Goal: Information Seeking & Learning: Check status

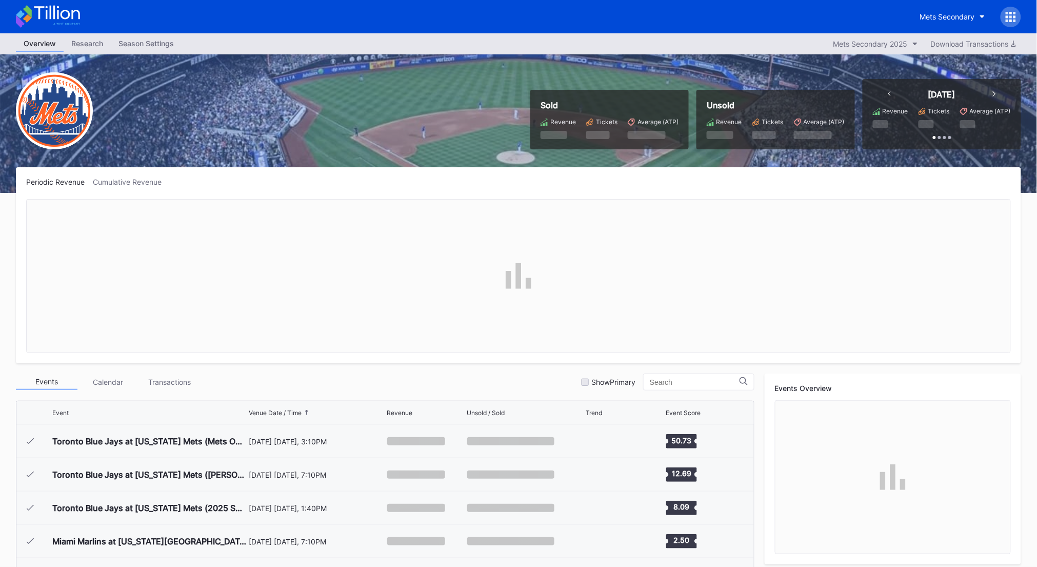
scroll to position [1967, 0]
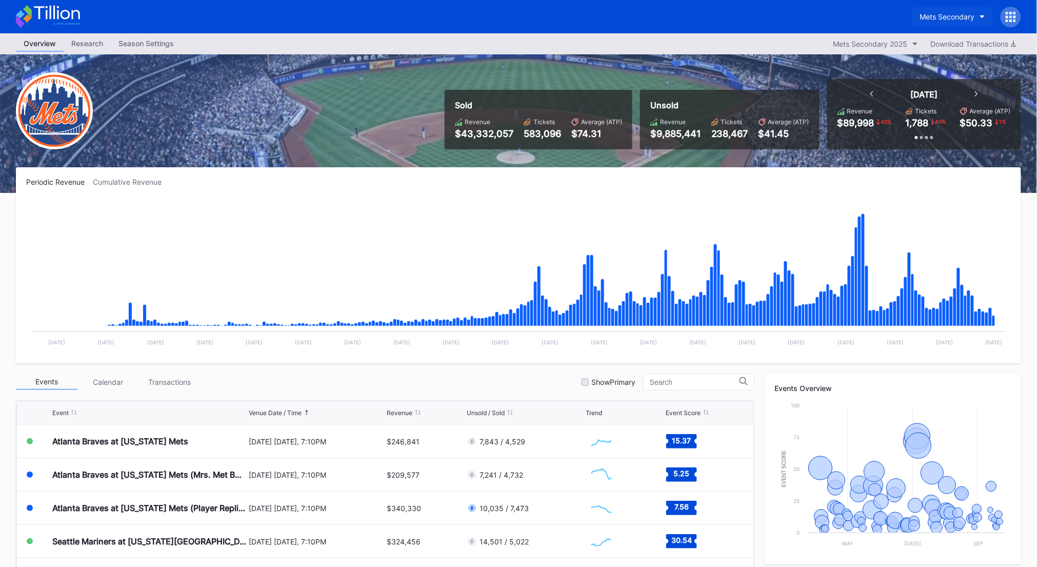
click at [952, 16] on div "Mets Secondary" at bounding box center [947, 16] width 55 height 9
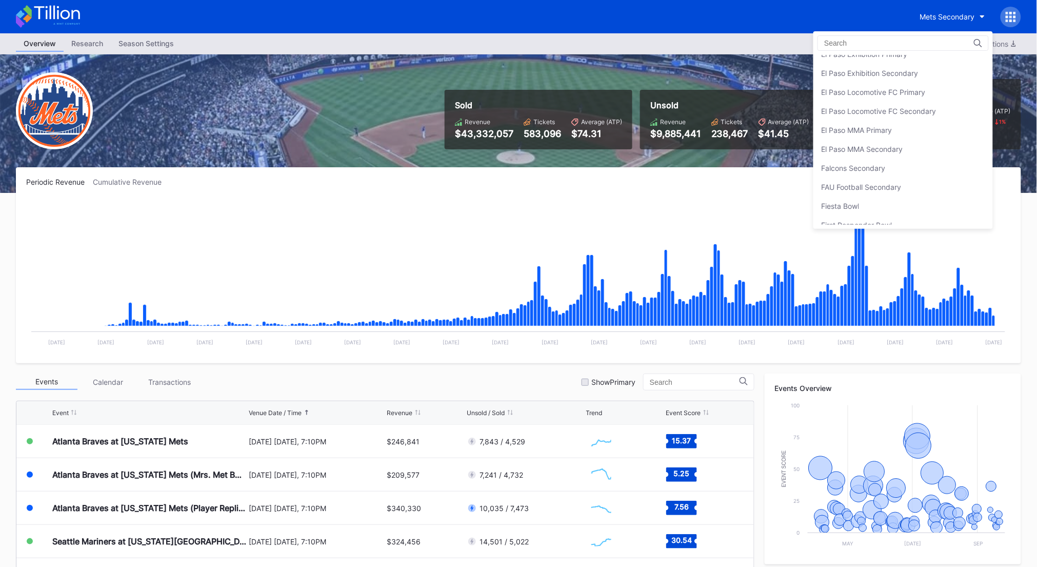
scroll to position [968, 0]
click at [909, 64] on div "El Paso Exhibition Primary" at bounding box center [902, 64] width 179 height 19
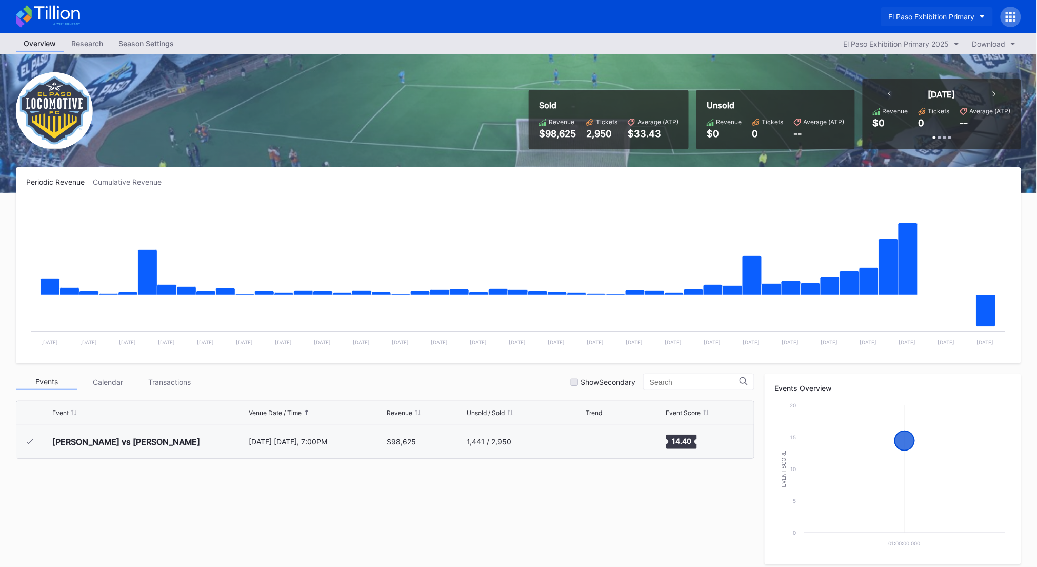
click at [939, 17] on div "El Paso Exhibition Primary" at bounding box center [932, 16] width 86 height 9
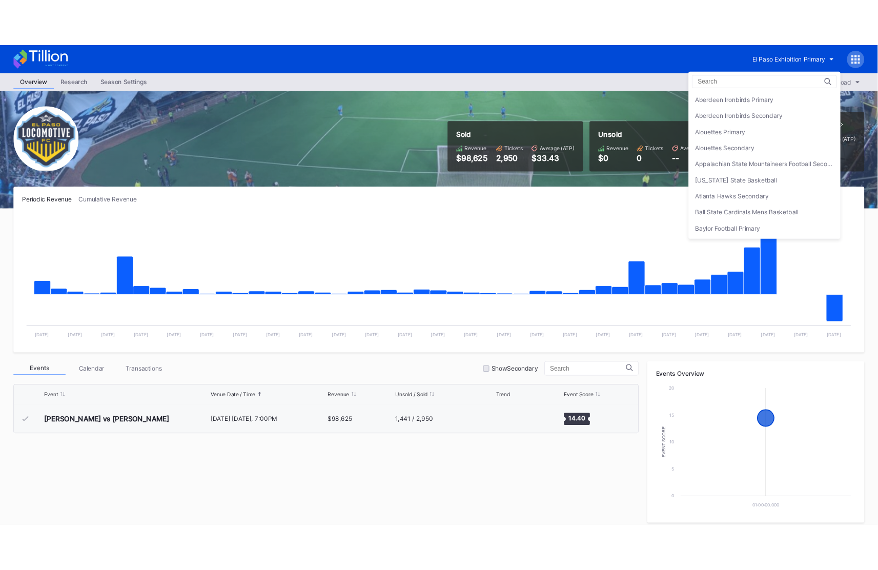
scroll to position [963, 0]
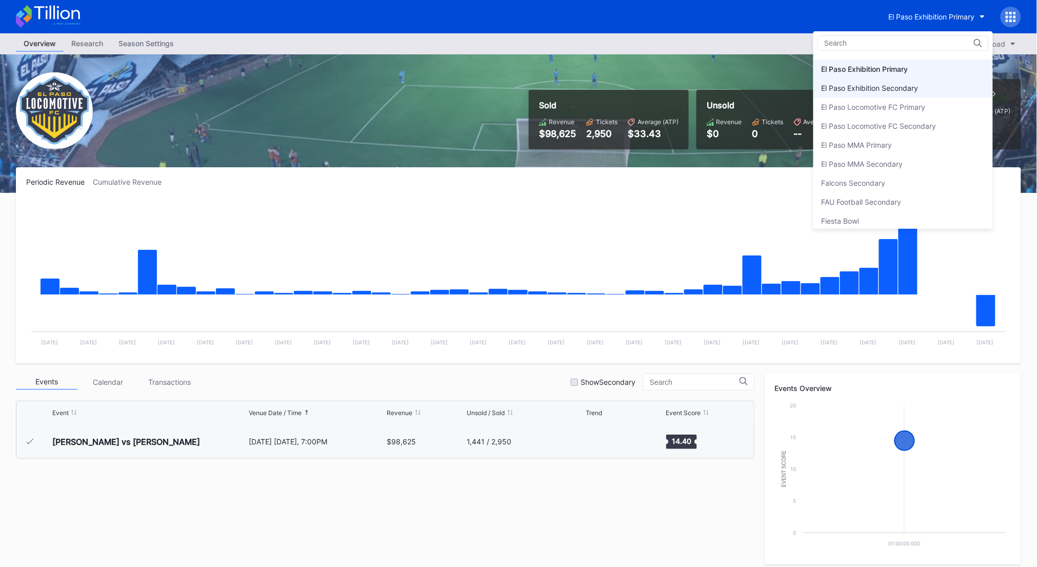
click at [904, 86] on div "El Paso Exhibition Secondary" at bounding box center [869, 88] width 97 height 9
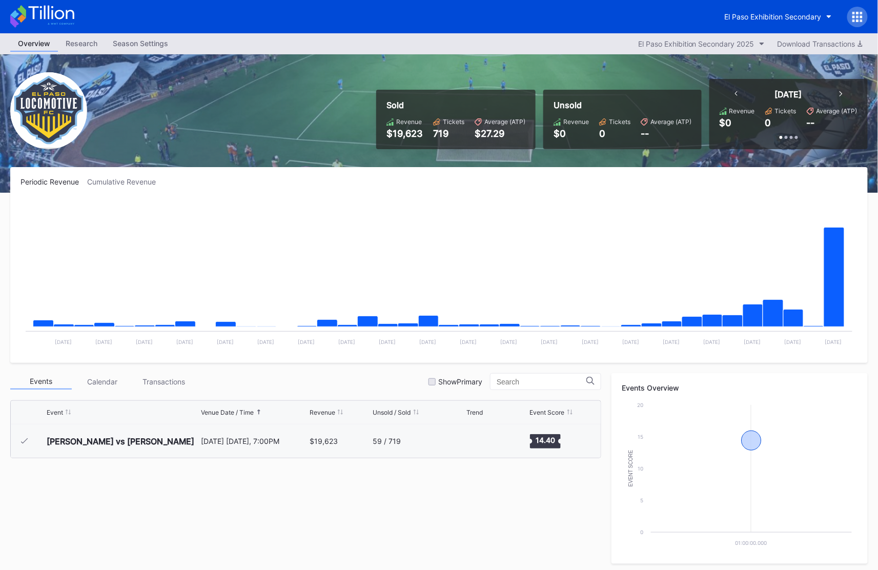
click at [71, 21] on icon at bounding box center [42, 16] width 64 height 23
click at [778, 17] on div "El Paso Exhibition Secondary" at bounding box center [773, 16] width 97 height 9
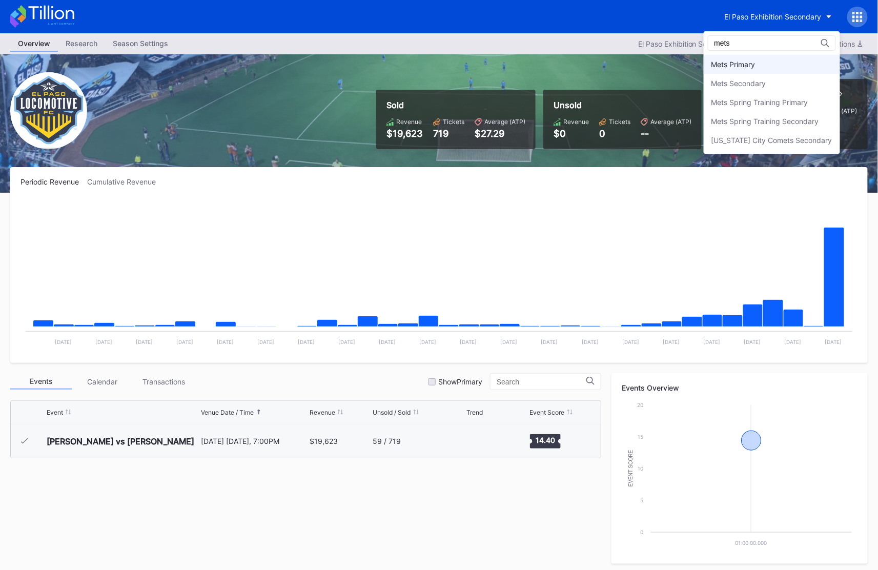
type input "mets"
click at [772, 59] on div "Mets Primary" at bounding box center [772, 64] width 136 height 19
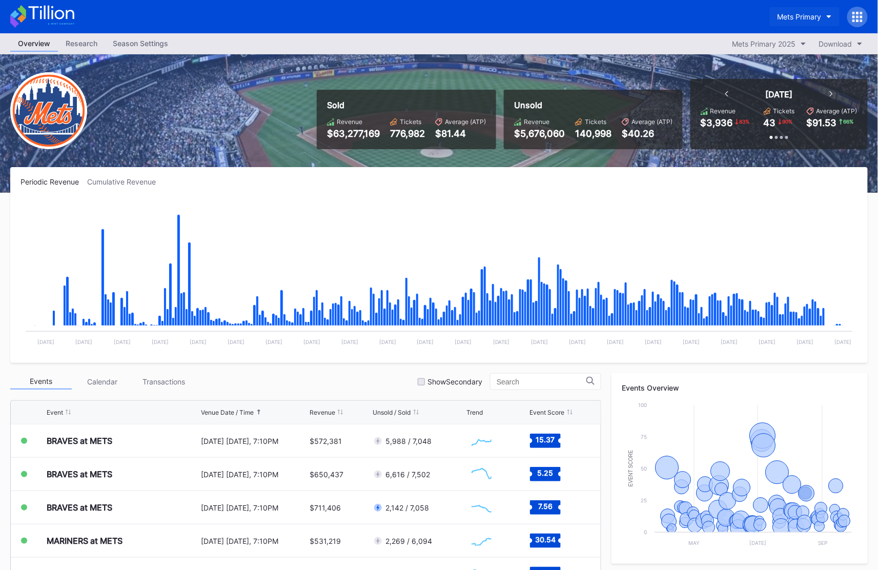
click at [786, 14] on div "Mets Primary" at bounding box center [800, 16] width 44 height 9
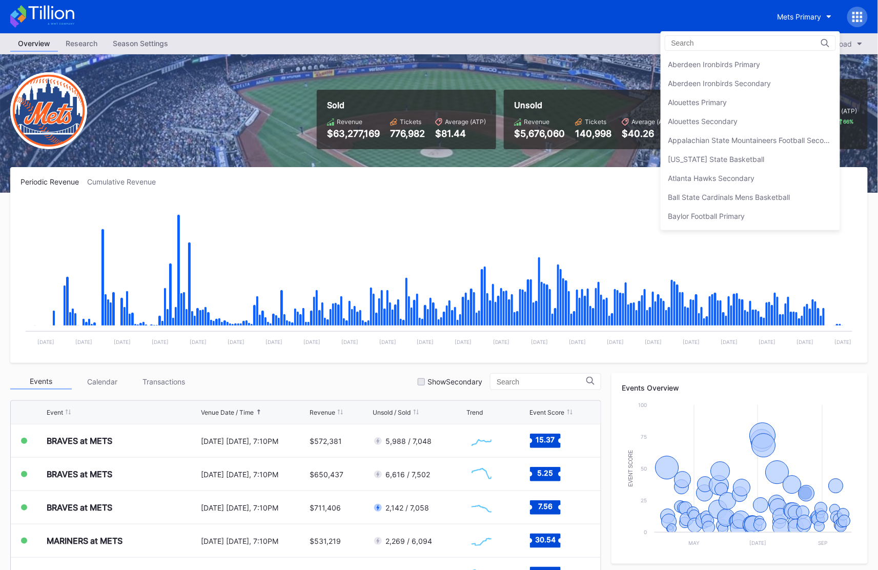
scroll to position [1586, 0]
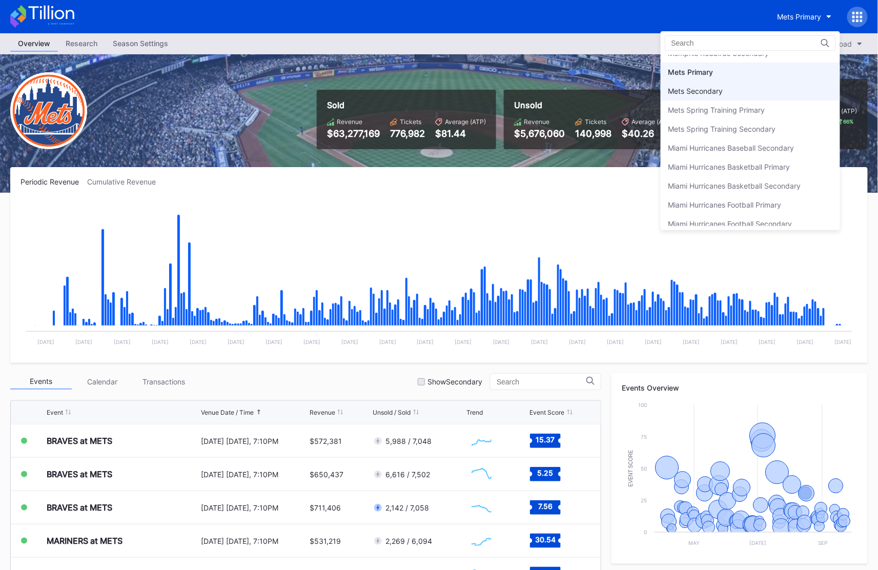
click at [757, 82] on div "Mets Secondary" at bounding box center [750, 91] width 179 height 19
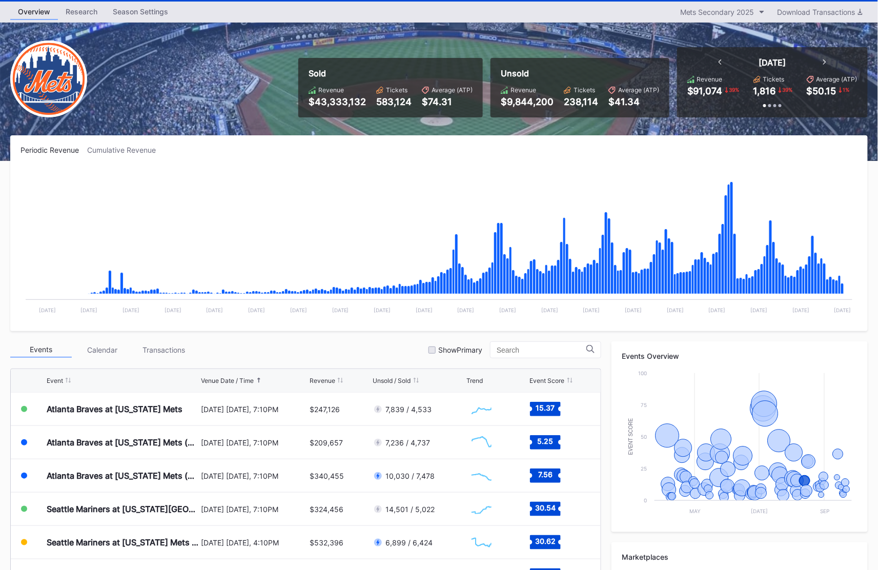
scroll to position [128, 0]
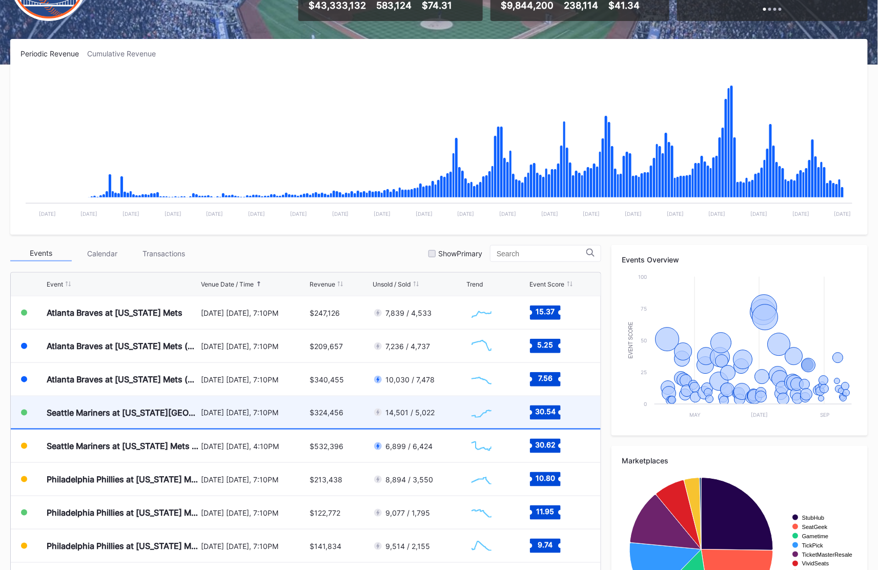
click at [268, 419] on div "[DATE] [DATE], 7:10PM" at bounding box center [254, 412] width 106 height 32
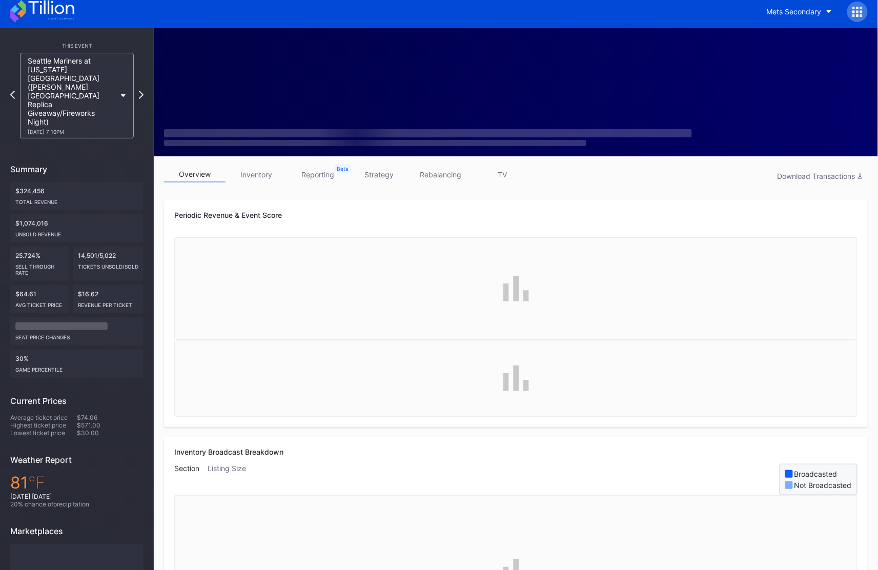
scroll to position [8, 0]
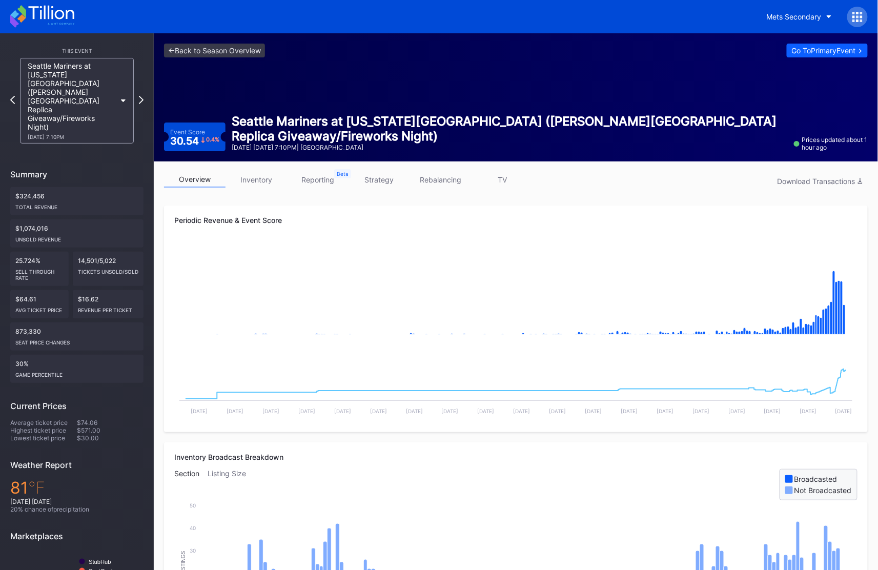
click at [88, 79] on div "Seattle Mariners at New York Mets (Shea Stadium Replica Giveaway/Fireworks Nigh…" at bounding box center [72, 101] width 88 height 78
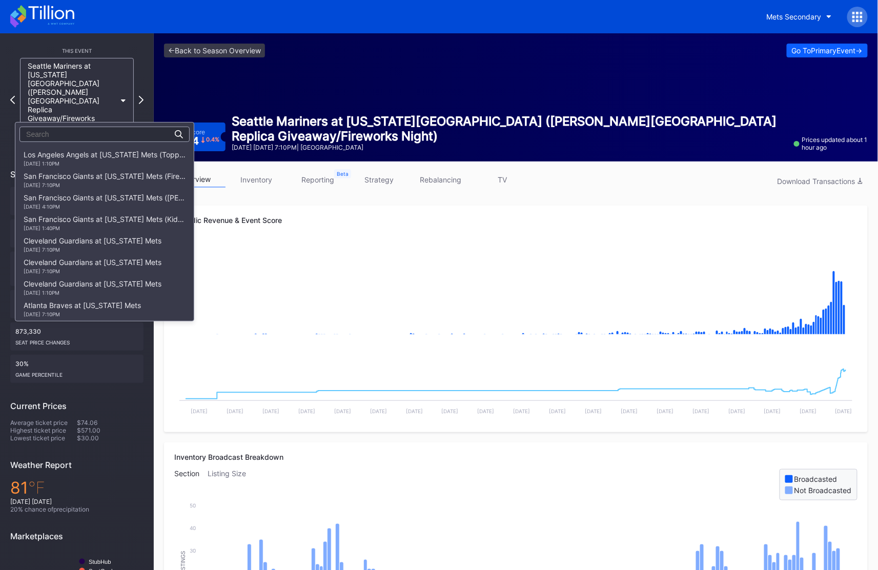
scroll to position [1117, 0]
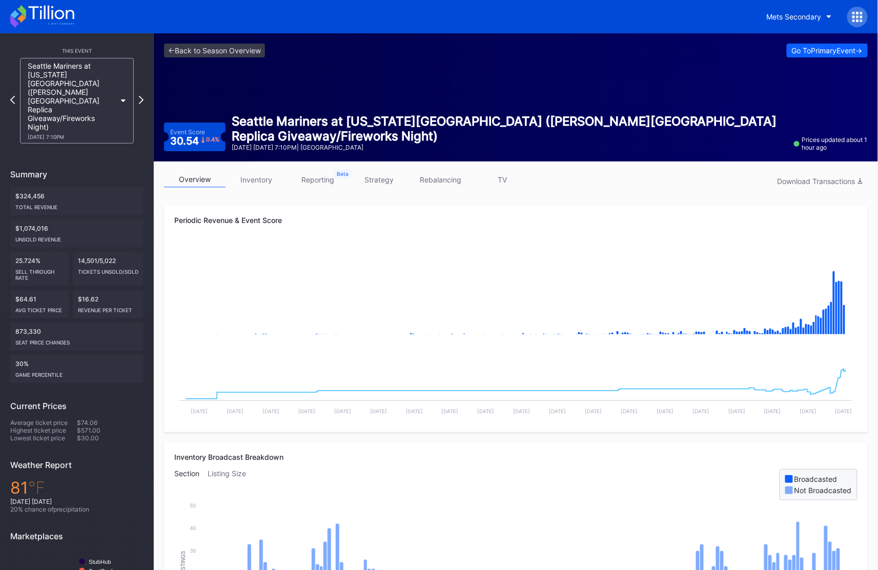
click at [71, 88] on div "Seattle Mariners at New York Mets (Shea Stadium Replica Giveaway/Fireworks Nigh…" at bounding box center [72, 101] width 88 height 78
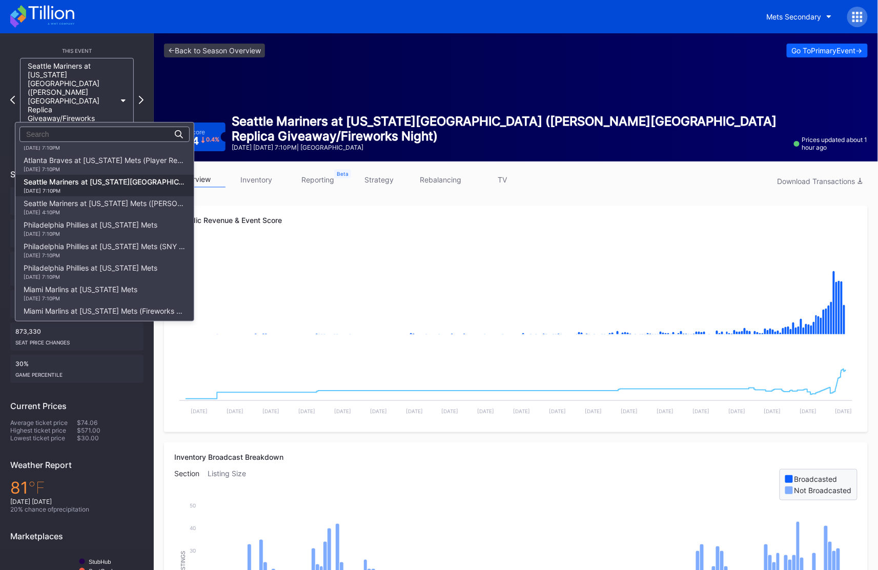
scroll to position [1300, 0]
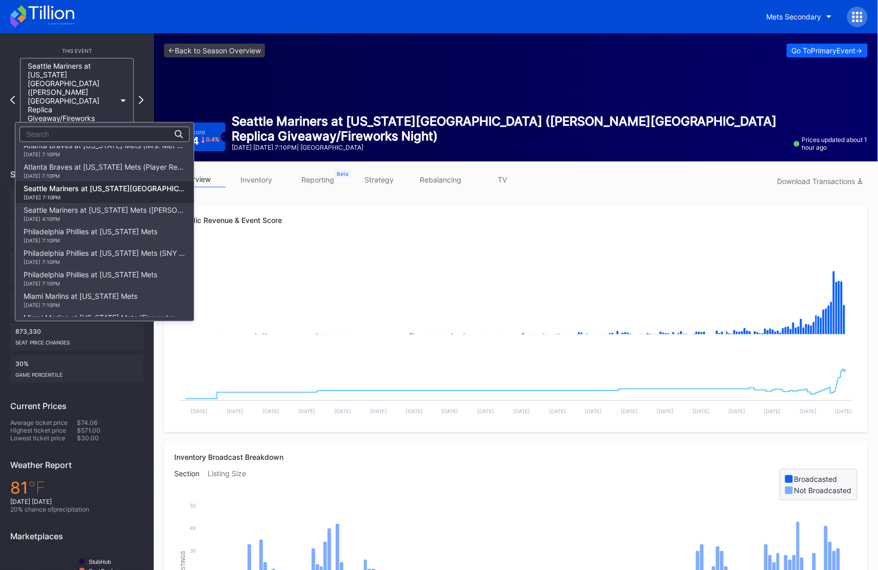
click at [81, 163] on div "Atlanta Braves at New York Mets (Player Replica Jersey Giveaway) 8/14 Thursday …" at bounding box center [105, 171] width 162 height 16
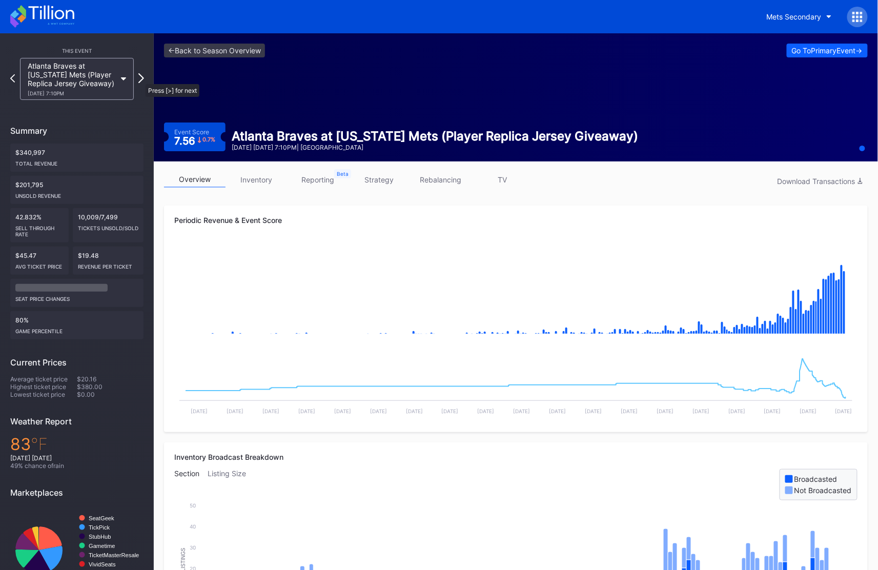
click at [141, 79] on icon at bounding box center [141, 78] width 6 height 10
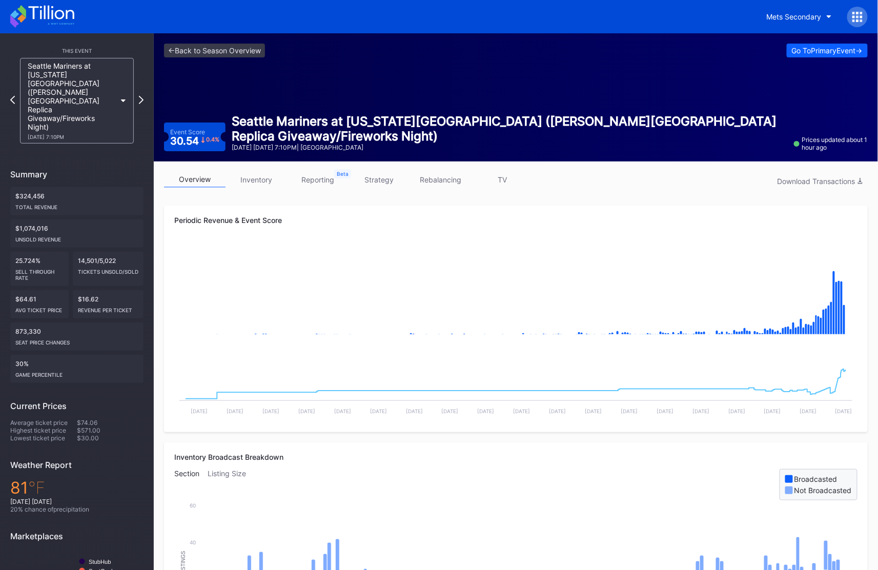
click at [242, 110] on div "<- Back to Season Overview Go To Primary Event -> Event Score 30.54 0.4 % Seatt…" at bounding box center [516, 97] width 725 height 128
click at [140, 95] on icon at bounding box center [141, 100] width 6 height 10
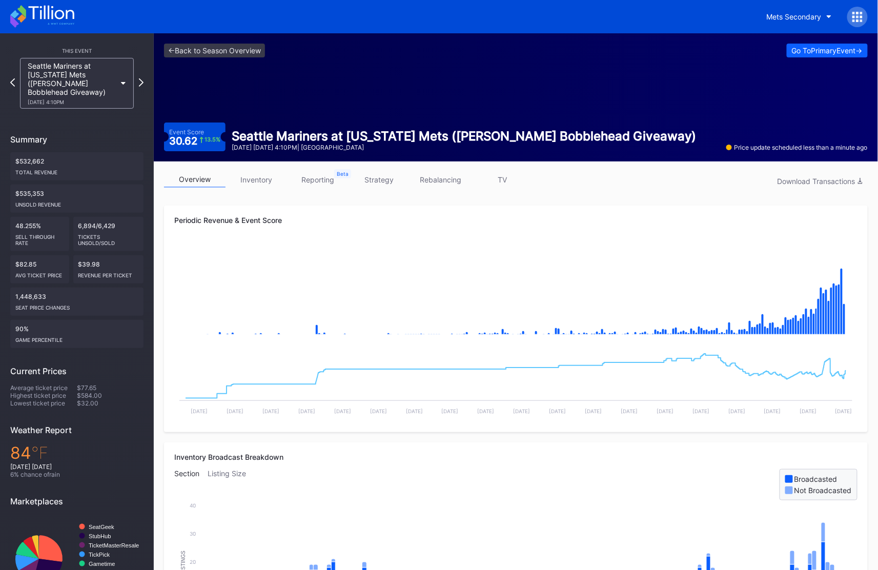
click at [58, 76] on div "Seattle Mariners at New York Mets (Juan Soto Bobblehead Giveaway) 8/16 Saturday…" at bounding box center [72, 84] width 88 height 44
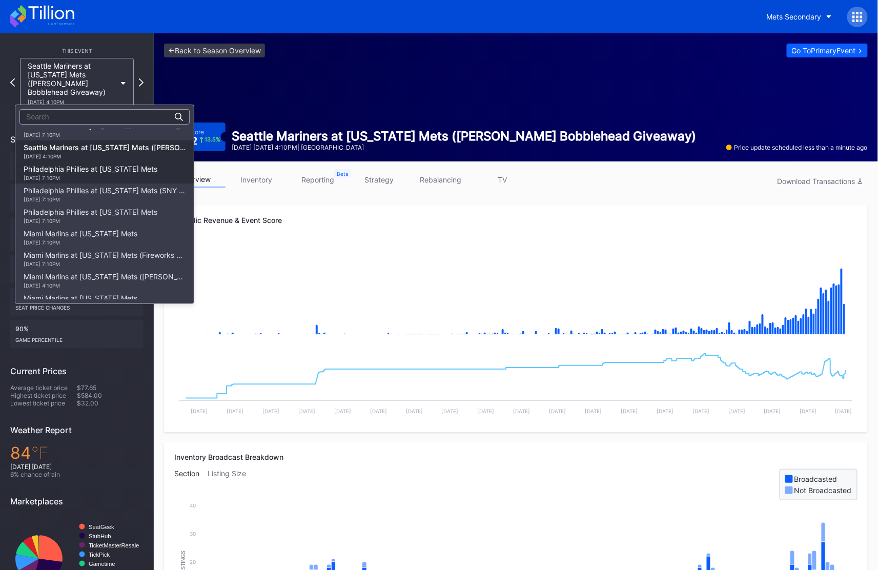
scroll to position [1328, 0]
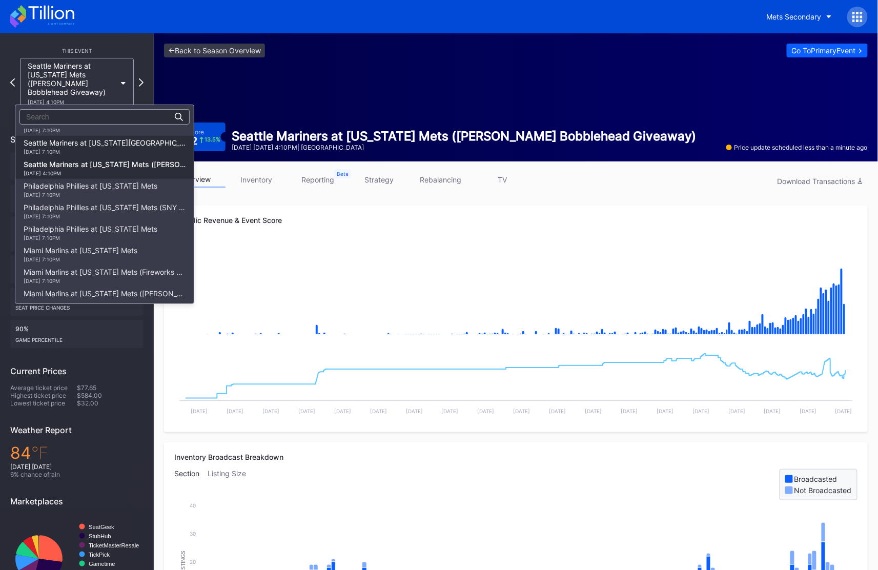
click at [83, 138] on div "Seattle Mariners at New York Mets (Shea Stadium Replica Giveaway/Fireworks Nigh…" at bounding box center [105, 146] width 162 height 16
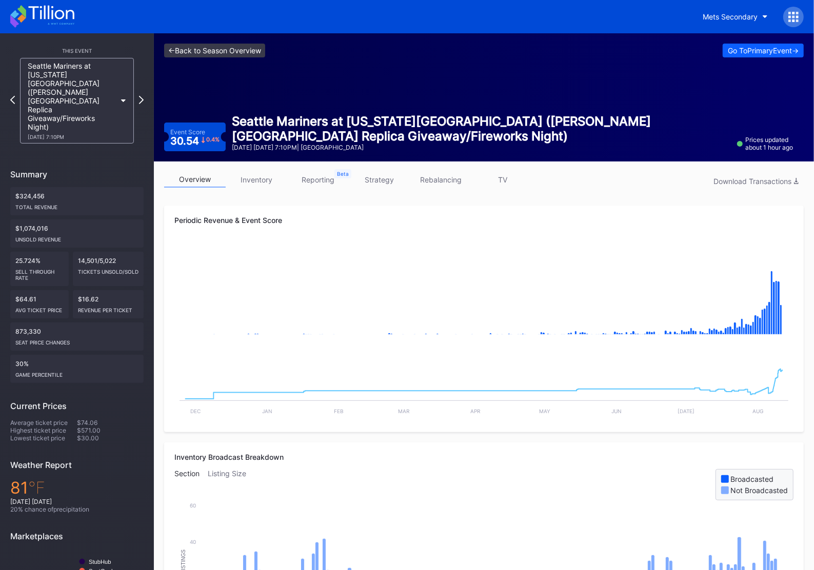
click at [228, 55] on link "<- Back to Season Overview" at bounding box center [214, 51] width 101 height 14
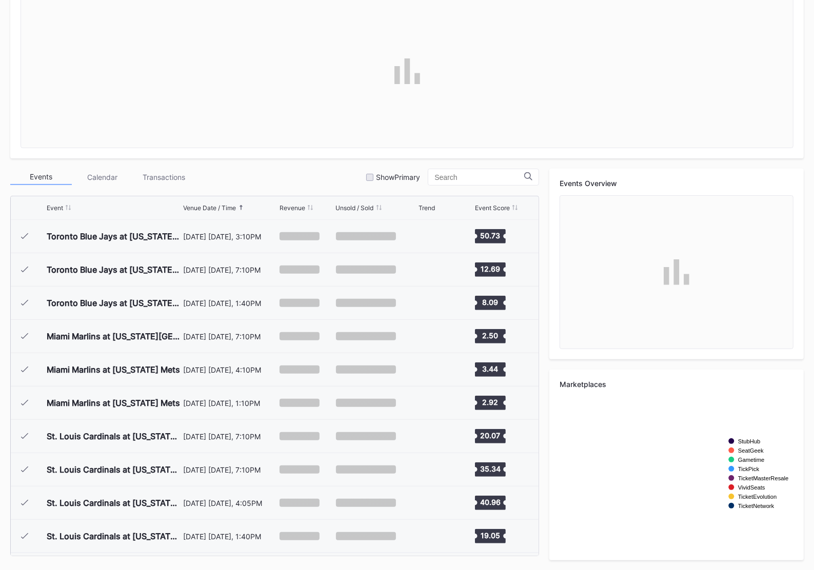
scroll to position [1967, 0]
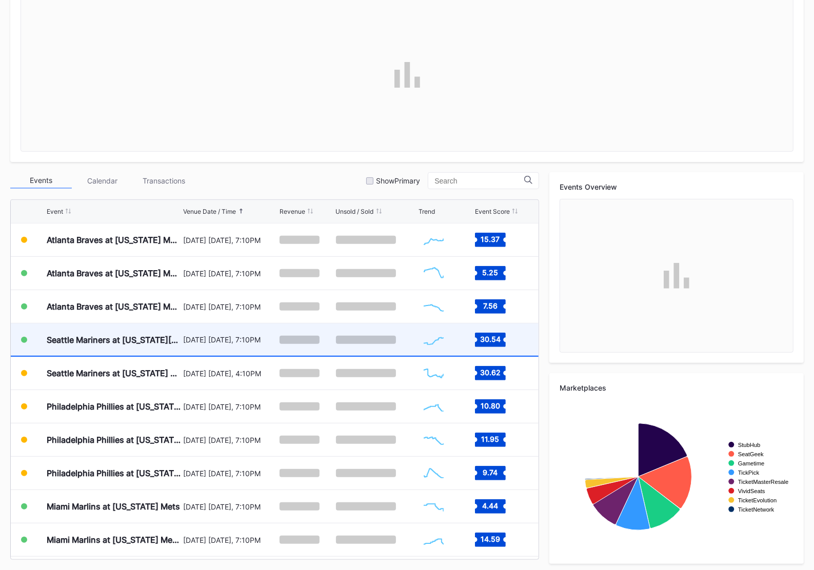
click at [206, 353] on div "[DATE] [DATE], 7:10PM" at bounding box center [230, 340] width 94 height 32
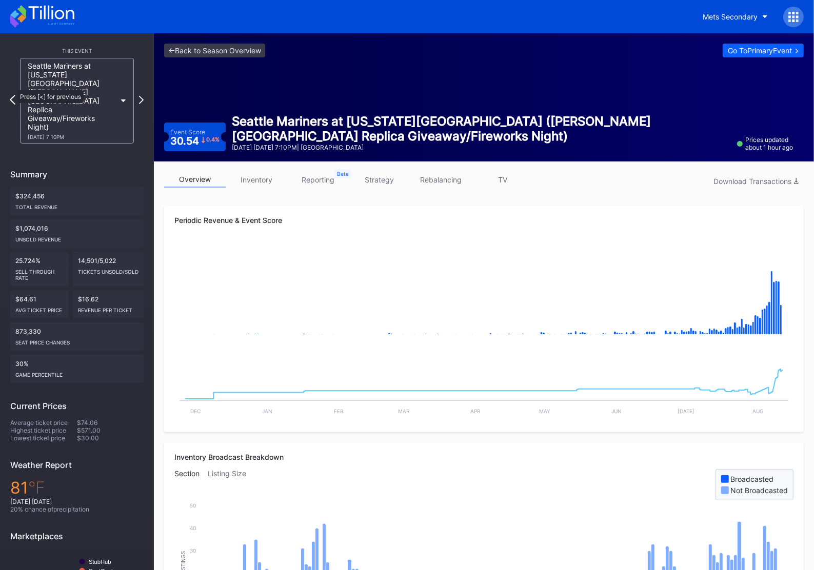
click at [12, 95] on icon at bounding box center [13, 100] width 6 height 10
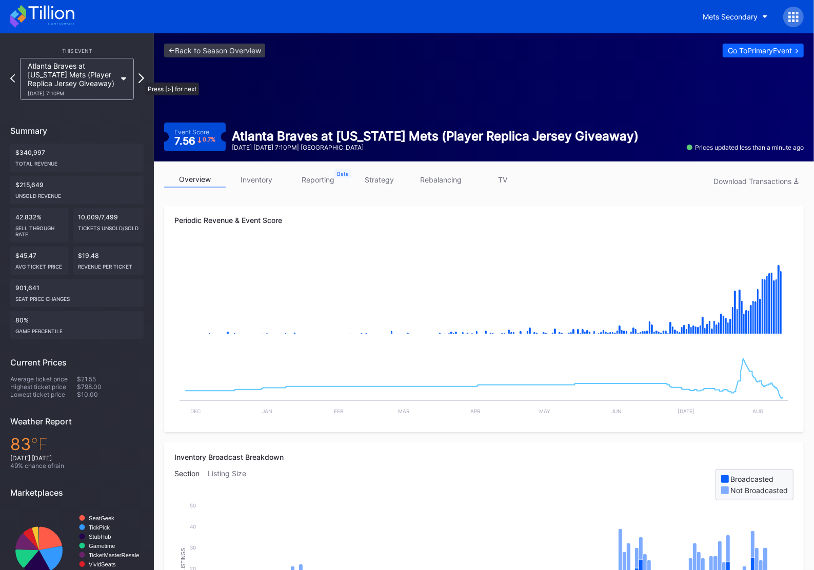
click at [140, 77] on icon at bounding box center [141, 78] width 6 height 10
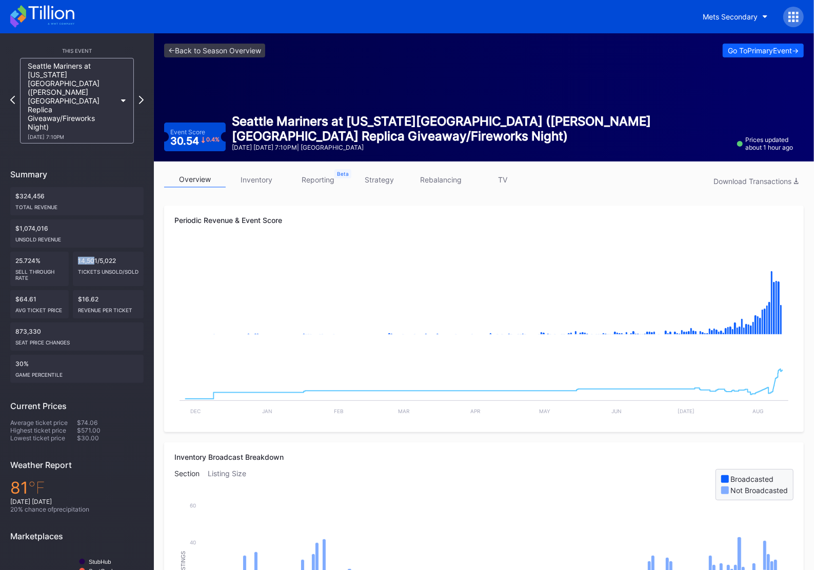
drag, startPoint x: 78, startPoint y: 231, endPoint x: 94, endPoint y: 231, distance: 16.4
click at [94, 252] on div "14,501/5,022 Tickets Unsold/Sold" at bounding box center [108, 269] width 71 height 34
drag, startPoint x: 16, startPoint y: 169, endPoint x: 49, endPoint y: 203, distance: 47.5
click at [49, 203] on div "$324,456 Total Revenue $1,074,016 Unsold Revenue 25.724% Sell Through Rate 14,5…" at bounding box center [76, 285] width 133 height 196
click at [49, 219] on div "$1,074,016 Unsold Revenue" at bounding box center [76, 233] width 133 height 28
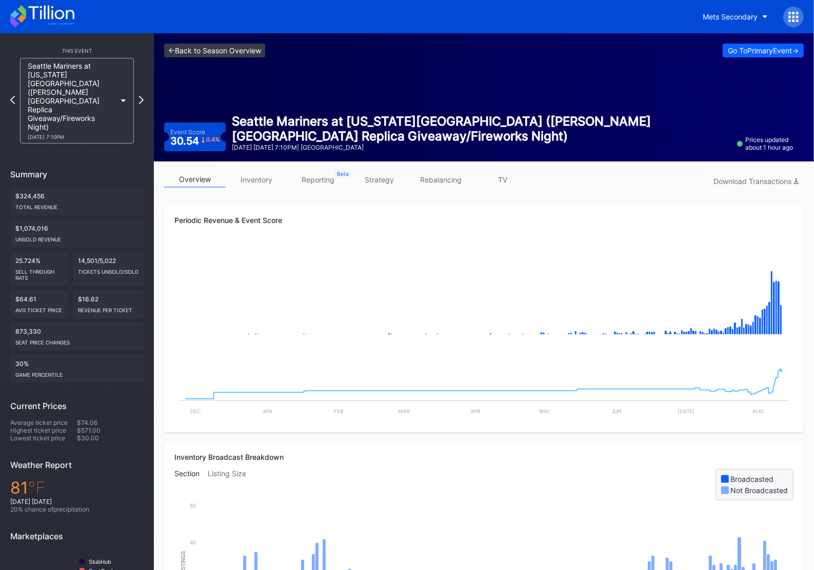
click at [244, 53] on link "<- Back to Season Overview" at bounding box center [214, 51] width 101 height 14
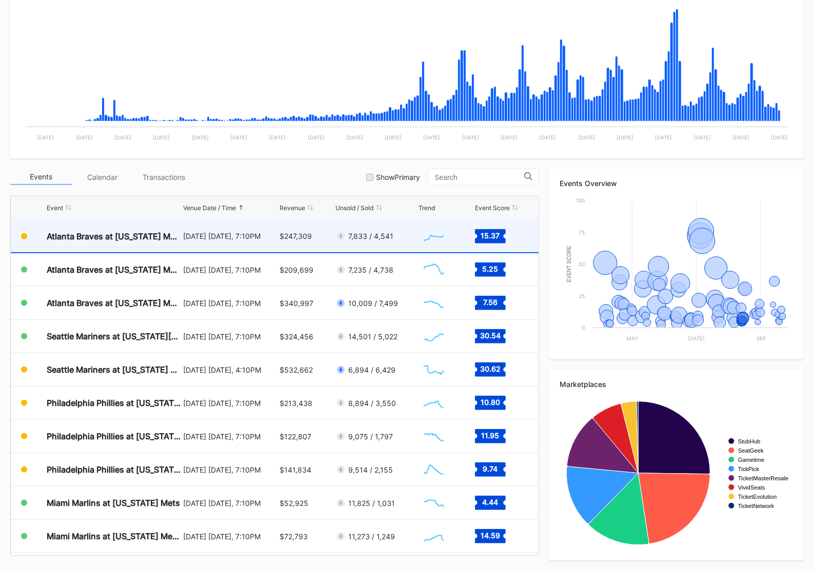
scroll to position [1961, 0]
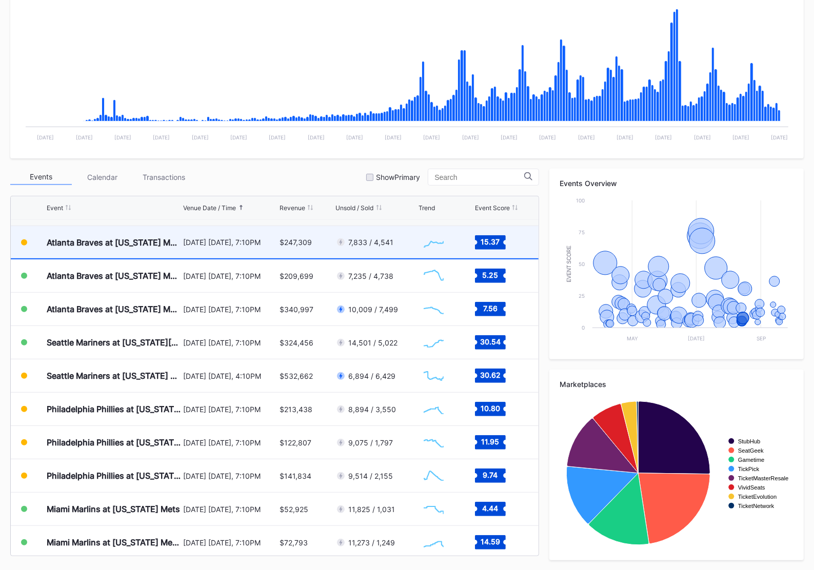
click at [261, 246] on div "August 12 Tuesday, 7:10PM" at bounding box center [230, 242] width 94 height 32
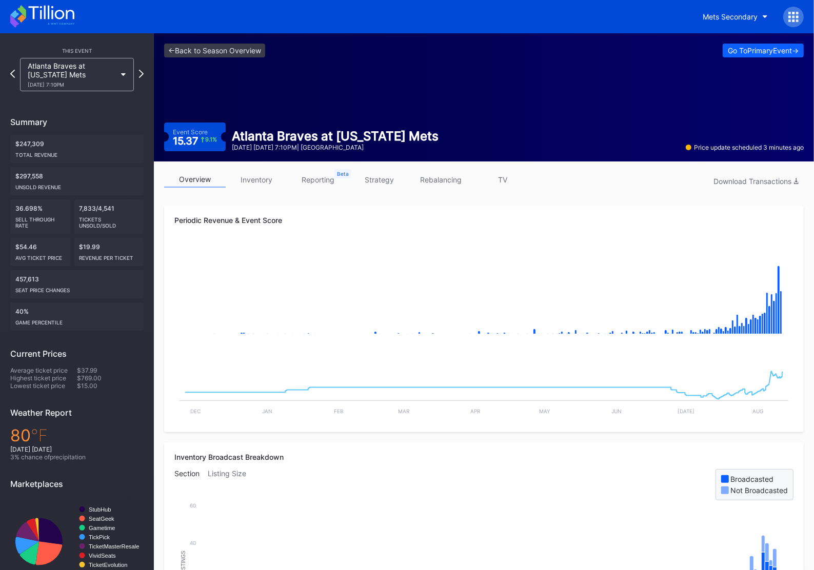
click at [294, 65] on div "<- Back to Season Overview Go To Primary Event -> Event Score 15.37 9.1 % Atlan…" at bounding box center [484, 97] width 660 height 128
click at [69, 59] on div "Atlanta Braves at New York Mets 8/12 Tuesday 7:10PM" at bounding box center [77, 74] width 114 height 33
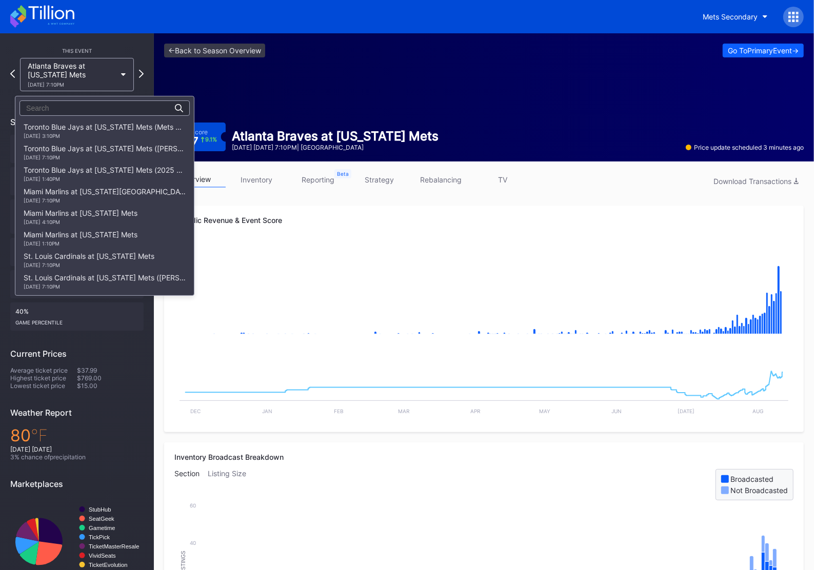
scroll to position [1259, 0]
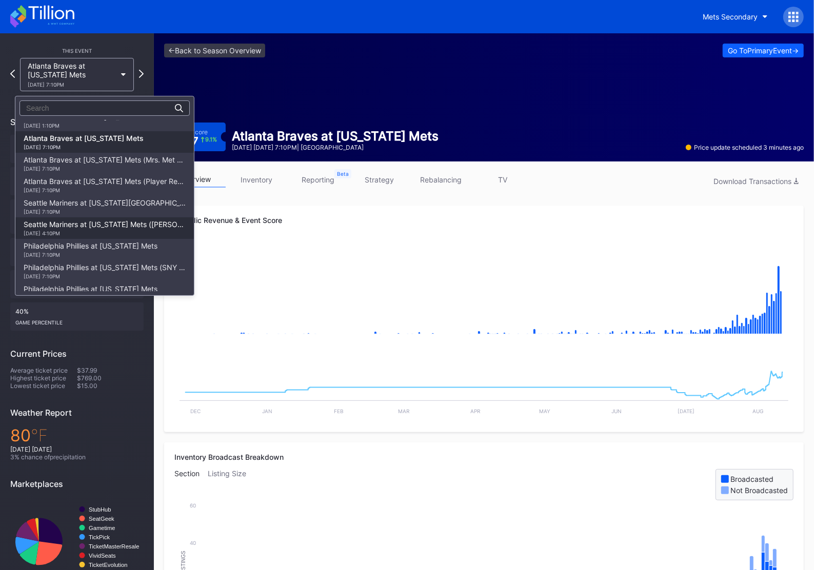
click at [96, 230] on div "[DATE] 4:10PM" at bounding box center [105, 233] width 162 height 6
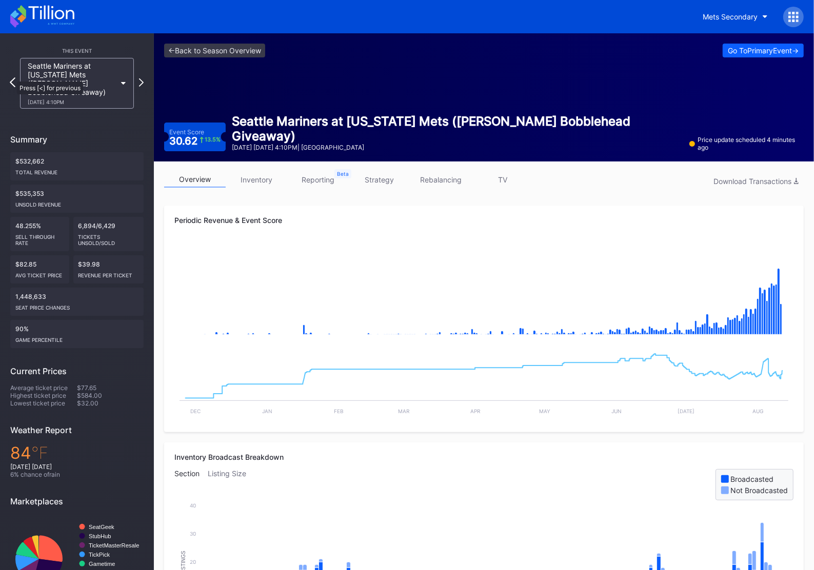
click at [12, 77] on icon at bounding box center [13, 82] width 6 height 10
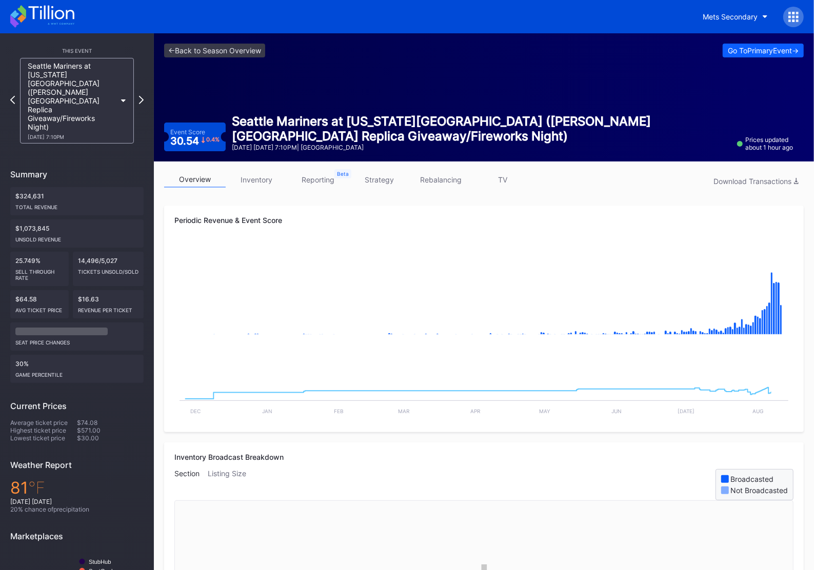
scroll to position [23, 0]
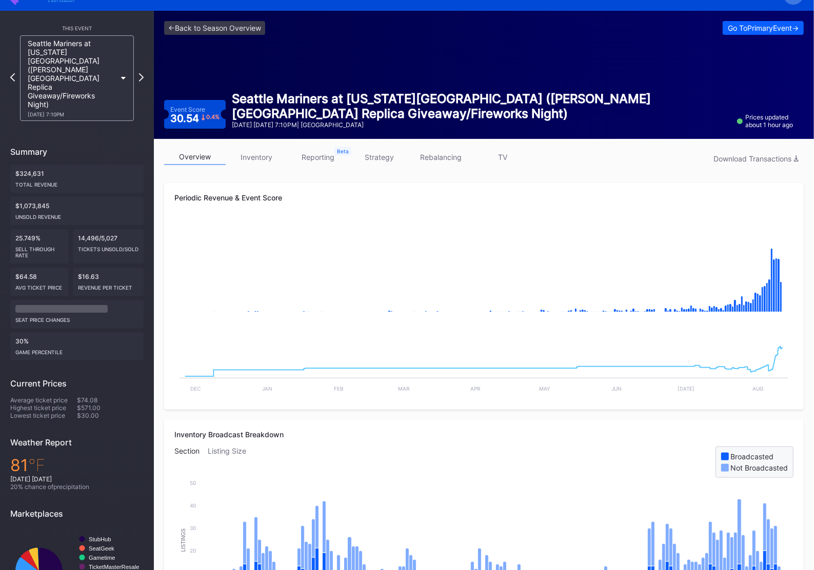
click at [264, 35] on div "<- Back to Season Overview Go To Primary Event -> Event Score 30.54 0.4 % Seatt…" at bounding box center [484, 75] width 660 height 128
click at [252, 30] on link "<- Back to Season Overview" at bounding box center [214, 28] width 101 height 14
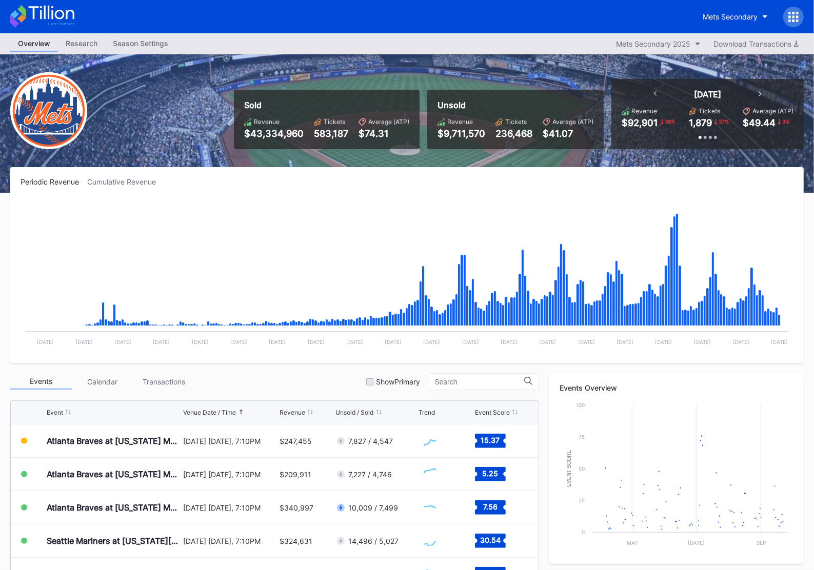
click at [43, 24] on icon at bounding box center [42, 16] width 64 height 23
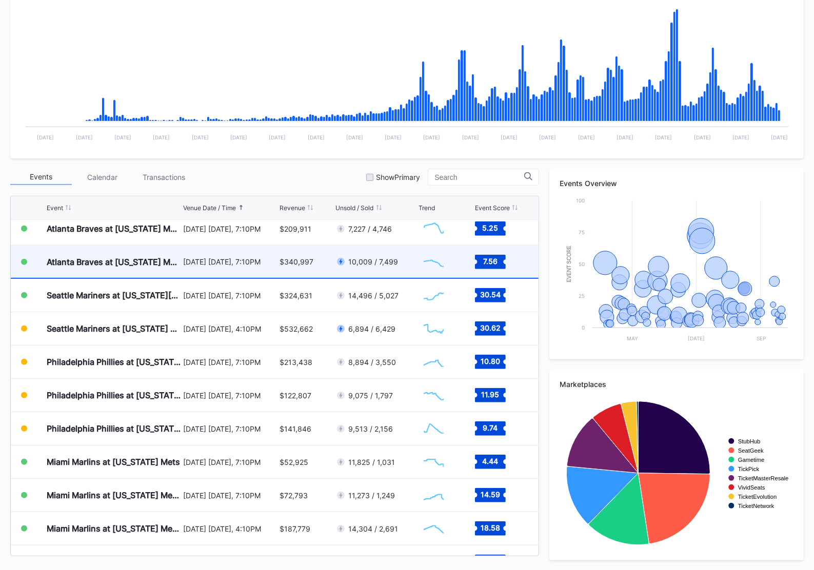
scroll to position [2008, 0]
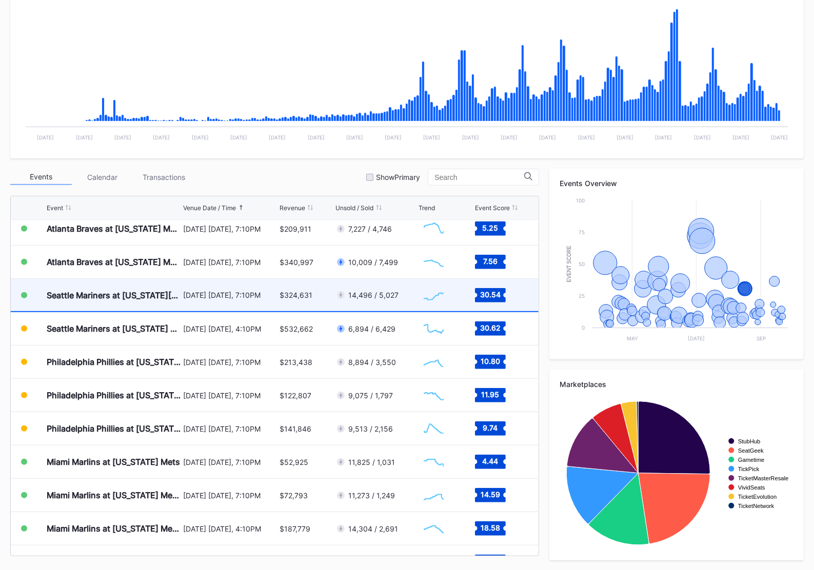
click at [254, 300] on div "[DATE] [DATE], 7:10PM" at bounding box center [230, 295] width 94 height 32
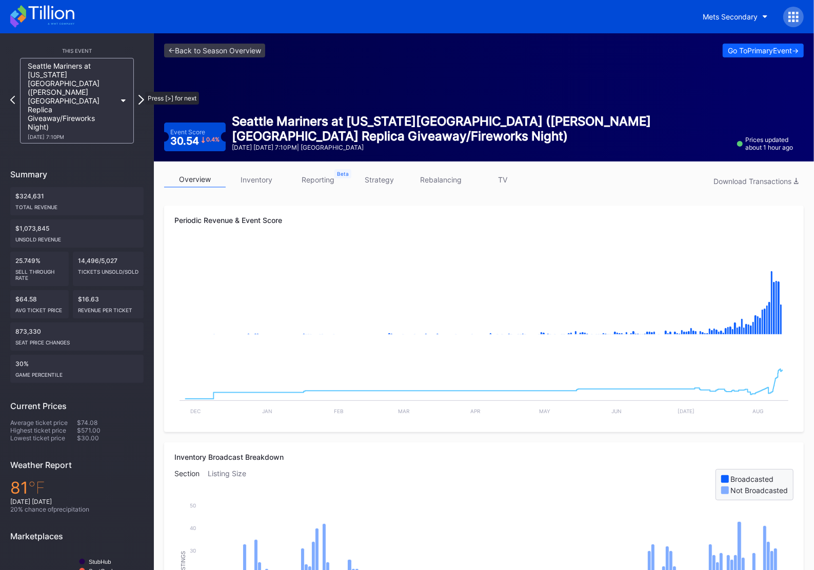
click at [140, 95] on icon at bounding box center [141, 100] width 6 height 10
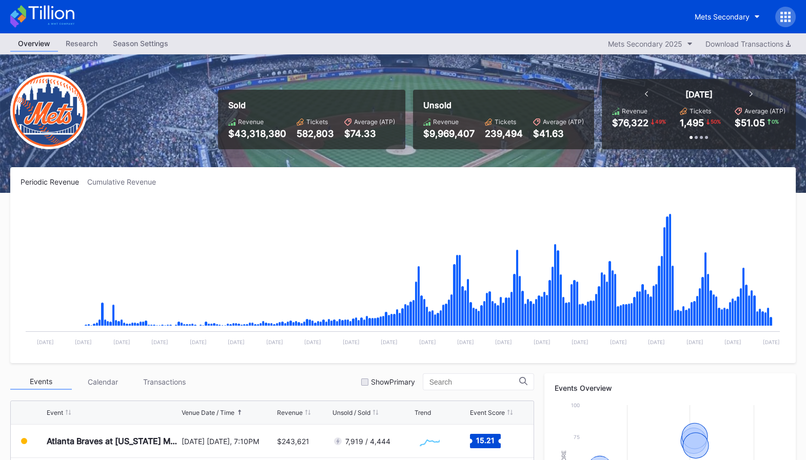
click at [46, 13] on icon at bounding box center [42, 16] width 64 height 23
click at [204, 196] on div "Periodic Revenue Cumulative Revenue Created with Highcharts 11.2.0 Chart title …" at bounding box center [402, 265] width 785 height 196
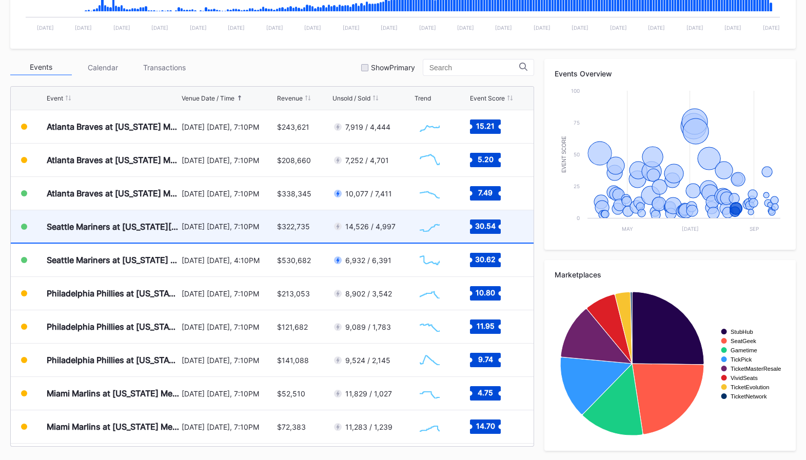
scroll to position [1987, 0]
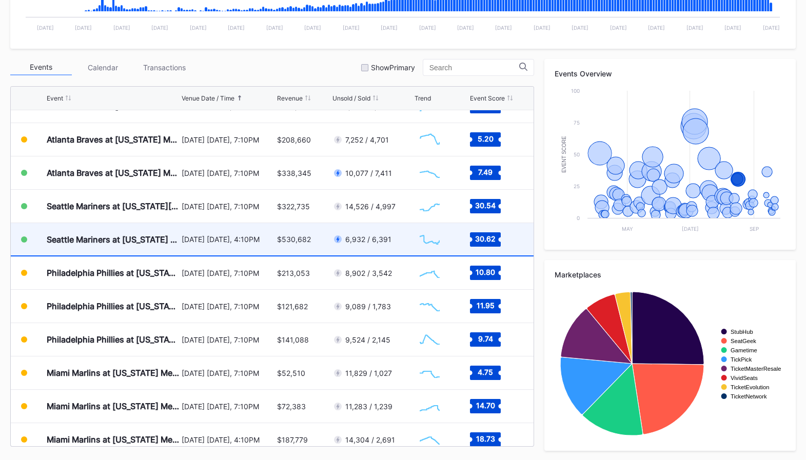
click at [373, 246] on div "6,932 / 6,391" at bounding box center [371, 239] width 79 height 32
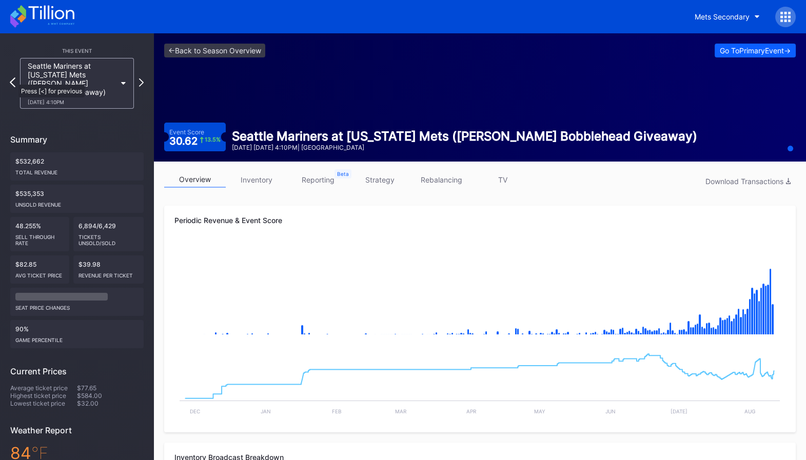
click at [13, 79] on icon at bounding box center [13, 82] width 6 height 10
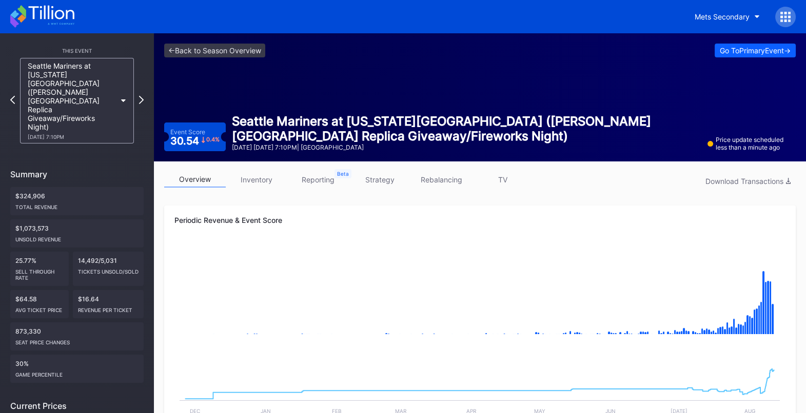
click at [239, 289] on rect "Chart title" at bounding box center [479, 294] width 610 height 103
click at [49, 21] on icon at bounding box center [42, 16] width 64 height 23
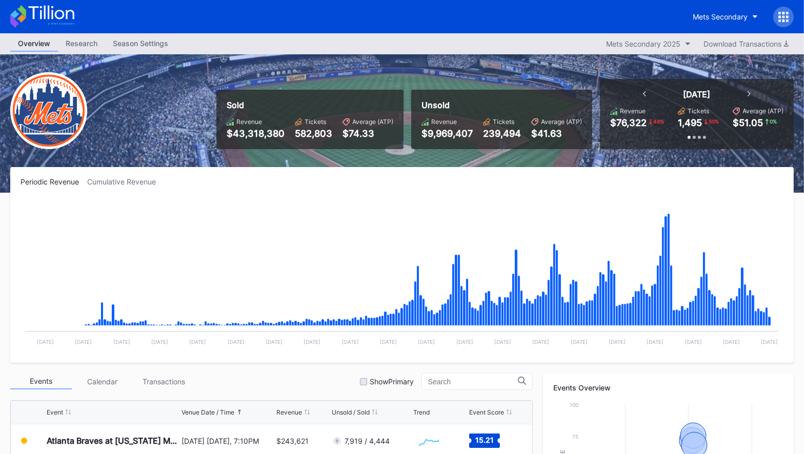
click at [63, 10] on icon at bounding box center [42, 16] width 64 height 23
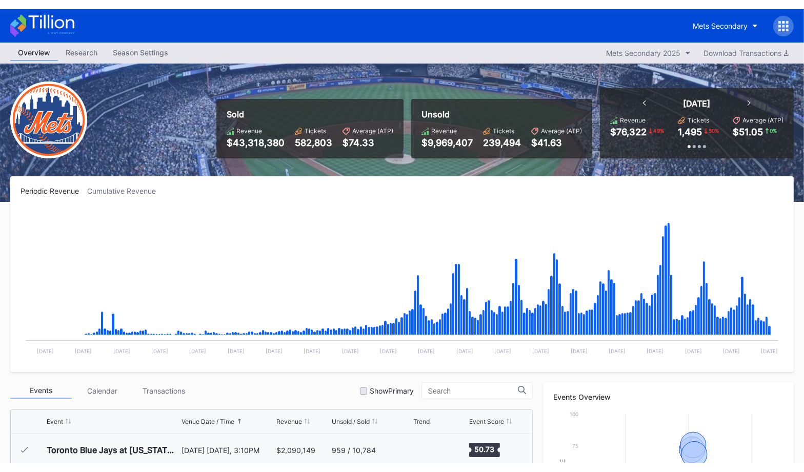
scroll to position [1967, 0]
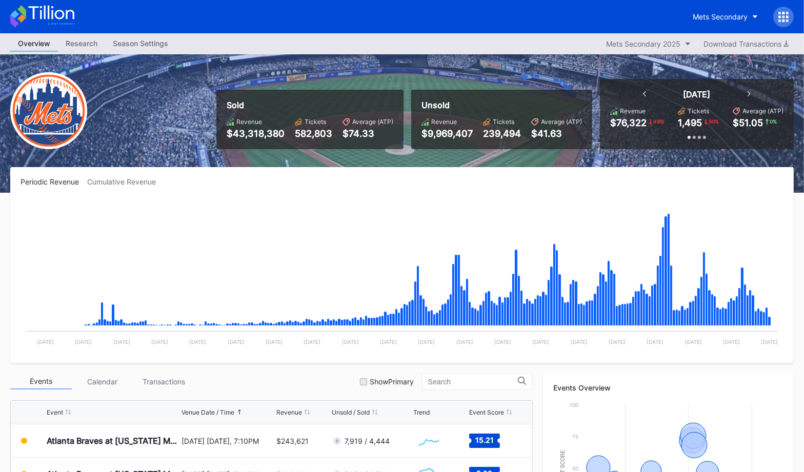
click at [63, 11] on icon at bounding box center [51, 13] width 46 height 14
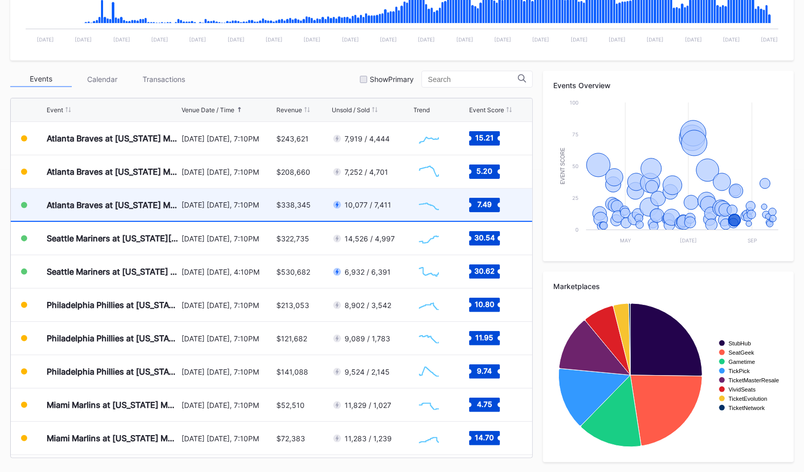
scroll to position [1918, 0]
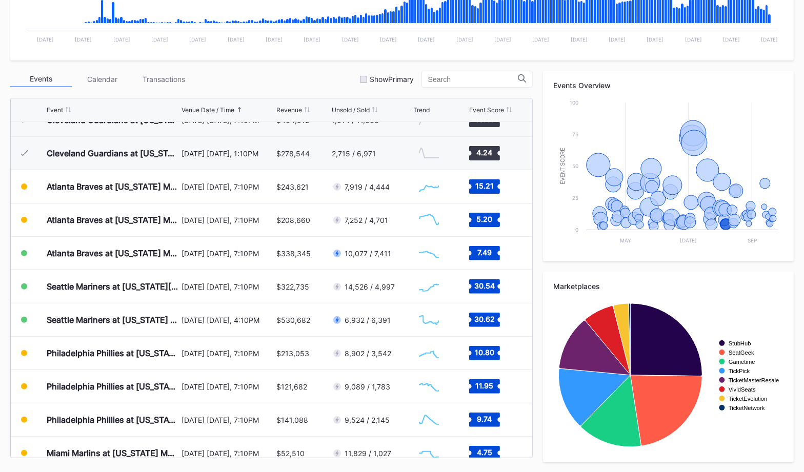
click at [325, 68] on div "Periodic Revenue Cumulative Revenue Created with Highcharts 11.2.0 Chart title …" at bounding box center [402, 169] width 804 height 608
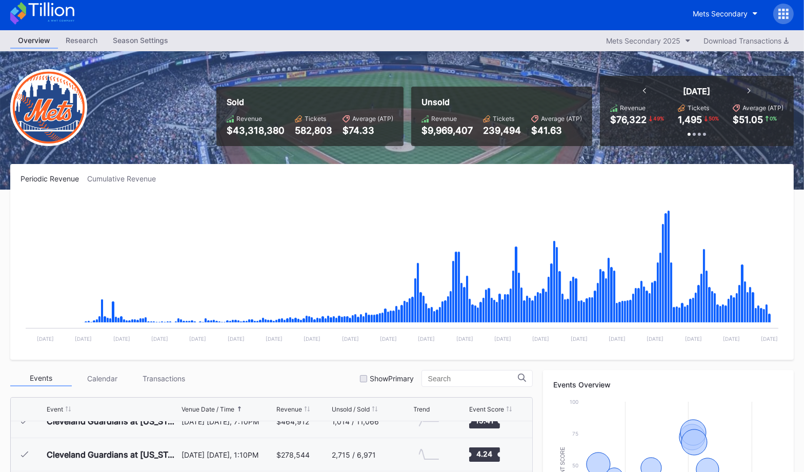
scroll to position [0, 0]
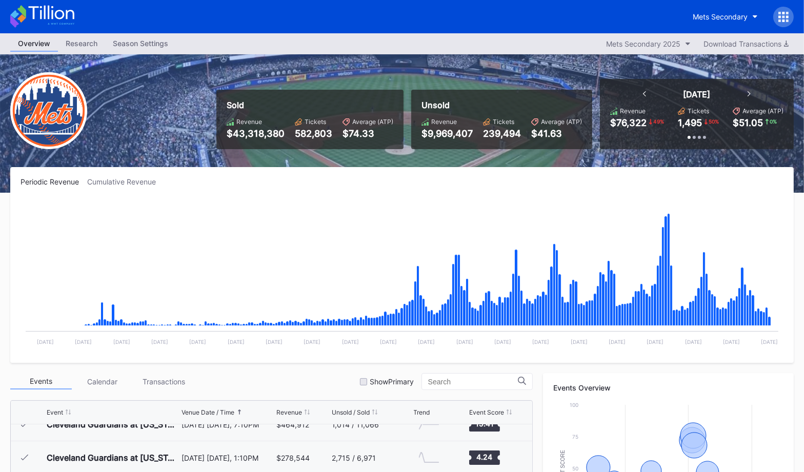
click at [43, 20] on icon at bounding box center [42, 16] width 64 height 23
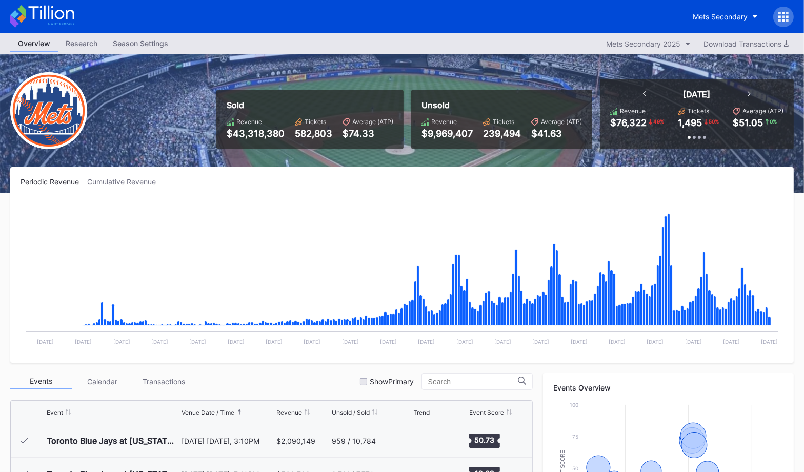
scroll to position [1967, 0]
drag, startPoint x: 409, startPoint y: 85, endPoint x: 351, endPoint y: 86, distance: 58.0
click at [409, 85] on div "Sold Revenue $43,318,380 Tickets 582,803 Average (ATP) $74.33 Unsold Revenue $9…" at bounding box center [501, 114] width 585 height 70
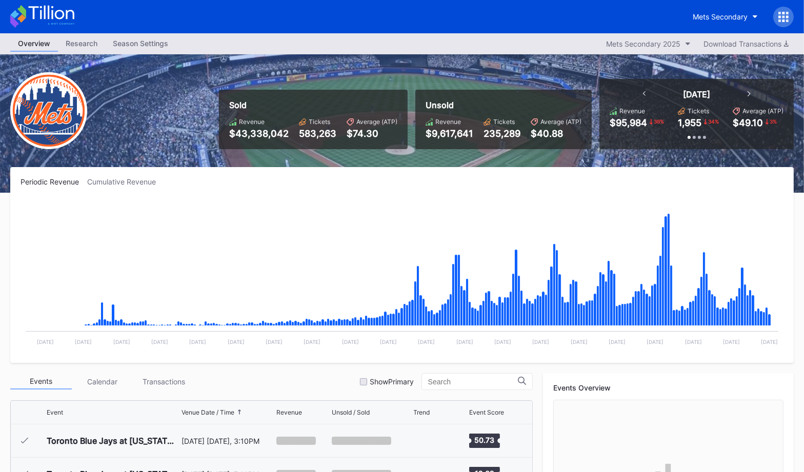
scroll to position [1967, 0]
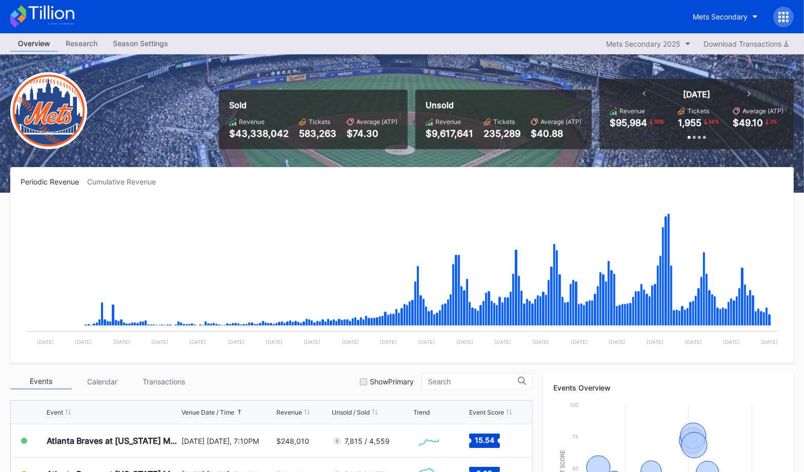
click at [43, 15] on icon at bounding box center [42, 16] width 64 height 23
click at [701, 17] on div "Mets Secondary" at bounding box center [720, 16] width 55 height 9
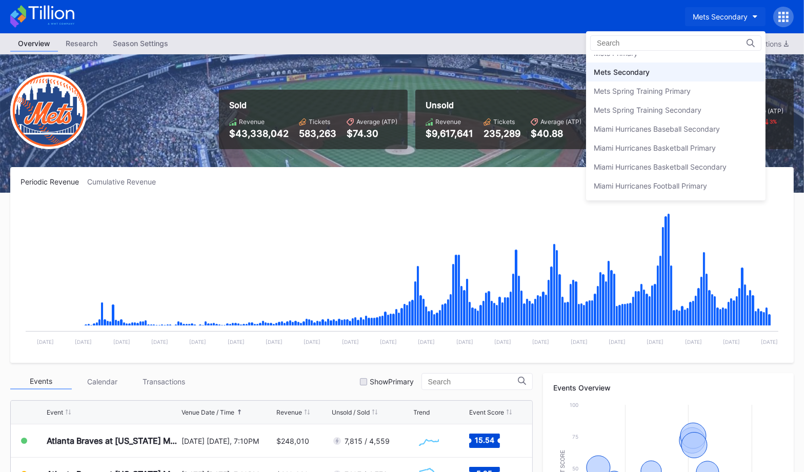
scroll to position [1595, 0]
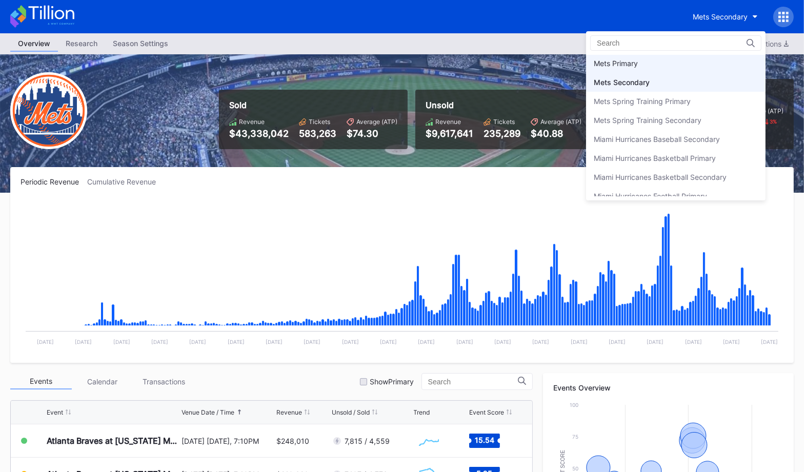
click at [682, 58] on div "Mets Primary" at bounding box center [675, 63] width 179 height 19
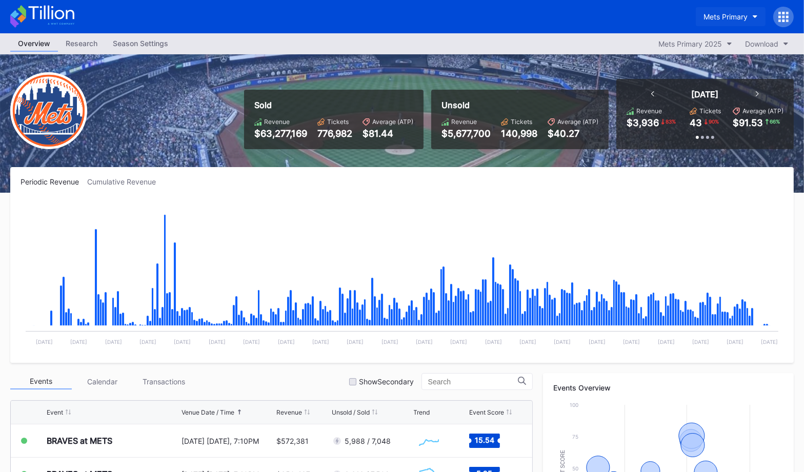
click at [751, 20] on button "Mets Primary" at bounding box center [731, 16] width 70 height 19
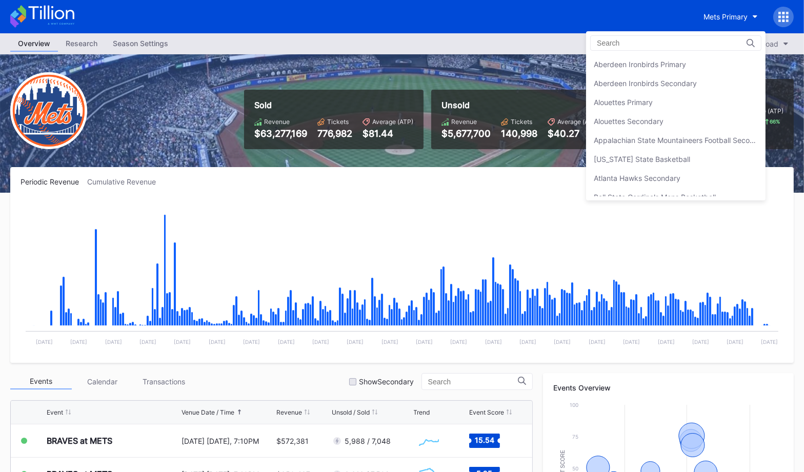
scroll to position [1586, 0]
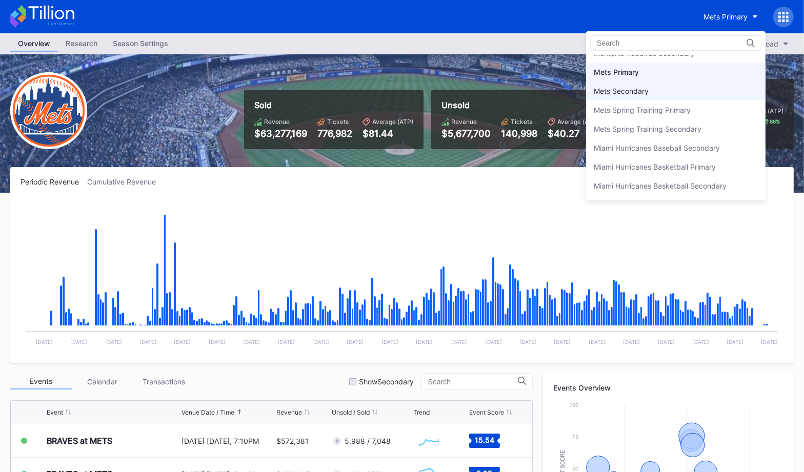
click at [721, 82] on div "Mets Secondary" at bounding box center [675, 91] width 179 height 19
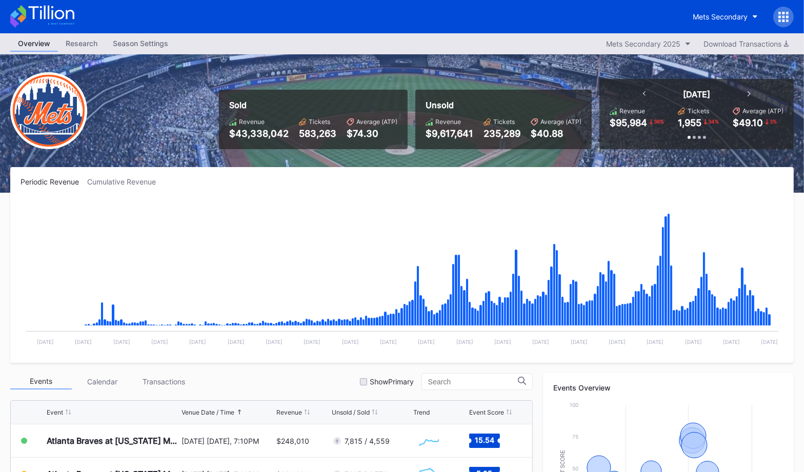
click at [53, 18] on icon at bounding box center [42, 16] width 64 height 23
click at [57, 18] on icon at bounding box center [51, 13] width 46 height 14
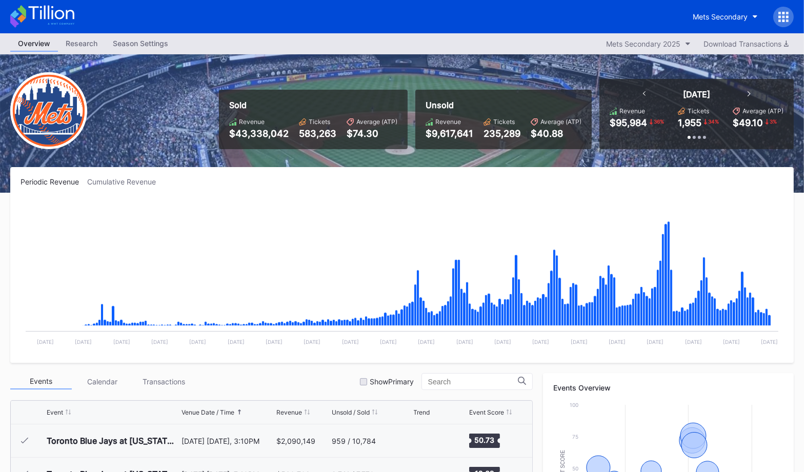
scroll to position [1967, 0]
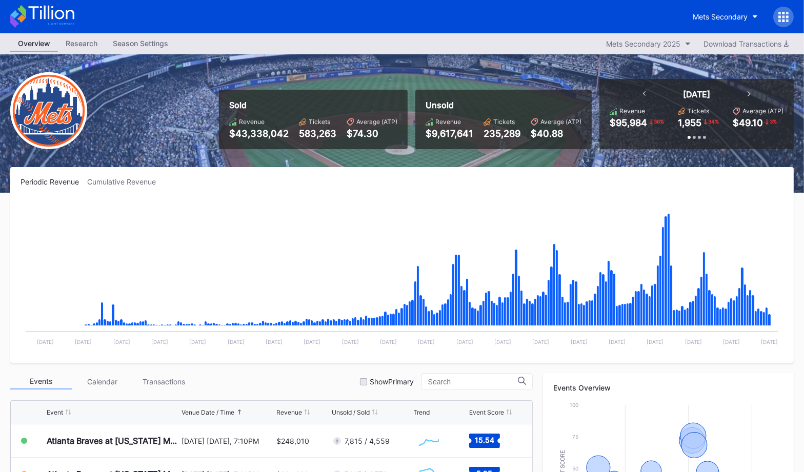
click at [65, 22] on icon at bounding box center [42, 16] width 64 height 23
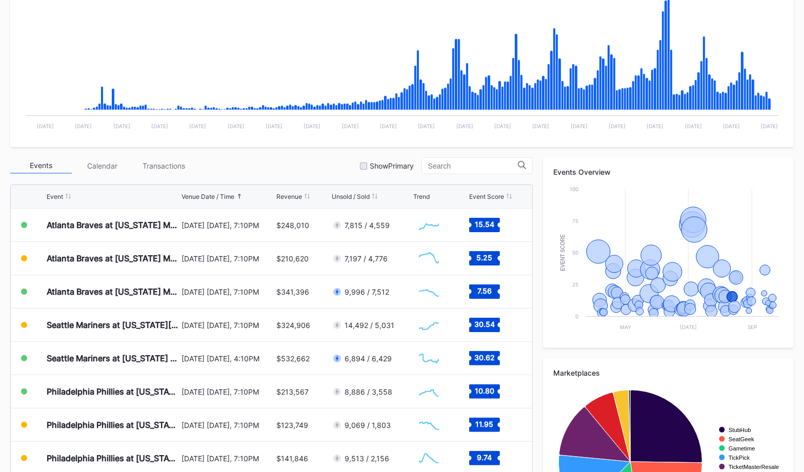
scroll to position [303, 0]
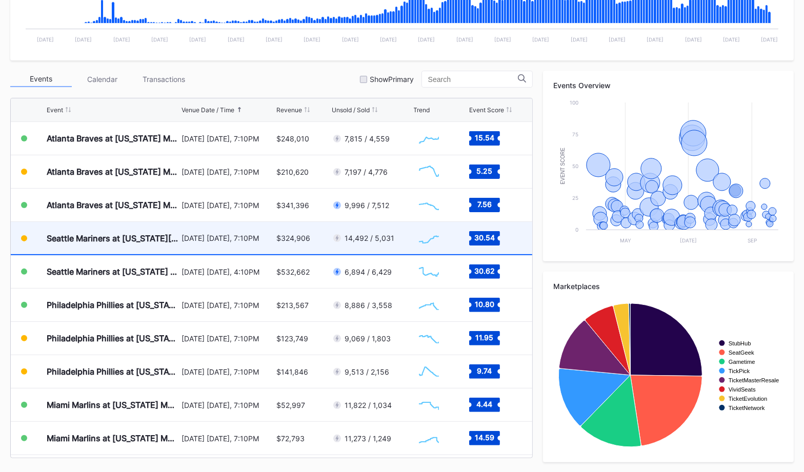
click at [276, 245] on div "$324,906" at bounding box center [302, 238] width 53 height 32
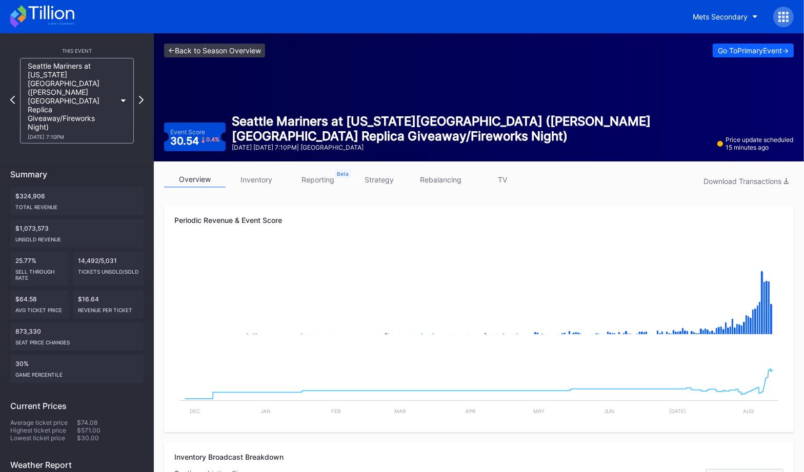
drag, startPoint x: 222, startPoint y: 38, endPoint x: 225, endPoint y: 47, distance: 9.9
click at [222, 38] on div "<- Back to Season Overview Go To Primary Event -> Event Score 30.54 0.4 % Seatt…" at bounding box center [479, 97] width 650 height 128
click at [225, 47] on link "<- Back to Season Overview" at bounding box center [214, 51] width 101 height 14
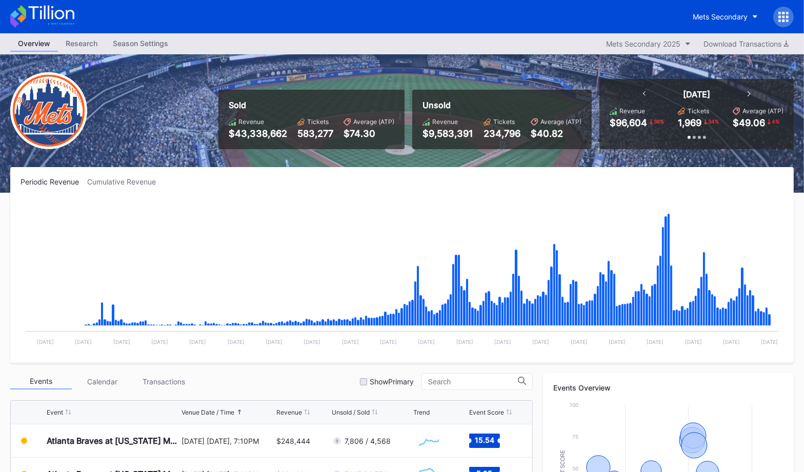
drag, startPoint x: 290, startPoint y: 193, endPoint x: 307, endPoint y: 167, distance: 31.9
click at [290, 193] on div "Periodic Revenue Cumulative Revenue Created with Highcharts 11.2.0 Chart title …" at bounding box center [402, 265] width 784 height 196
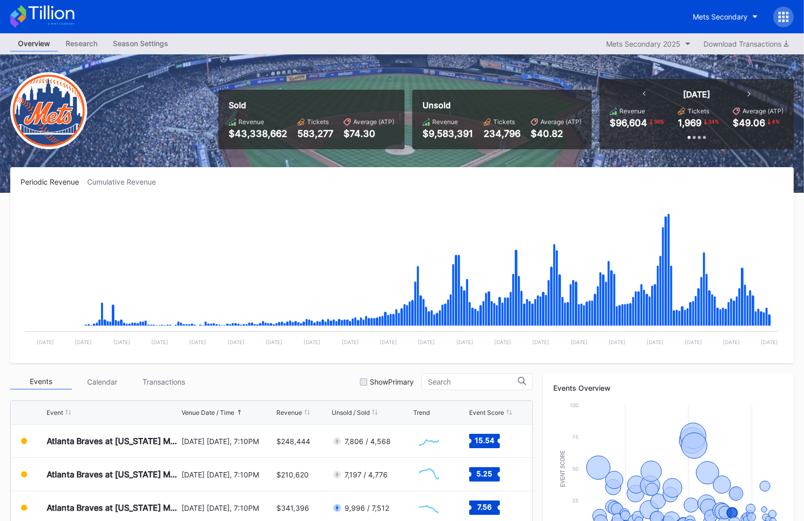
click at [65, 24] on icon at bounding box center [42, 16] width 64 height 23
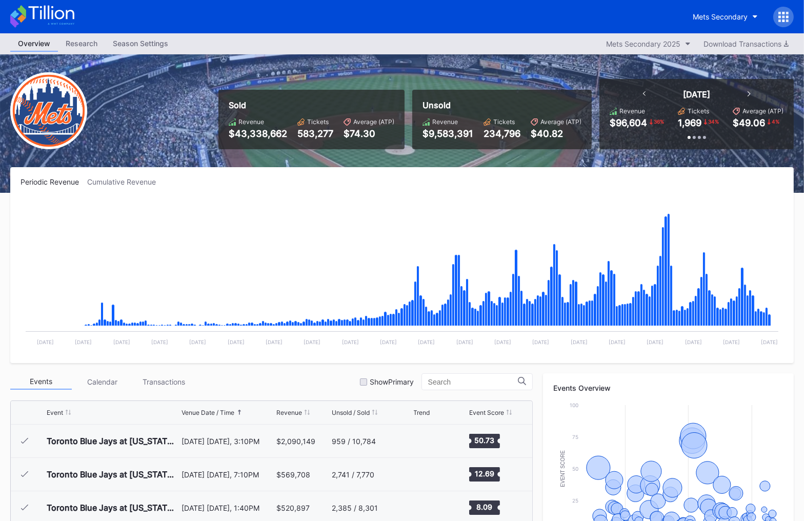
scroll to position [1967, 0]
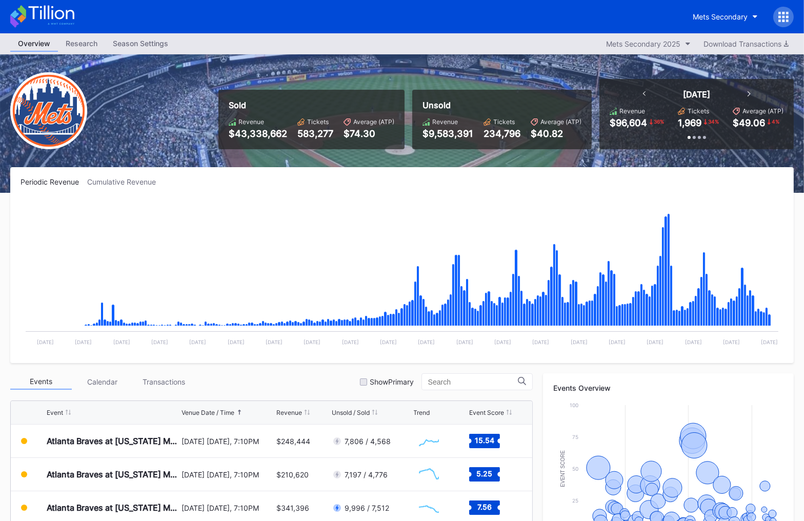
click at [247, 141] on div "Sold Revenue $43,338,662 Tickets 583,277 Average (ATP) $74.30" at bounding box center [311, 119] width 186 height 59
click at [48, 4] on div "Mets Secondary" at bounding box center [402, 16] width 804 height 33
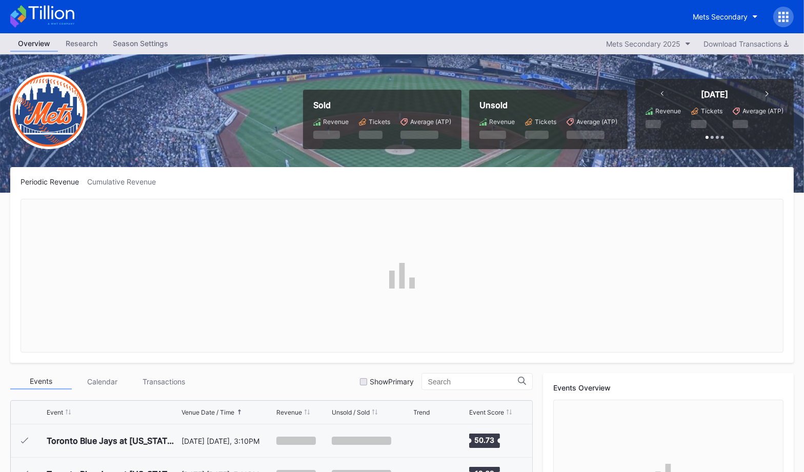
click at [783, 16] on icon at bounding box center [784, 16] width 3 height 3
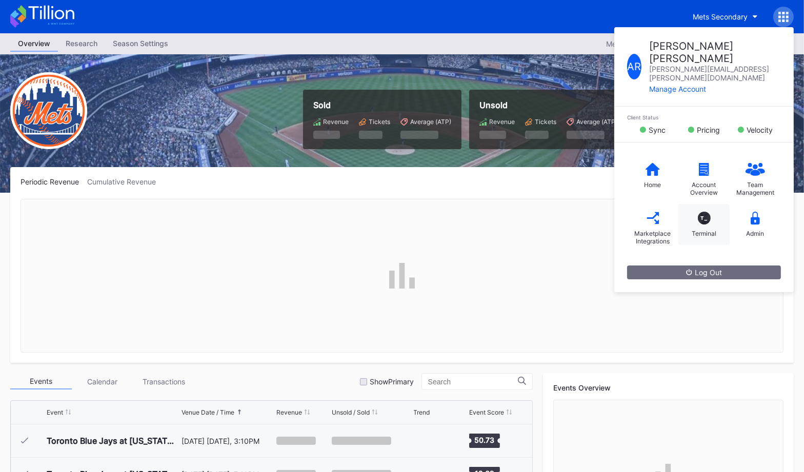
scroll to position [1967, 0]
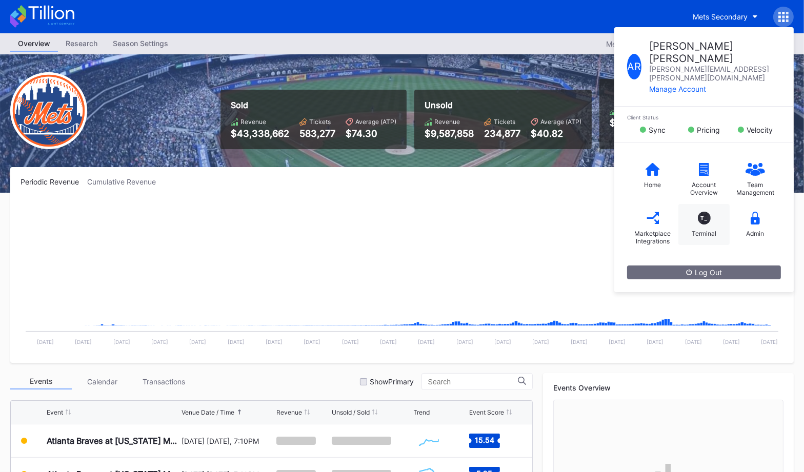
click at [703, 212] on div "T_" at bounding box center [704, 218] width 13 height 13
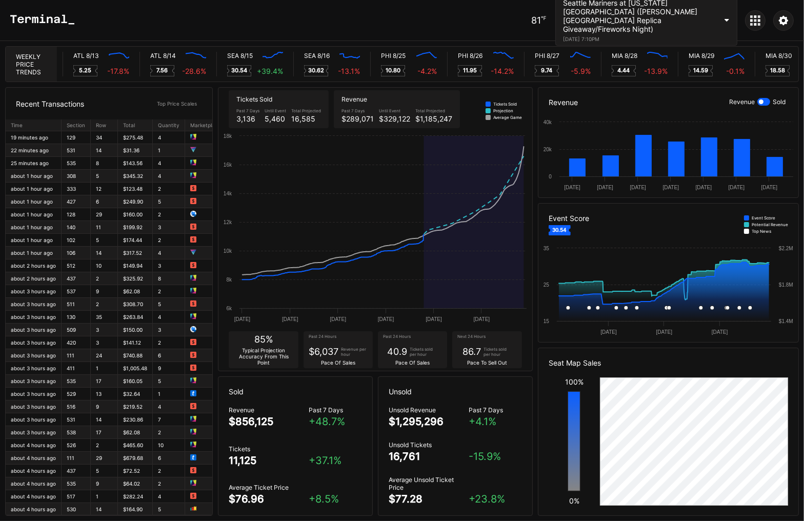
scroll to position [0, 4611]
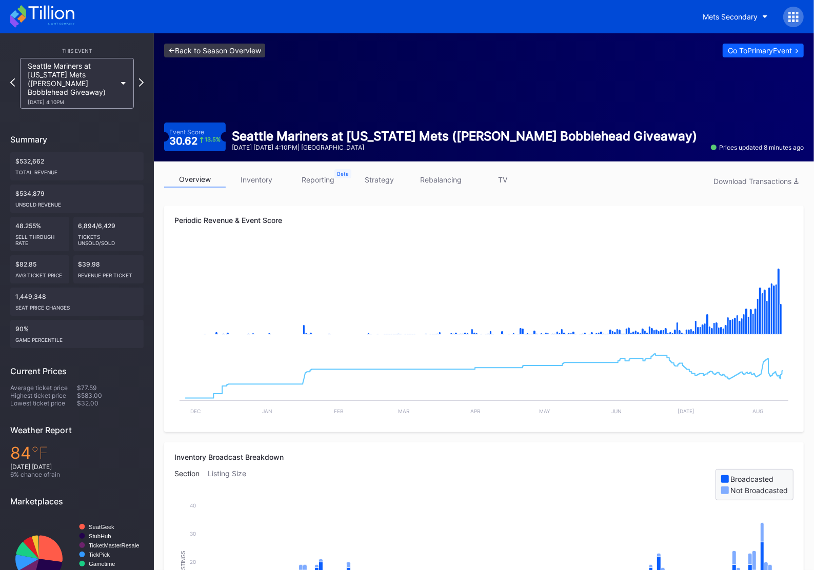
click at [258, 54] on link "<- Back to Season Overview" at bounding box center [214, 51] width 101 height 14
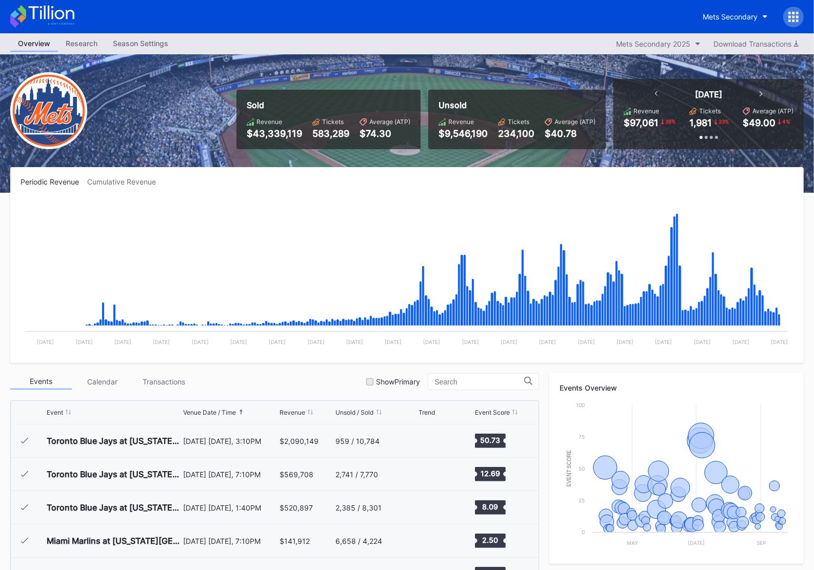
scroll to position [1967, 0]
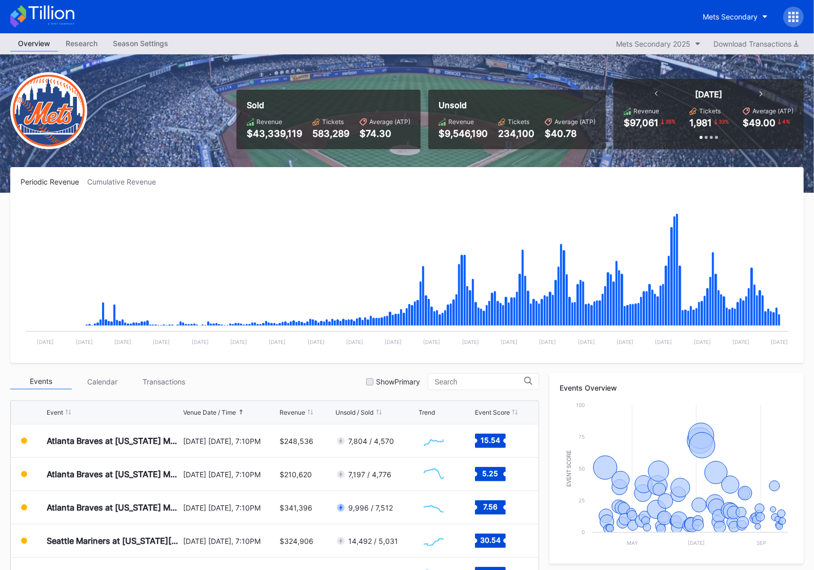
click at [71, 15] on icon at bounding box center [42, 16] width 64 height 23
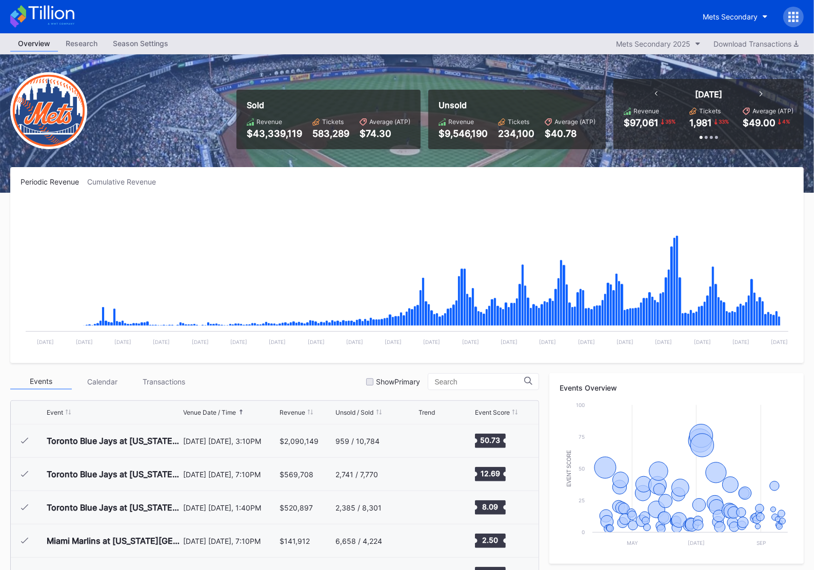
scroll to position [1967, 0]
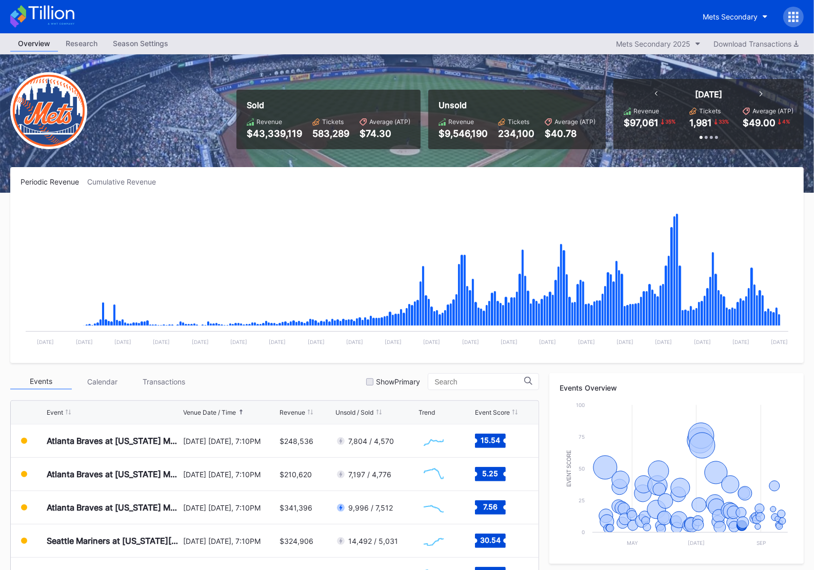
click at [29, 28] on div "Mets Secondary" at bounding box center [407, 16] width 814 height 33
click at [48, 20] on icon at bounding box center [42, 16] width 64 height 23
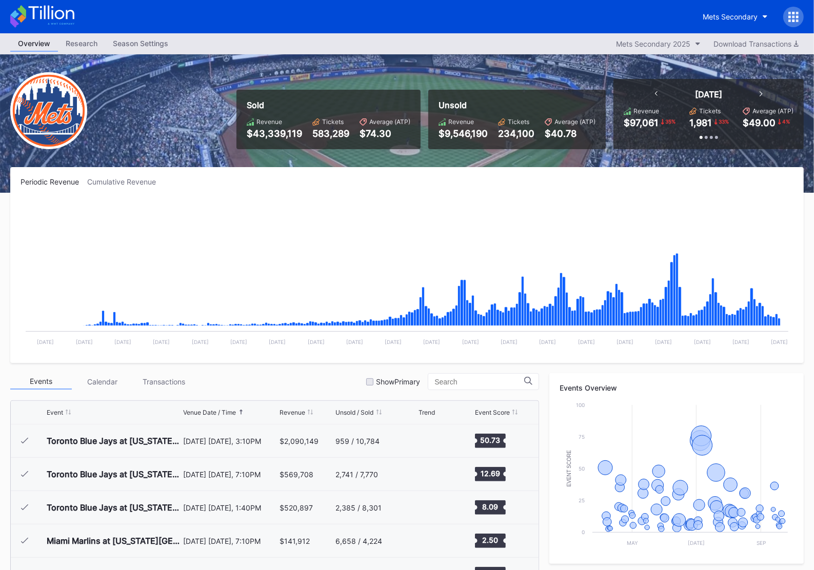
scroll to position [1967, 0]
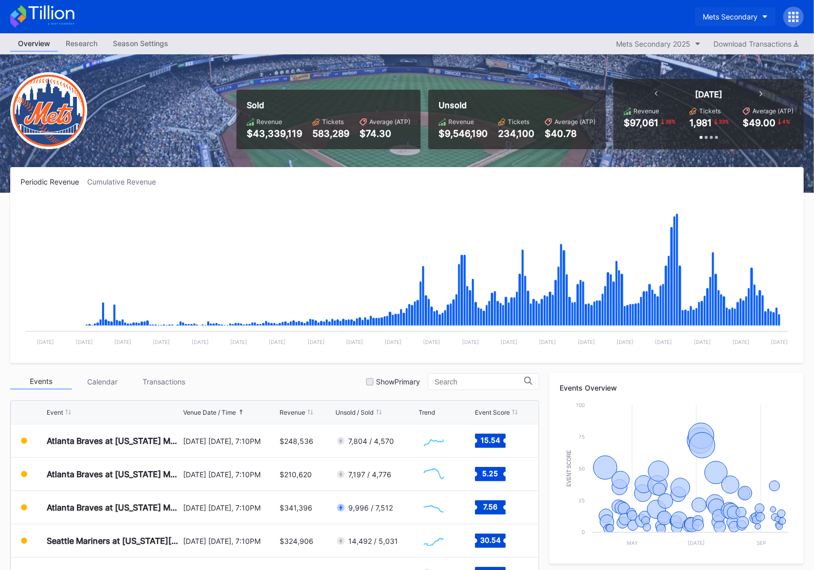
click at [734, 15] on div "Mets Secondary" at bounding box center [730, 16] width 55 height 9
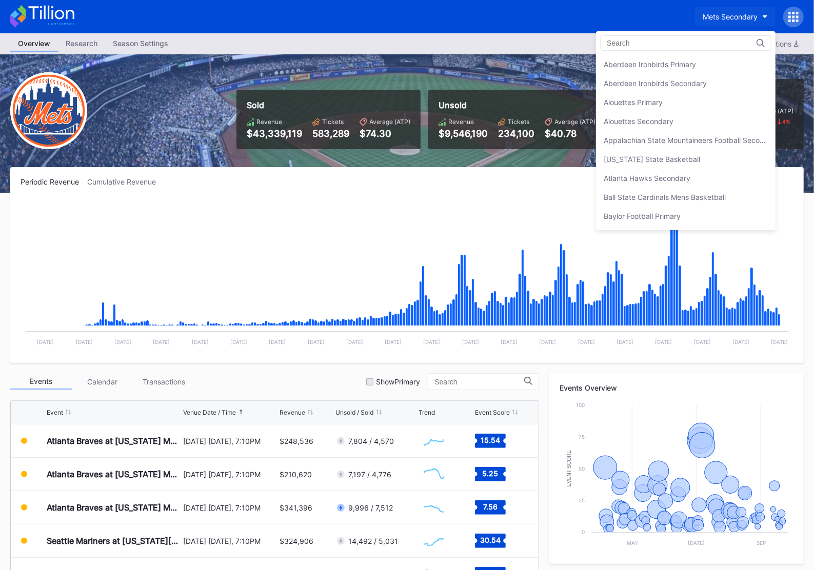
scroll to position [1605, 0]
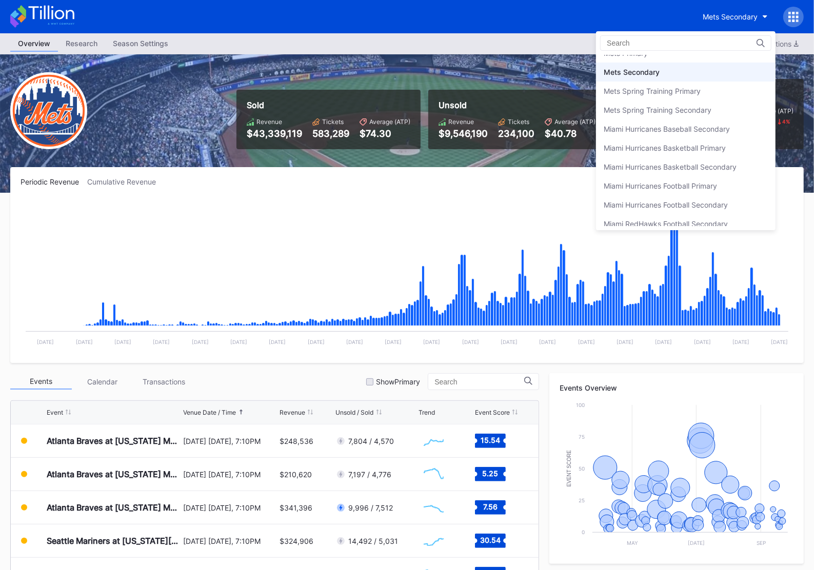
drag, startPoint x: 555, startPoint y: 100, endPoint x: 92, endPoint y: 51, distance: 465.7
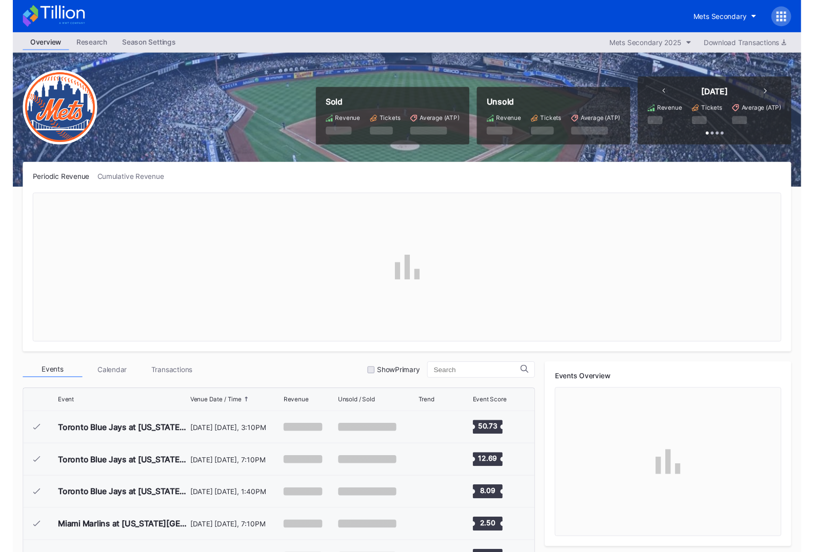
scroll to position [1967, 0]
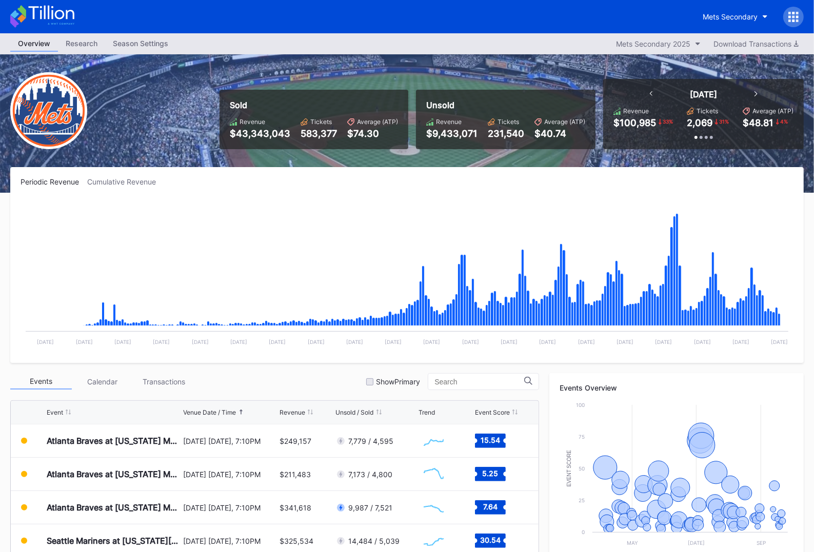
click at [796, 18] on icon at bounding box center [793, 17] width 10 height 10
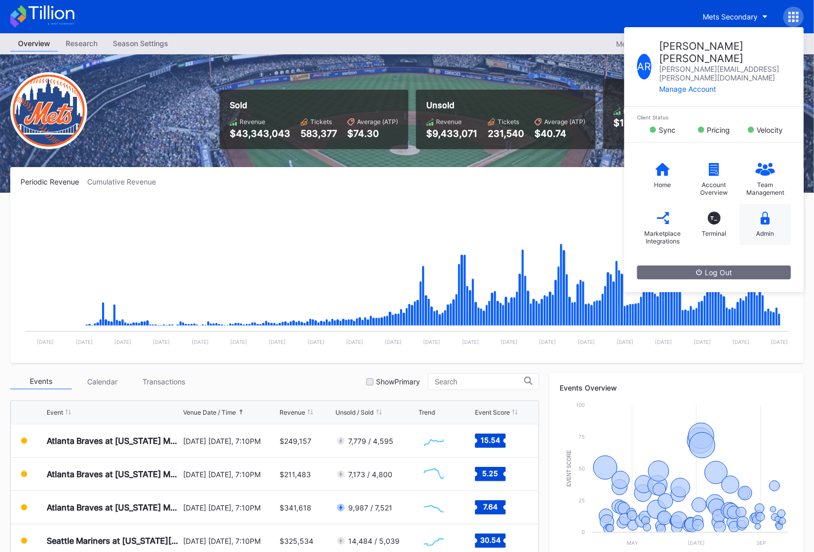
click at [772, 205] on div "Admin" at bounding box center [764, 224] width 51 height 41
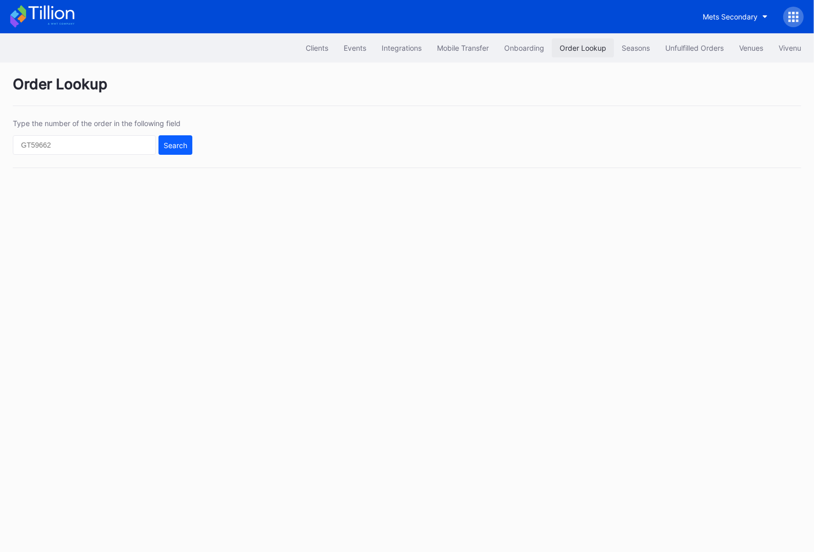
click at [572, 51] on div "Order Lookup" at bounding box center [582, 48] width 47 height 9
click at [76, 150] on input "text" at bounding box center [84, 144] width 143 height 19
paste input "269427112"
click at [183, 147] on div "Search" at bounding box center [176, 145] width 24 height 9
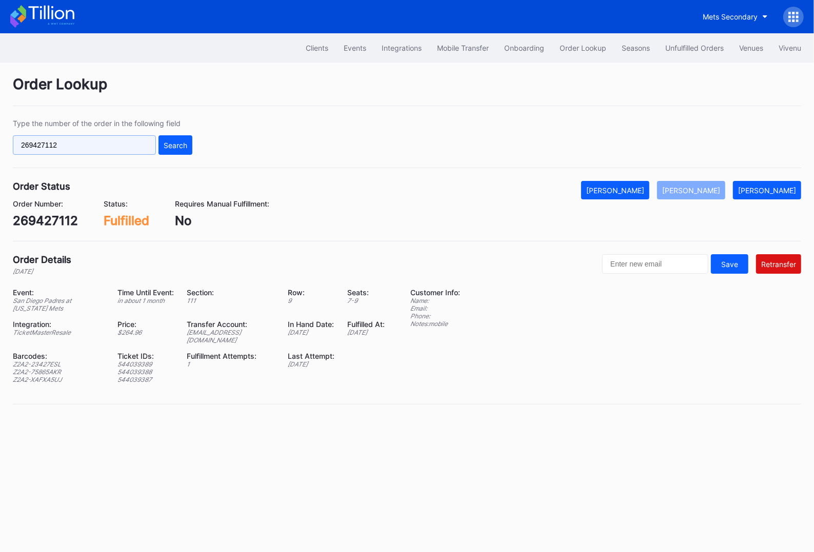
click at [120, 142] on input "269427112" at bounding box center [84, 144] width 143 height 19
paste input "8967"
click at [167, 143] on div "Search" at bounding box center [176, 145] width 24 height 9
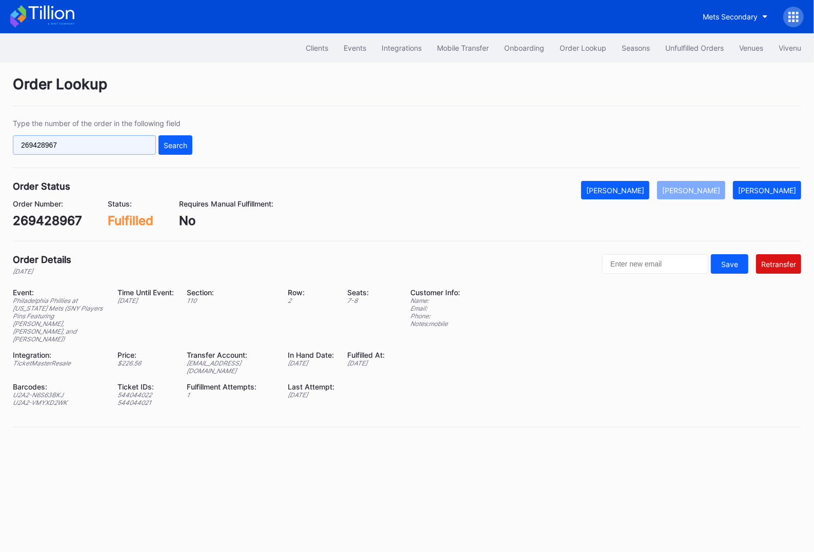
click at [81, 146] on input "269428967" at bounding box center [84, 144] width 143 height 19
paste input "70627394"
click at [176, 144] on div "Search" at bounding box center [176, 145] width 24 height 9
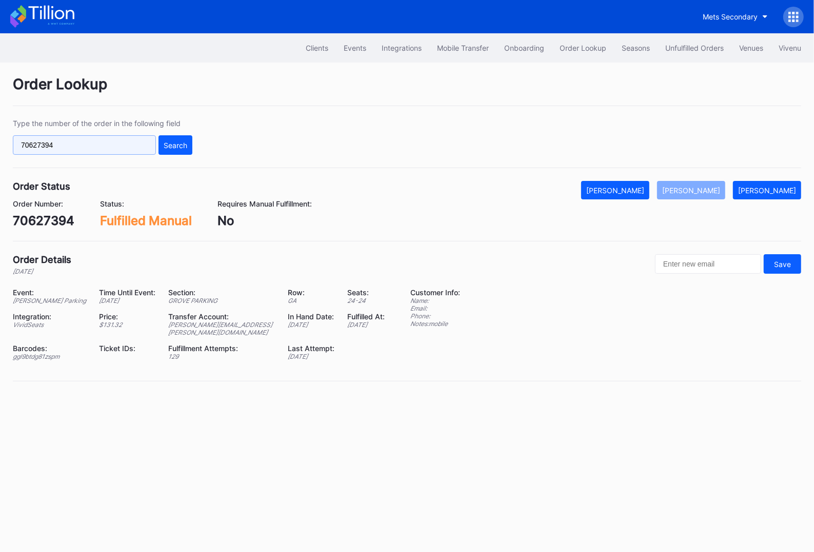
click at [71, 145] on input "70627394" at bounding box center [84, 144] width 143 height 19
paste input "1072416"
type input "71072416"
click at [178, 148] on div "Search" at bounding box center [176, 145] width 24 height 9
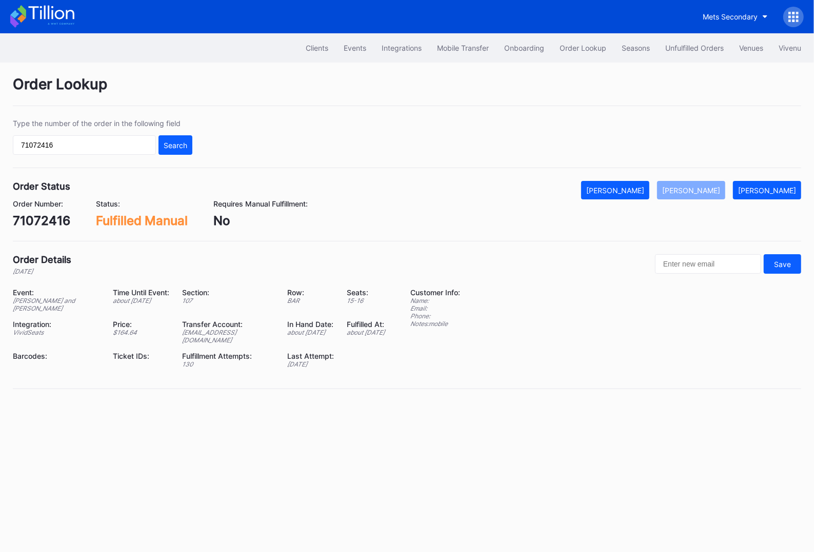
click at [73, 19] on icon at bounding box center [51, 13] width 46 height 14
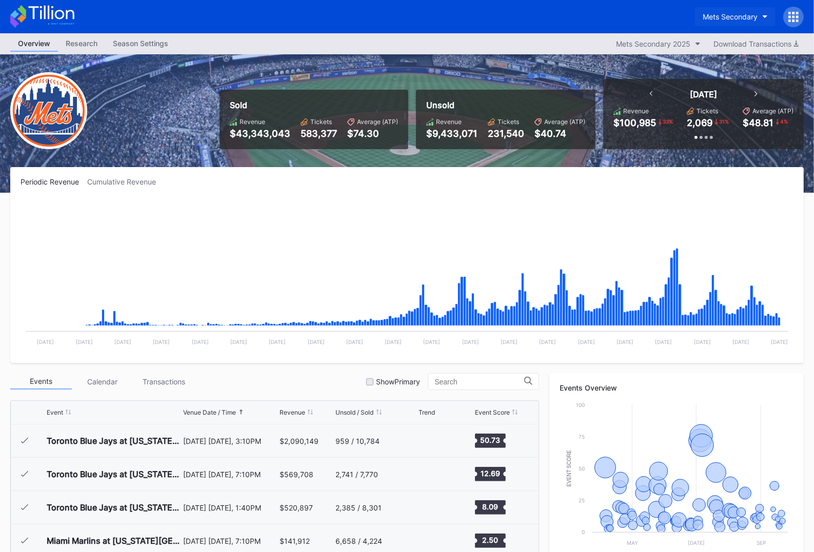
click at [717, 19] on div "Mets Secondary" at bounding box center [730, 16] width 55 height 9
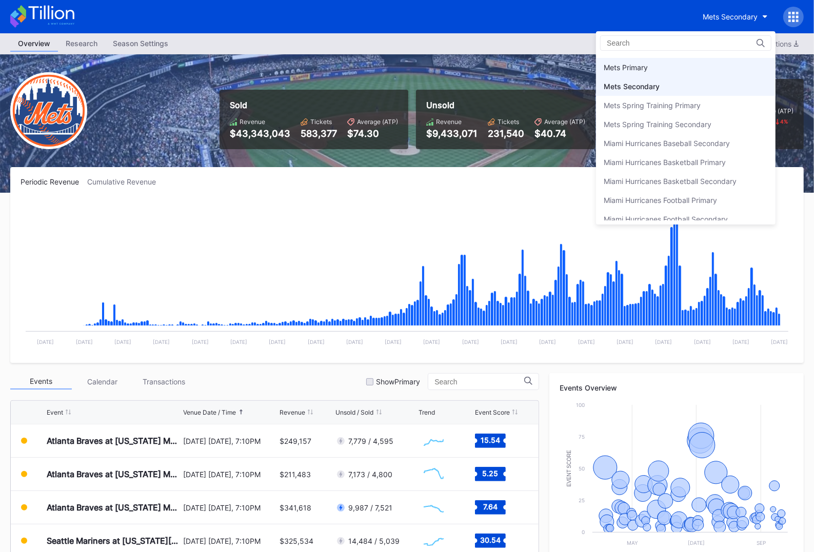
scroll to position [1590, 0]
click at [665, 63] on div "Mets Primary" at bounding box center [685, 68] width 179 height 19
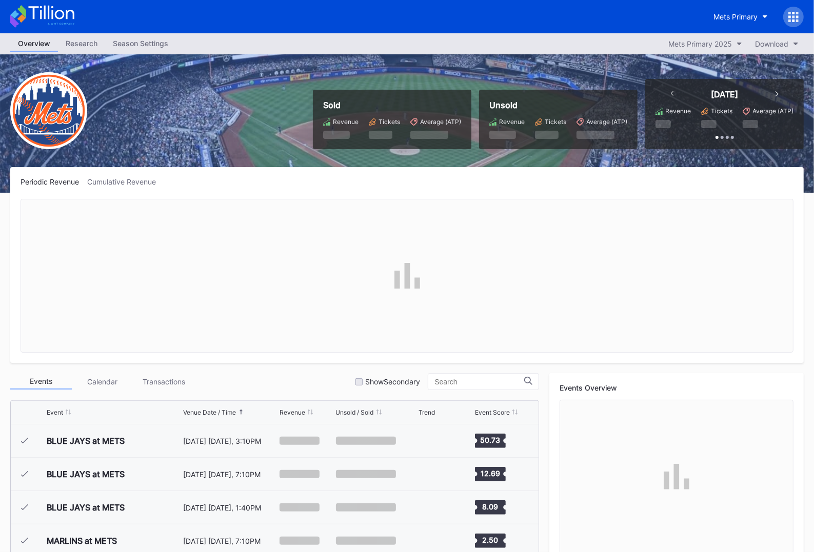
scroll to position [1967, 0]
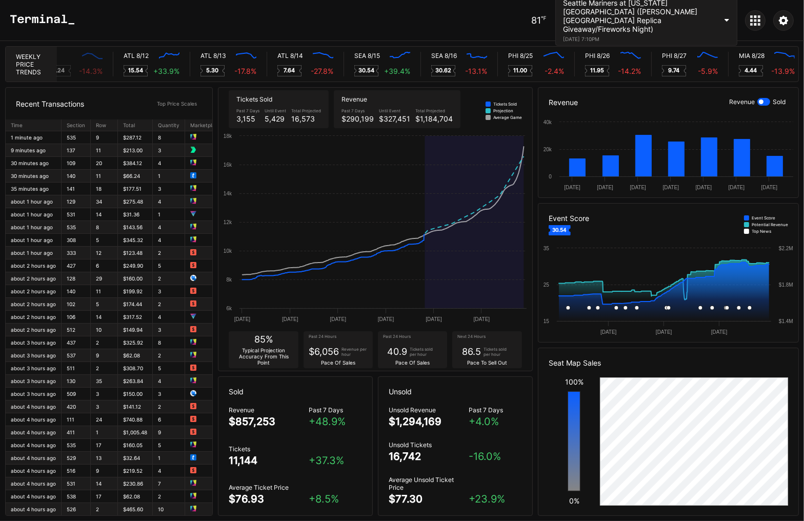
scroll to position [0, 4484]
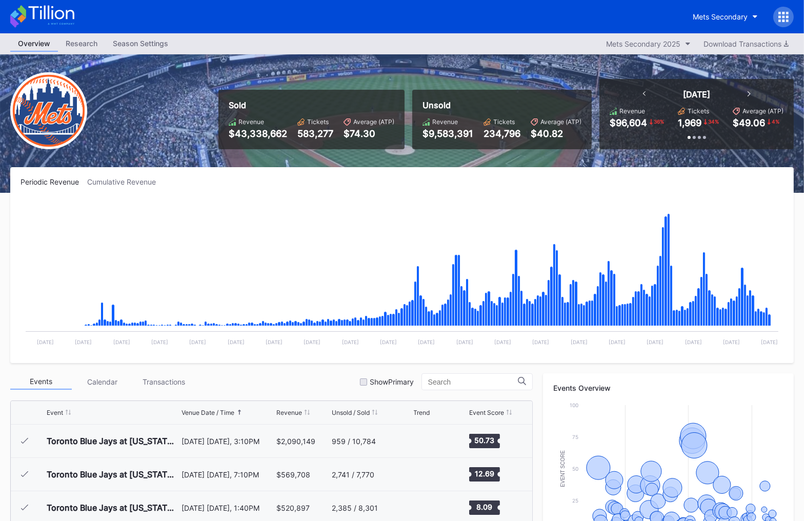
scroll to position [1967, 0]
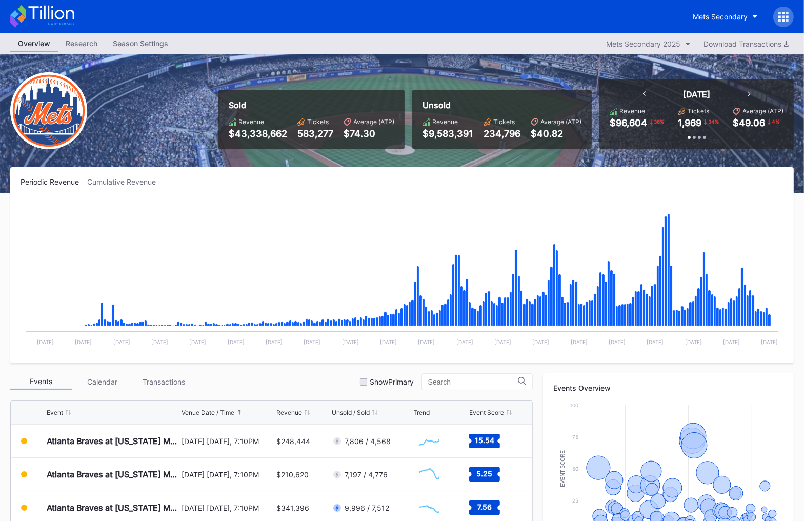
click at [56, 16] on icon at bounding box center [51, 13] width 46 height 14
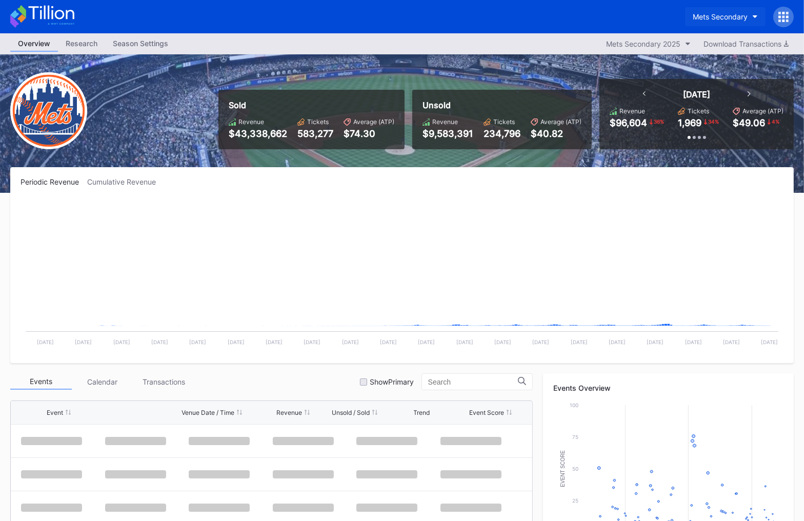
click at [718, 19] on div "Mets Secondary" at bounding box center [720, 16] width 55 height 9
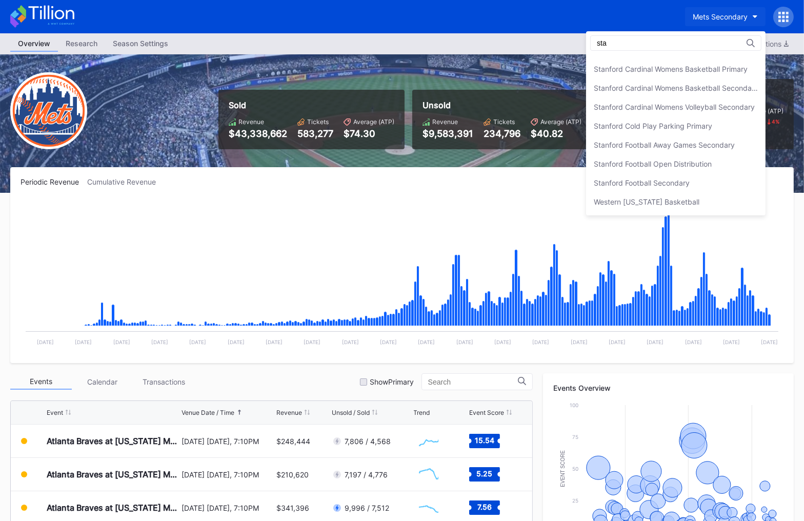
scroll to position [70, 0]
type input "[GEOGRAPHIC_DATA]"
click at [712, 184] on div "Stanford Football Open Distribution" at bounding box center [653, 184] width 118 height 9
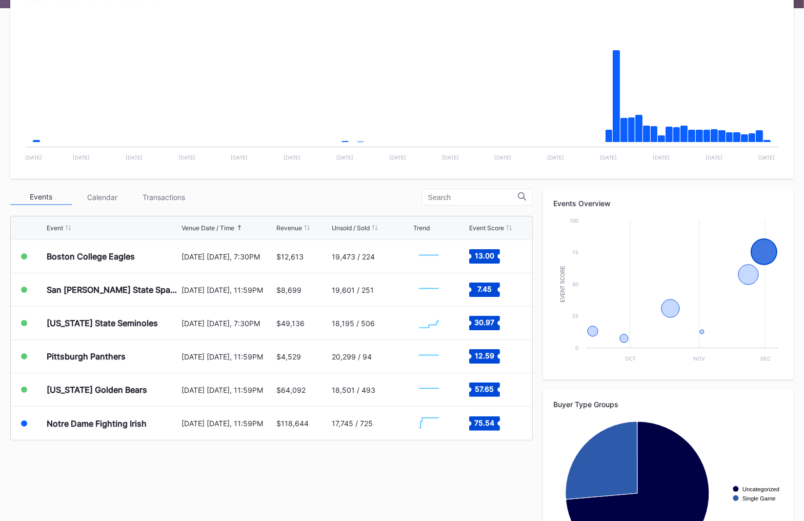
scroll to position [185, 0]
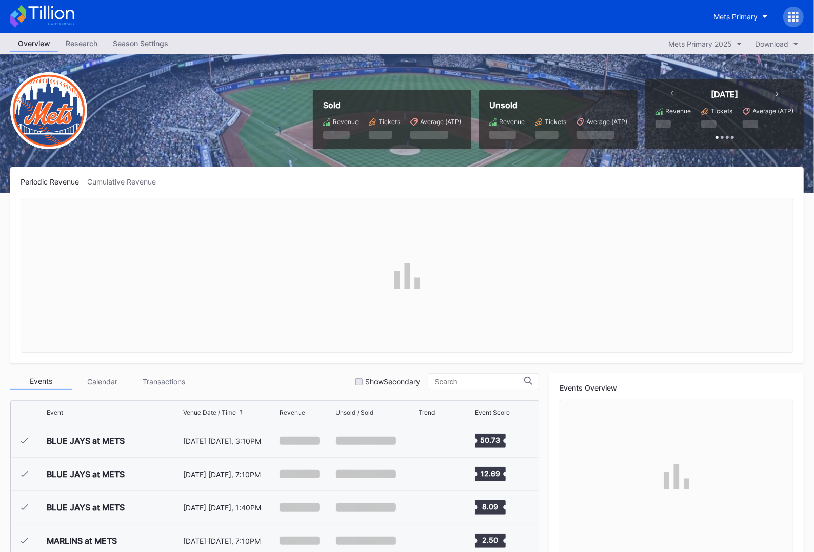
scroll to position [1967, 0]
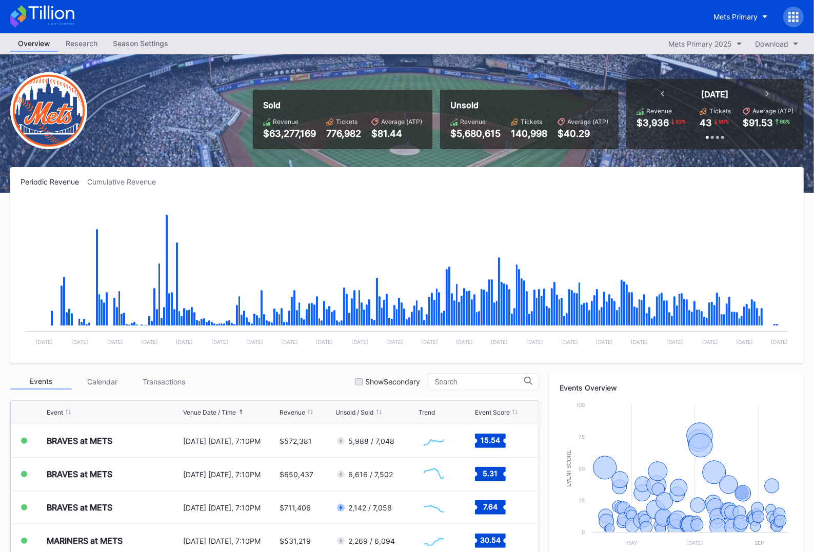
click at [786, 10] on div at bounding box center [793, 17] width 21 height 21
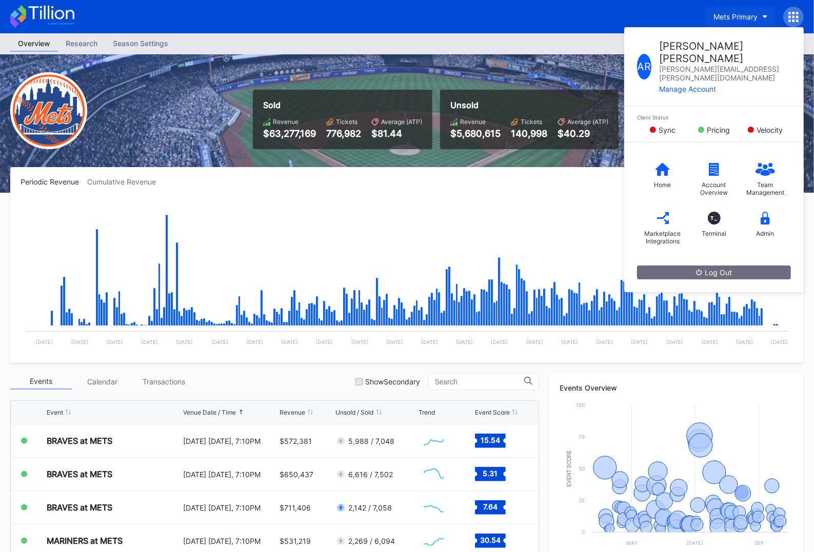
click at [732, 8] on button "Mets Primary" at bounding box center [741, 16] width 70 height 19
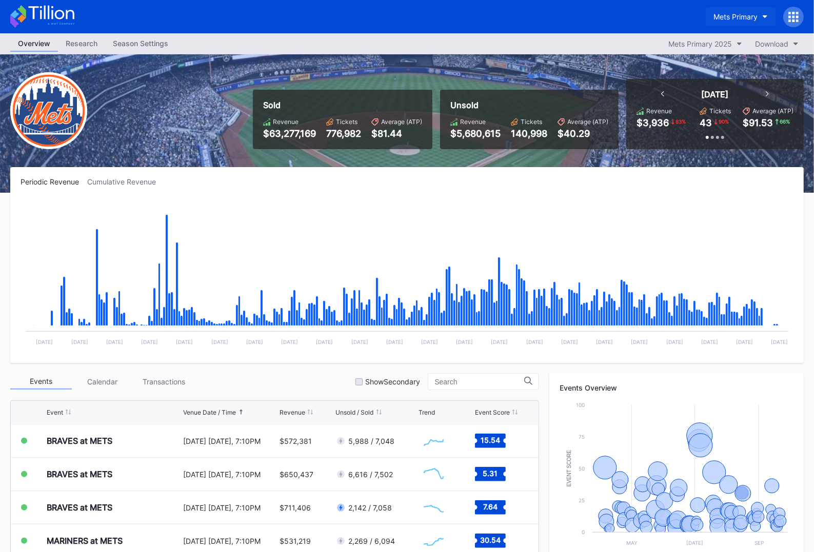
click at [727, 16] on div "Mets Primary" at bounding box center [735, 16] width 44 height 9
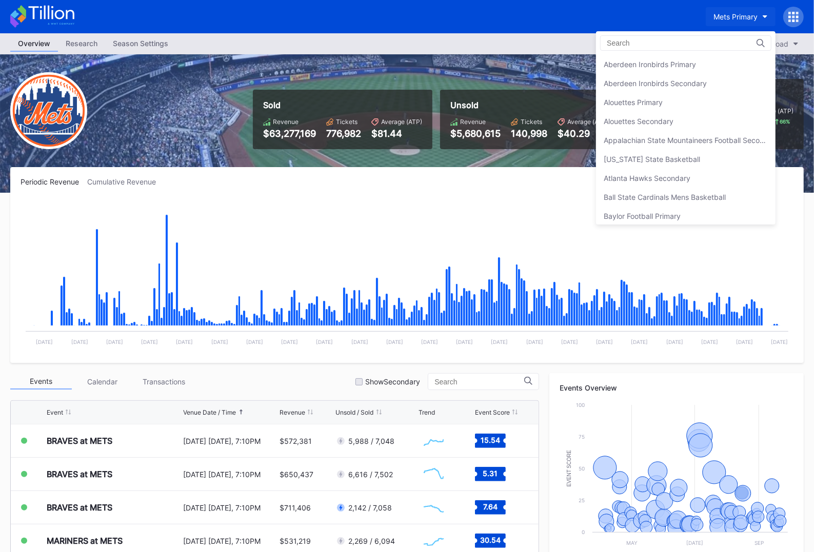
scroll to position [1586, 0]
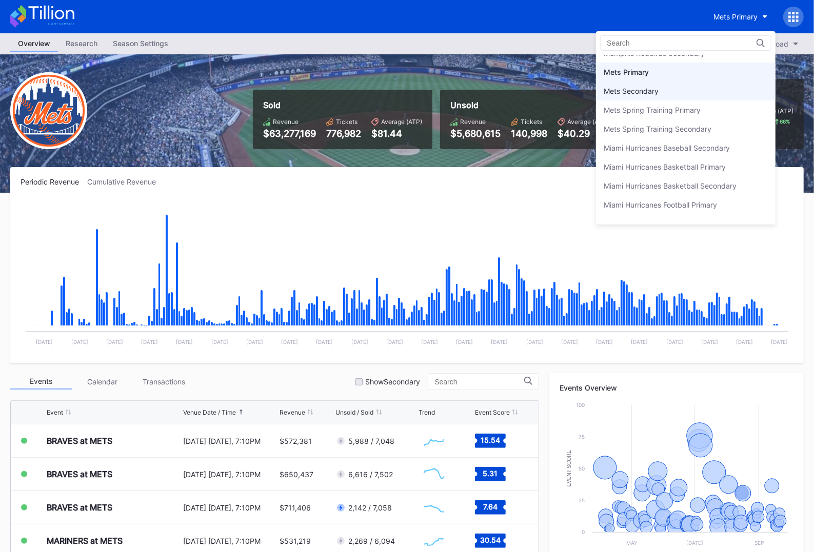
click at [706, 83] on div "Mets Secondary" at bounding box center [685, 91] width 179 height 19
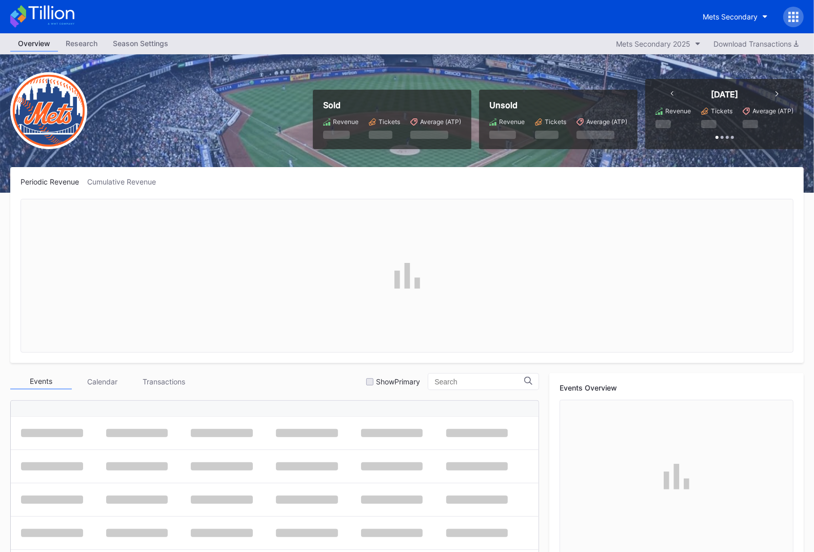
click at [793, 14] on icon at bounding box center [793, 17] width 10 height 10
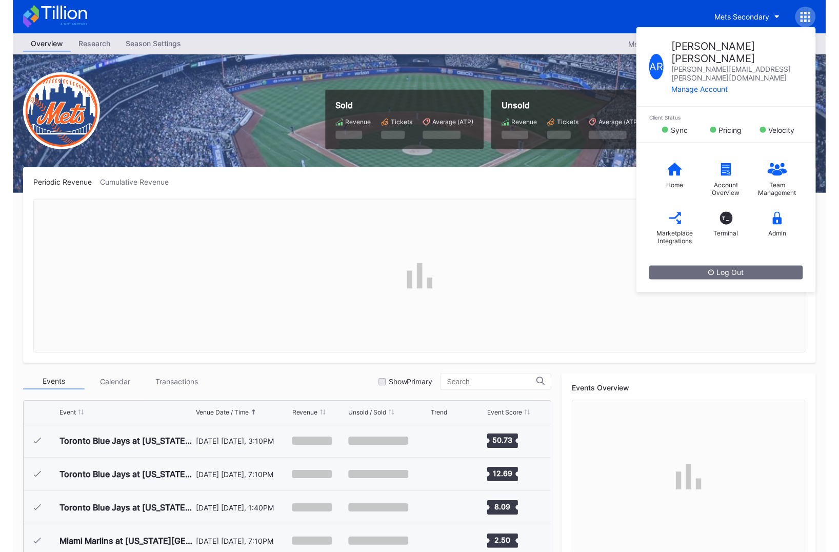
scroll to position [1967, 0]
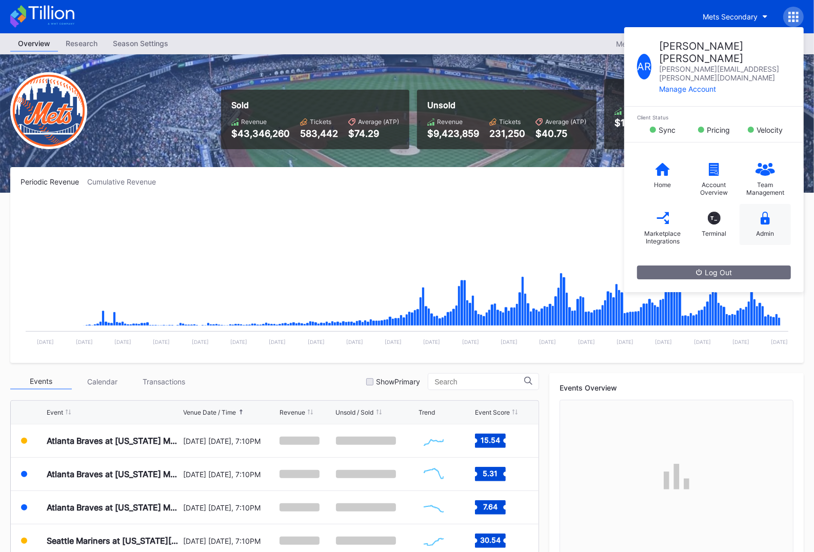
drag, startPoint x: 742, startPoint y: 204, endPoint x: 750, endPoint y: 204, distance: 8.2
click at [750, 204] on div "Admin" at bounding box center [764, 224] width 51 height 41
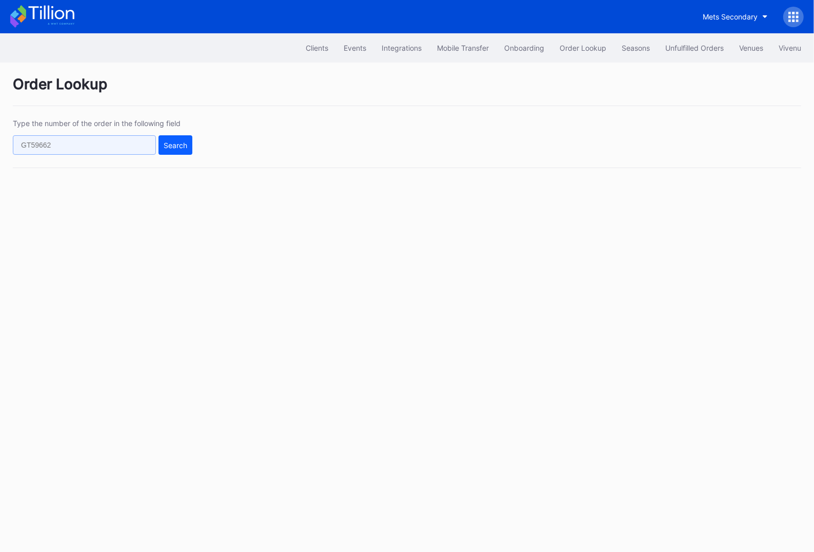
click at [104, 141] on input "text" at bounding box center [84, 144] width 143 height 19
paste input "268422808"
click at [181, 146] on div "Search" at bounding box center [176, 145] width 24 height 9
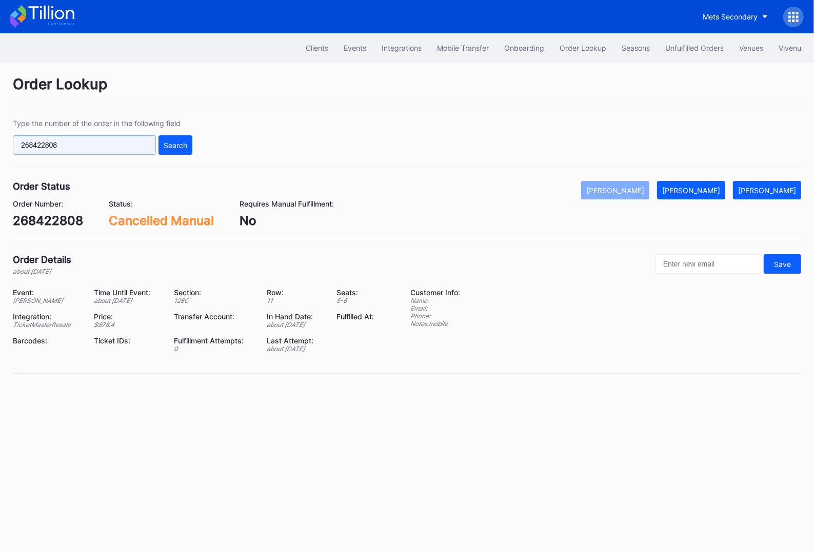
click at [64, 144] on input "268422808" at bounding box center [84, 144] width 143 height 19
paste input "5933445"
click at [179, 146] on div "Search" at bounding box center [176, 145] width 24 height 9
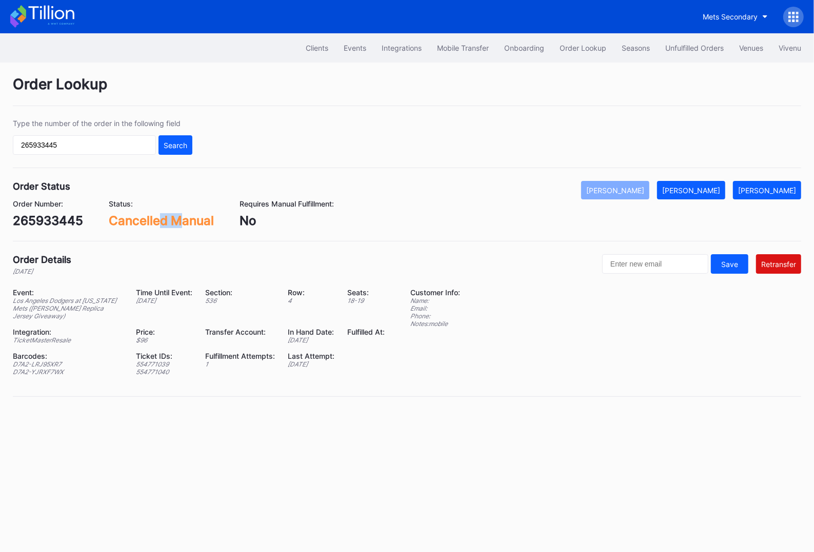
drag, startPoint x: 161, startPoint y: 226, endPoint x: 182, endPoint y: 225, distance: 20.5
click at [182, 225] on div "Cancelled Manual" at bounding box center [161, 220] width 105 height 15
click at [37, 215] on div "265933445" at bounding box center [48, 220] width 70 height 15
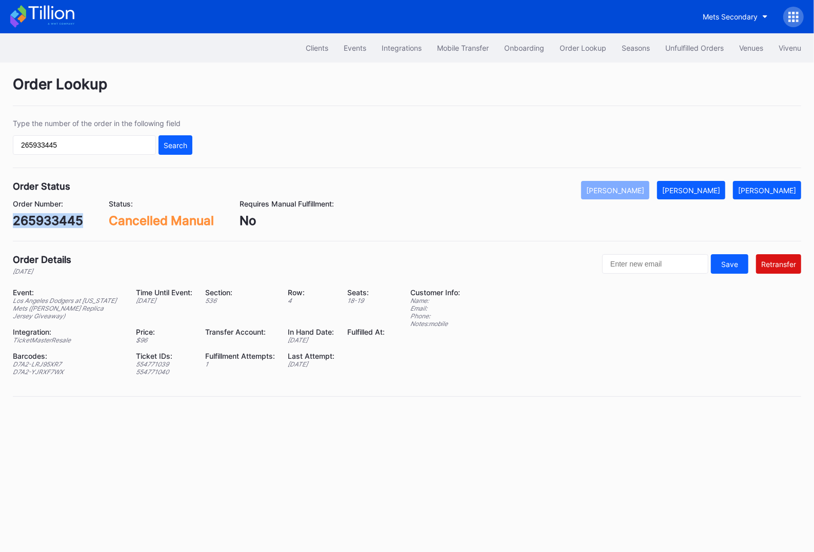
copy div "265933445"
click at [109, 146] on input "265933445" at bounding box center [84, 144] width 143 height 19
drag, startPoint x: 109, startPoint y: 146, endPoint x: 114, endPoint y: 146, distance: 5.2
click at [109, 146] on input "265933445" at bounding box center [84, 144] width 143 height 19
paste input "9m2ycmwwl5m"
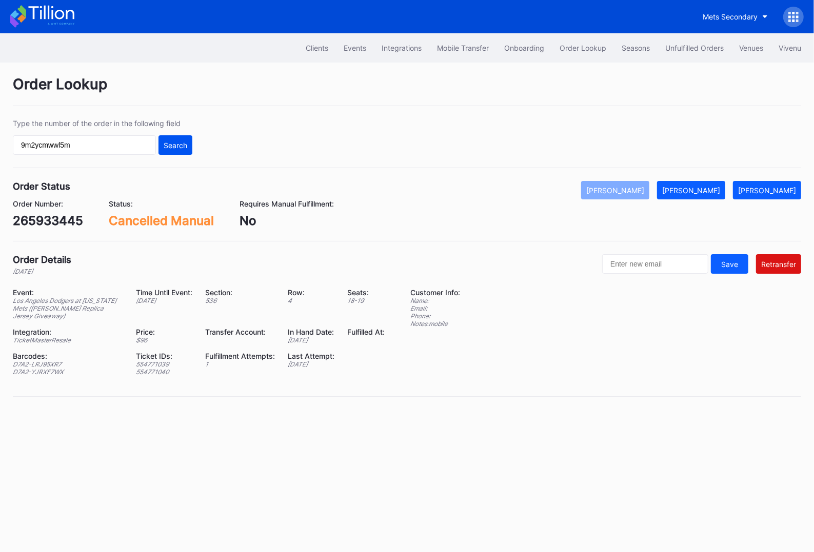
click at [159, 145] on button "Search" at bounding box center [175, 144] width 34 height 19
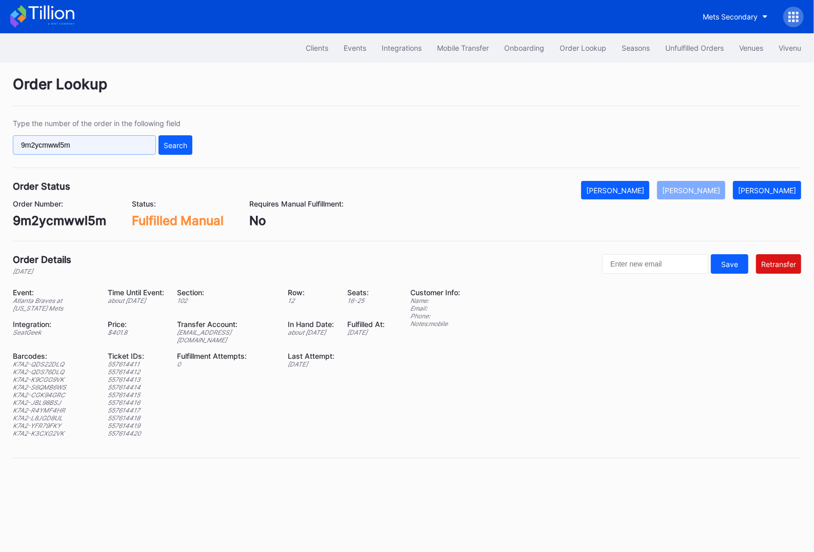
click at [75, 142] on input "9m2ycmwwl5m" at bounding box center [84, 144] width 143 height 19
paste input "618936032"
type input "618936032"
click at [170, 144] on div "Search" at bounding box center [176, 145] width 24 height 9
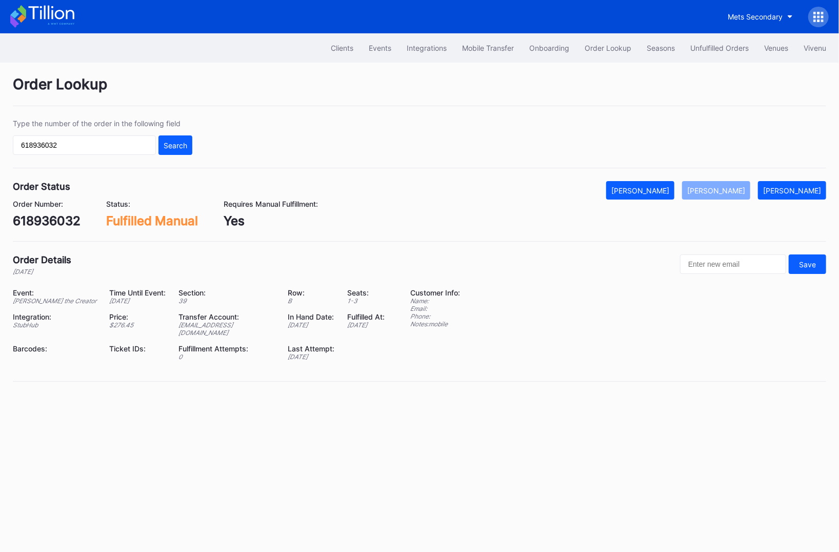
click at [45, 30] on div "Mets Secondary" at bounding box center [419, 16] width 839 height 33
click at [49, 22] on icon at bounding box center [42, 16] width 64 height 23
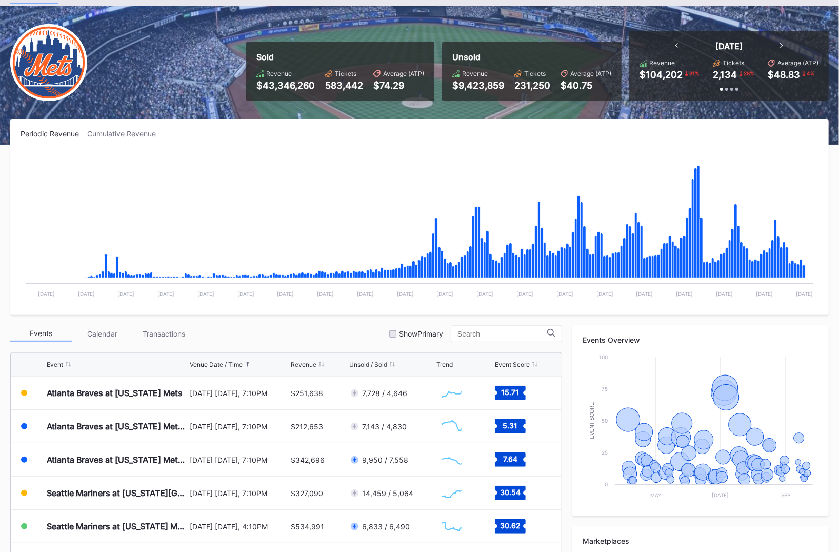
scroll to position [96, 0]
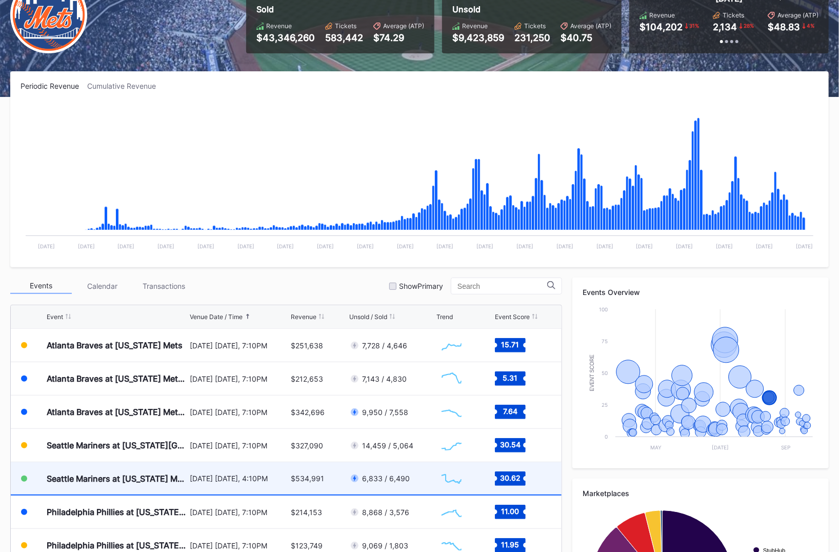
click at [291, 486] on div "$534,991" at bounding box center [319, 478] width 56 height 32
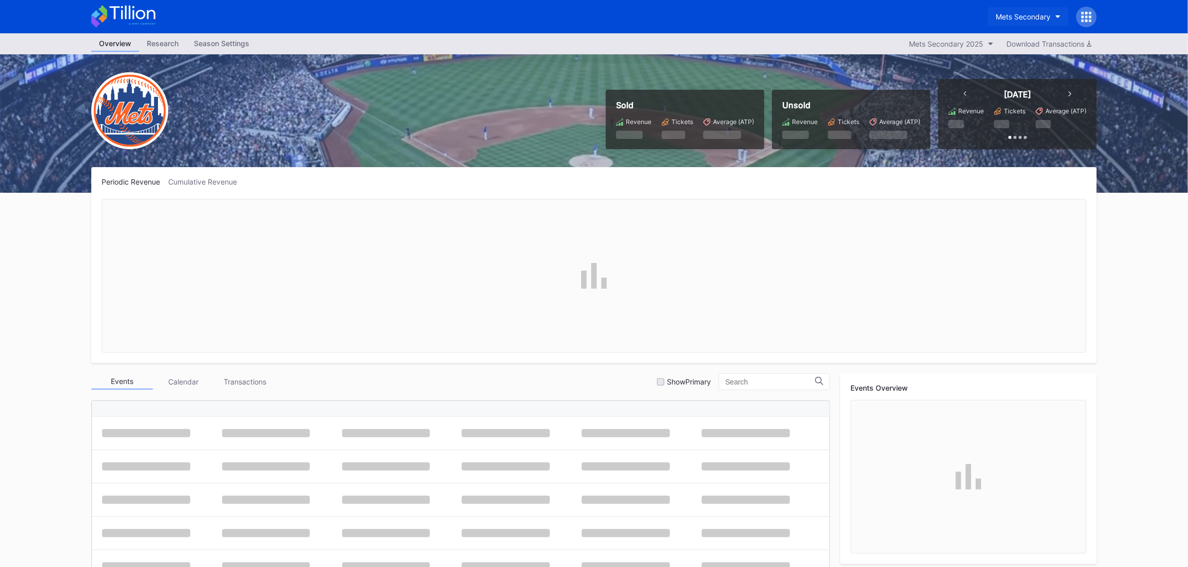
click at [1038, 15] on div "Mets Secondary" at bounding box center [1022, 16] width 55 height 9
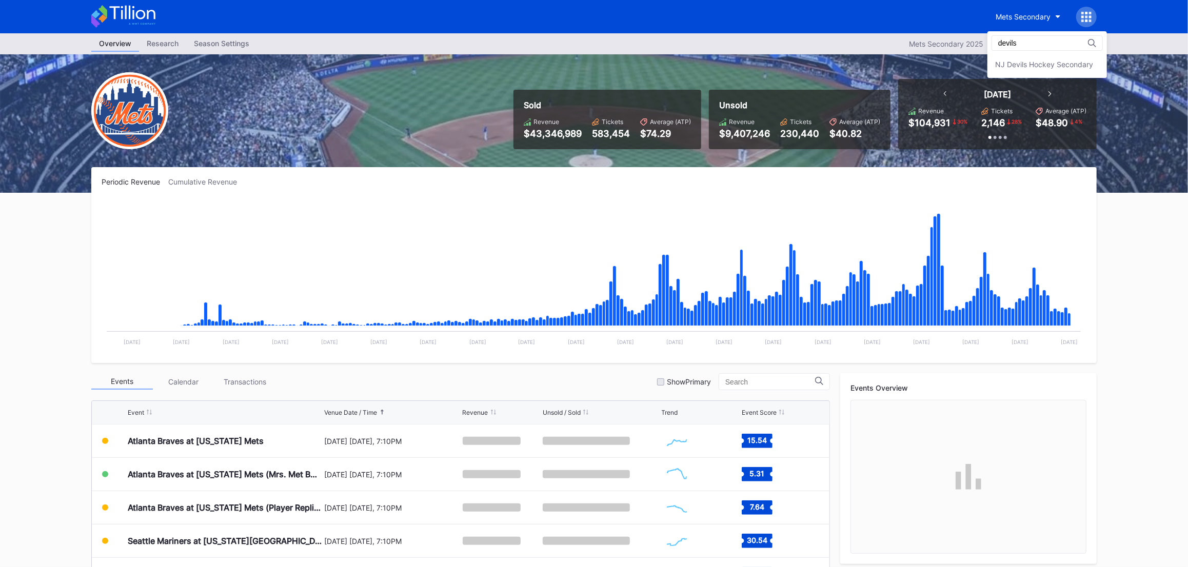
type input "devils"
click at [1054, 74] on div "devils NJ Devils Hockey Secondary" at bounding box center [1046, 54] width 119 height 47
click at [1055, 71] on div "NJ Devils Hockey Secondary" at bounding box center [1046, 64] width 119 height 19
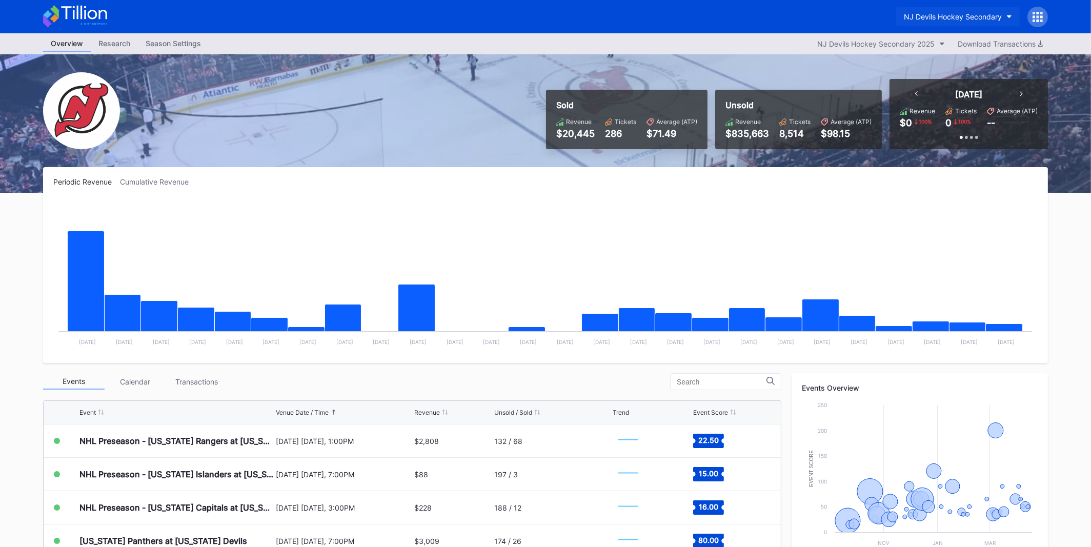
click at [966, 18] on div "NJ Devils Hockey Secondary" at bounding box center [953, 16] width 98 height 9
type input "yanke"
click at [932, 68] on div "[PERSON_NAME] Yankees Tickets" at bounding box center [962, 64] width 115 height 9
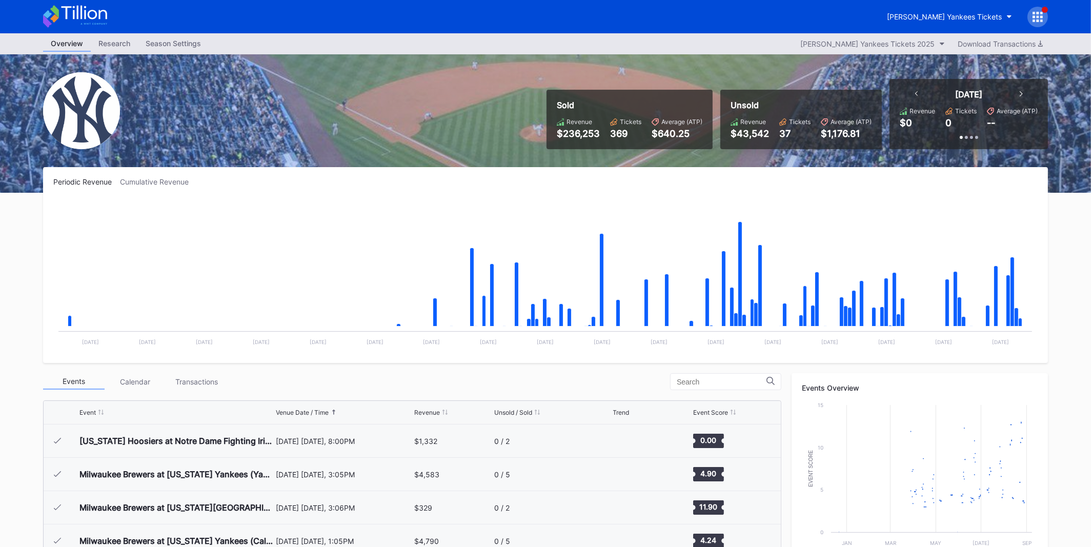
scroll to position [3467, 0]
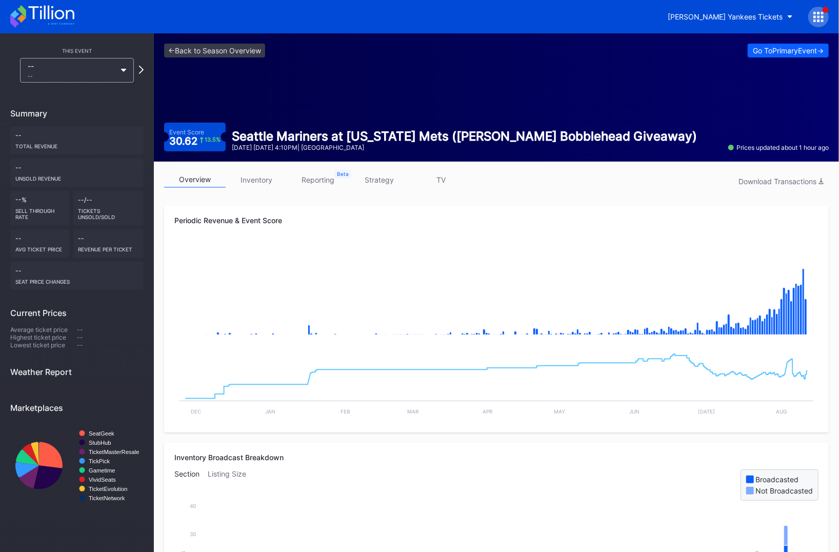
click at [52, 12] on icon at bounding box center [51, 13] width 46 height 14
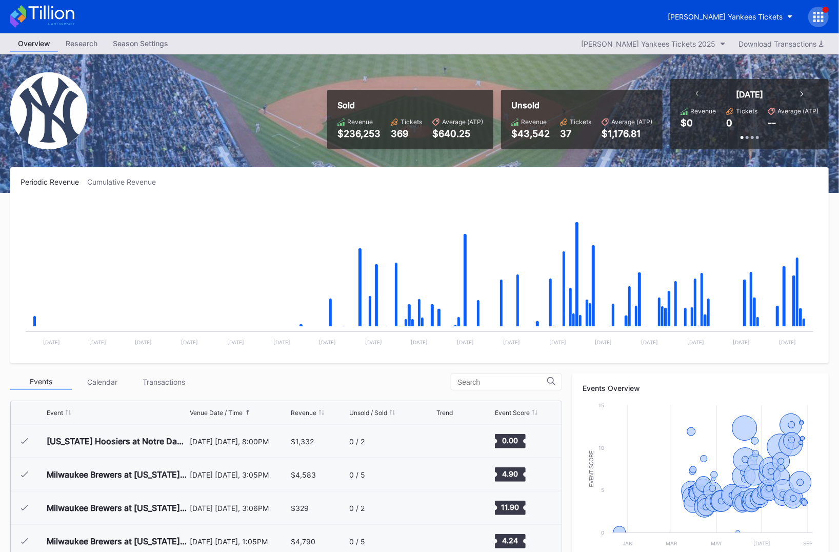
scroll to position [3467, 0]
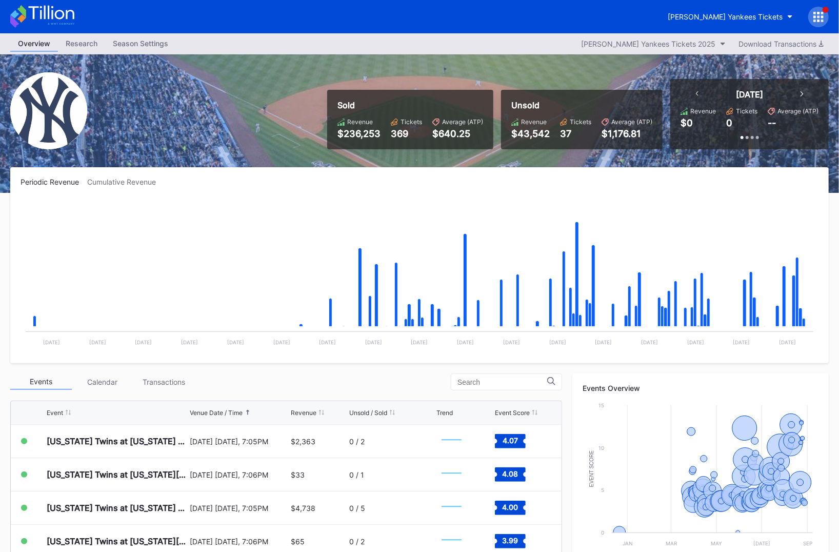
click at [55, 16] on icon at bounding box center [42, 16] width 64 height 23
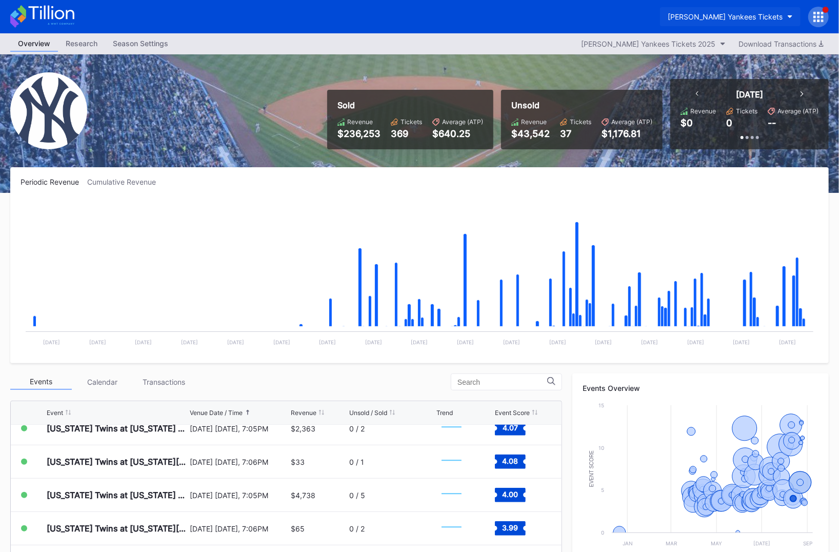
click at [728, 14] on div "[PERSON_NAME] Yankees Tickets" at bounding box center [725, 16] width 115 height 9
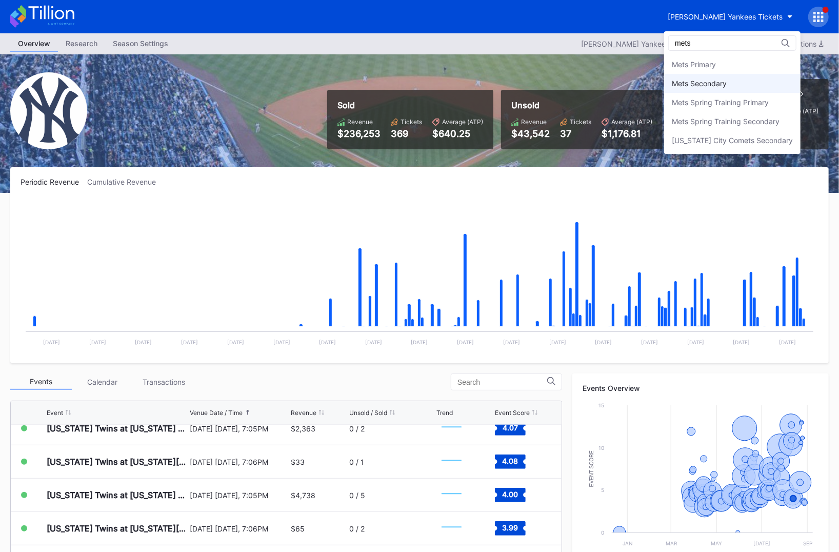
type input "mets"
click at [718, 83] on div "Mets Secondary" at bounding box center [699, 83] width 55 height 9
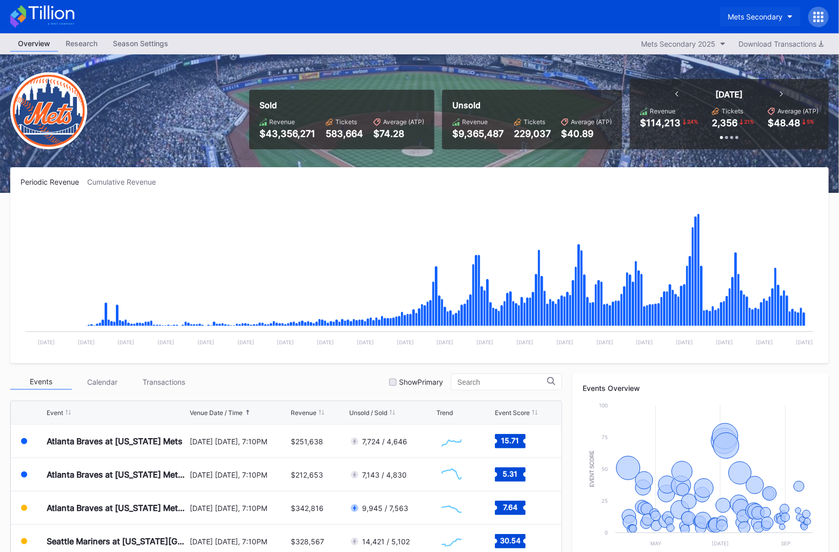
click at [745, 15] on div "Mets Secondary" at bounding box center [755, 16] width 55 height 9
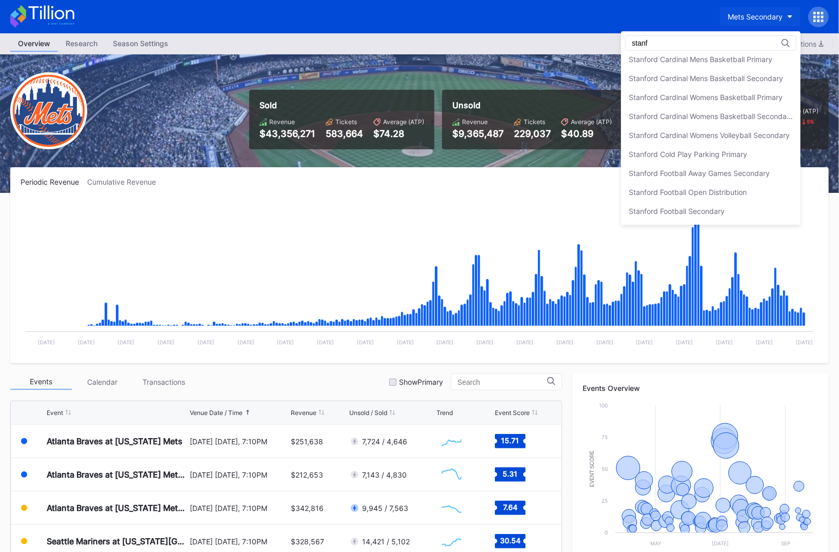
scroll to position [61, 0]
type input "stanf"
click at [714, 195] on div "Stanford Football Open Distribution" at bounding box center [688, 193] width 118 height 9
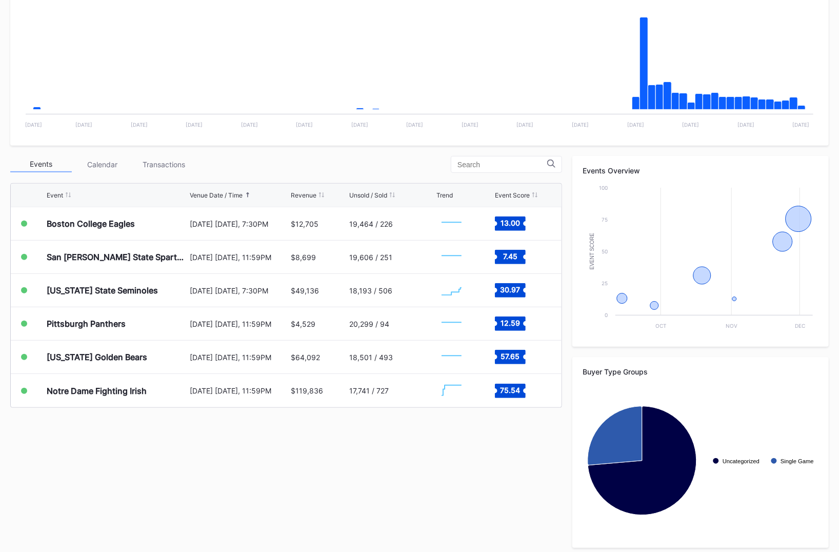
scroll to position [223, 0]
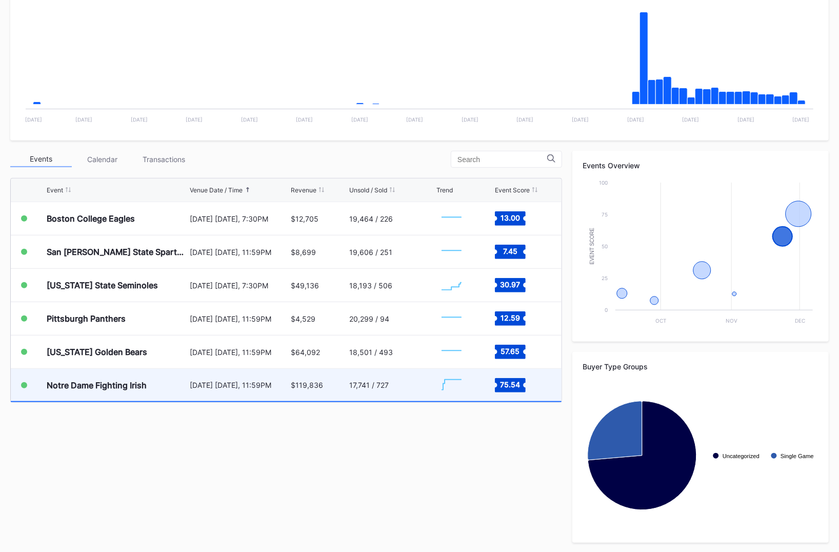
click at [391, 379] on div "17,741 / 727" at bounding box center [391, 385] width 84 height 32
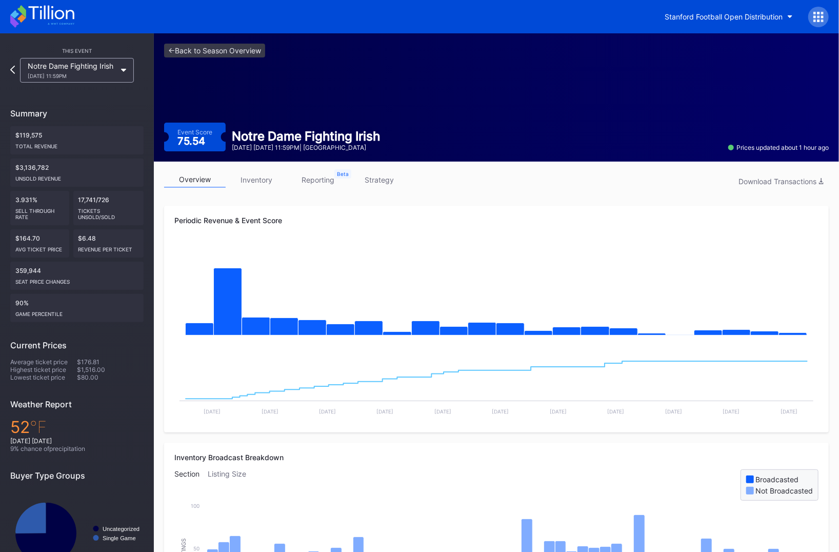
click at [814, 17] on icon at bounding box center [814, 16] width 3 height 3
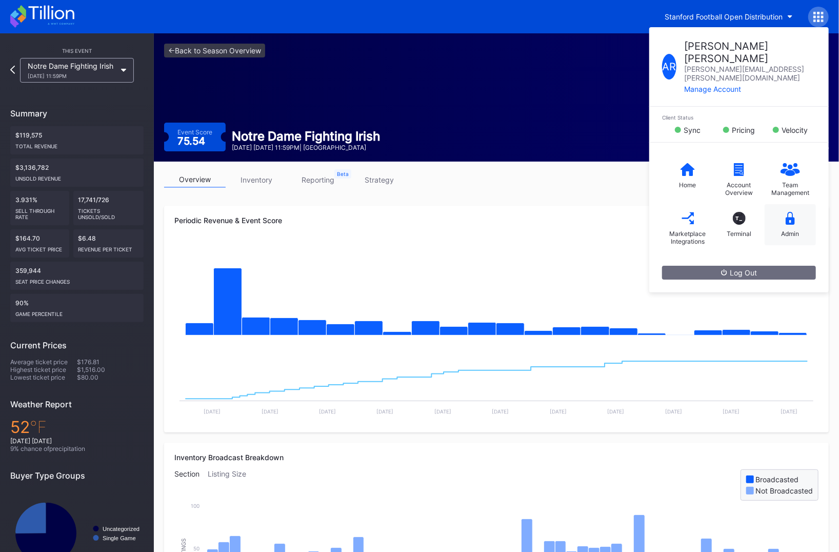
click at [788, 230] on div "Admin" at bounding box center [791, 234] width 18 height 8
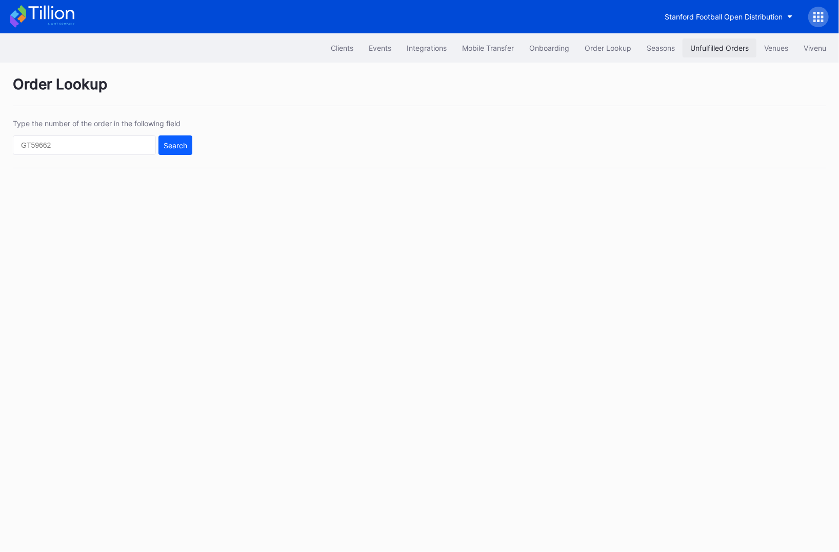
click at [706, 49] on div "Unfulfilled Orders" at bounding box center [719, 48] width 58 height 9
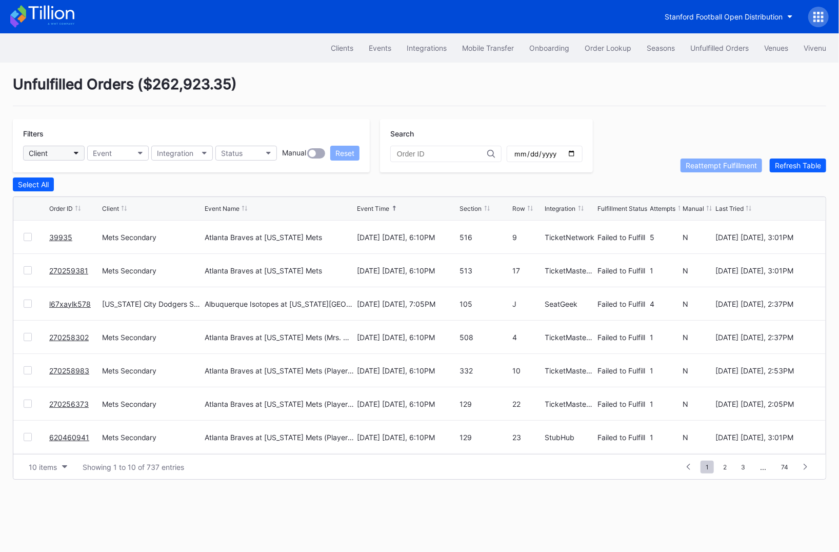
click at [46, 156] on div "Client" at bounding box center [38, 153] width 19 height 9
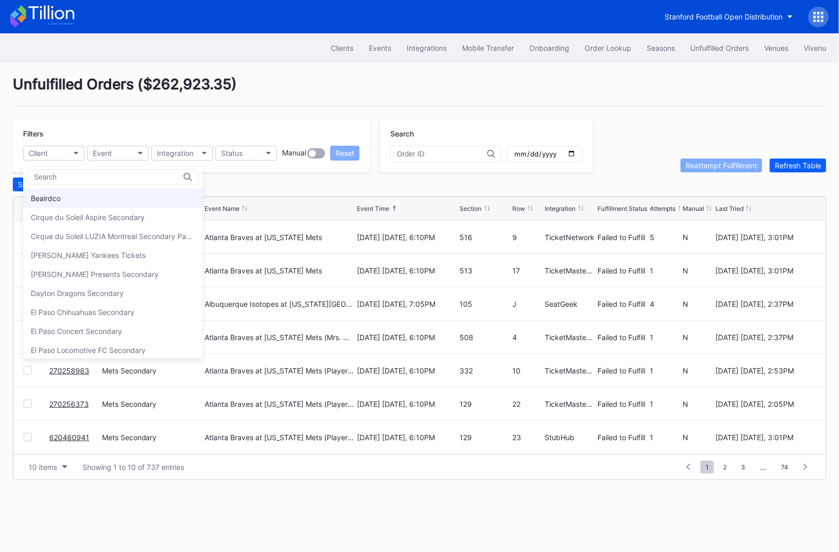
click at [64, 191] on div "Beairdco" at bounding box center [112, 198] width 179 height 19
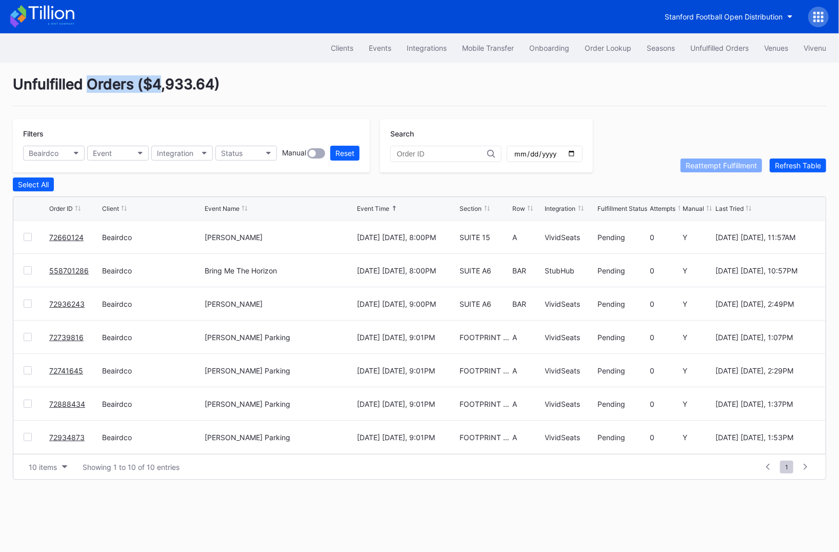
drag, startPoint x: 115, startPoint y: 85, endPoint x: 180, endPoint y: 87, distance: 64.6
click at [178, 87] on div "Unfulfilled Orders ( $4,933.64 )" at bounding box center [419, 90] width 813 height 31
click at [180, 87] on div "Unfulfilled Orders ( $4,933.64 )" at bounding box center [419, 90] width 813 height 31
click at [71, 18] on icon at bounding box center [42, 16] width 64 height 23
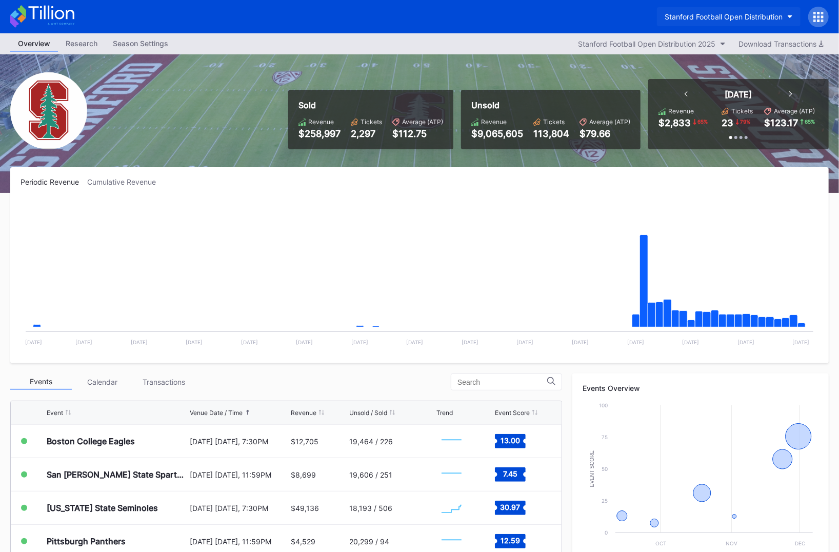
click at [752, 19] on div "Stanford Football Open Distribution" at bounding box center [724, 16] width 118 height 9
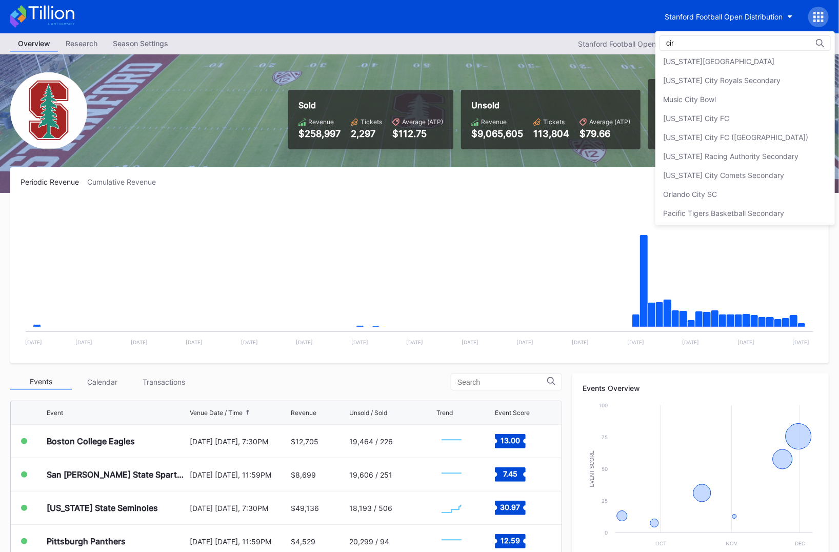
scroll to position [23, 0]
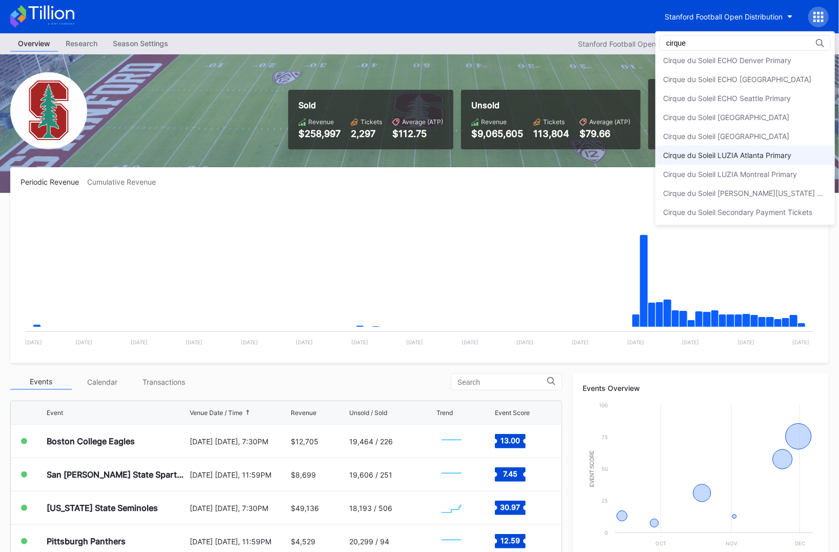
type input "cirque"
click at [788, 158] on div "Cirque du Soleil LUZIA Atlanta Primary" at bounding box center [727, 155] width 128 height 9
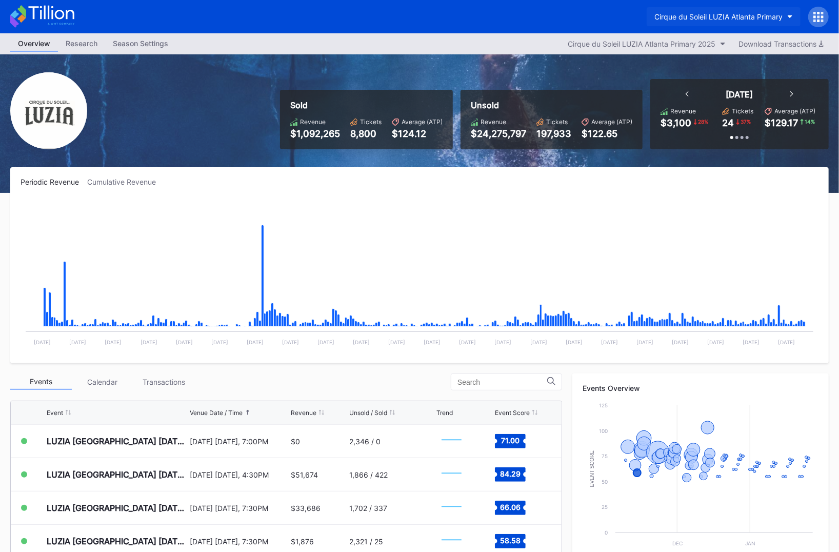
click at [714, 17] on div "Cirque du Soleil LUZIA Atlanta Primary" at bounding box center [718, 16] width 128 height 9
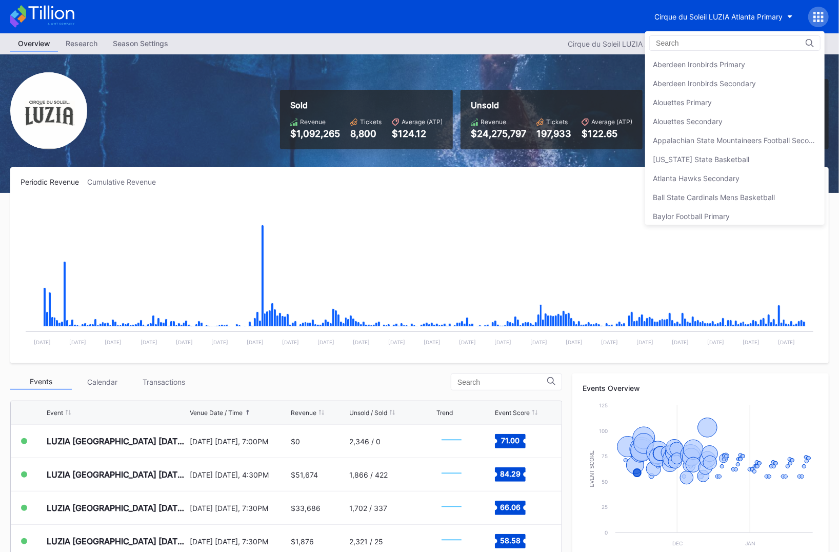
scroll to position [490, 0]
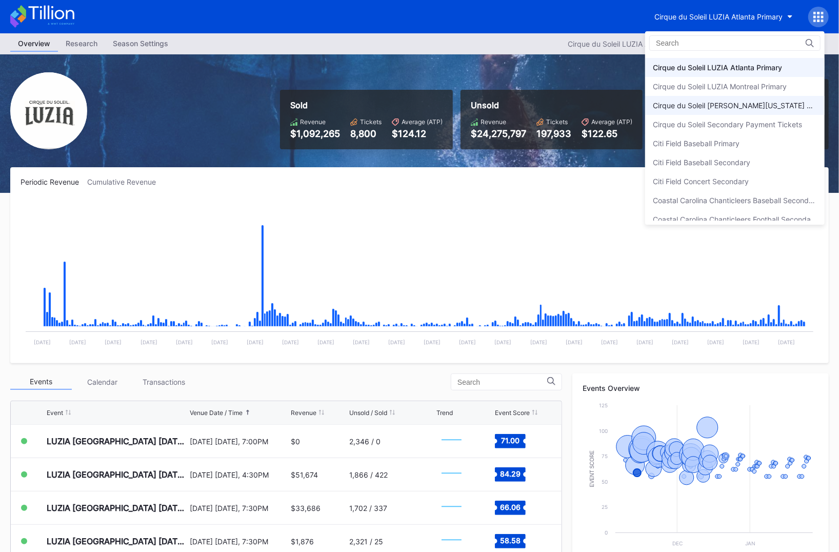
click at [732, 105] on div "Cirque du Soleil [PERSON_NAME][US_STATE] Primary" at bounding box center [735, 105] width 164 height 9
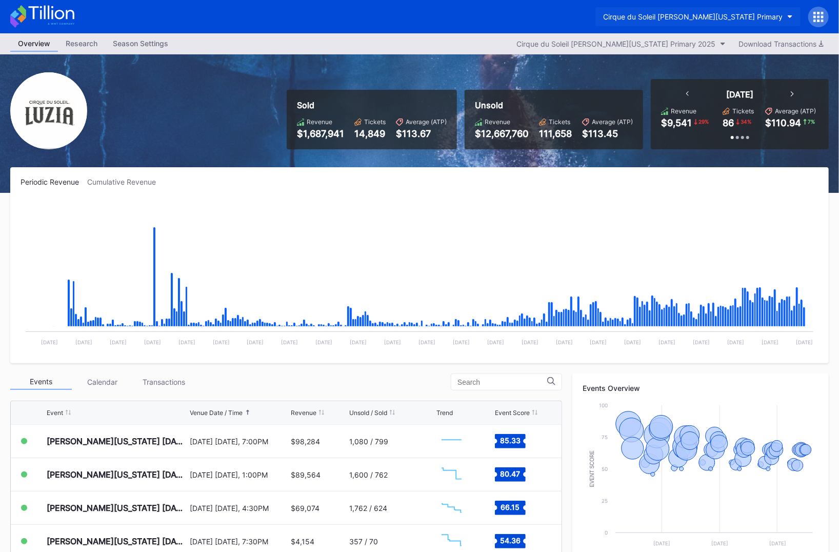
click at [686, 12] on button "Cirque du Soleil [PERSON_NAME][US_STATE] Primary" at bounding box center [697, 16] width 205 height 19
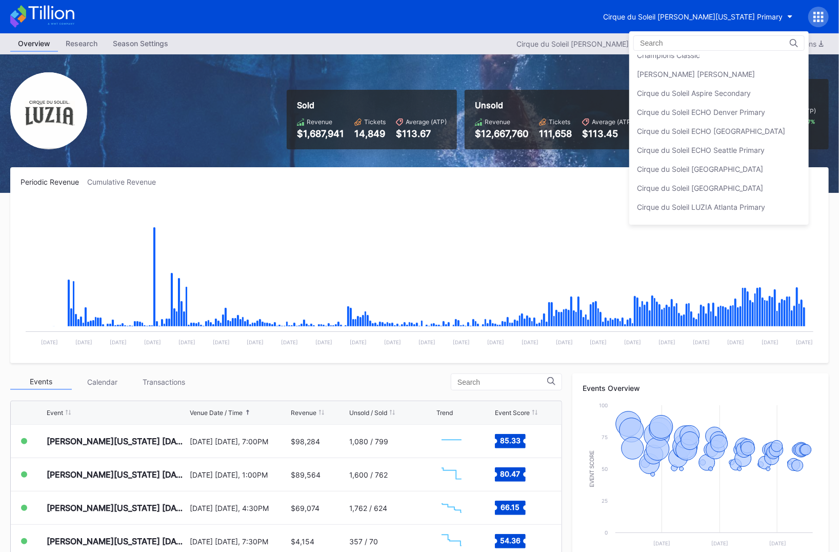
scroll to position [346, 0]
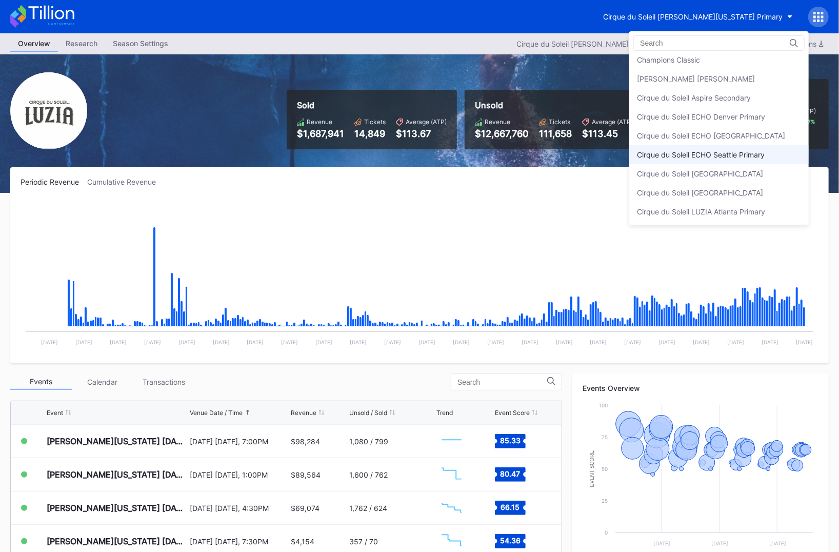
click at [745, 153] on div "Cirque du Soleil ECHO Seattle Primary" at bounding box center [701, 154] width 128 height 9
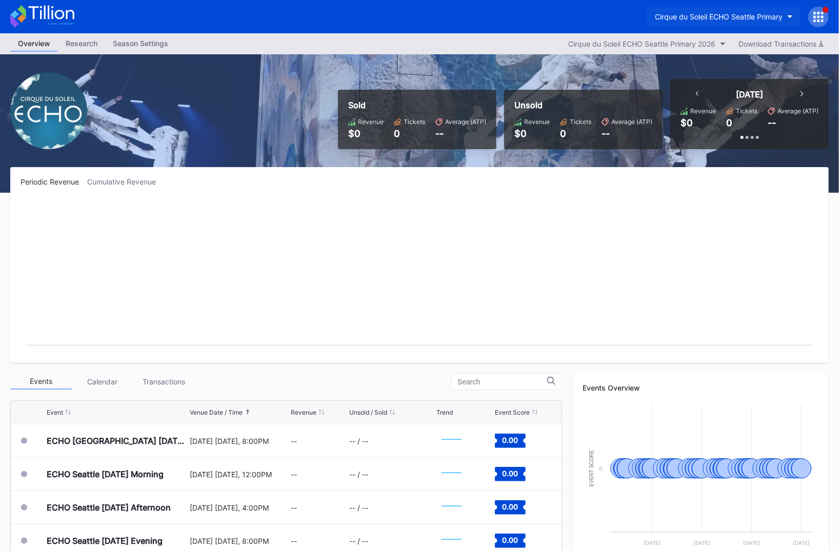
click at [669, 18] on div "Cirque du Soleil ECHO Seattle Primary" at bounding box center [719, 16] width 128 height 9
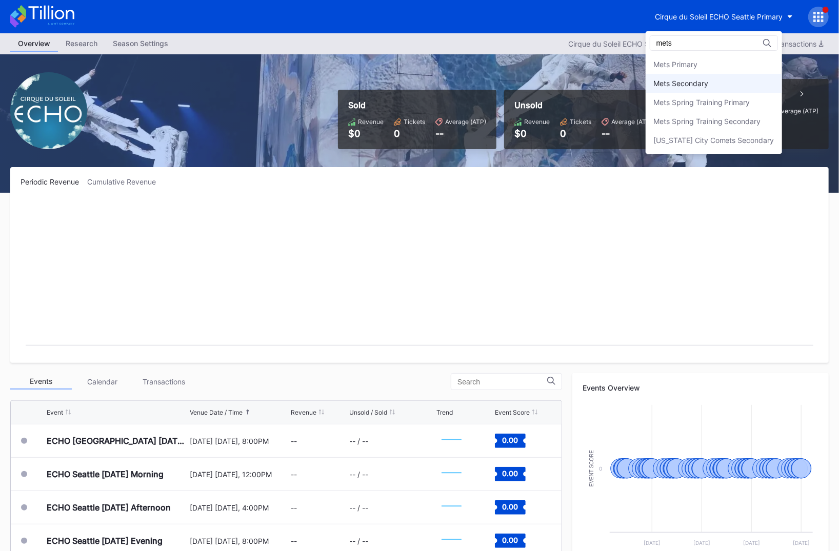
type input "mets"
click at [714, 76] on div "Mets Secondary" at bounding box center [714, 83] width 136 height 19
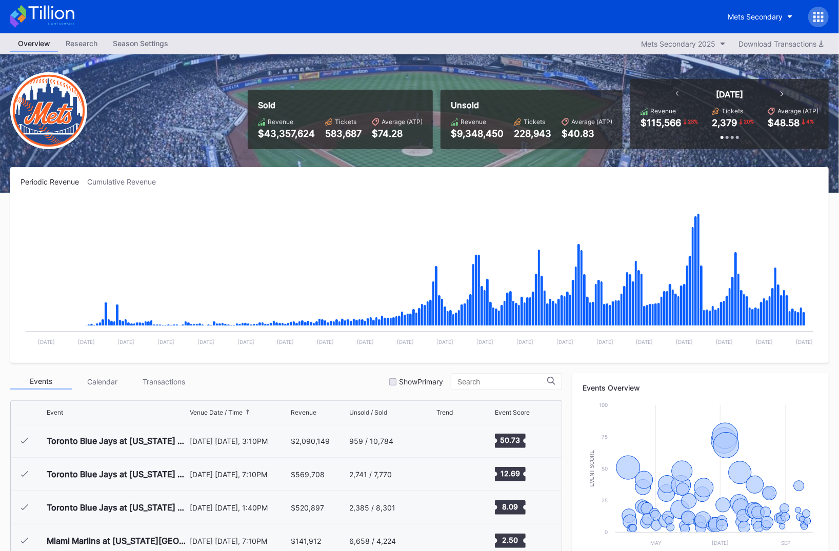
scroll to position [1967, 0]
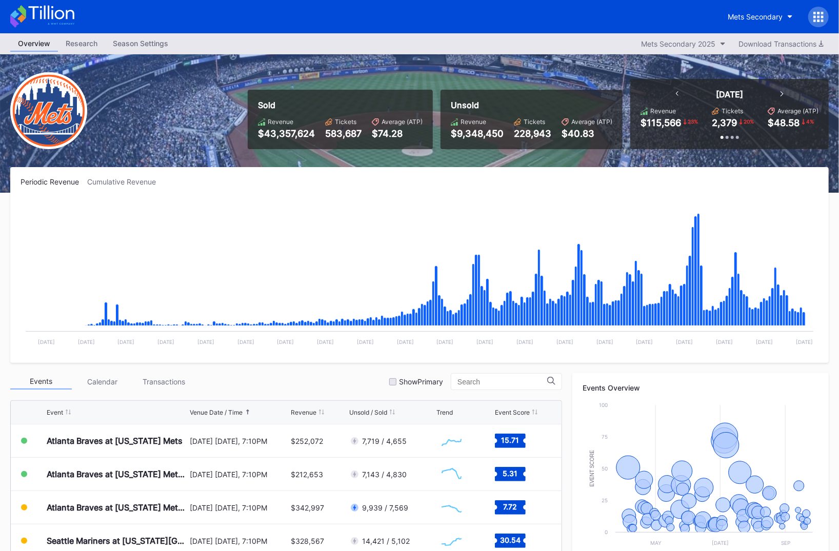
click at [66, 10] on icon at bounding box center [42, 16] width 64 height 23
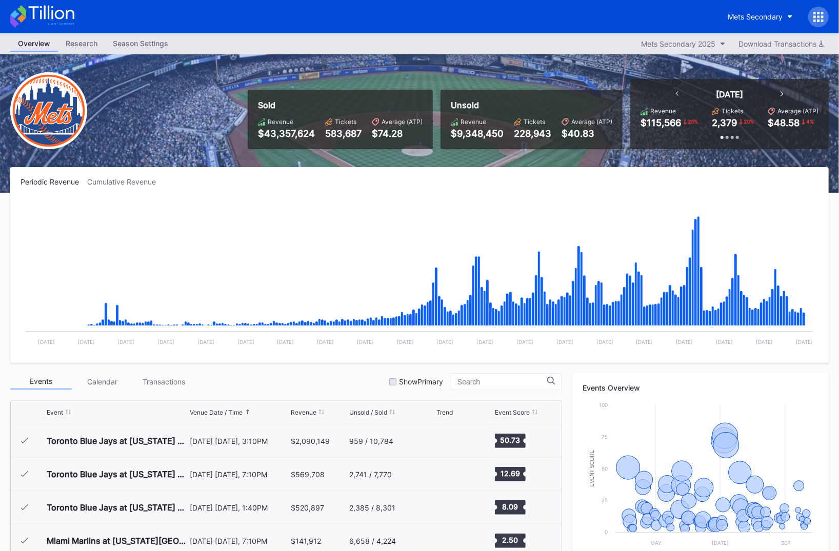
scroll to position [1967, 0]
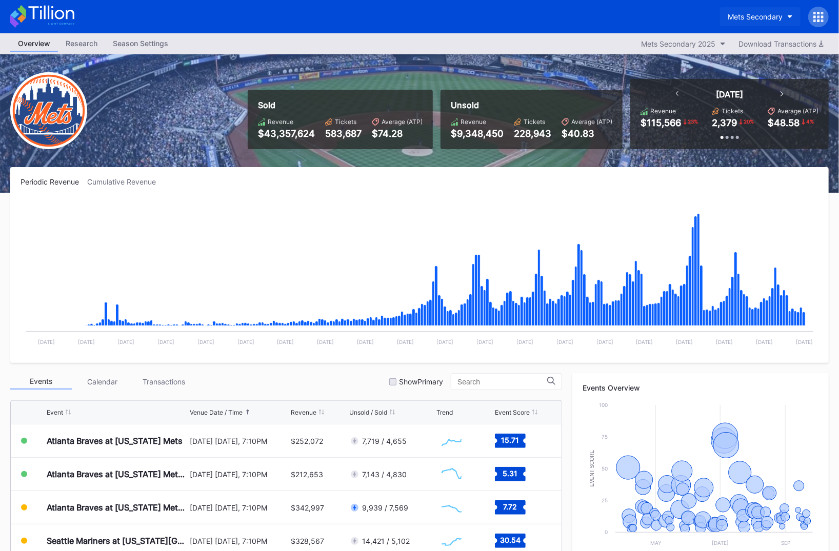
click at [772, 17] on div "Mets Secondary" at bounding box center [755, 16] width 55 height 9
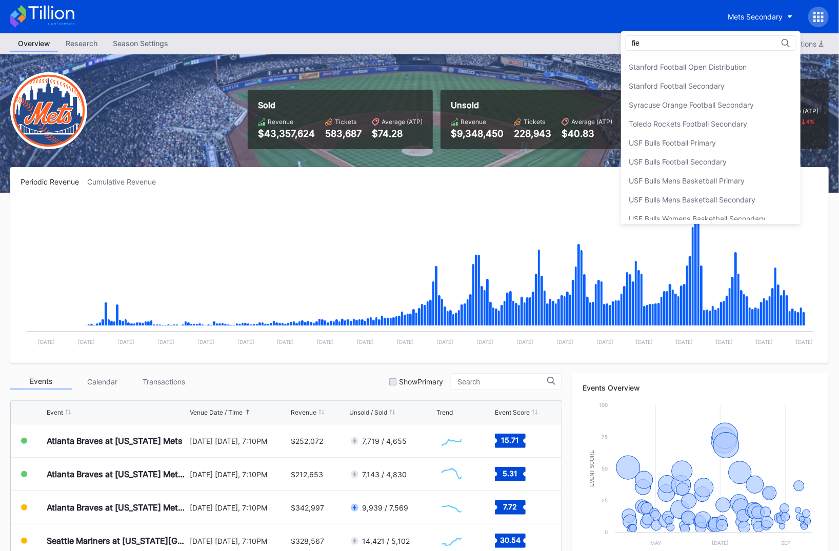
scroll to position [0, 0]
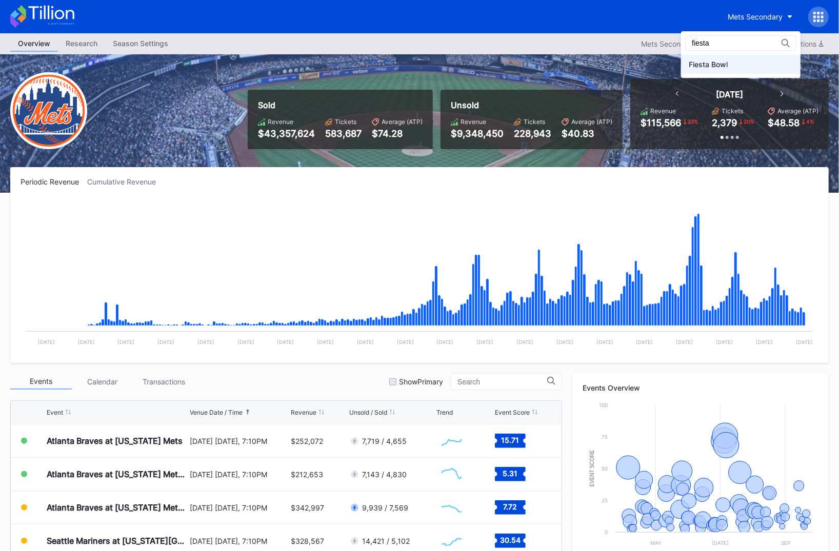
type input "fiesta"
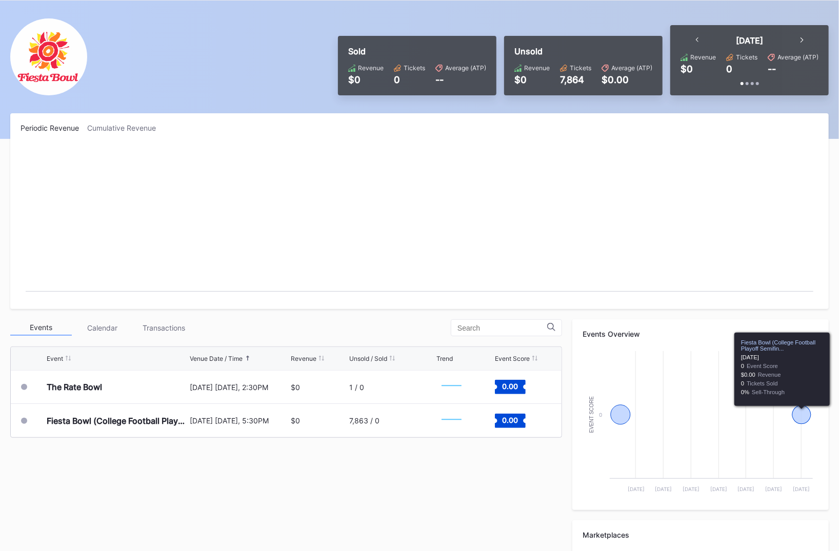
scroll to position [54, 0]
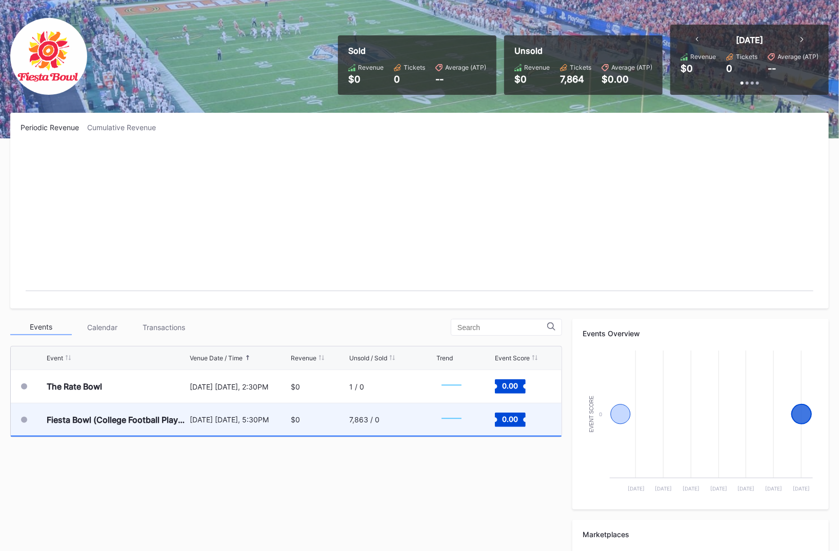
click at [198, 431] on div "[DATE] [DATE], 5:30PM" at bounding box center [239, 420] width 98 height 32
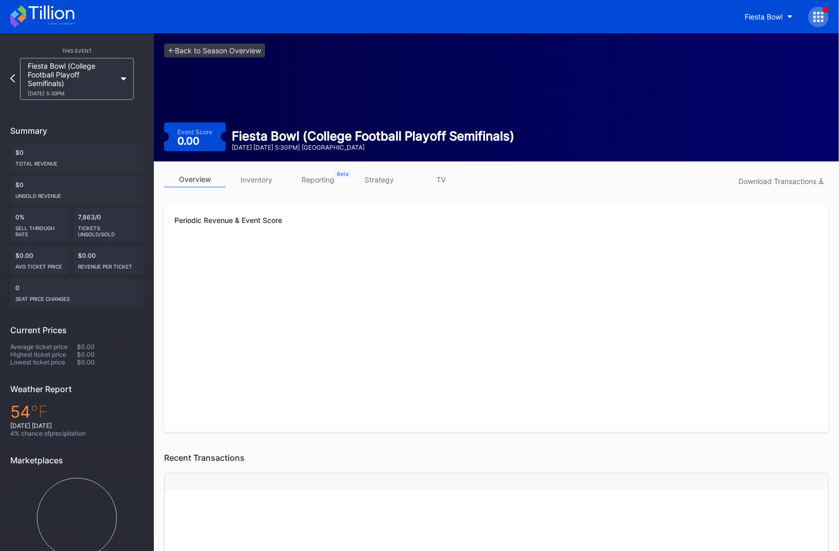
click at [435, 124] on div "<- Back to Season Overview Event Score 0.00 Fiesta Bowl (College Football Playo…" at bounding box center [496, 97] width 685 height 128
click at [454, 125] on div "Event Score 0.00 Fiesta Bowl (College Football Playoff Semifinals) [DATE] [DATE…" at bounding box center [496, 137] width 665 height 29
click at [406, 131] on div "<- Back to Season Overview Event Score 0.00 Fiesta Bowl (College Football Playo…" at bounding box center [496, 97] width 685 height 128
drag, startPoint x: 406, startPoint y: 131, endPoint x: 54, endPoint y: 201, distance: 358.2
click at [406, 131] on div "Fiesta Bowl (College Football Playoff Semifinals)" at bounding box center [373, 136] width 283 height 15
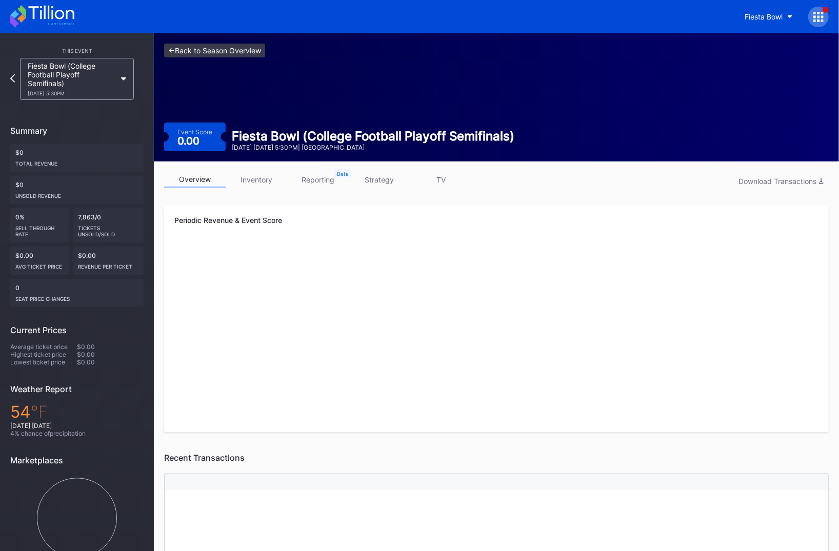
click at [254, 56] on link "<- Back to Season Overview" at bounding box center [214, 51] width 101 height 14
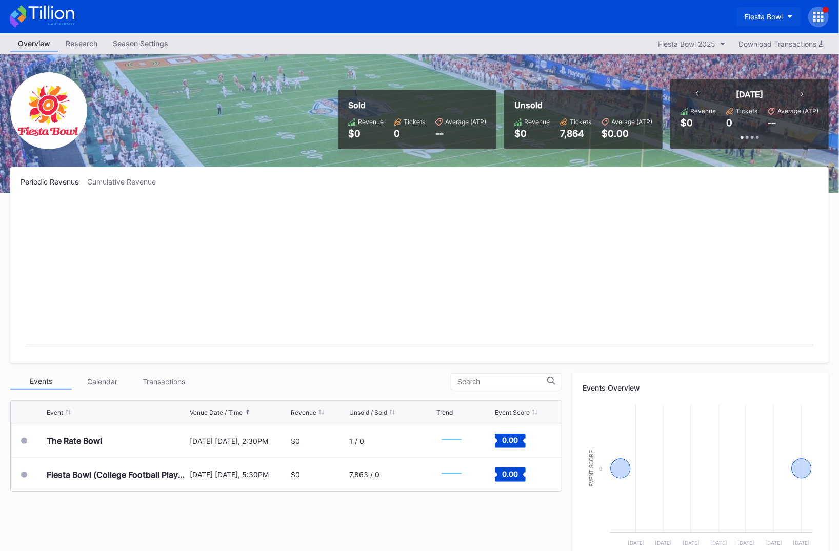
click at [772, 17] on div "Fiesta Bowl" at bounding box center [764, 16] width 38 height 9
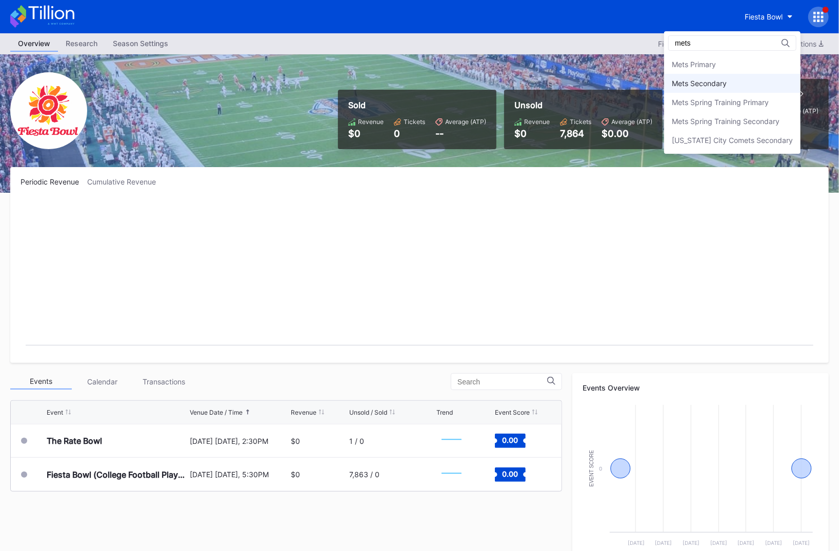
type input "mets"
click at [745, 87] on div "Mets Secondary" at bounding box center [732, 83] width 136 height 19
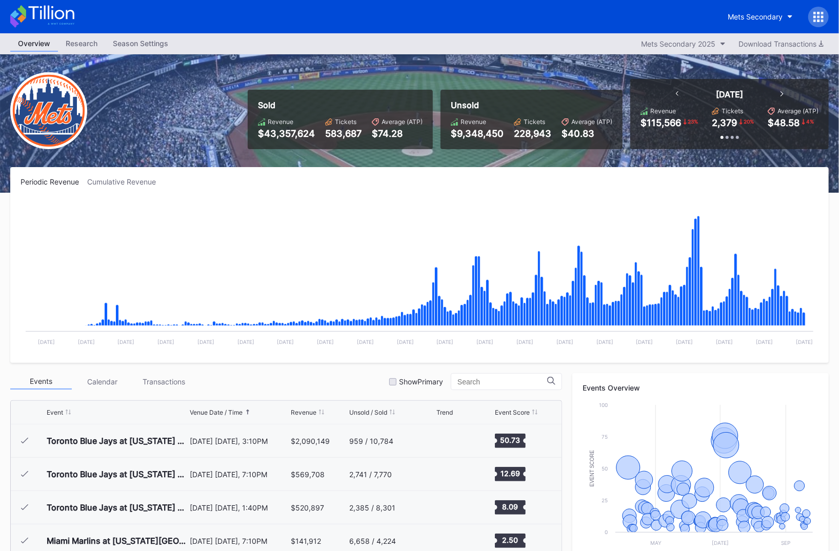
scroll to position [1967, 0]
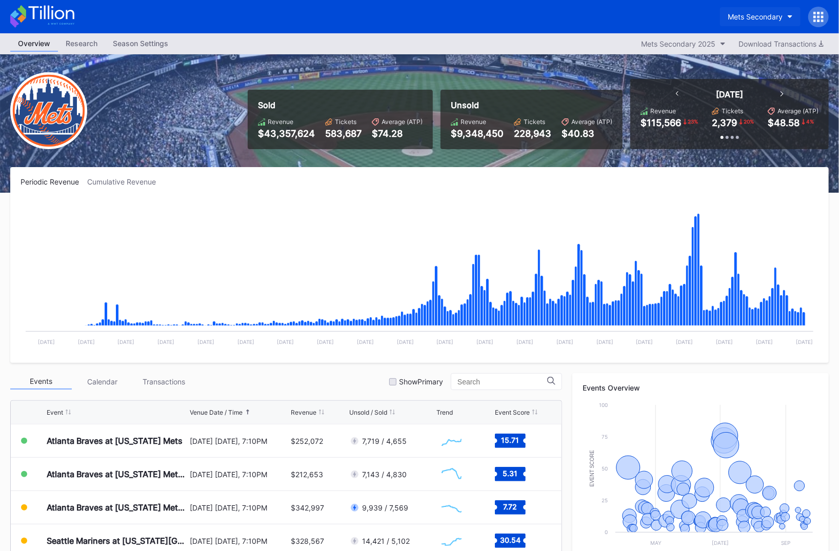
click at [765, 19] on div "Mets Secondary" at bounding box center [755, 16] width 55 height 9
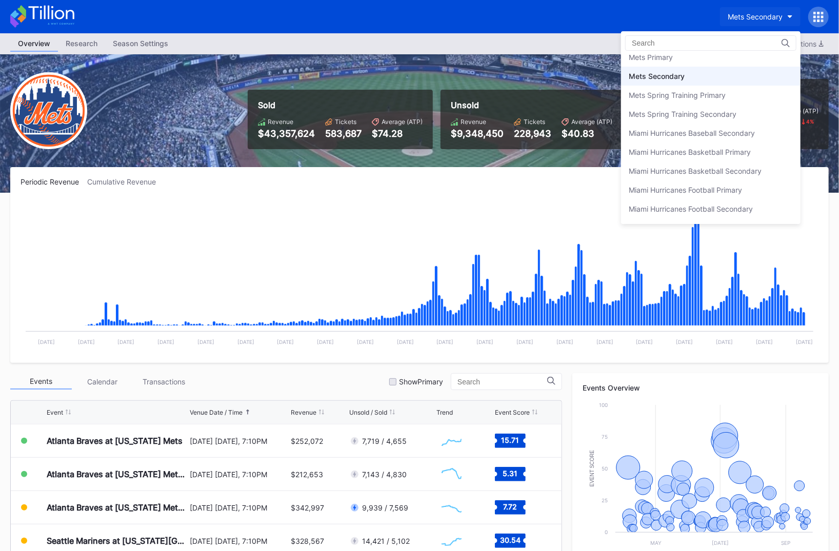
scroll to position [1583, 0]
click at [711, 75] on div "Mets Primary" at bounding box center [710, 75] width 179 height 19
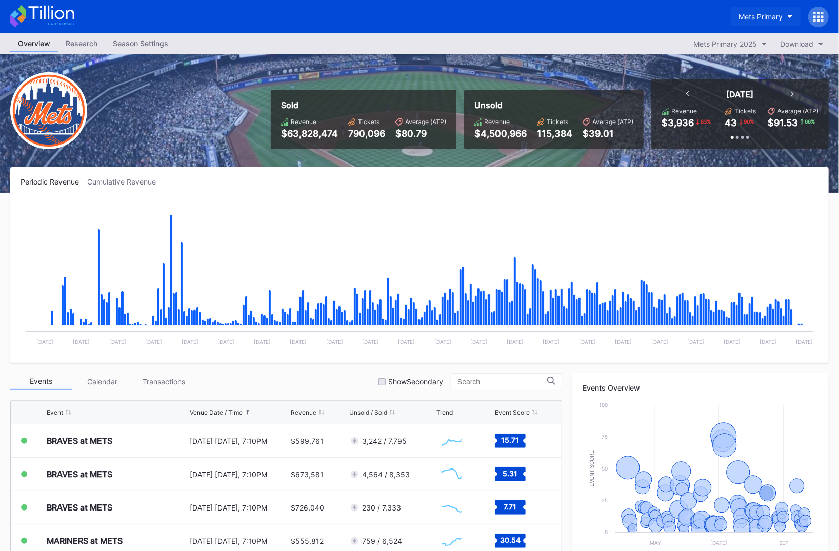
click at [748, 10] on button "Mets Primary" at bounding box center [766, 16] width 70 height 19
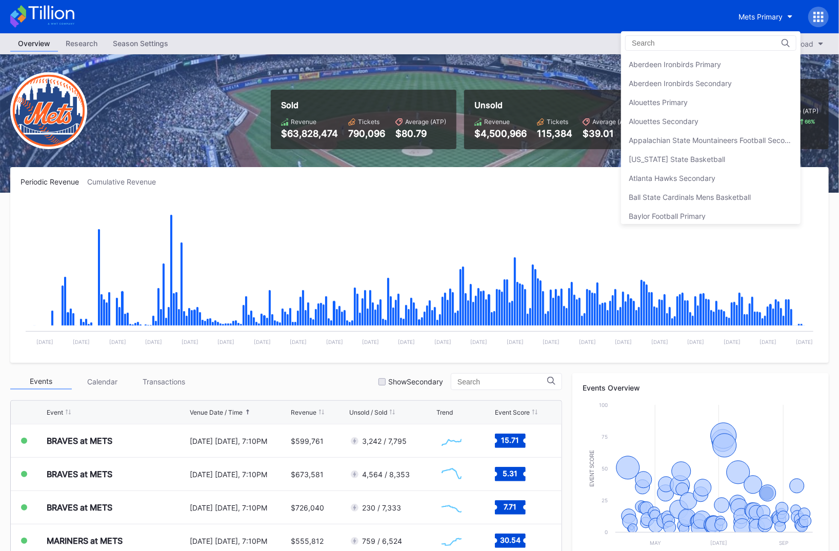
scroll to position [1586, 0]
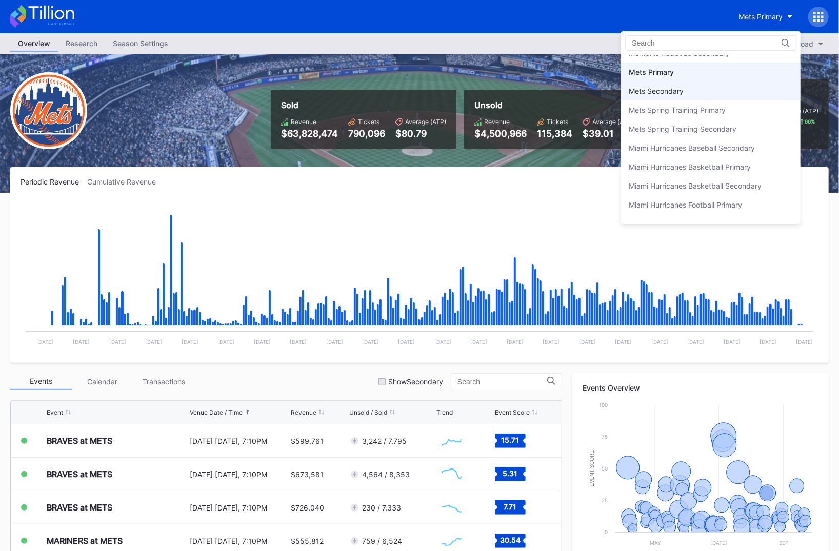
click at [732, 82] on div "Mets Secondary" at bounding box center [710, 91] width 179 height 19
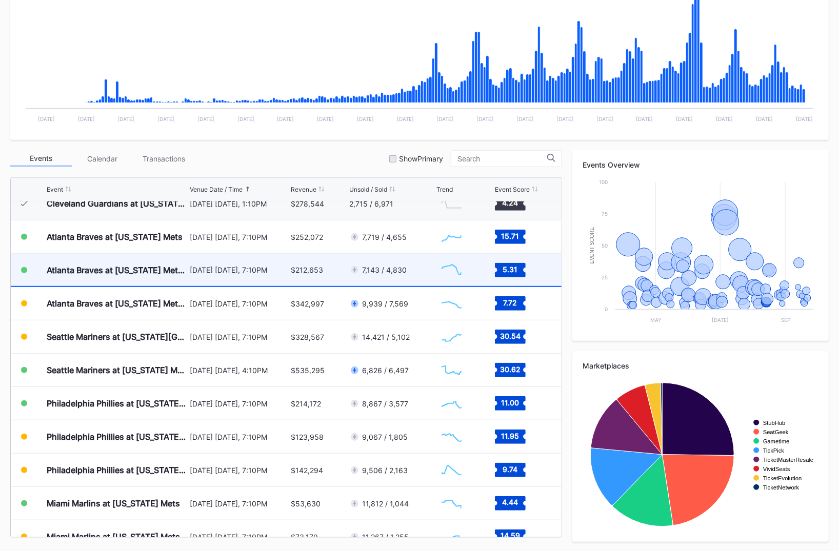
scroll to position [1935, 0]
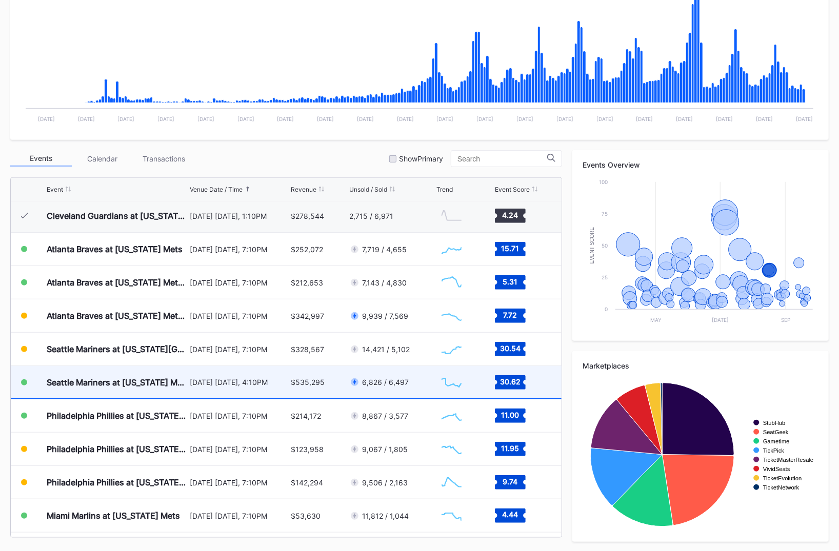
click at [247, 395] on div "[DATE] [DATE], 4:10PM" at bounding box center [239, 382] width 98 height 32
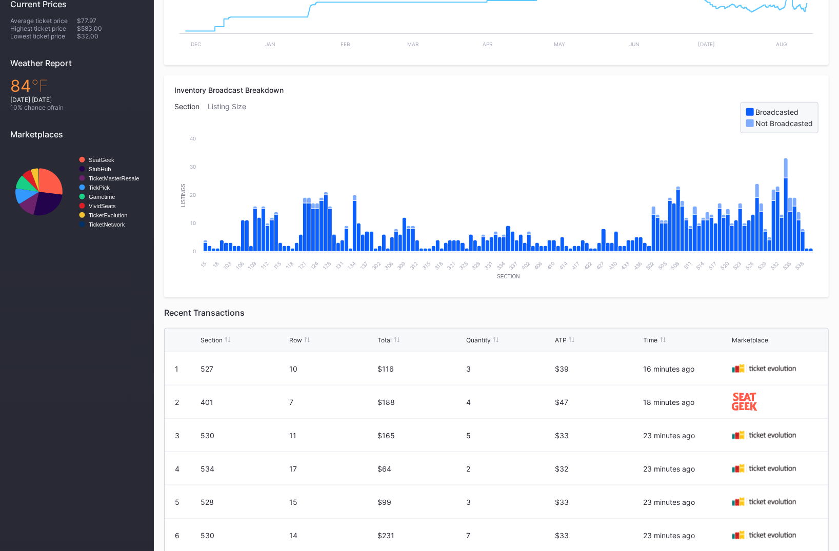
scroll to position [435, 0]
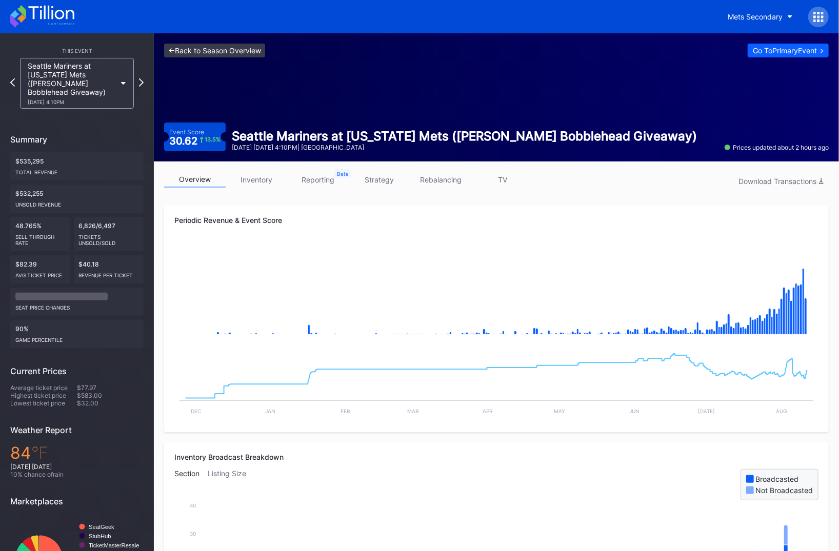
click at [241, 52] on link "<- Back to Season Overview" at bounding box center [214, 51] width 101 height 14
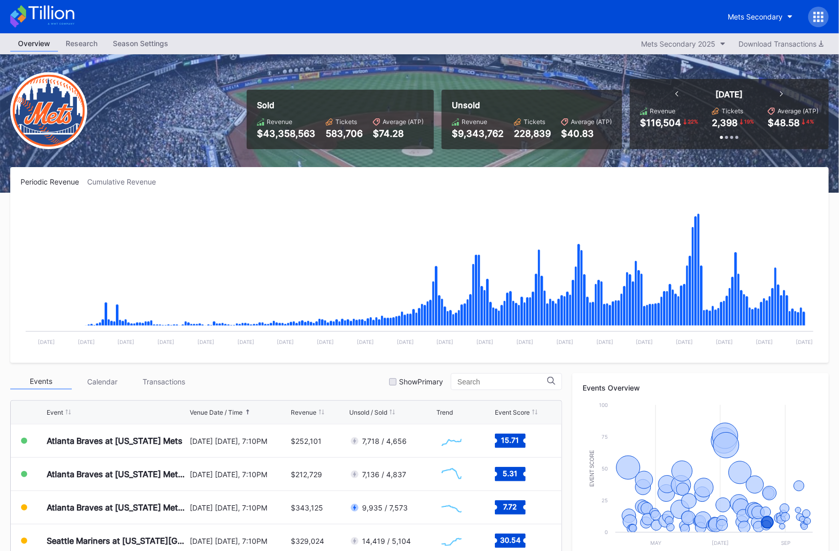
click at [75, 23] on div "Mets Secondary" at bounding box center [419, 16] width 839 height 33
click at [74, 21] on icon at bounding box center [42, 16] width 64 height 23
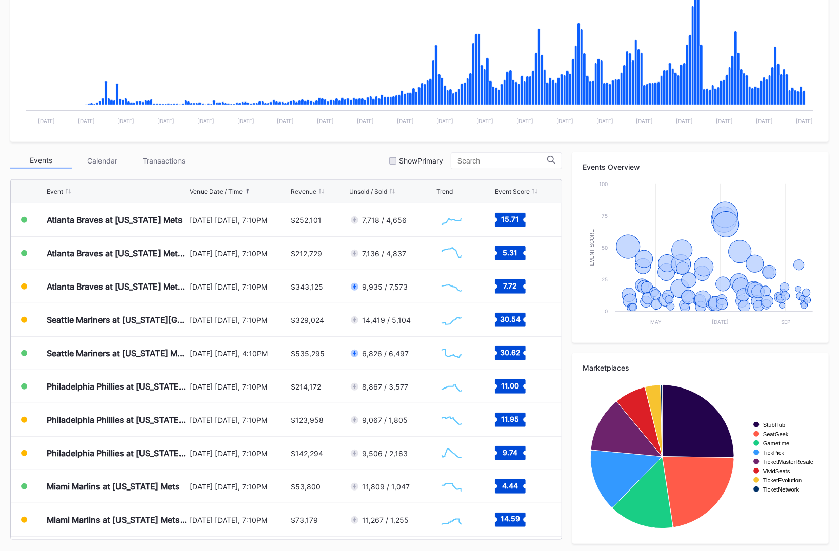
scroll to position [223, 0]
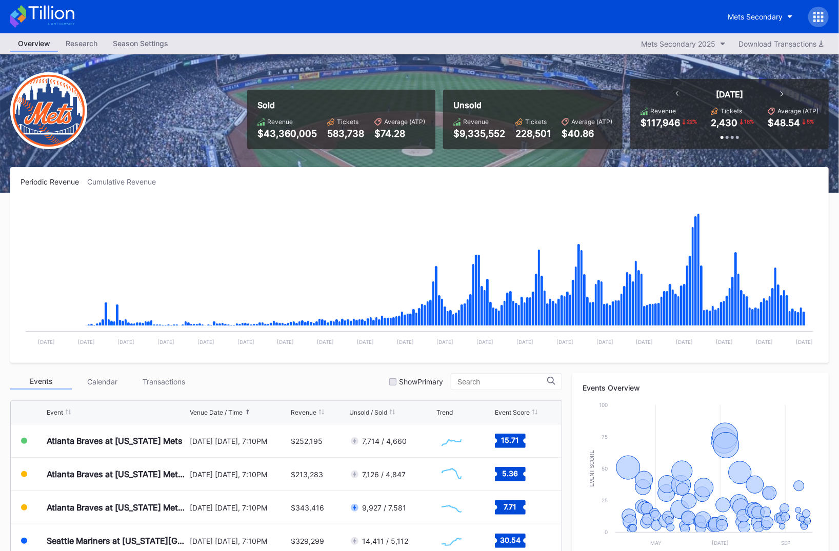
click at [37, 7] on icon at bounding box center [51, 13] width 46 height 14
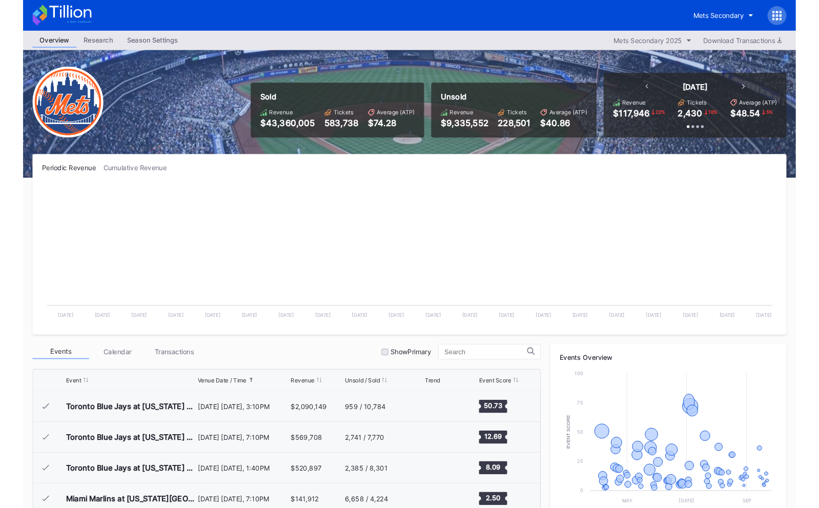
scroll to position [1967, 0]
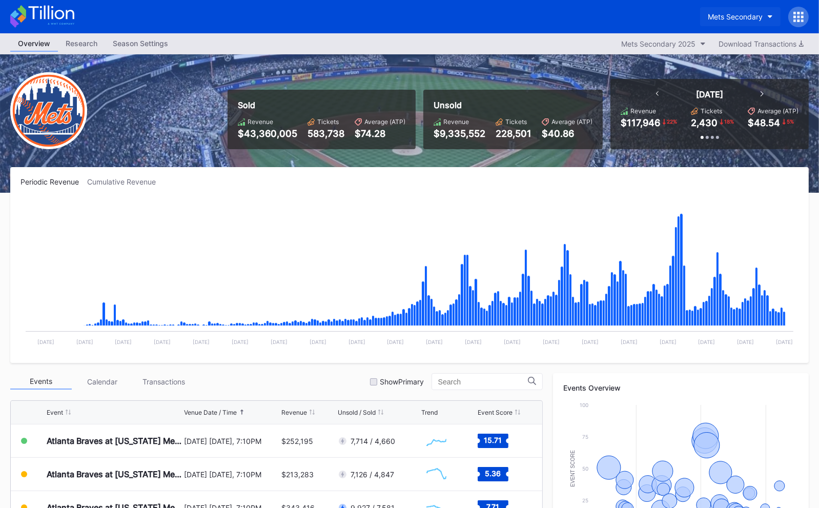
click at [738, 13] on div "Mets Secondary" at bounding box center [735, 16] width 55 height 9
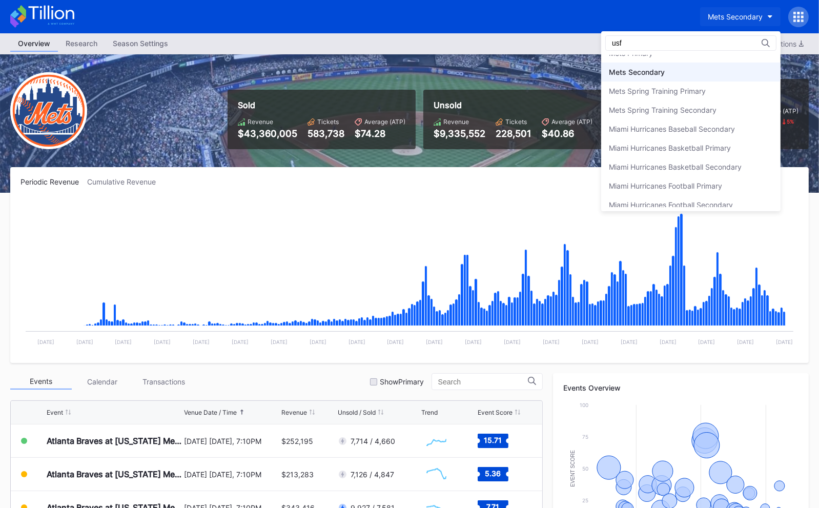
scroll to position [0, 0]
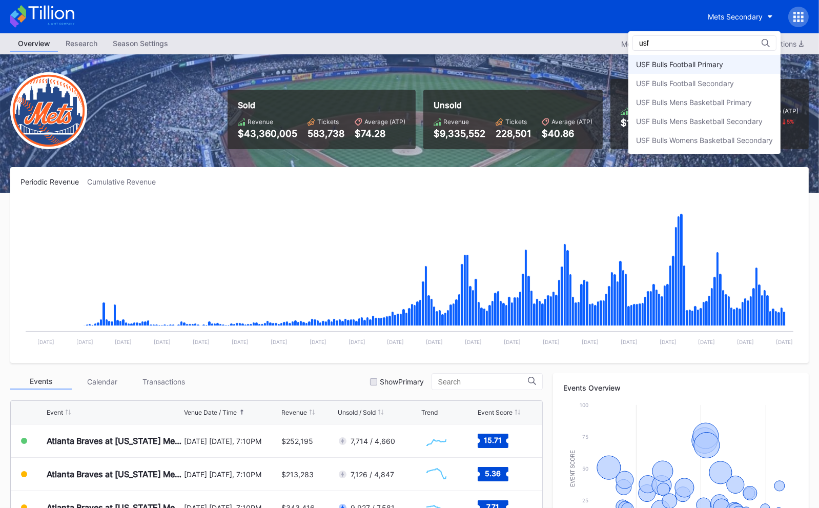
type input "usf"
click at [739, 58] on div "USF Bulls Football Primary" at bounding box center [705, 64] width 152 height 19
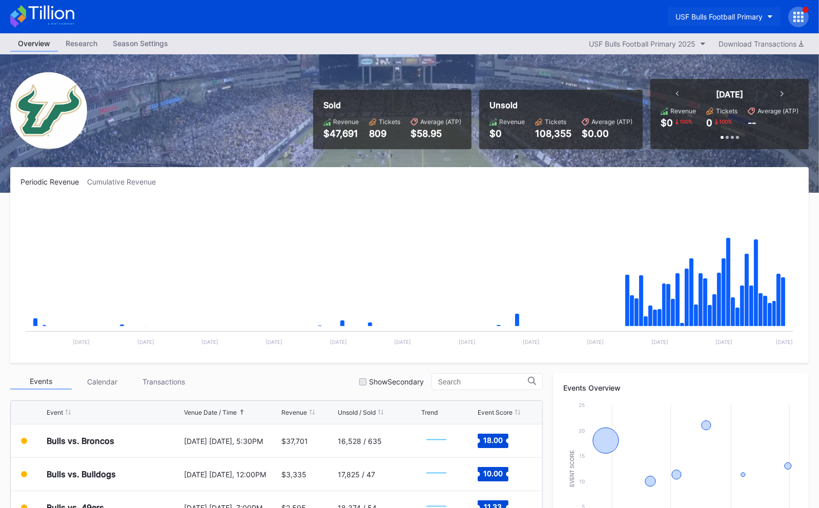
click at [753, 22] on button "USF Bulls Football Primary" at bounding box center [724, 16] width 113 height 19
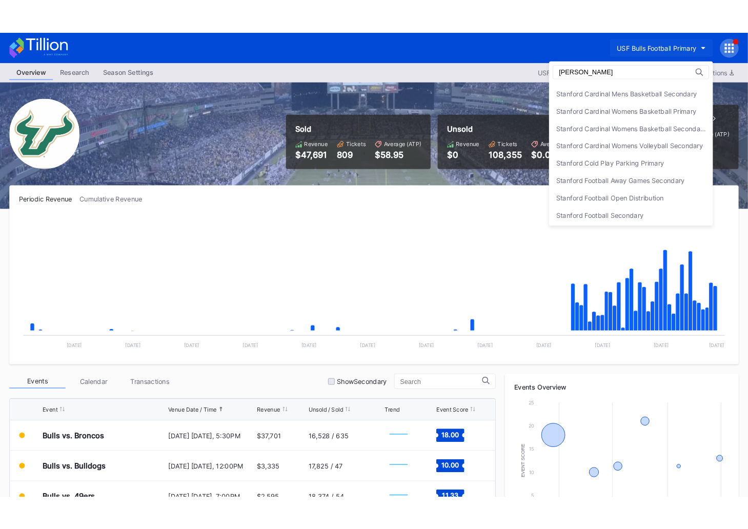
scroll to position [74, 0]
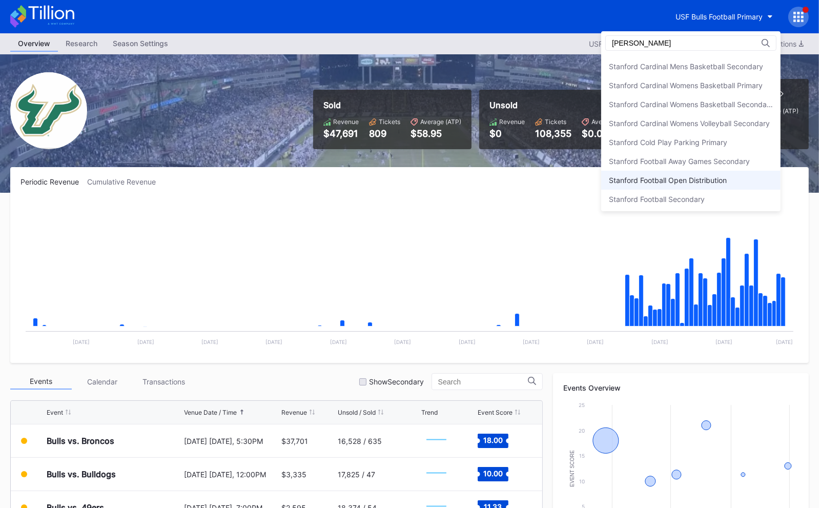
type input "stan"
click at [719, 182] on div "Stanford Football Open Distribution" at bounding box center [668, 180] width 118 height 9
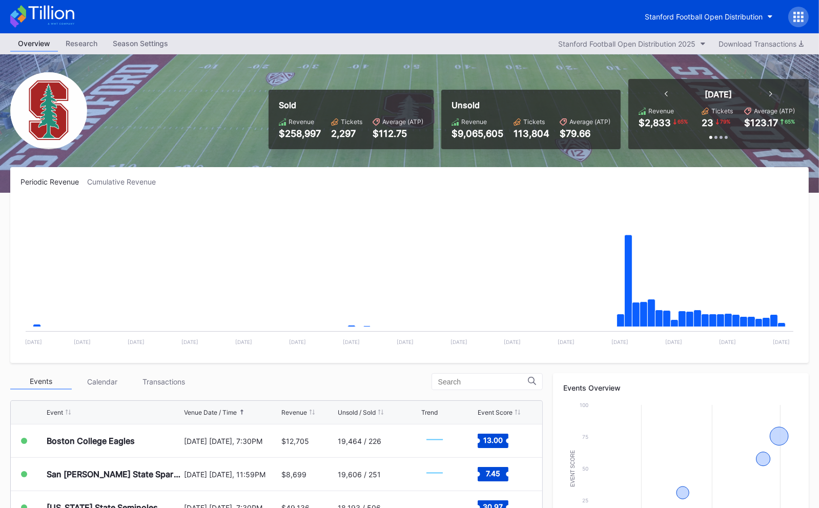
drag, startPoint x: 804, startPoint y: 10, endPoint x: 799, endPoint y: 22, distance: 12.7
click at [804, 10] on div at bounding box center [799, 17] width 21 height 21
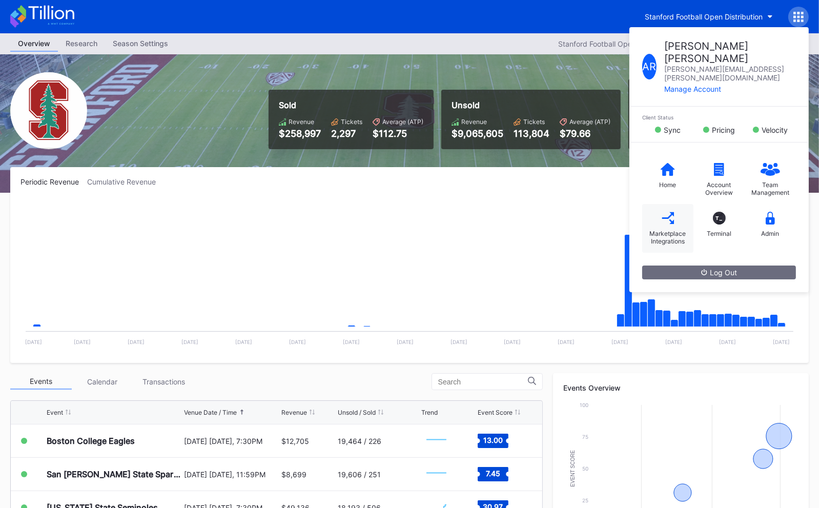
click at [663, 212] on icon at bounding box center [668, 218] width 13 height 13
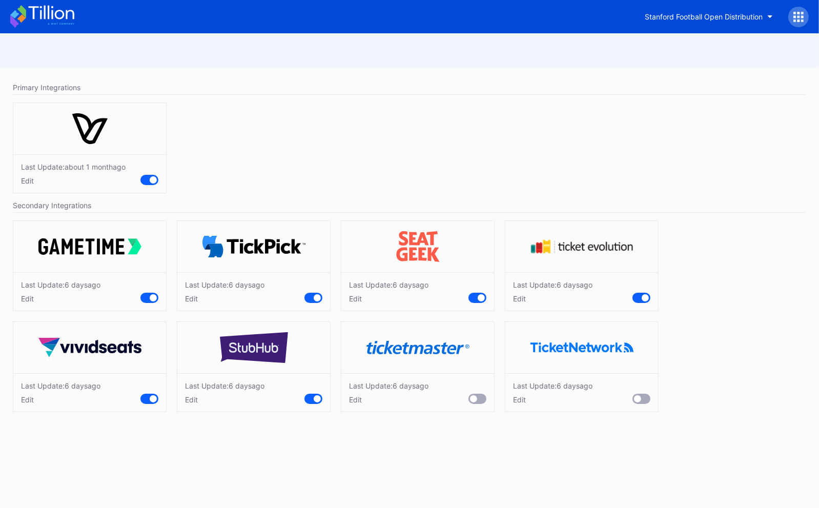
drag, startPoint x: 76, startPoint y: 19, endPoint x: 58, endPoint y: 22, distance: 17.6
click at [76, 19] on div "Stanford Football Open Distribution" at bounding box center [409, 16] width 819 height 33
click at [58, 22] on icon at bounding box center [42, 16] width 64 height 23
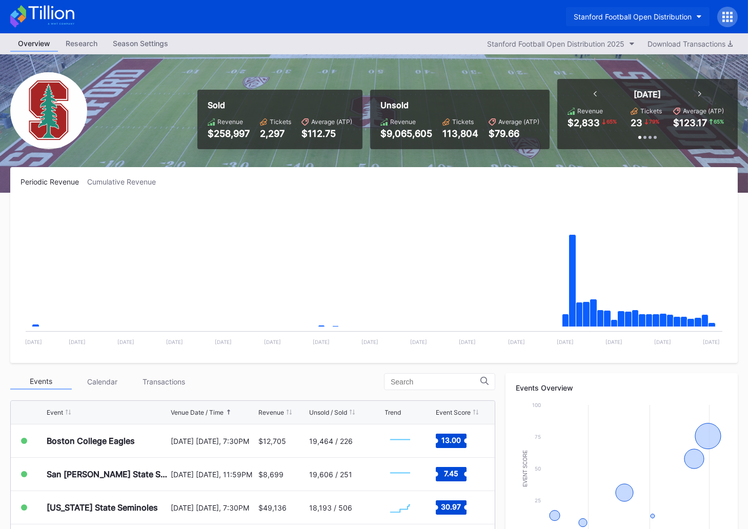
click at [643, 22] on button "Stanford Football Open Distribution" at bounding box center [638, 16] width 144 height 19
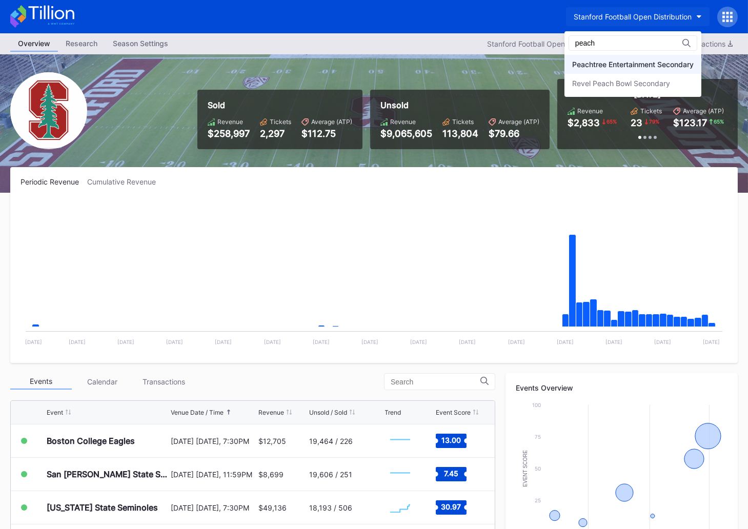
type input "peach"
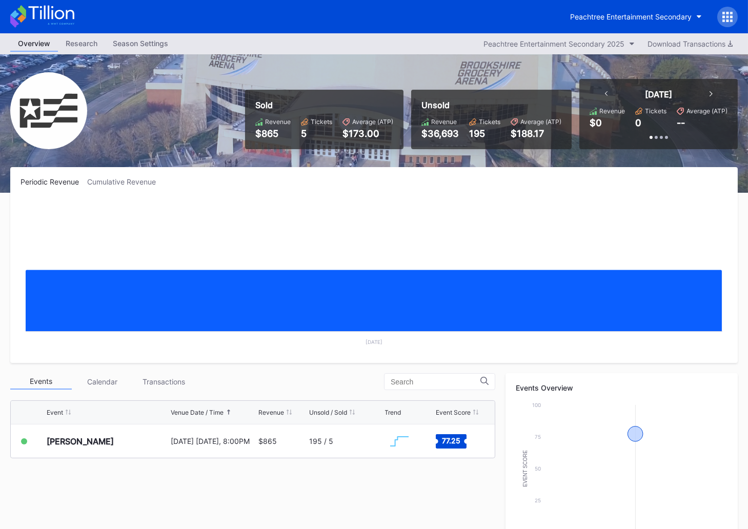
scroll to position [50, 0]
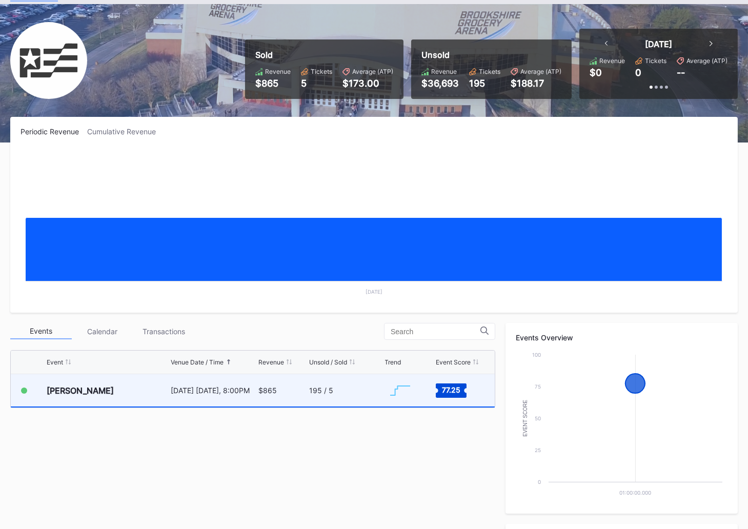
click at [251, 404] on div "October 17 Friday, 8:00PM" at bounding box center [213, 390] width 85 height 32
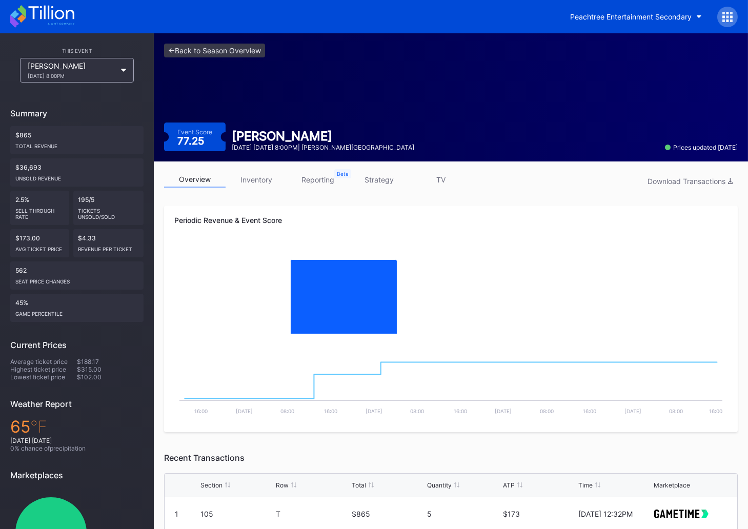
click at [403, 183] on link "strategy" at bounding box center [380, 180] width 62 height 16
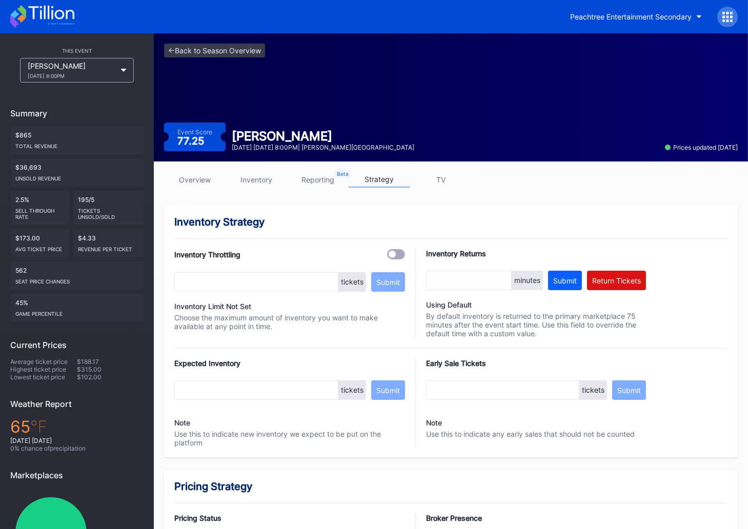
scroll to position [45, 0]
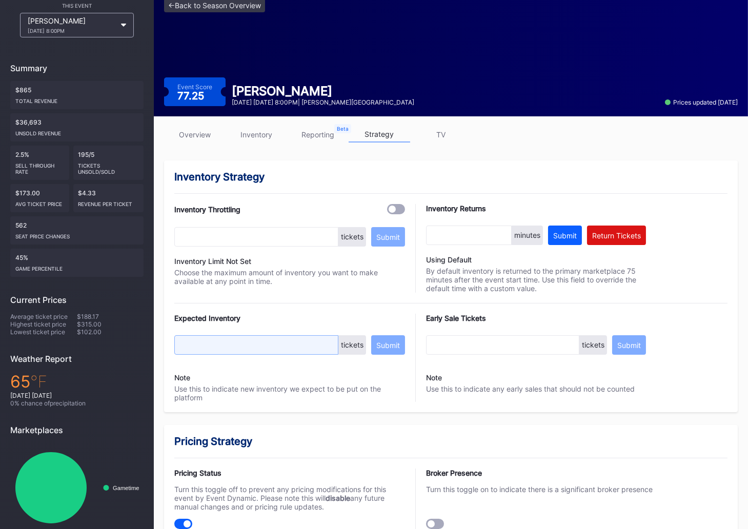
click at [228, 343] on input "text" at bounding box center [256, 344] width 164 height 19
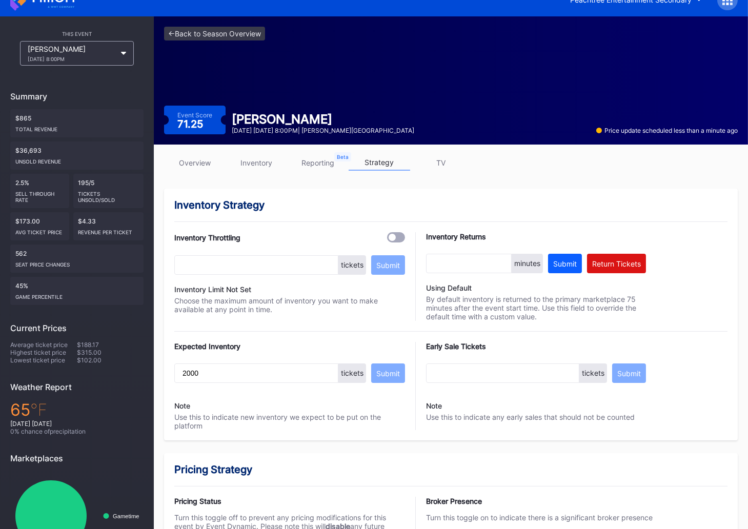
scroll to position [32, 0]
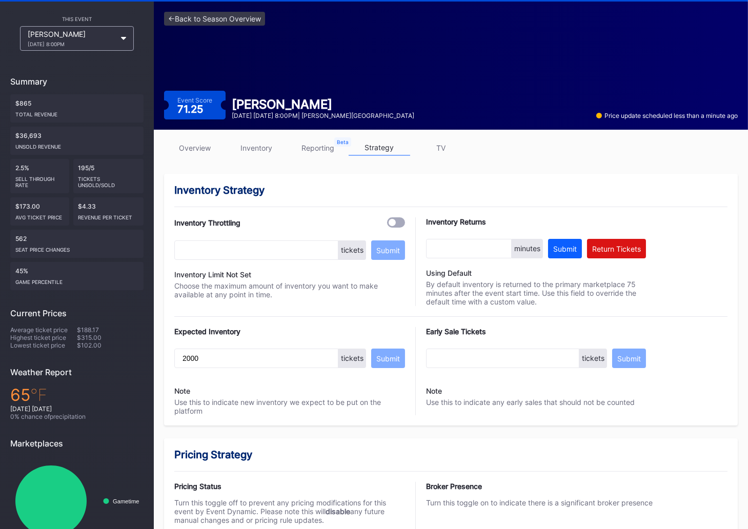
click at [211, 152] on link "overview" at bounding box center [195, 148] width 62 height 16
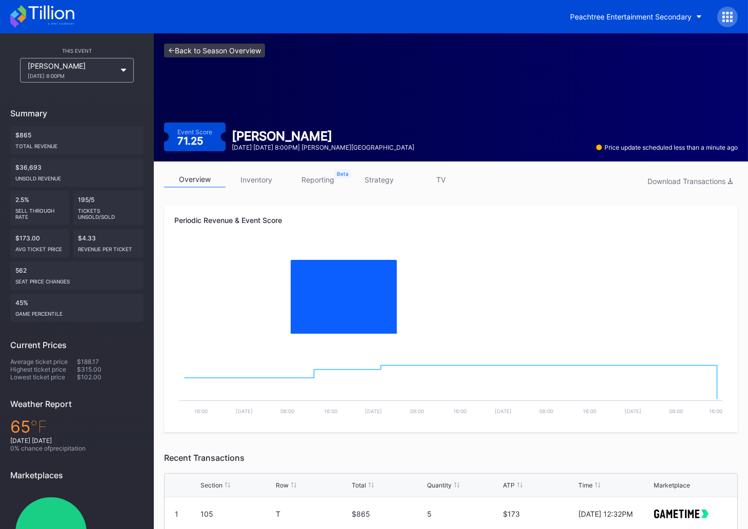
click at [244, 56] on link "<- Back to Season Overview" at bounding box center [214, 51] width 101 height 14
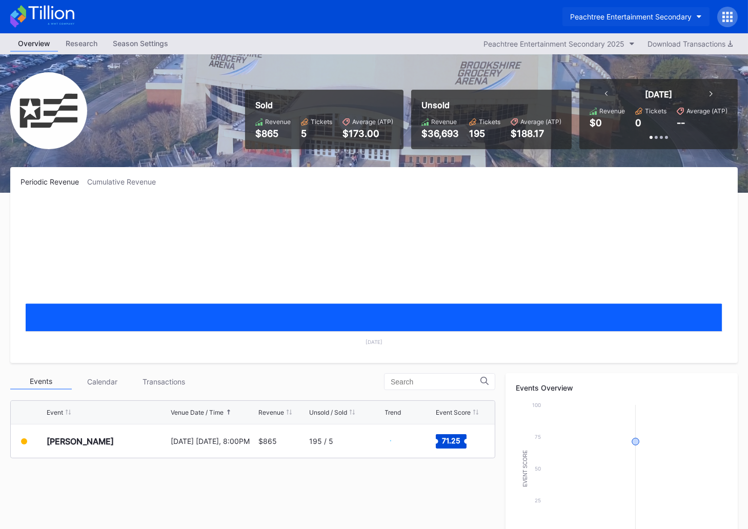
click at [643, 18] on div "Peachtree Entertainment Secondary" at bounding box center [631, 16] width 122 height 9
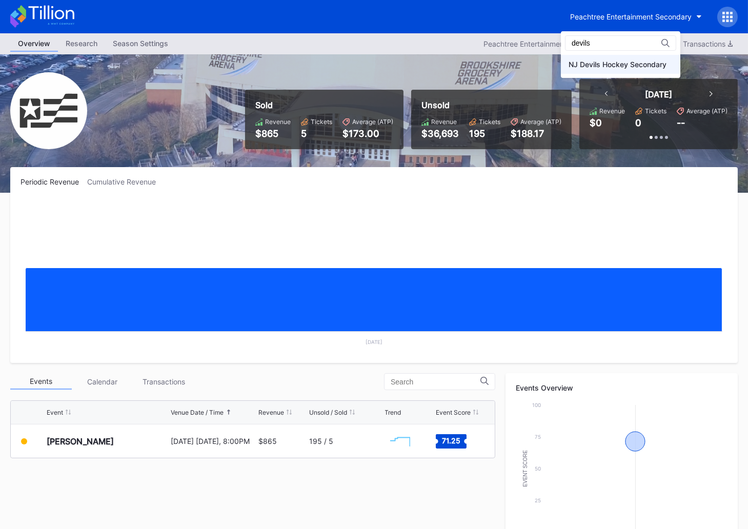
type input "devils"
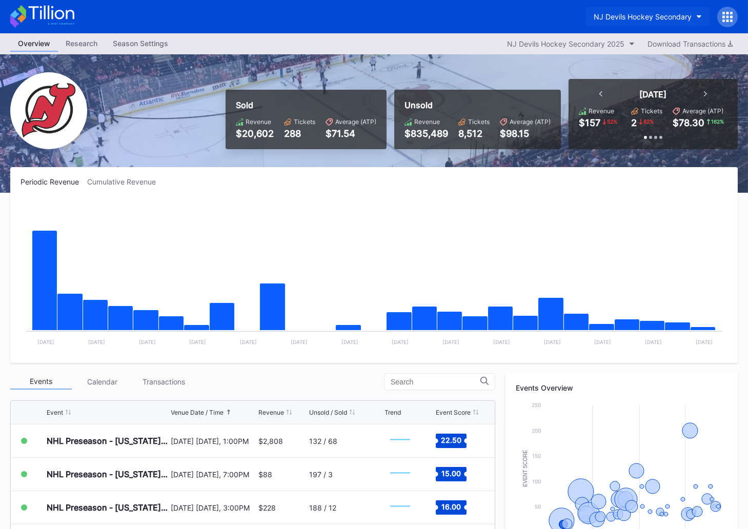
click at [657, 13] on div "NJ Devils Hockey Secondary" at bounding box center [643, 16] width 98 height 9
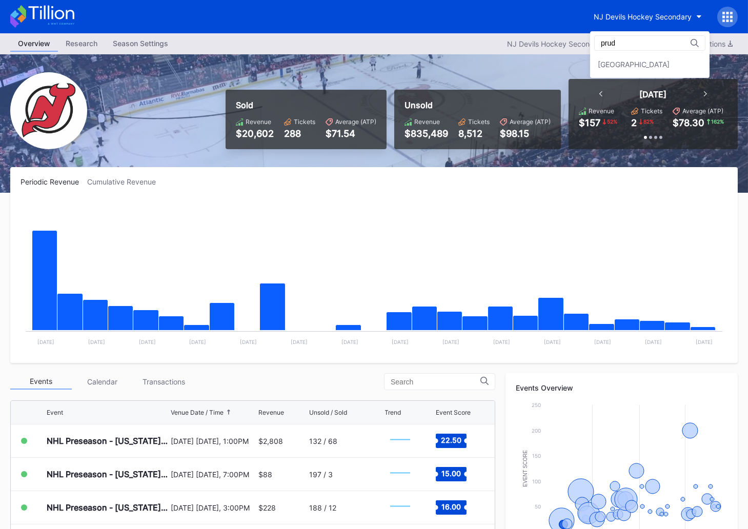
type input "prud"
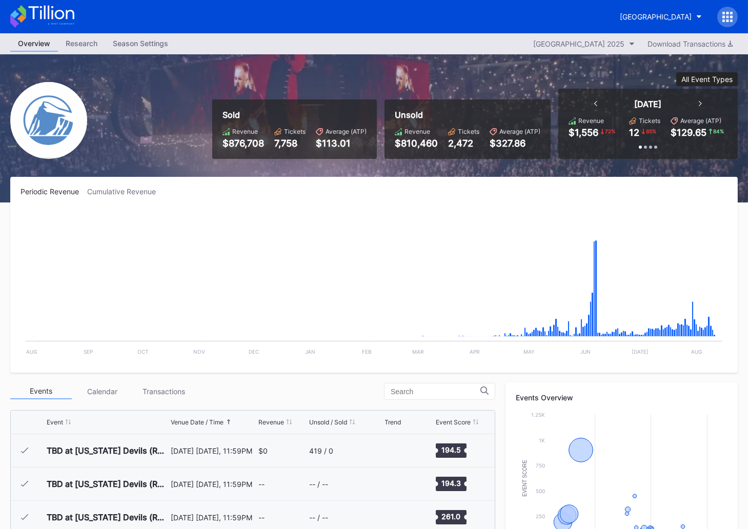
scroll to position [1000, 0]
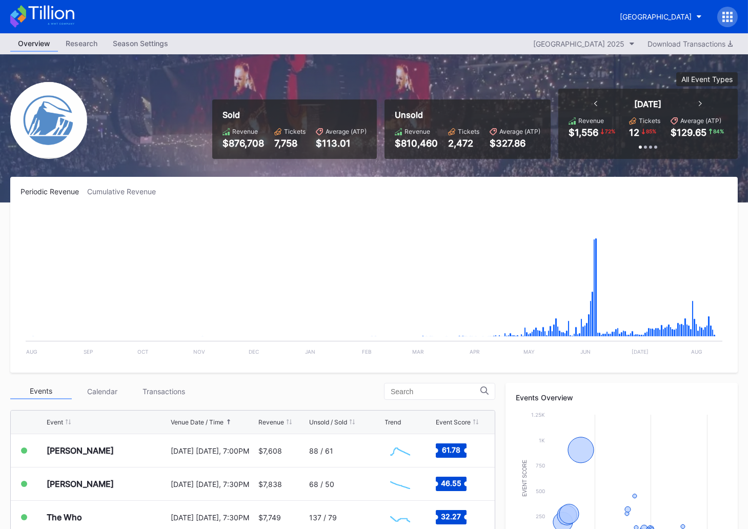
drag, startPoint x: 111, startPoint y: 337, endPoint x: 39, endPoint y: 339, distance: 72.4
click at [107, 337] on rect "Chart title" at bounding box center [374, 286] width 707 height 154
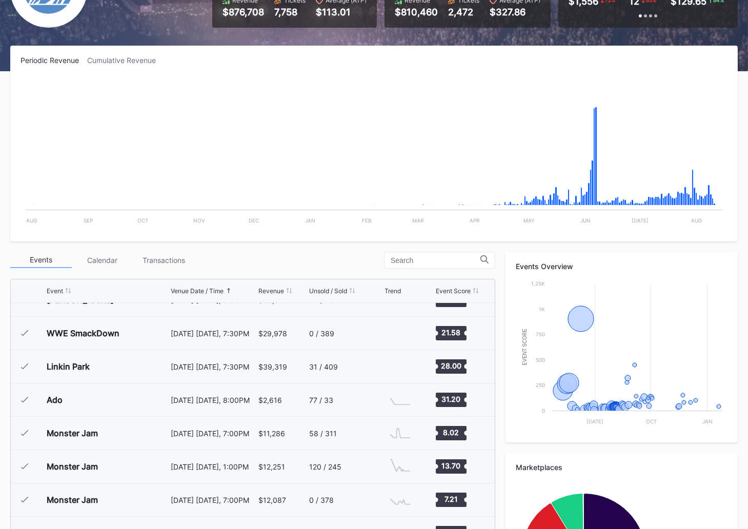
scroll to position [0, 0]
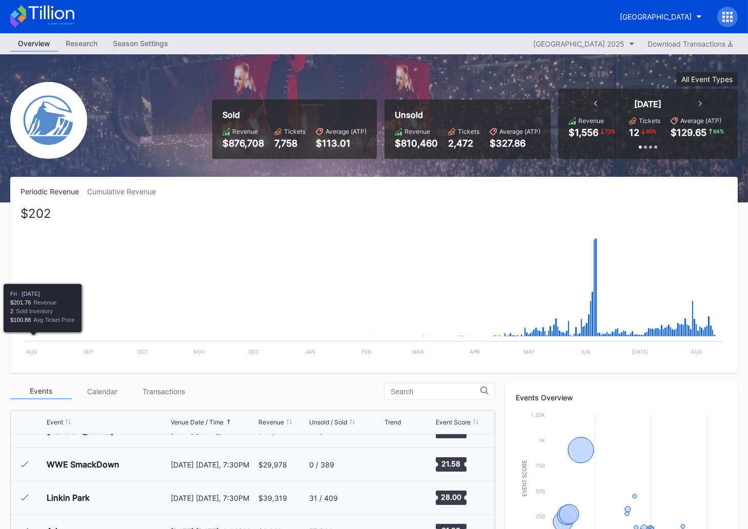
click at [25, 335] on rect "Chart title" at bounding box center [374, 286] width 707 height 154
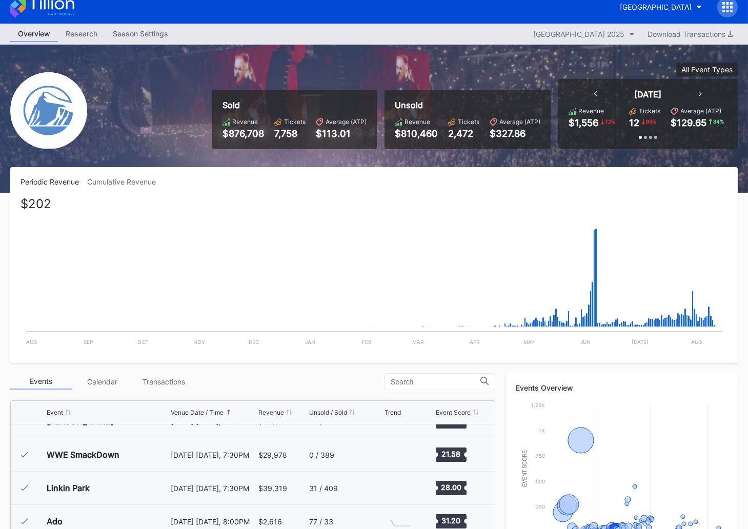
scroll to position [10, 0]
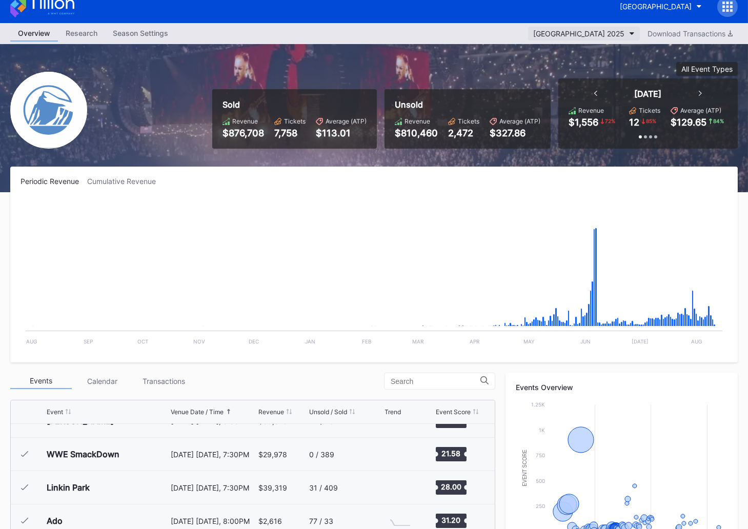
click at [556, 34] on div "Prudential Center Secondary 2025" at bounding box center [578, 33] width 91 height 9
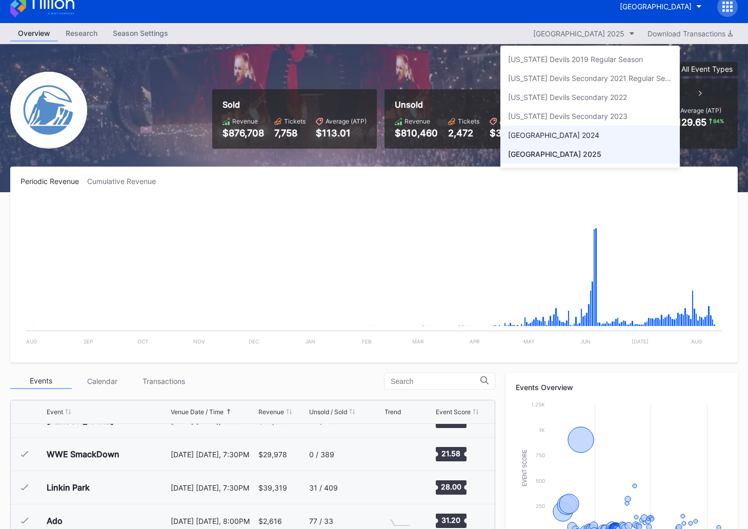
click at [548, 131] on div "Prudential Center Secondary 2024" at bounding box center [553, 135] width 91 height 9
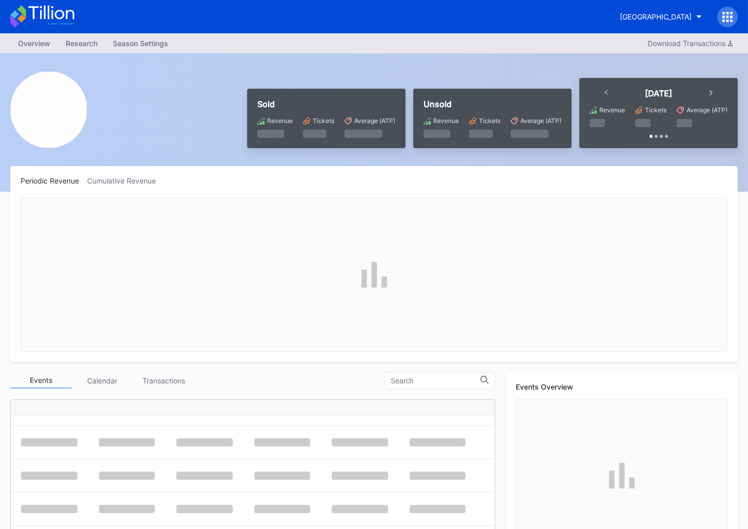
scroll to position [323, 0]
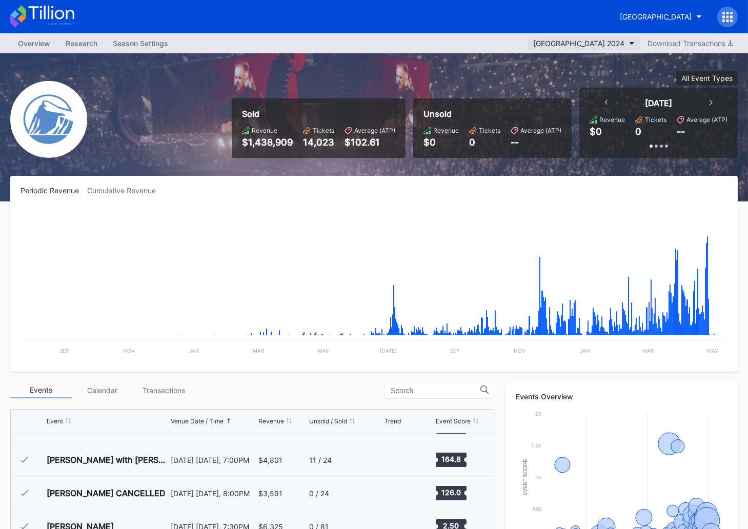
click at [587, 43] on div "Prudential Center Secondary 2024" at bounding box center [578, 43] width 91 height 9
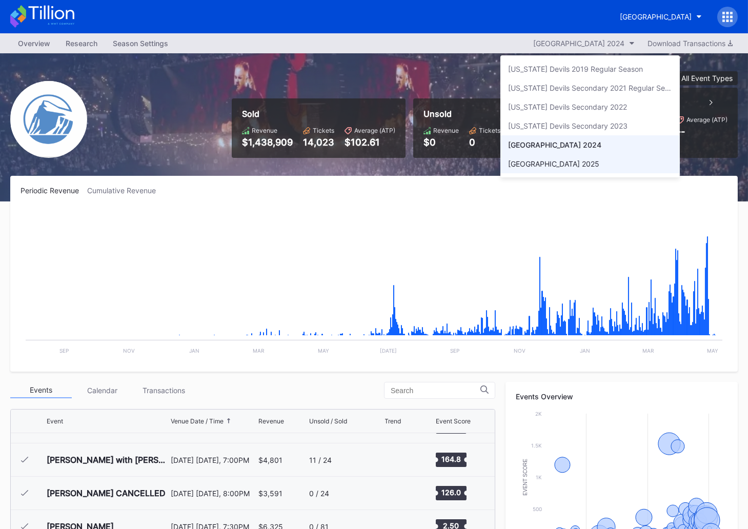
click at [585, 165] on div "Prudential Center Secondary 2025" at bounding box center [553, 163] width 91 height 9
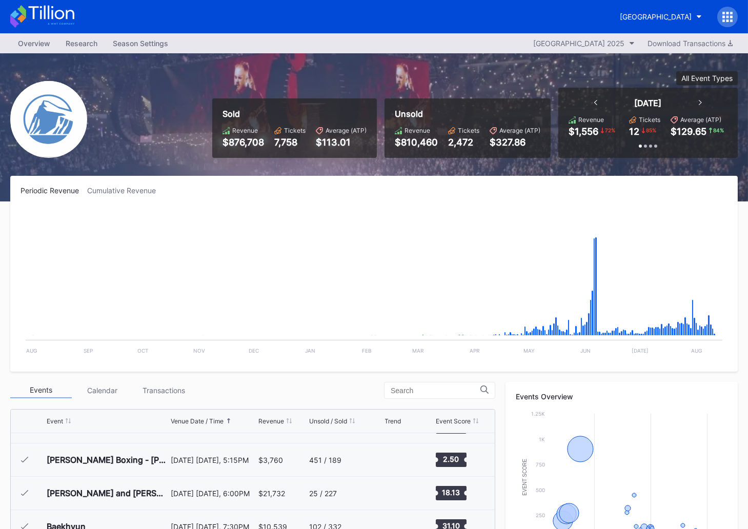
scroll to position [1000, 0]
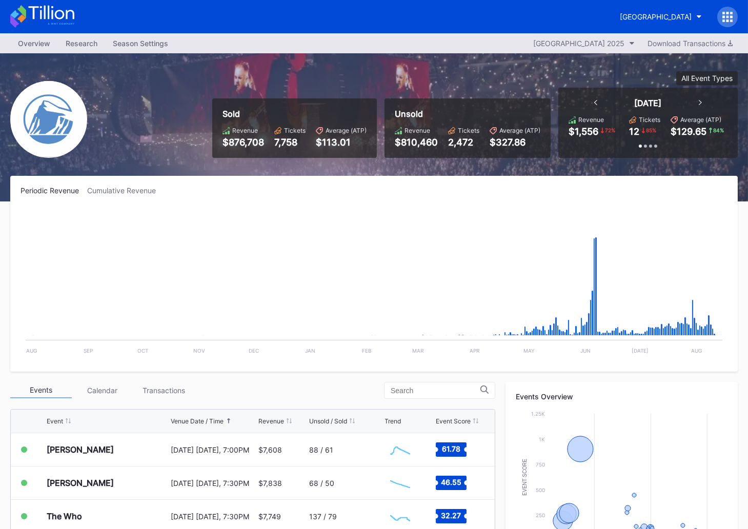
drag, startPoint x: 136, startPoint y: 319, endPoint x: 105, endPoint y: 339, distance: 36.9
click at [136, 319] on rect "Chart title" at bounding box center [374, 285] width 707 height 154
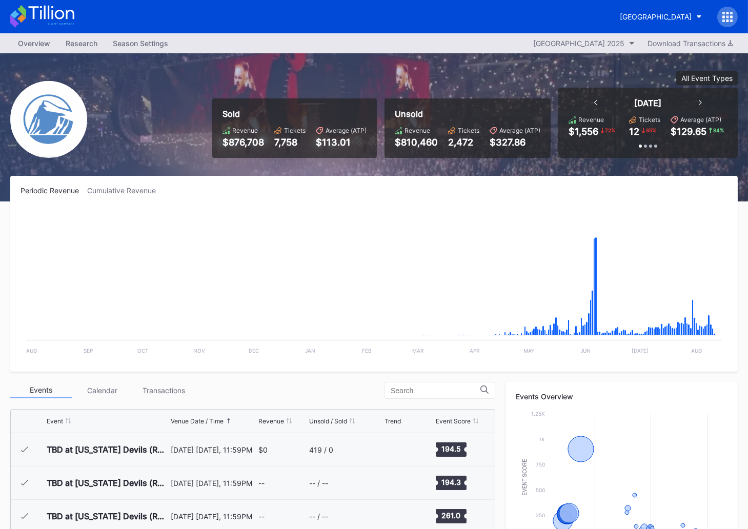
scroll to position [129, 0]
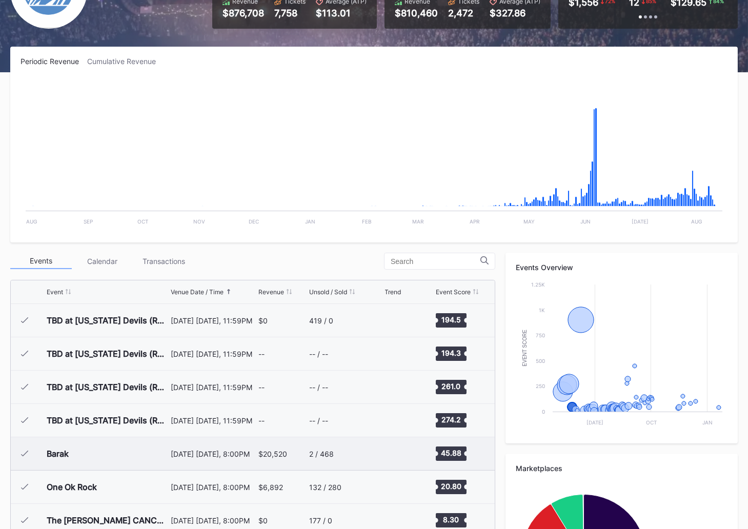
click at [270, 465] on div "$20,520" at bounding box center [282, 453] width 49 height 33
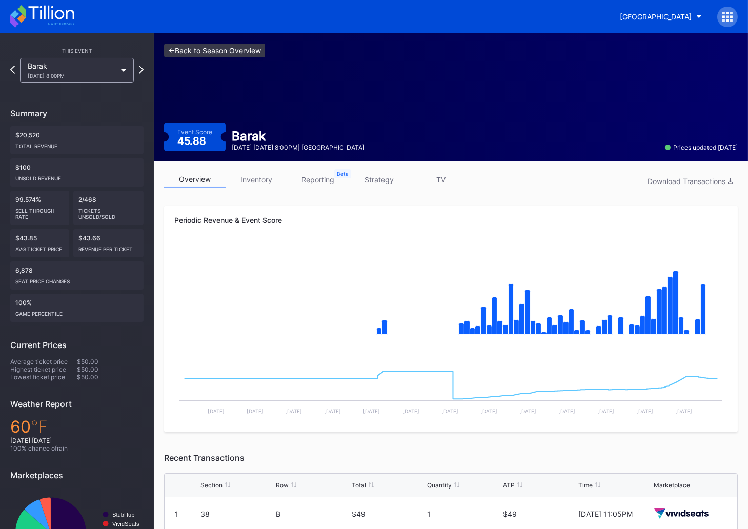
click at [213, 46] on link "<- Back to Season Overview" at bounding box center [214, 51] width 101 height 14
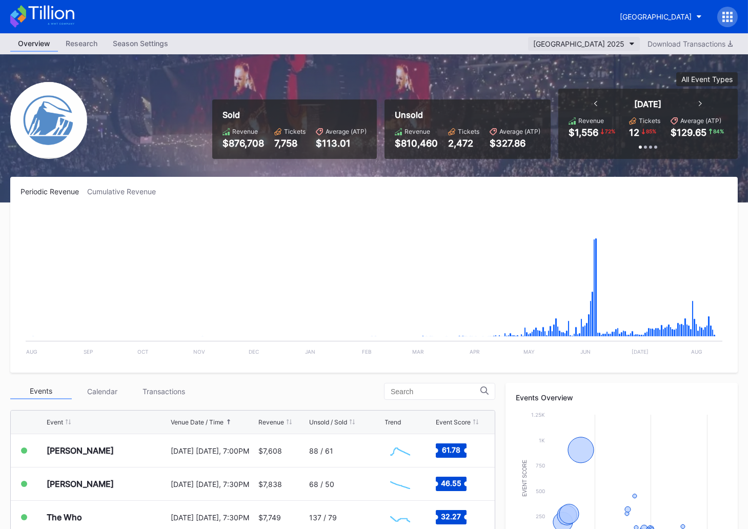
click at [590, 48] on button "Prudential Center Secondary 2025" at bounding box center [584, 44] width 112 height 14
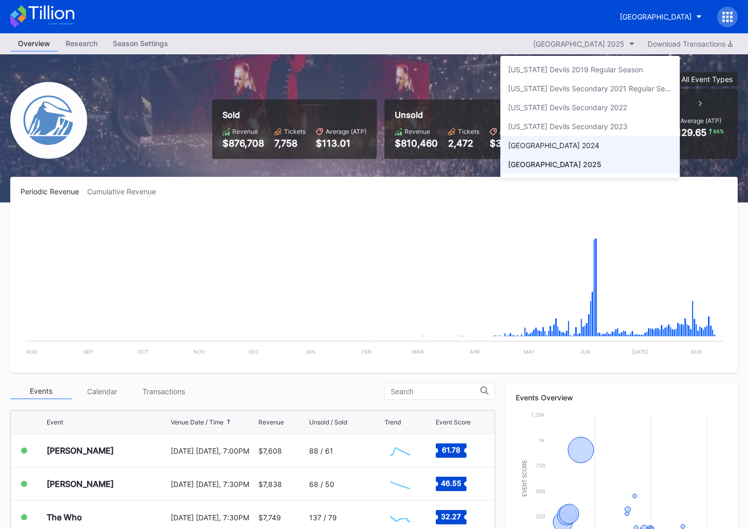
click at [592, 147] on div "Prudential Center Secondary 2024" at bounding box center [553, 145] width 91 height 9
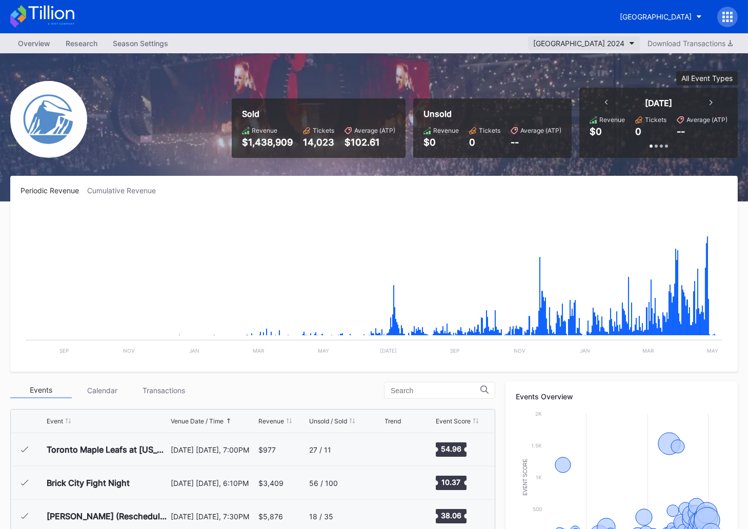
click at [610, 37] on button "Prudential Center Secondary 2024" at bounding box center [584, 43] width 112 height 14
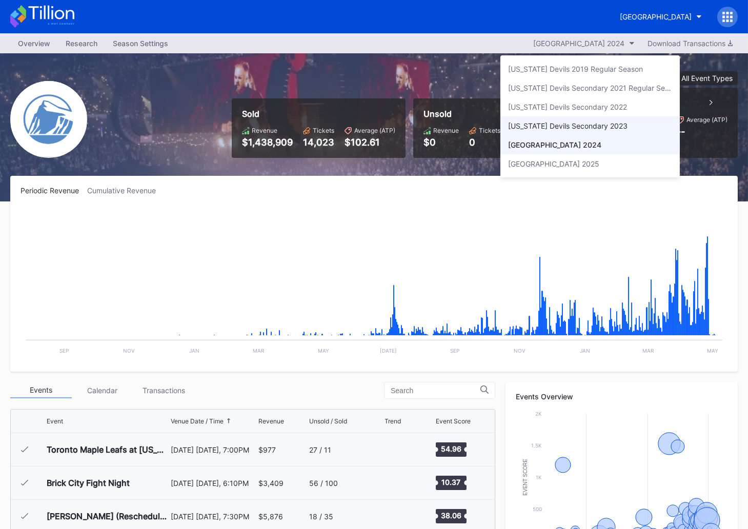
click at [610, 123] on div "New Jersey Devils Secondary 2023" at bounding box center [567, 126] width 119 height 9
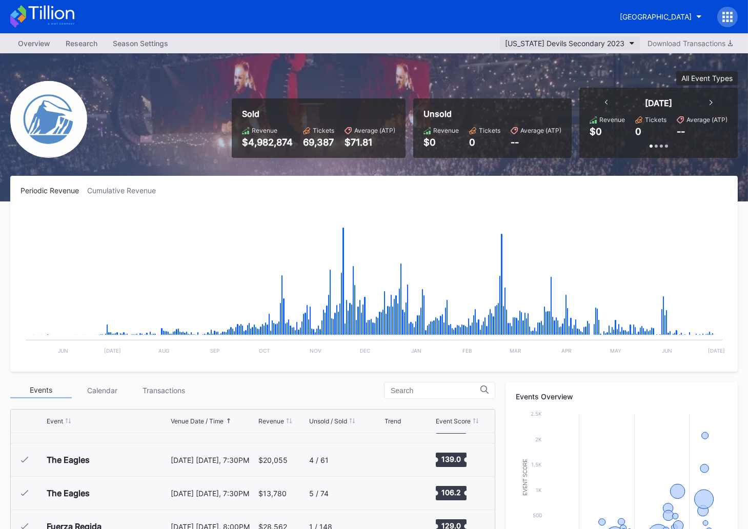
click at [578, 47] on div "New Jersey Devils Secondary 2023" at bounding box center [564, 43] width 119 height 9
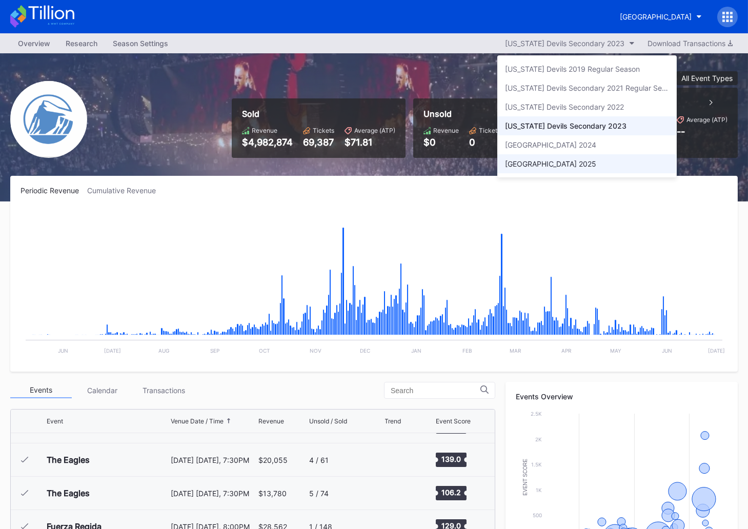
click at [590, 160] on div "Prudential Center Secondary 2025" at bounding box center [550, 163] width 91 height 9
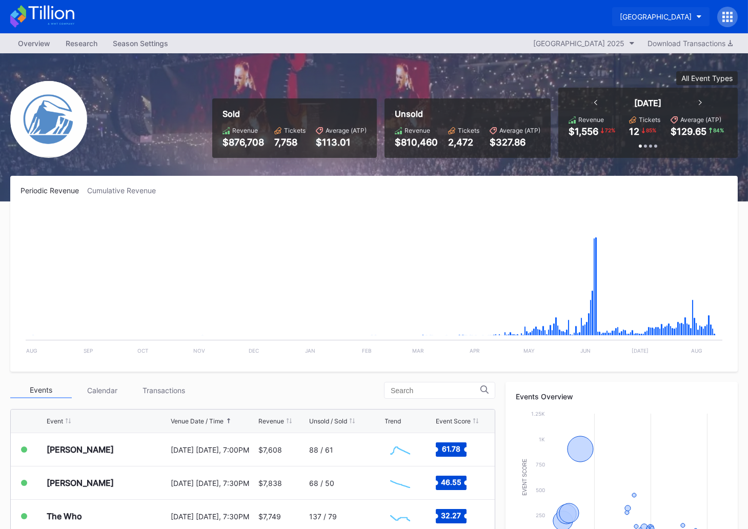
click at [622, 22] on button "[GEOGRAPHIC_DATA]" at bounding box center [660, 16] width 97 height 19
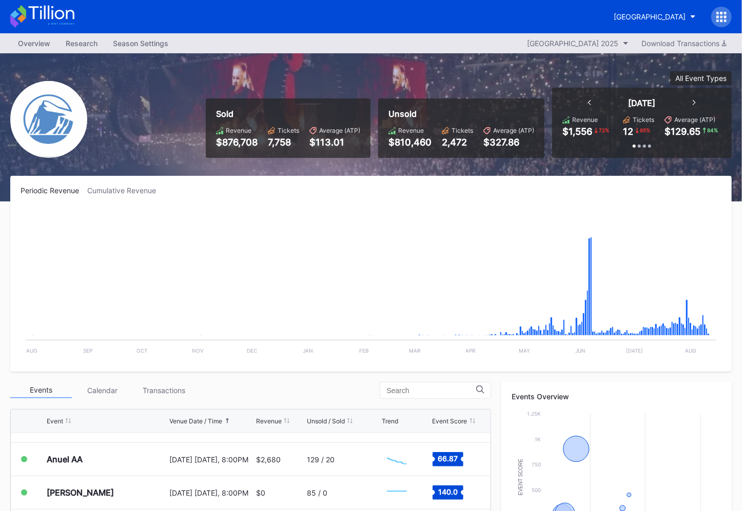
click at [57, 27] on icon at bounding box center [42, 16] width 64 height 23
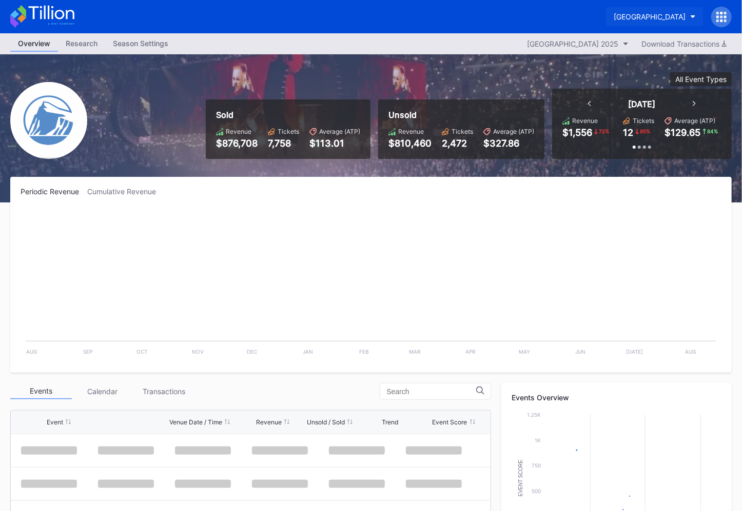
click at [636, 12] on div "[GEOGRAPHIC_DATA]" at bounding box center [649, 16] width 72 height 9
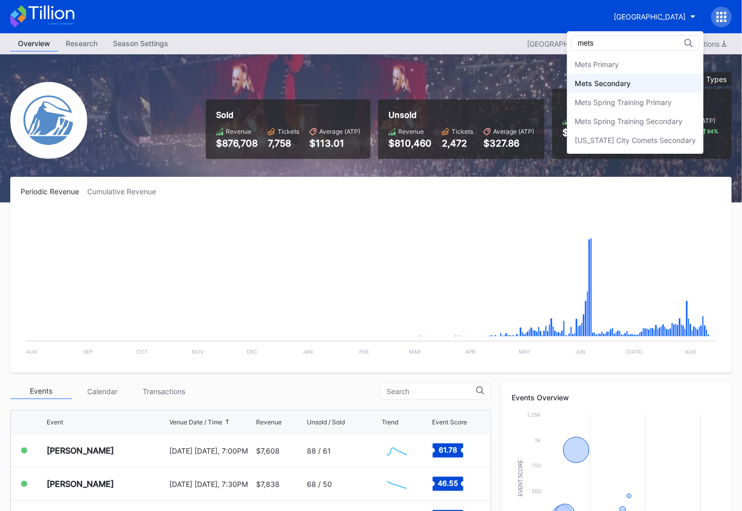
type input "mets"
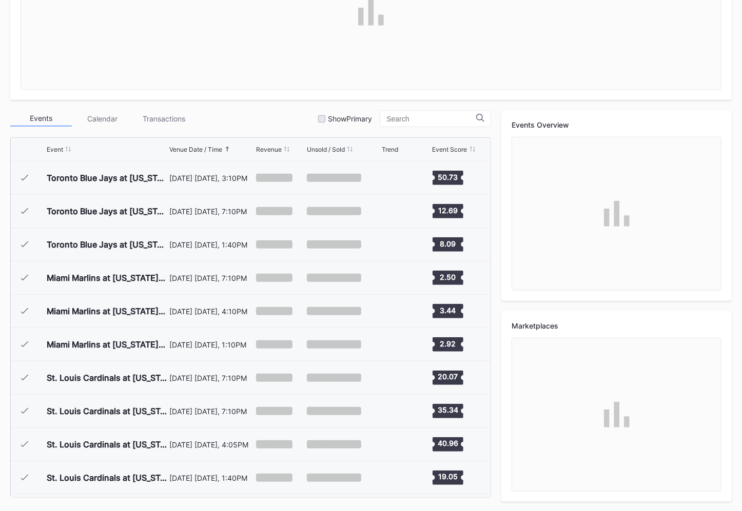
scroll to position [1967, 0]
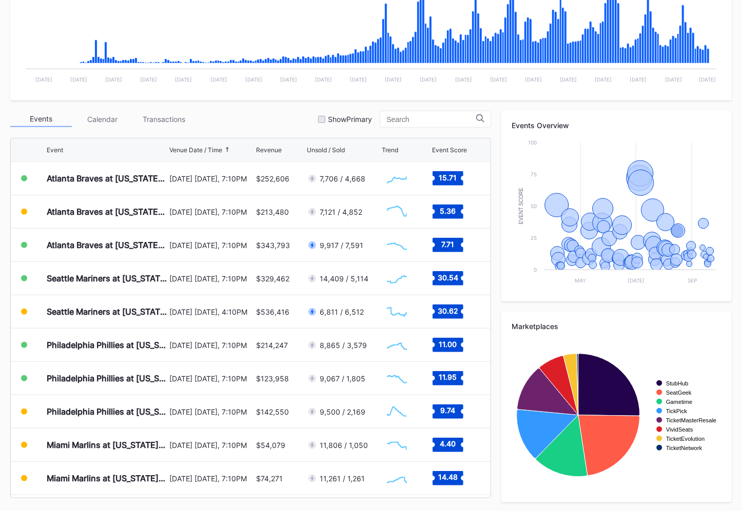
click at [207, 287] on div "[DATE] [DATE], 7:10PM" at bounding box center [211, 278] width 84 height 33
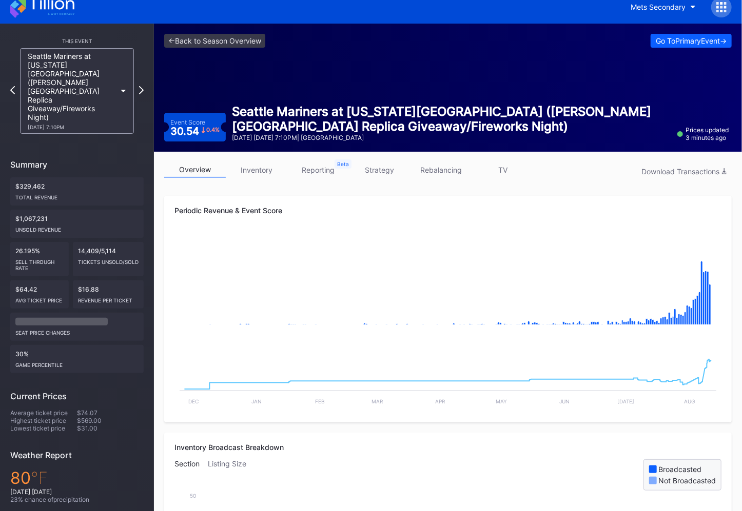
scroll to position [6, 0]
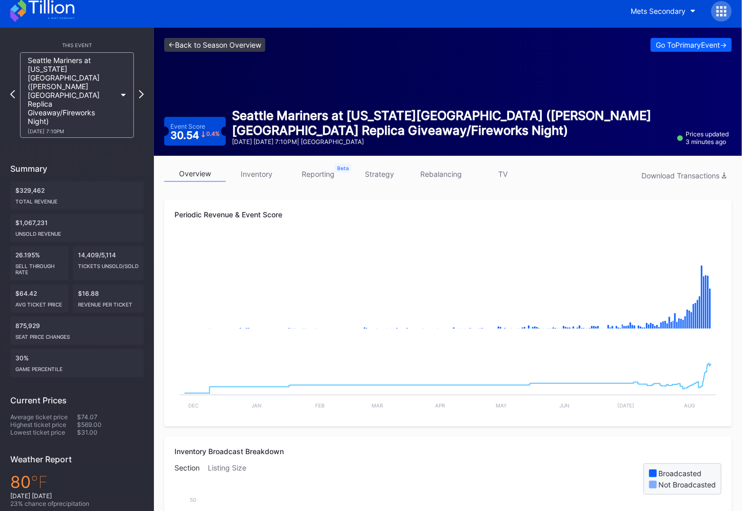
click at [228, 38] on link "<- Back to Season Overview" at bounding box center [214, 45] width 101 height 14
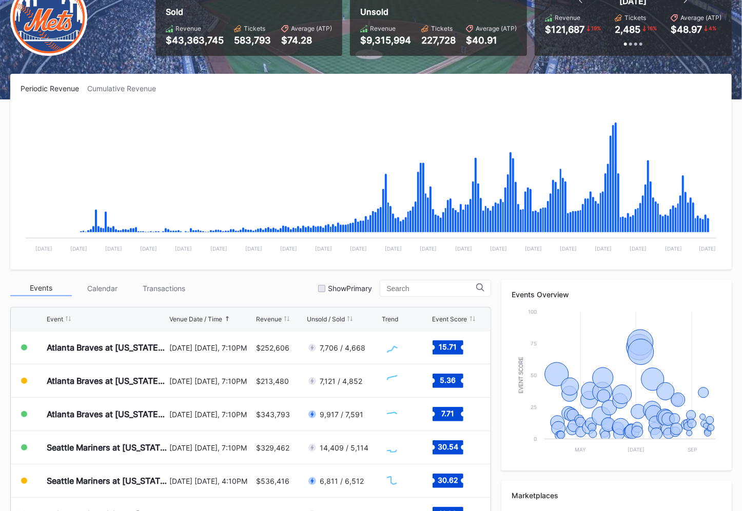
scroll to position [263, 0]
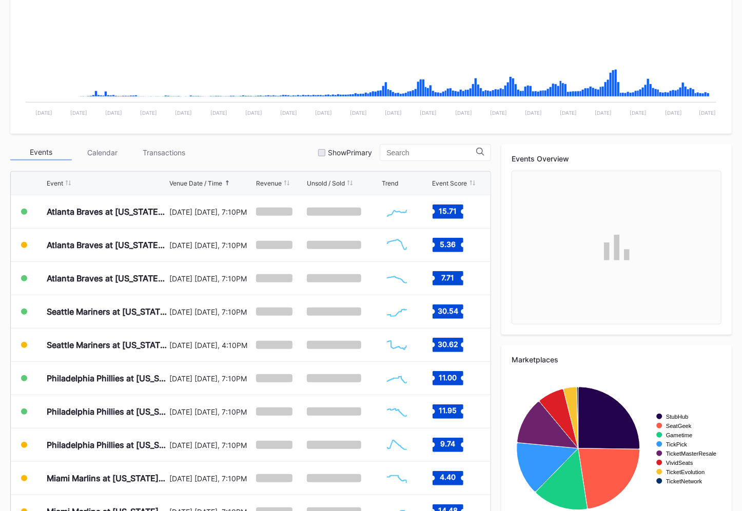
scroll to position [263, 0]
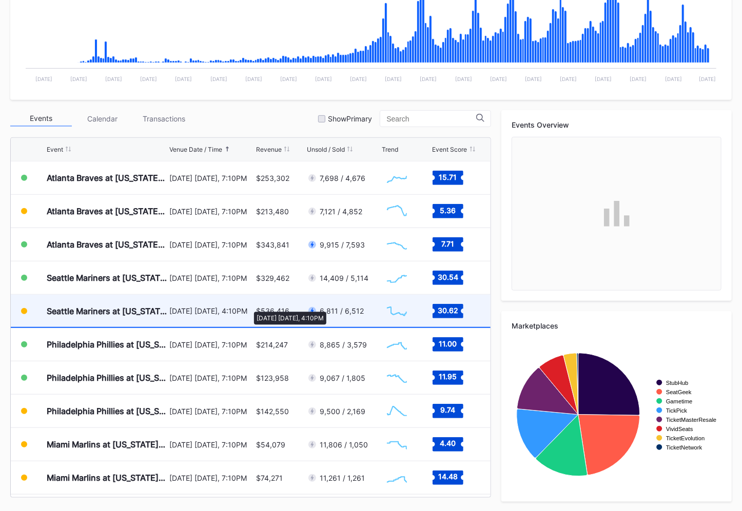
click at [249, 307] on div "[DATE] [DATE], 4:10PM" at bounding box center [211, 311] width 84 height 9
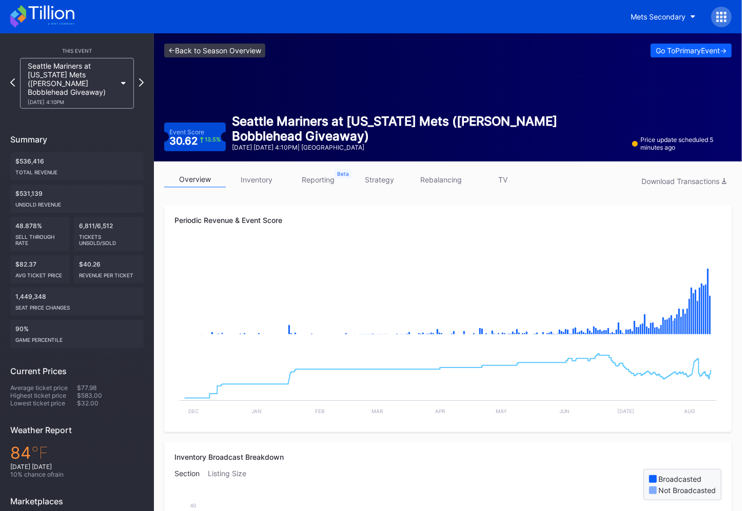
click at [249, 46] on link "<- Back to Season Overview" at bounding box center [214, 51] width 101 height 14
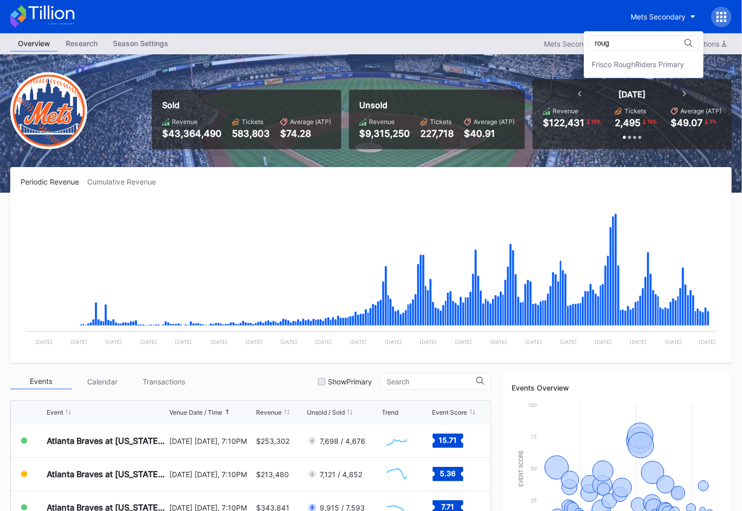
type input "rough"
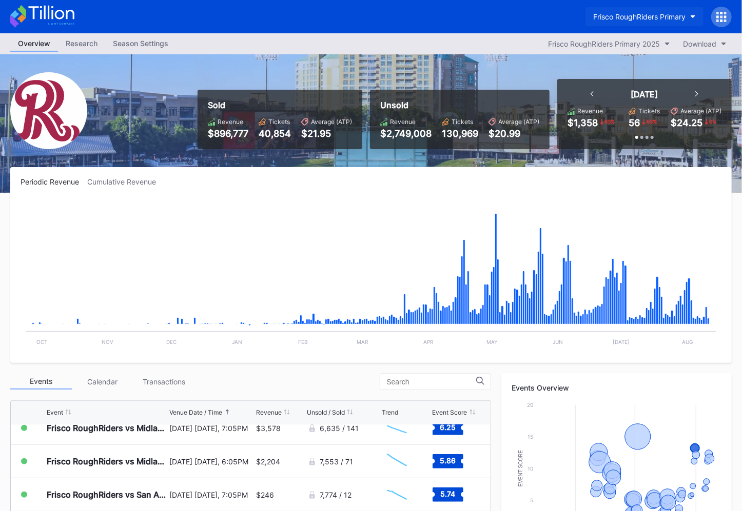
click at [641, 16] on div "Frisco RoughRiders Primary" at bounding box center [639, 16] width 92 height 9
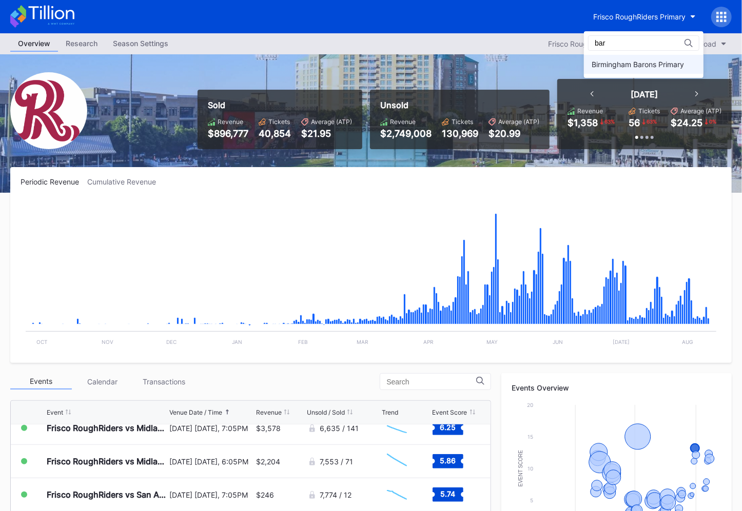
type input "bar"
click at [629, 63] on div "Birmingham Barons Primary" at bounding box center [637, 64] width 92 height 9
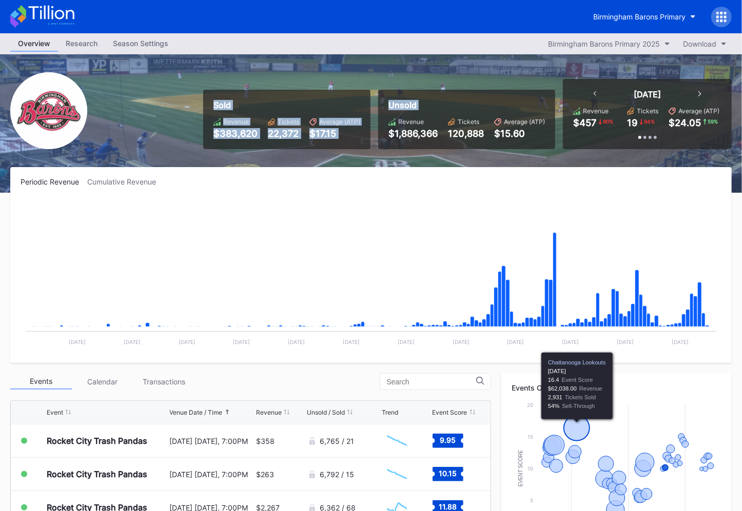
drag, startPoint x: 302, startPoint y: 100, endPoint x: 398, endPoint y: 120, distance: 98.0
click at [397, 120] on div "Sold Revenue $383,620 Tickets 22,372 Average (ATP) $17.15 Unsold Revenue $1,886…" at bounding box center [463, 114] width 536 height 70
click at [399, 120] on div "Revenue" at bounding box center [411, 122] width 26 height 8
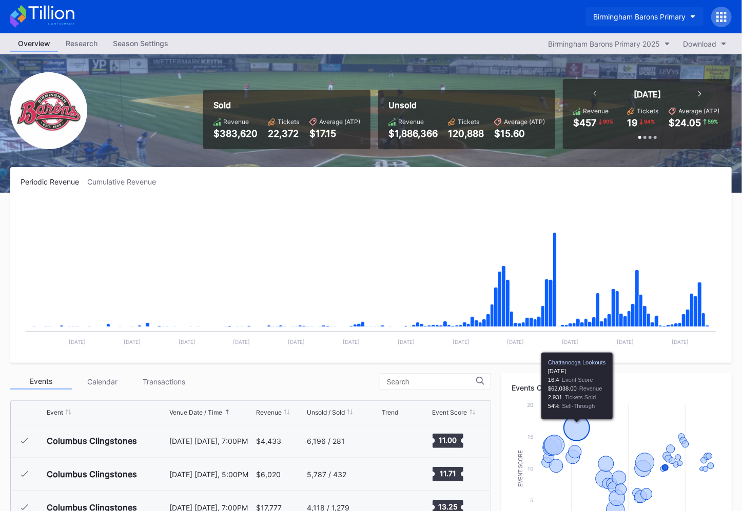
click at [600, 15] on div "Birmingham Barons Primary" at bounding box center [639, 16] width 92 height 9
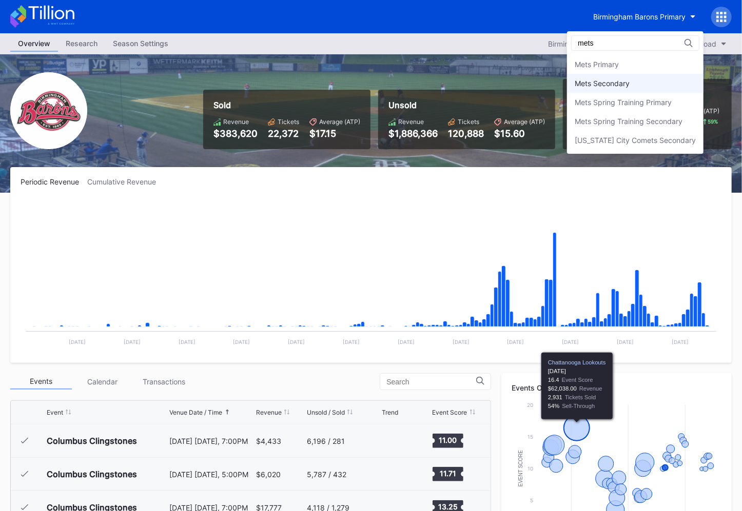
type input "mets"
click at [597, 84] on div "Mets Secondary" at bounding box center [601, 83] width 55 height 9
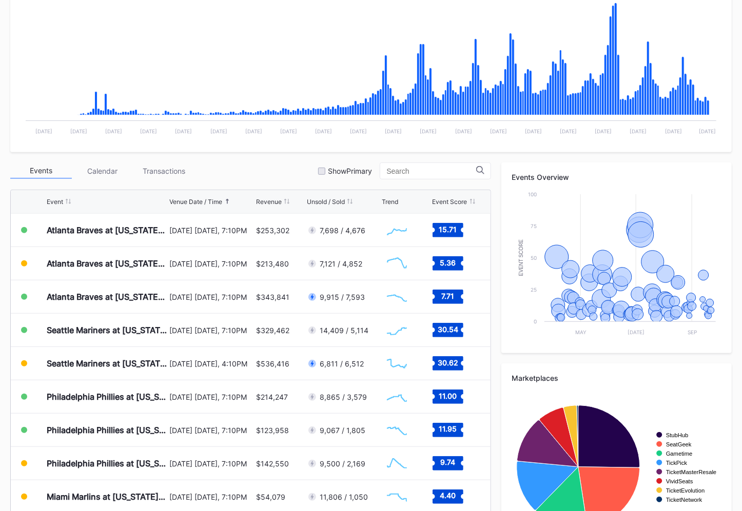
scroll to position [263, 0]
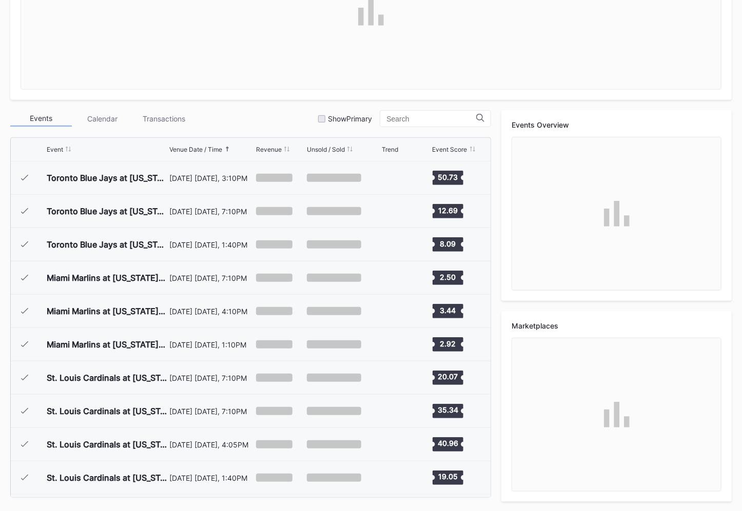
scroll to position [1967, 0]
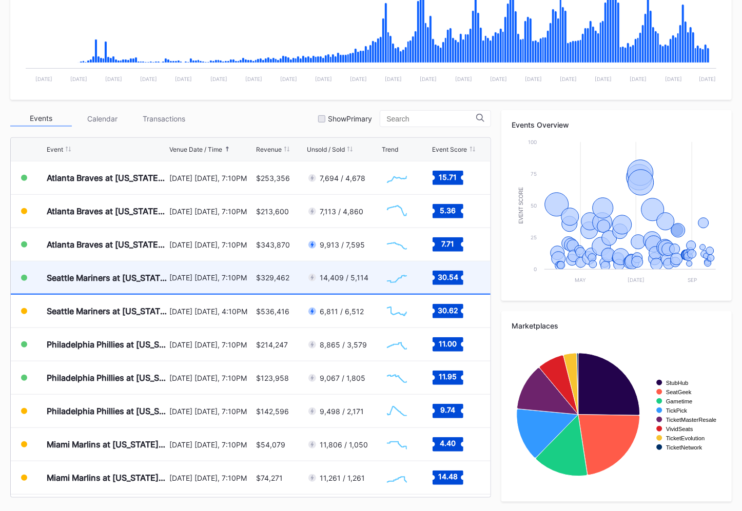
click at [261, 288] on div "$329,462" at bounding box center [280, 278] width 48 height 32
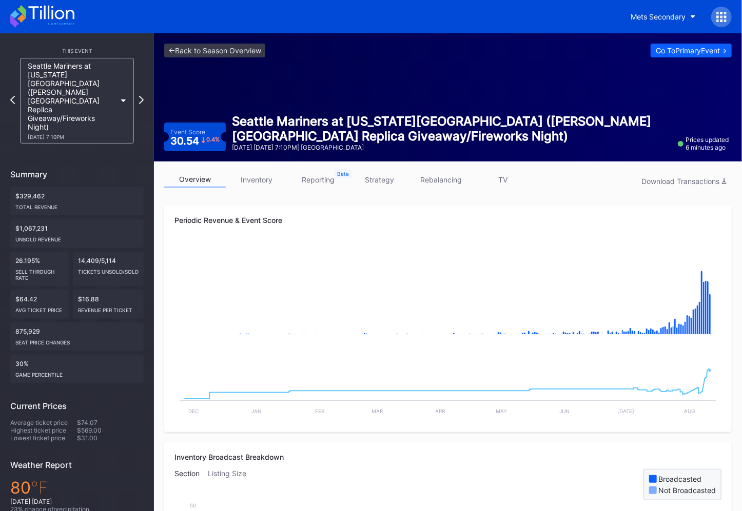
click at [232, 58] on div "<- Back to Season Overview Go To Primary Event -> Event Score 30.54 0.4 % Seatt…" at bounding box center [448, 97] width 588 height 128
click at [233, 56] on link "<- Back to Season Overview" at bounding box center [214, 51] width 101 height 14
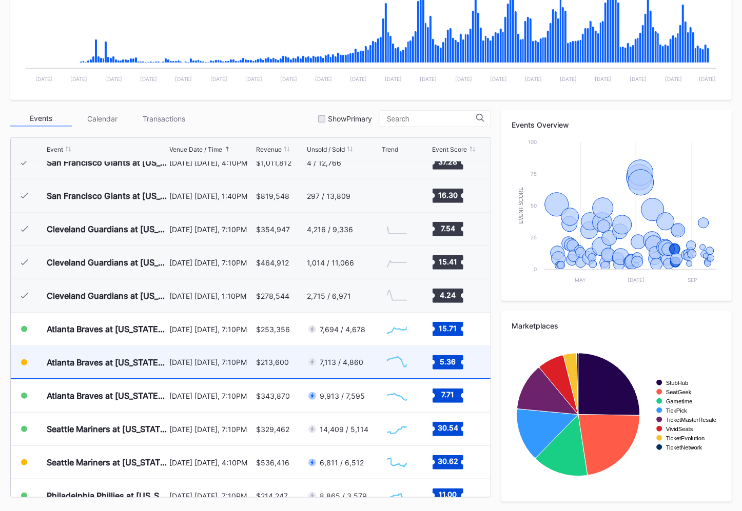
scroll to position [1794, 0]
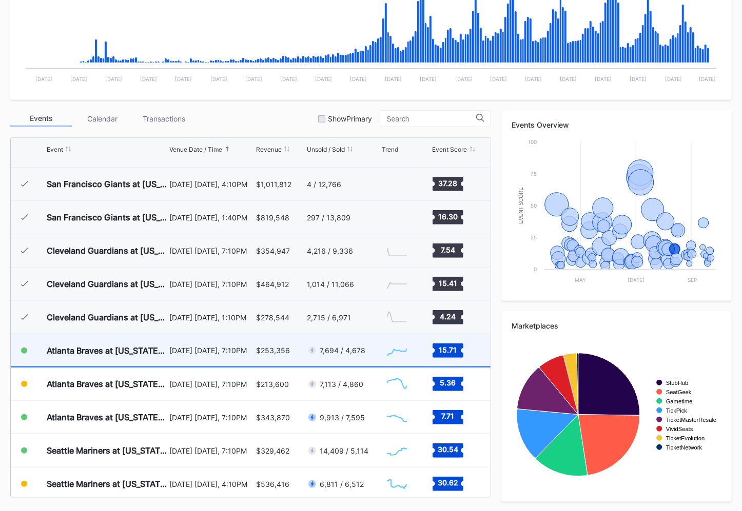
click at [246, 355] on div "[DATE] [DATE], 7:10PM" at bounding box center [211, 350] width 84 height 32
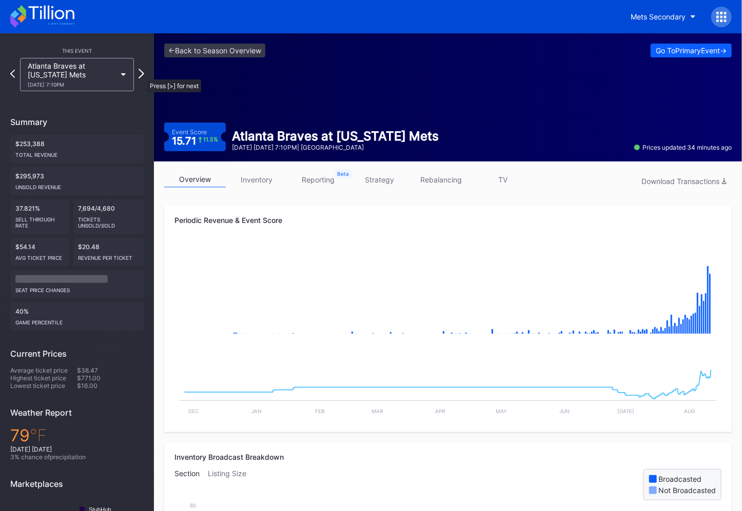
click at [142, 74] on icon at bounding box center [141, 74] width 6 height 10
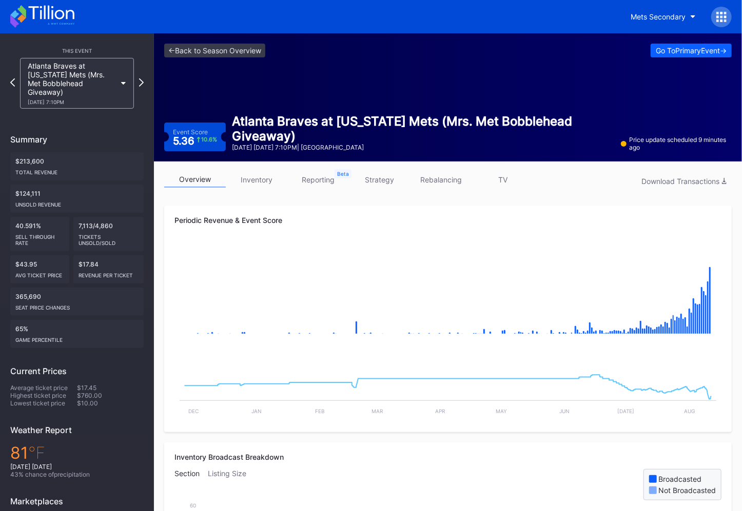
click at [257, 63] on div "<- Back to Season Overview Go To Primary Event -> Event Score 5.36 10.6 % Atlan…" at bounding box center [448, 97] width 588 height 128
click at [253, 53] on link "<- Back to Season Overview" at bounding box center [214, 51] width 101 height 14
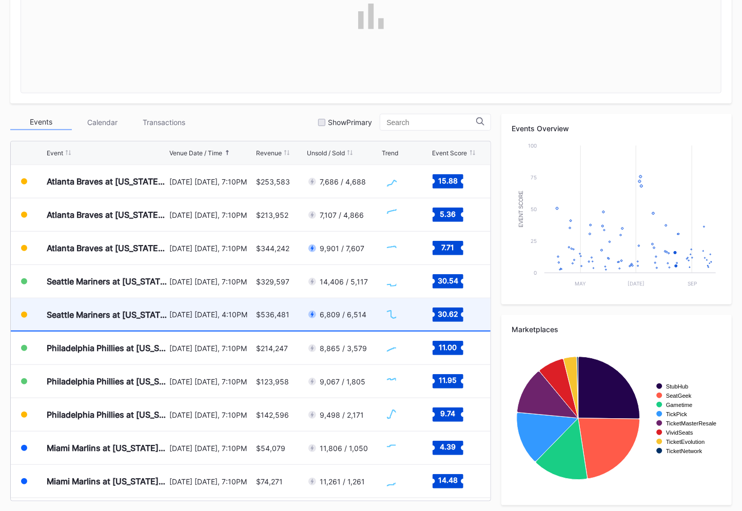
scroll to position [1967, 0]
click at [265, 317] on div "$536,481" at bounding box center [272, 314] width 33 height 9
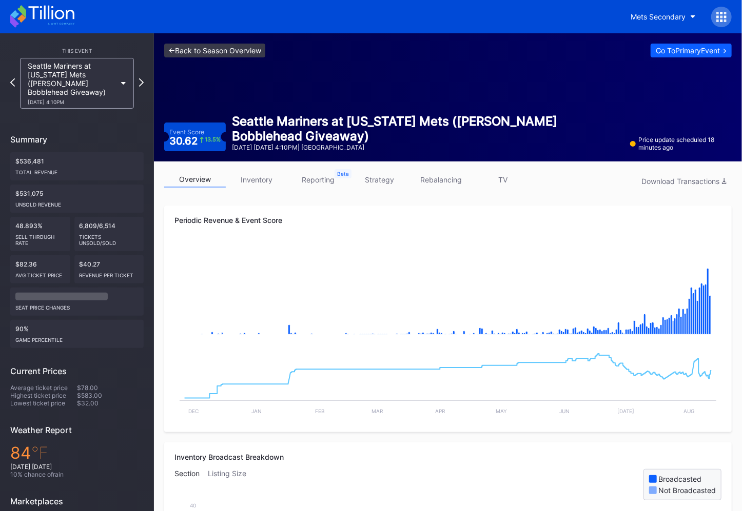
click at [243, 48] on link "<- Back to Season Overview" at bounding box center [214, 51] width 101 height 14
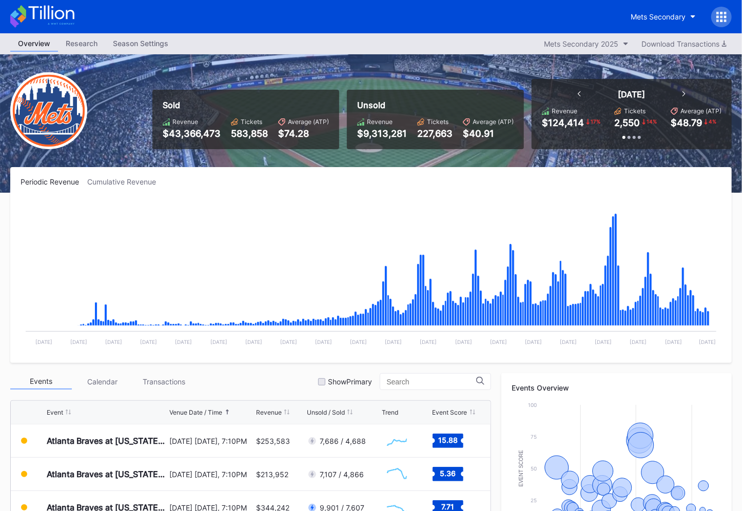
click at [42, 13] on icon at bounding box center [42, 16] width 64 height 23
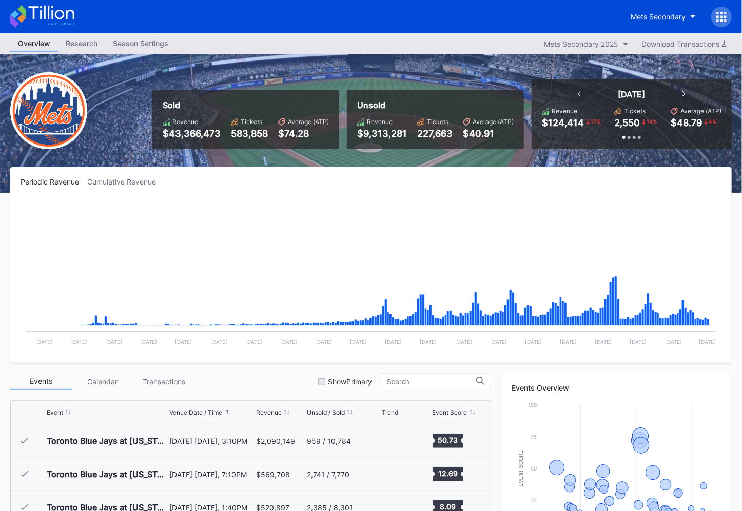
click at [616, 14] on div "Mets Secondary" at bounding box center [371, 16] width 742 height 33
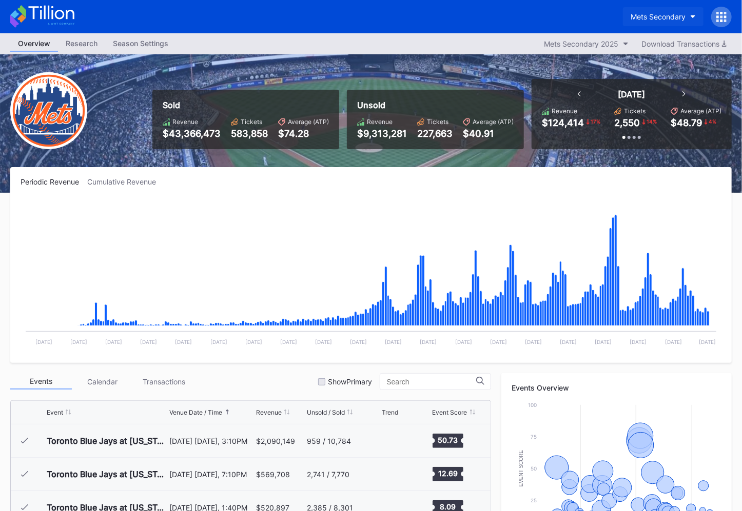
scroll to position [1967, 0]
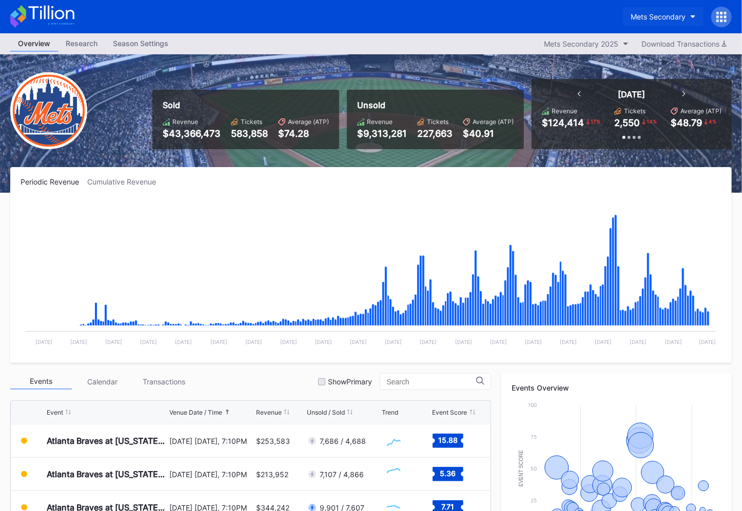
click at [642, 16] on div "Mets Secondary" at bounding box center [657, 16] width 55 height 9
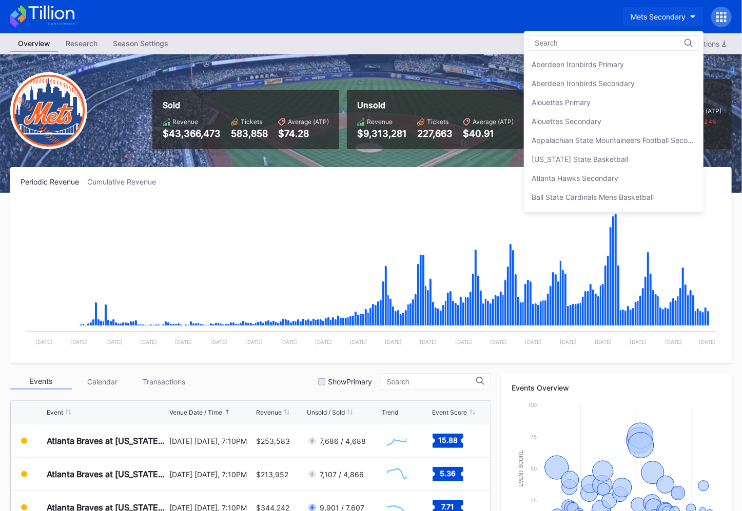
scroll to position [1605, 0]
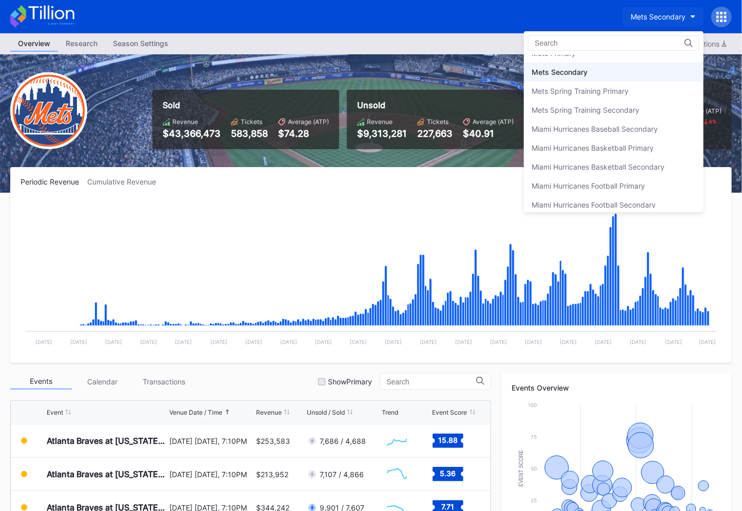
type input "z"
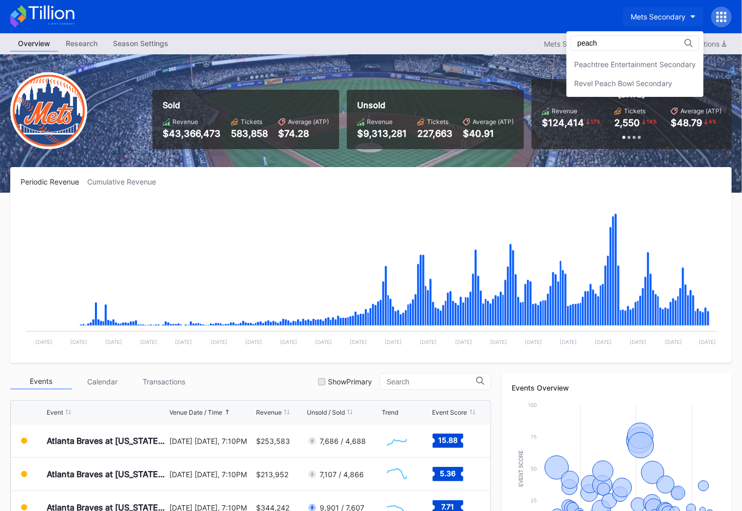
type input "peach"
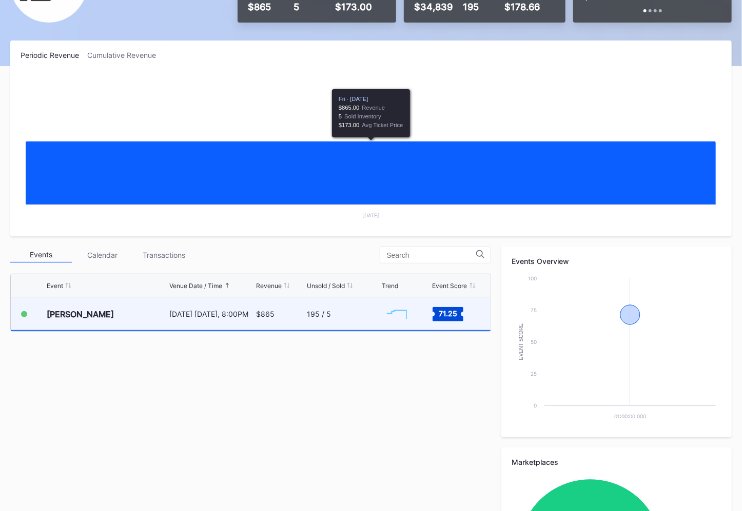
scroll to position [128, 0]
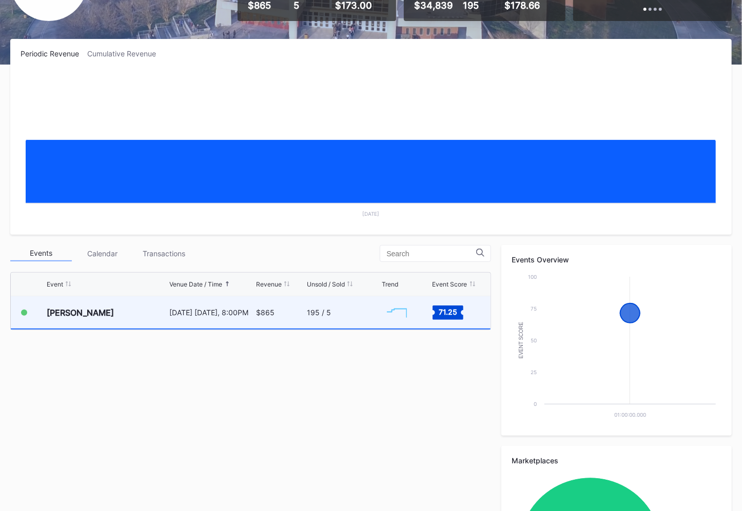
click at [305, 319] on div "Zach Top October 17 Friday, 8:00PM $865 195 / 5 Created with Highcharts 11.2.0 …" at bounding box center [250, 312] width 479 height 33
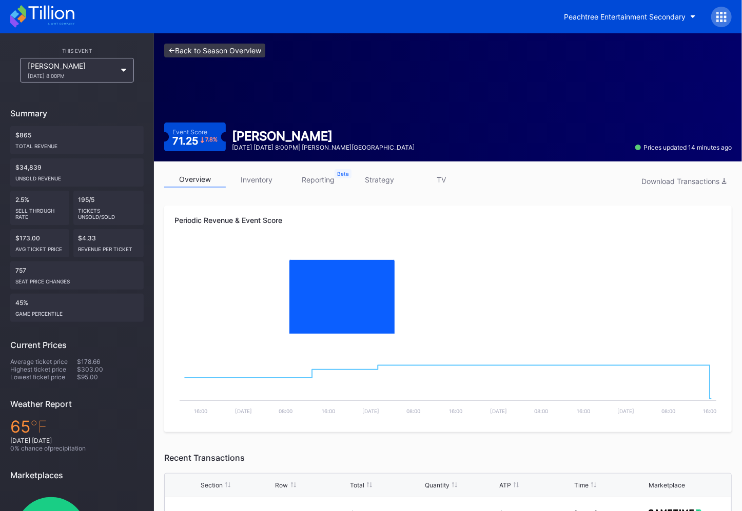
click at [215, 46] on link "<- Back to Season Overview" at bounding box center [214, 51] width 101 height 14
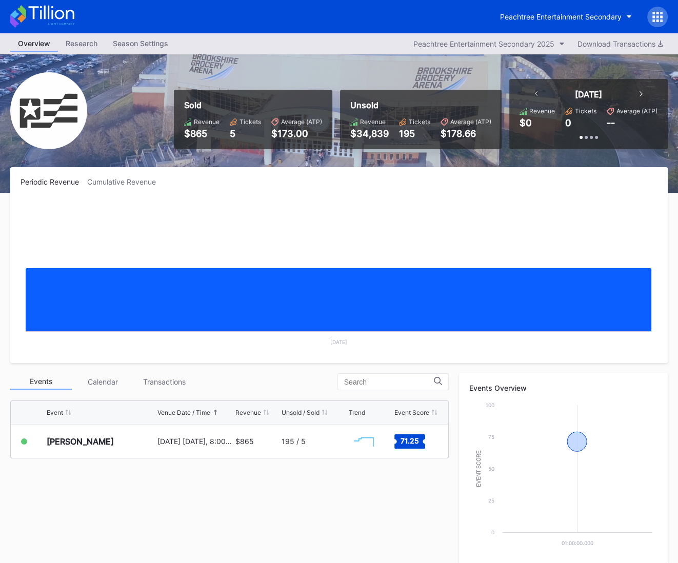
click at [58, 16] on icon at bounding box center [42, 16] width 64 height 23
click at [539, 17] on div "Peachtree Entertainment Secondary" at bounding box center [561, 16] width 122 height 9
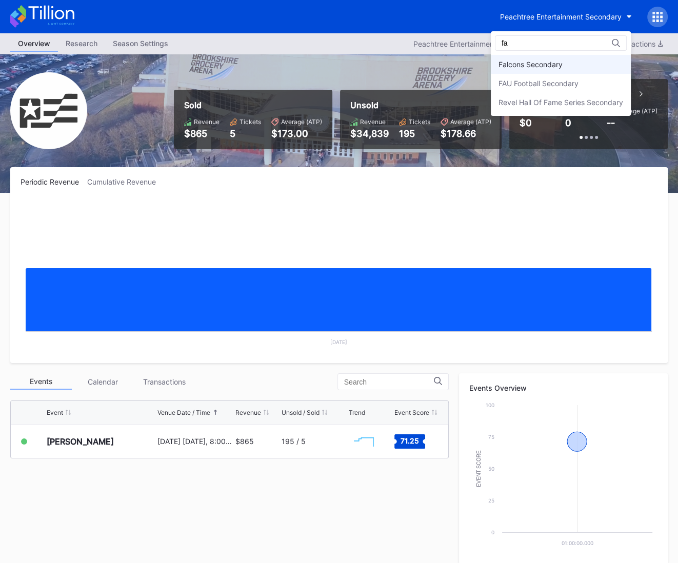
type input "fa"
click at [554, 67] on div "Falcons Secondary" at bounding box center [530, 64] width 64 height 9
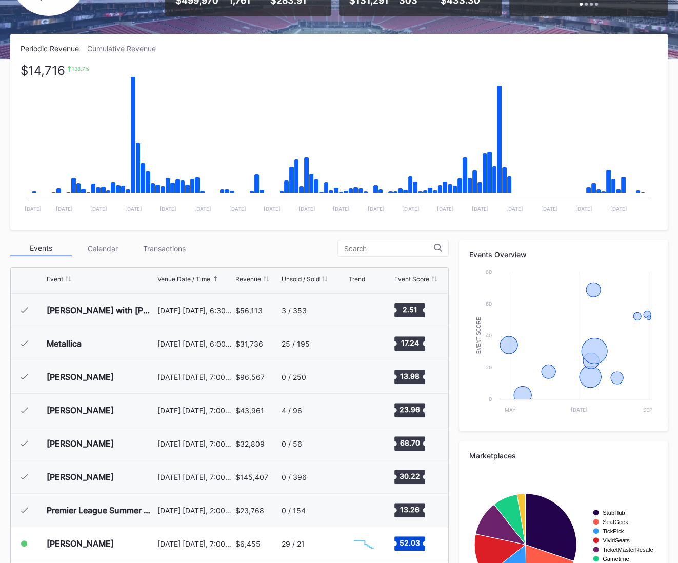
scroll to position [142, 0]
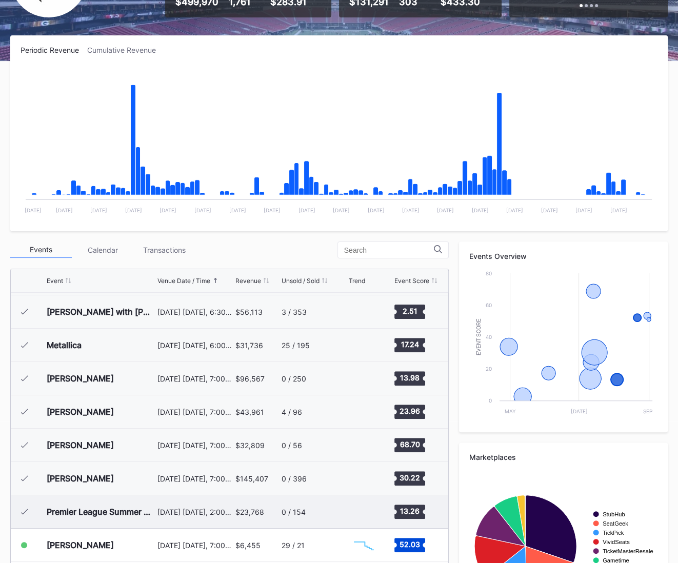
click at [160, 511] on div "August 3 Sunday, 2:00PM" at bounding box center [195, 511] width 76 height 33
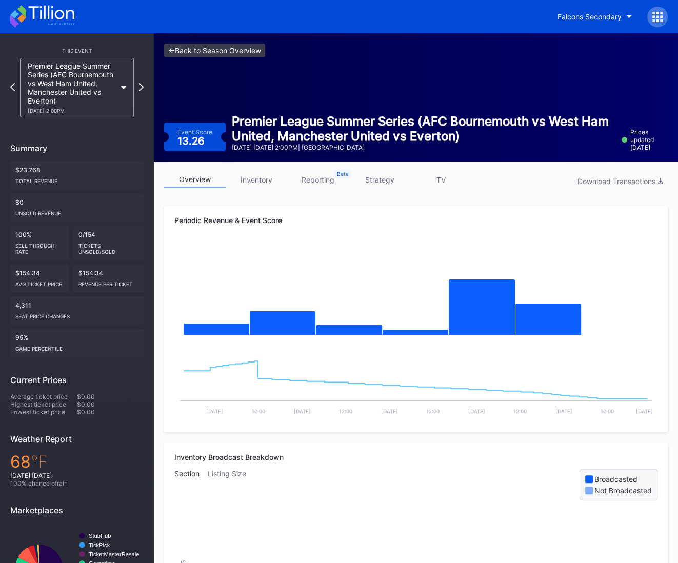
click at [234, 48] on link "<- Back to Season Overview" at bounding box center [214, 51] width 101 height 14
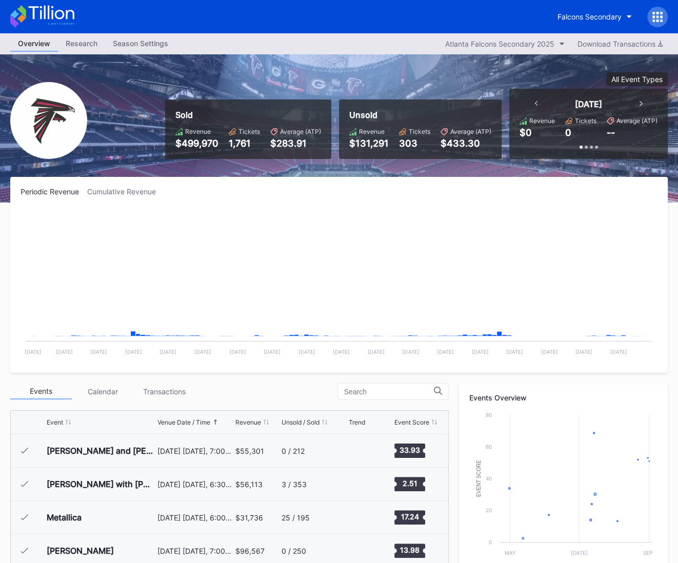
scroll to position [31, 0]
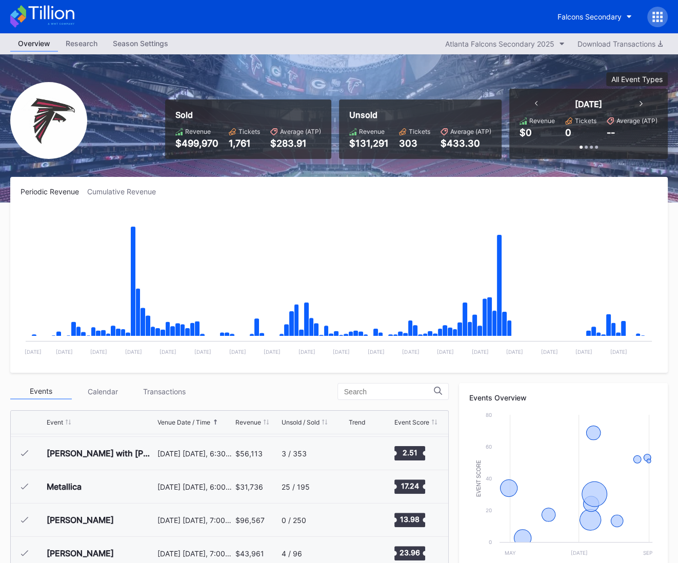
click at [654, 23] on div at bounding box center [657, 17] width 21 height 21
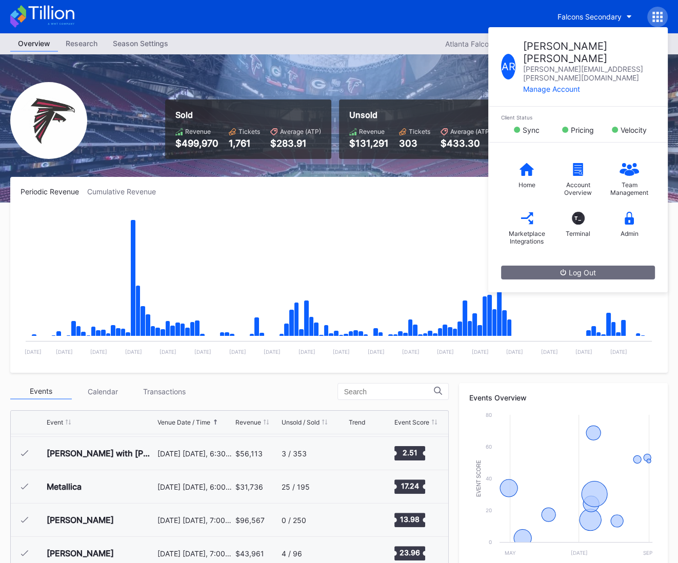
drag, startPoint x: 350, startPoint y: 75, endPoint x: 601, endPoint y: 52, distance: 251.3
click at [361, 76] on div "Sold Revenue $499,970 Tickets 1,761 Average (ATP) $283.91 Unsold Revenue $131,2…" at bounding box center [412, 115] width 510 height 87
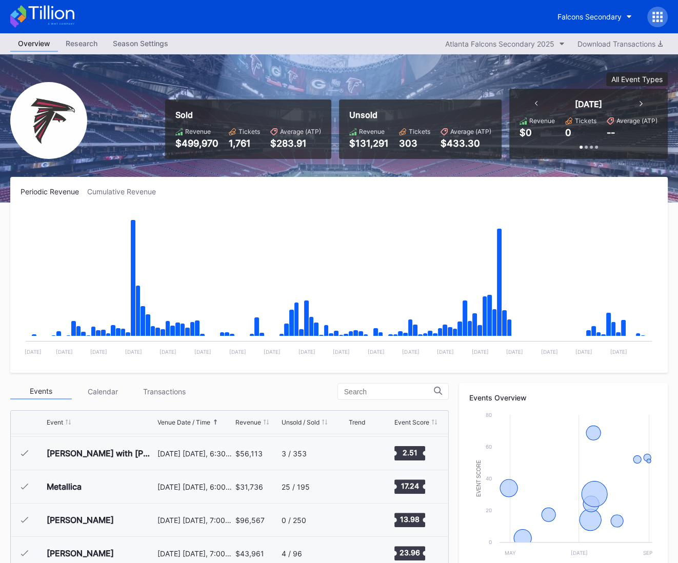
click at [661, 17] on icon at bounding box center [661, 16] width 3 height 3
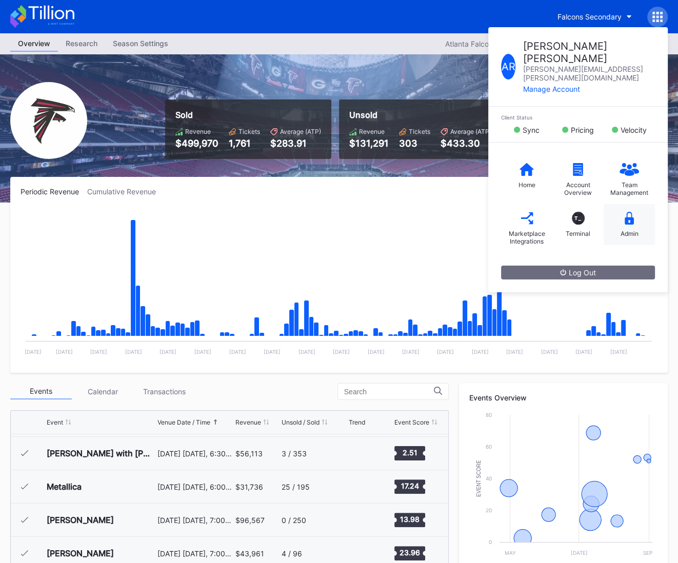
click at [637, 205] on div "Admin" at bounding box center [629, 224] width 51 height 41
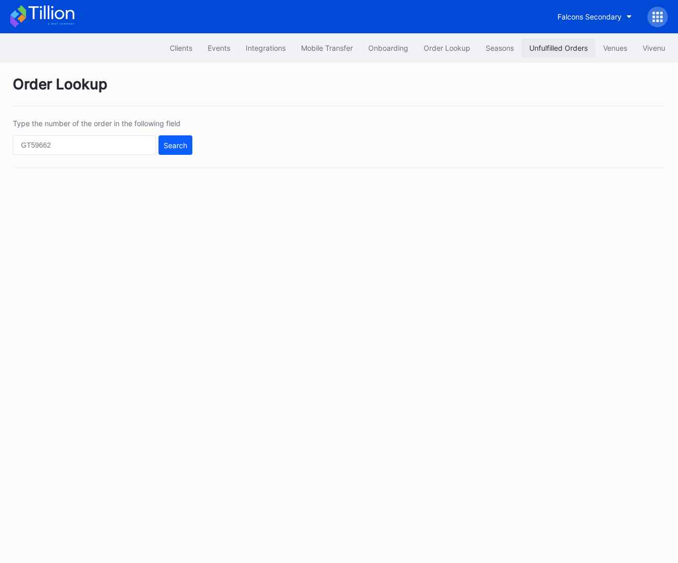
click at [544, 52] on div "Unfulfilled Orders" at bounding box center [558, 48] width 58 height 9
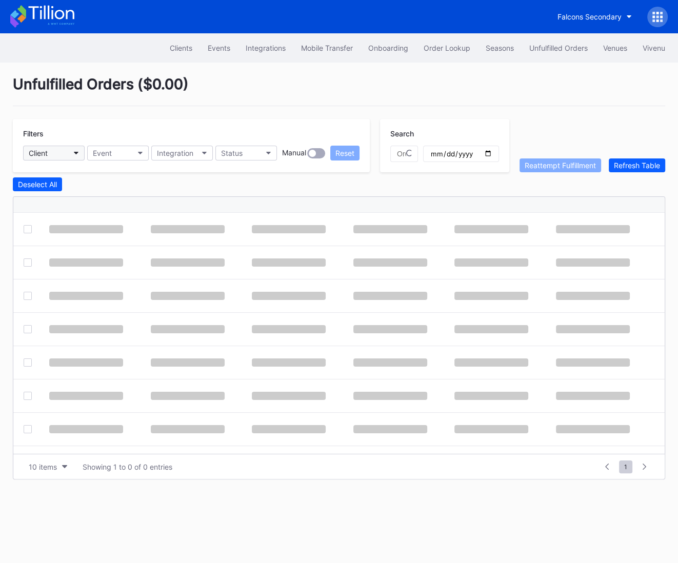
click at [76, 152] on icon "button" at bounding box center [76, 153] width 5 height 3
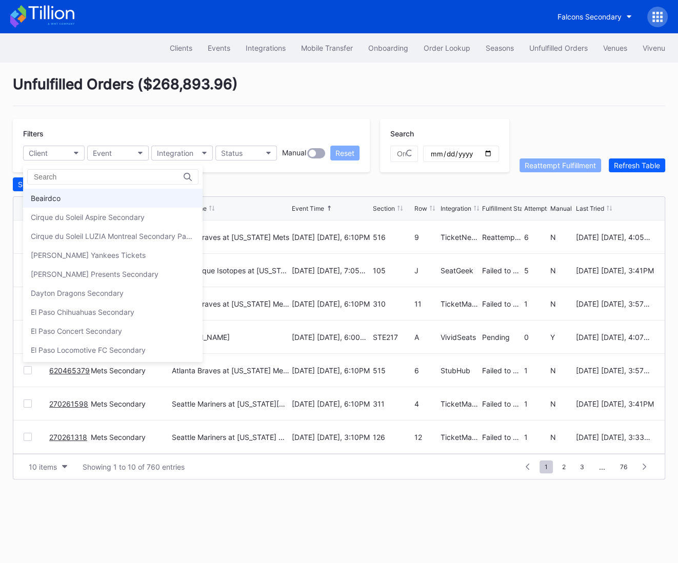
click at [71, 199] on div "Beairdco" at bounding box center [112, 198] width 179 height 19
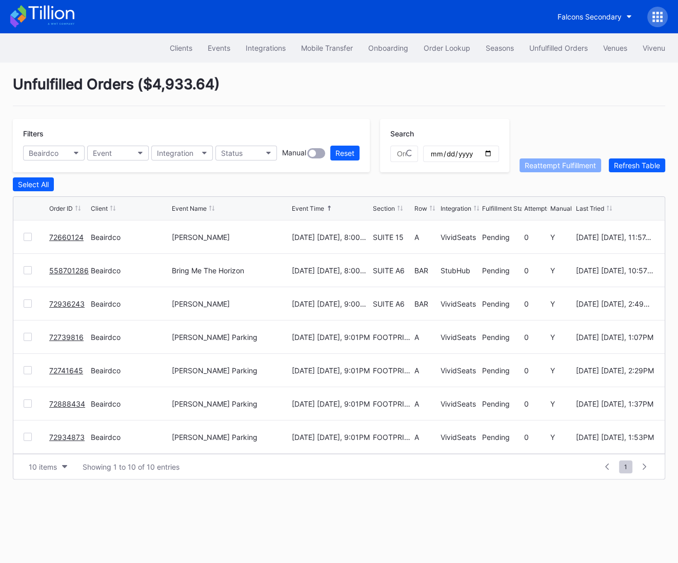
click at [40, 14] on icon at bounding box center [51, 13] width 46 height 14
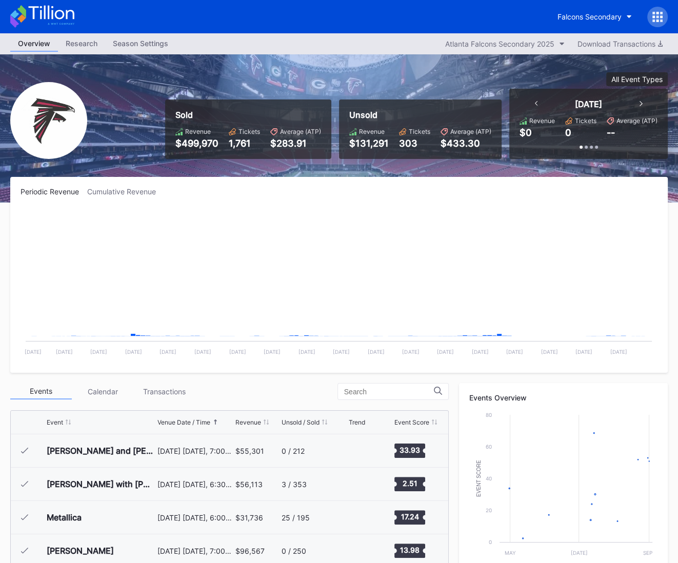
scroll to position [31, 0]
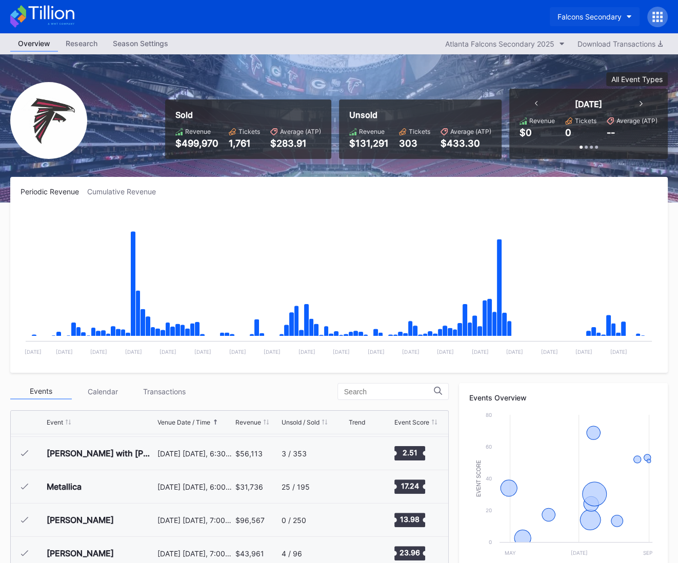
click at [567, 15] on div "Falcons Secondary" at bounding box center [589, 16] width 64 height 9
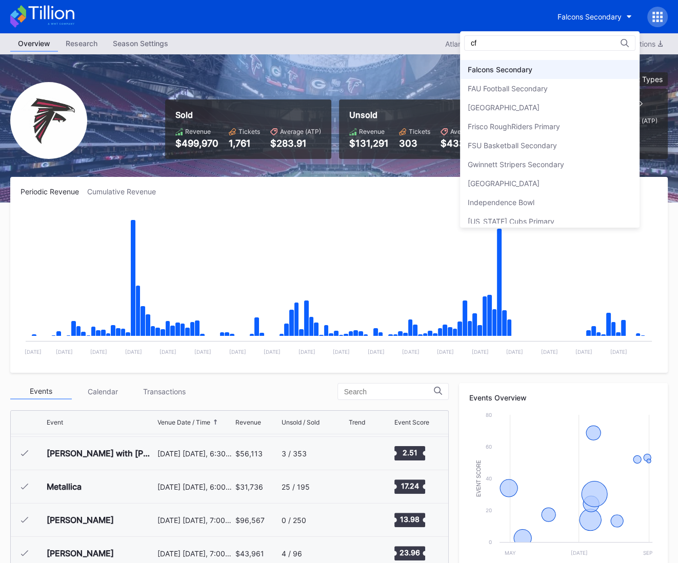
scroll to position [0, 0]
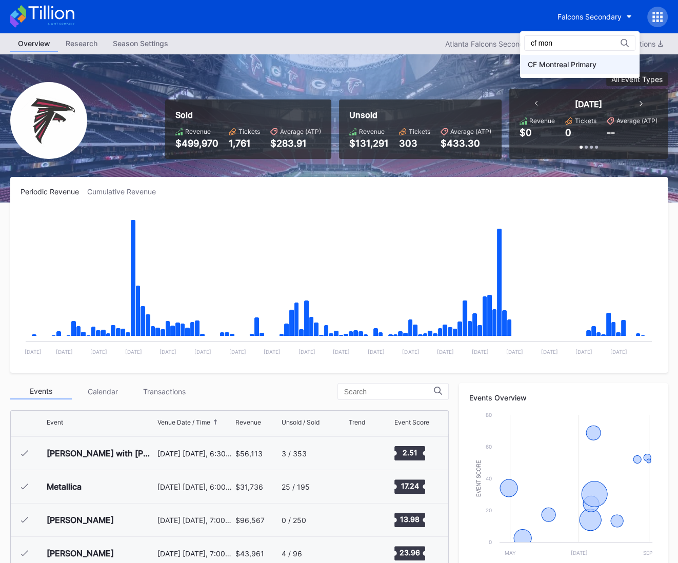
type input "cf mon"
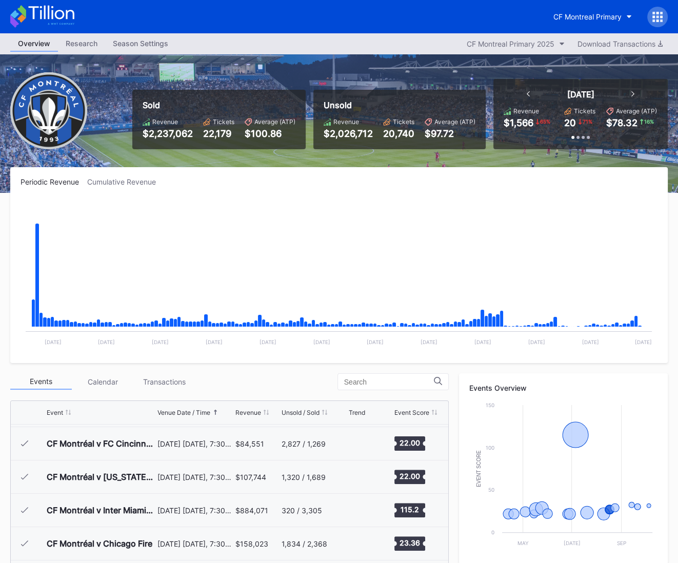
scroll to position [211, 0]
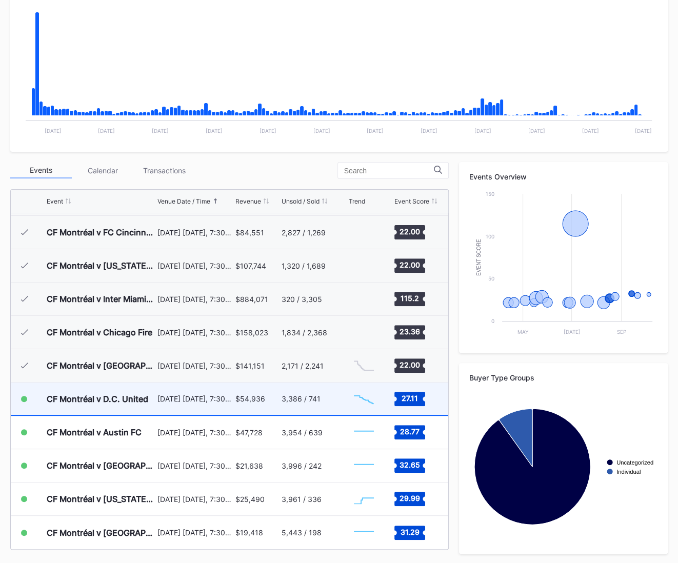
click at [243, 394] on div "$54,936" at bounding box center [250, 398] width 30 height 9
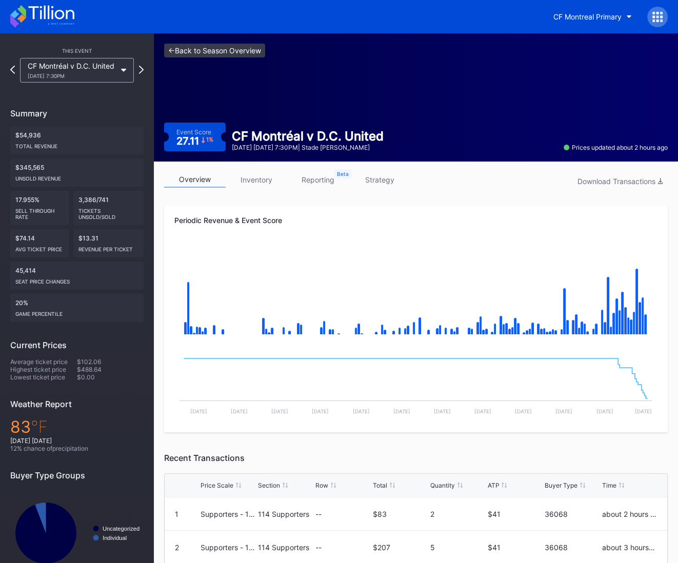
click at [204, 50] on link "<- Back to Season Overview" at bounding box center [214, 51] width 101 height 14
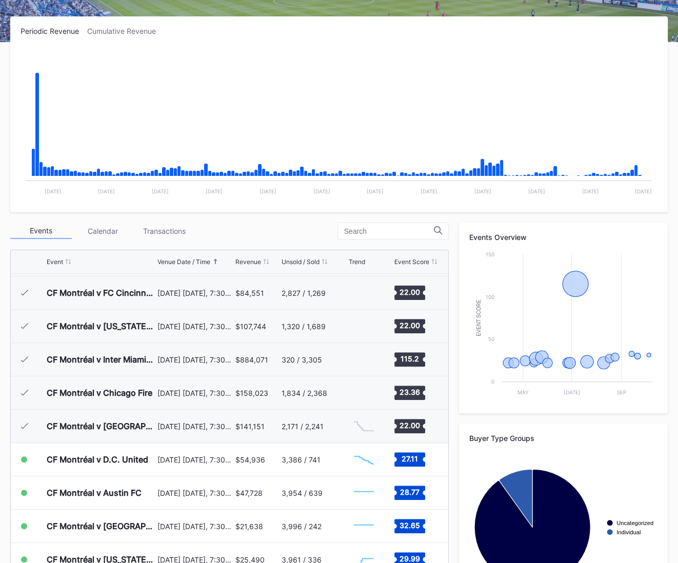
scroll to position [211, 0]
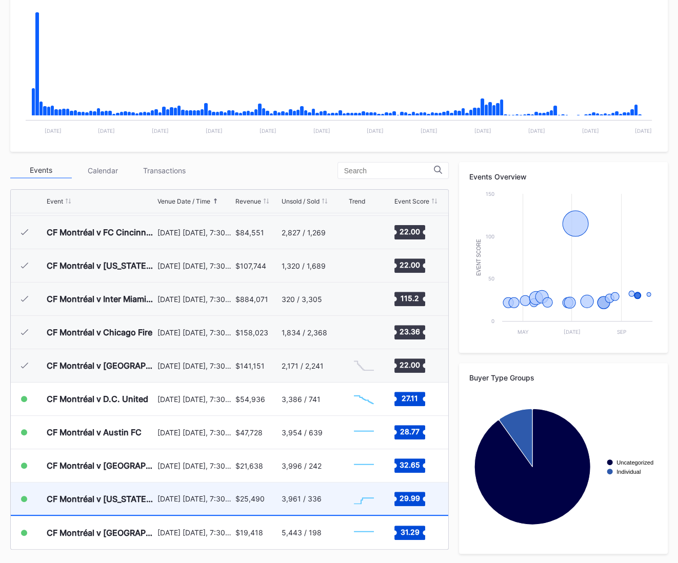
click at [210, 506] on div "September 20 Saturday, 7:30PM" at bounding box center [195, 499] width 76 height 32
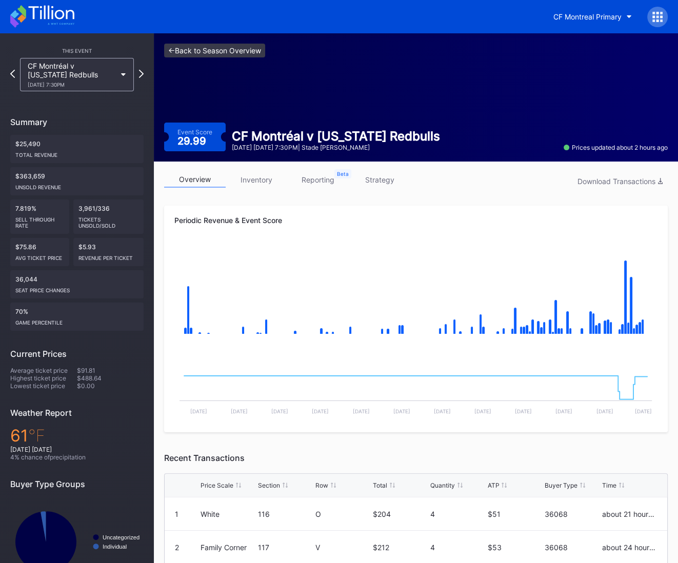
click at [234, 48] on link "<- Back to Season Overview" at bounding box center [214, 51] width 101 height 14
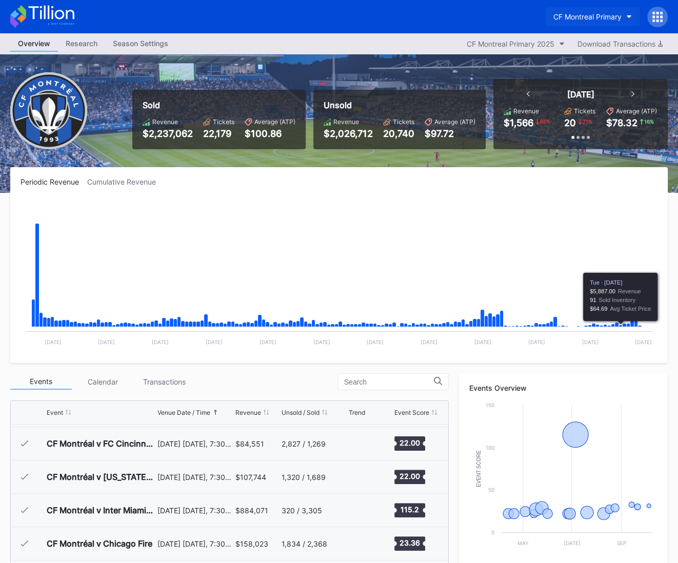
click at [593, 14] on div "CF Montreal Primary" at bounding box center [587, 16] width 68 height 9
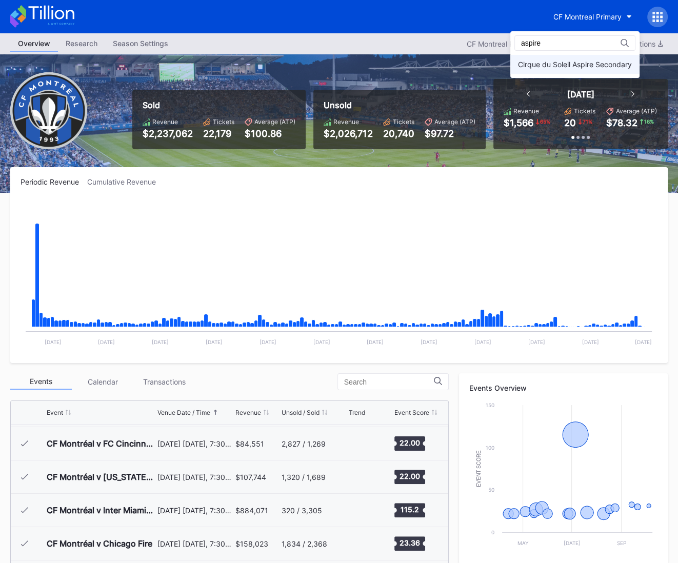
type input "aspire"
click at [585, 69] on div "Cirque du Soleil Aspire Secondary" at bounding box center [574, 64] width 129 height 19
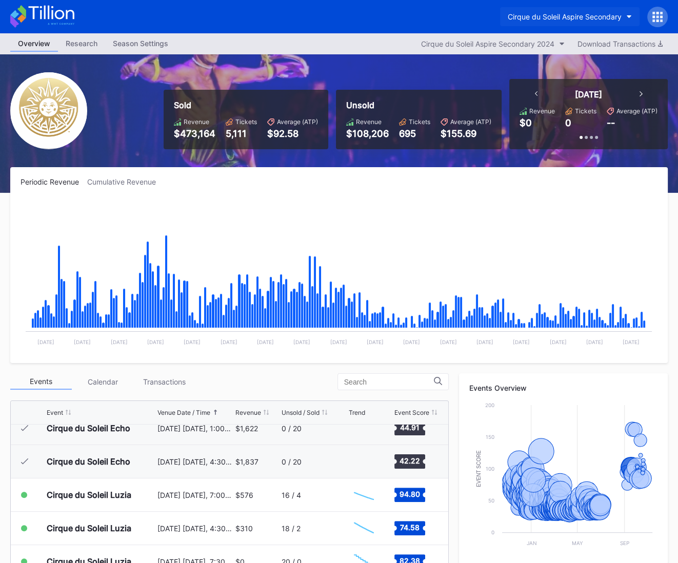
click at [564, 23] on button "Cirque du Soleil Aspire Secondary" at bounding box center [569, 16] width 139 height 19
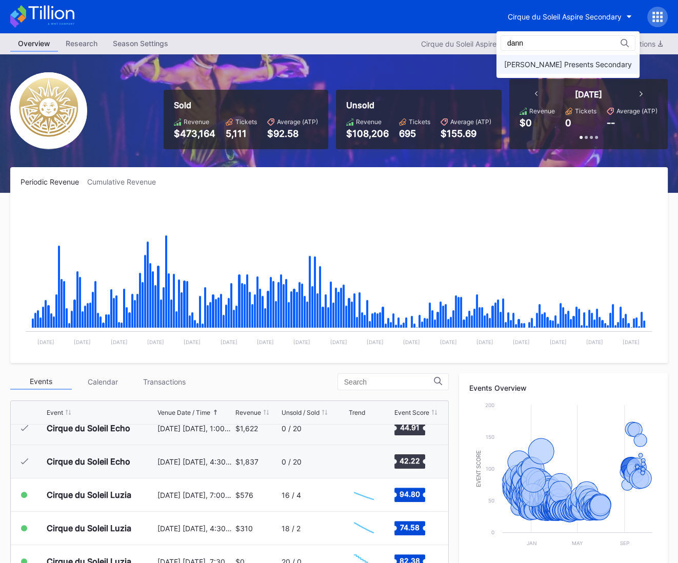
type input "dann"
drag, startPoint x: 567, startPoint y: 62, endPoint x: 467, endPoint y: 93, distance: 105.3
click at [567, 63] on div "[PERSON_NAME] Presents Secondary" at bounding box center [568, 64] width 128 height 9
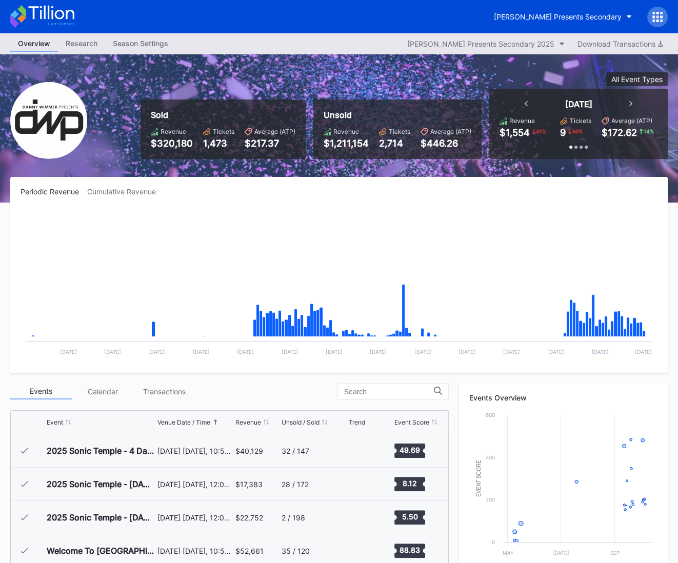
click at [656, 16] on icon at bounding box center [657, 16] width 3 height 3
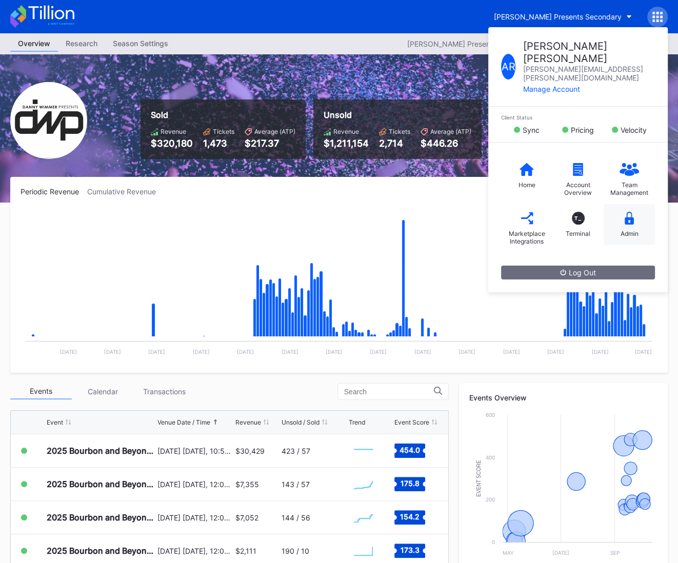
click at [636, 204] on div "Admin" at bounding box center [629, 224] width 51 height 41
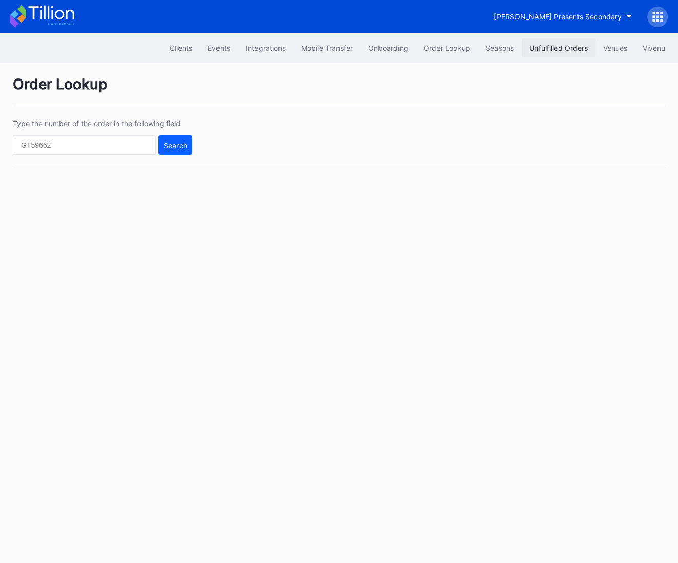
click at [550, 47] on div "Unfulfilled Orders" at bounding box center [558, 48] width 58 height 9
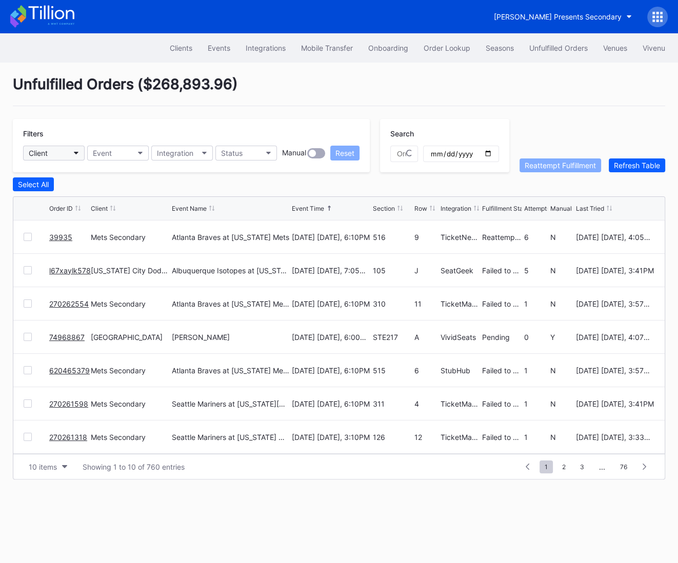
click at [59, 151] on button "Client" at bounding box center [54, 153] width 62 height 15
type input "dann"
click at [98, 202] on div "[PERSON_NAME] Presents Secondary" at bounding box center [95, 198] width 128 height 9
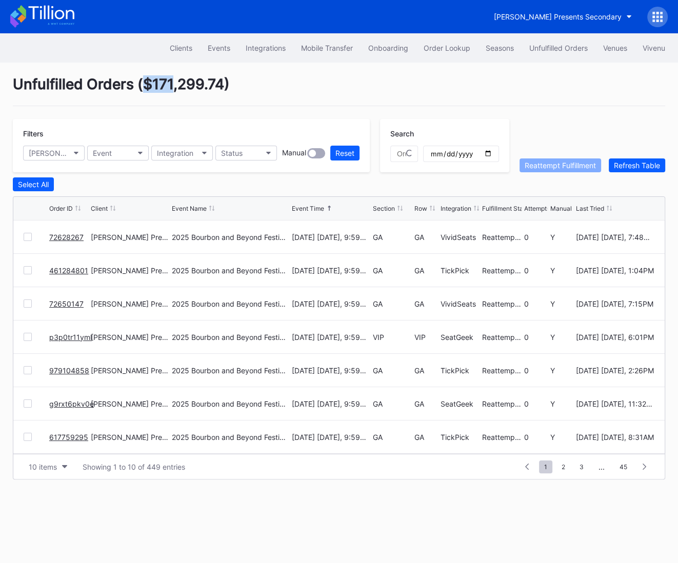
drag, startPoint x: 147, startPoint y: 83, endPoint x: 177, endPoint y: 85, distance: 29.8
click at [176, 85] on div "Unfulfilled Orders ( $171,299.74 )" at bounding box center [339, 90] width 652 height 31
click at [39, 13] on icon at bounding box center [42, 16] width 64 height 23
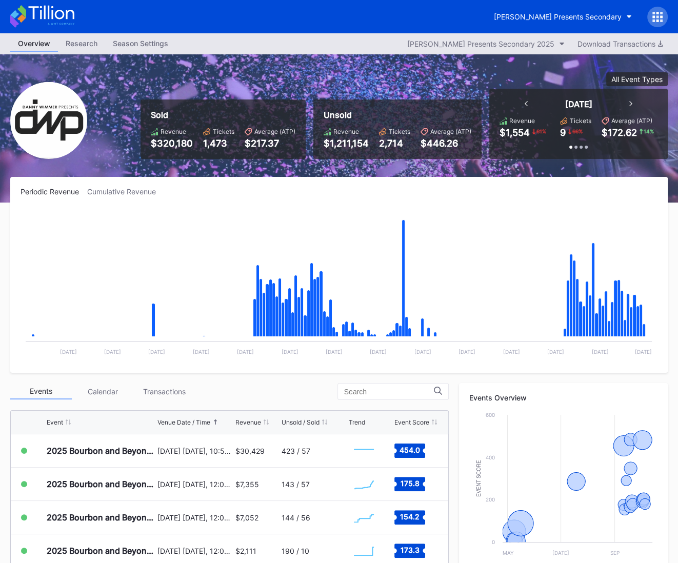
click at [656, 19] on icon at bounding box center [657, 20] width 3 height 3
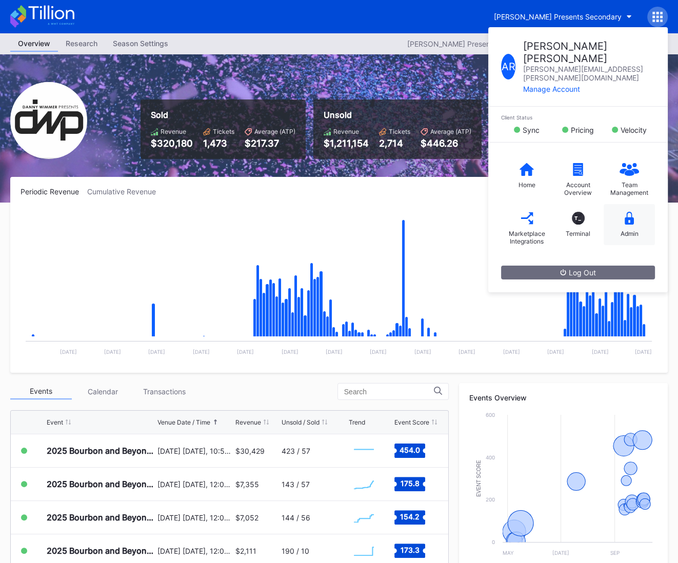
click at [625, 222] on div "Admin" at bounding box center [629, 224] width 51 height 41
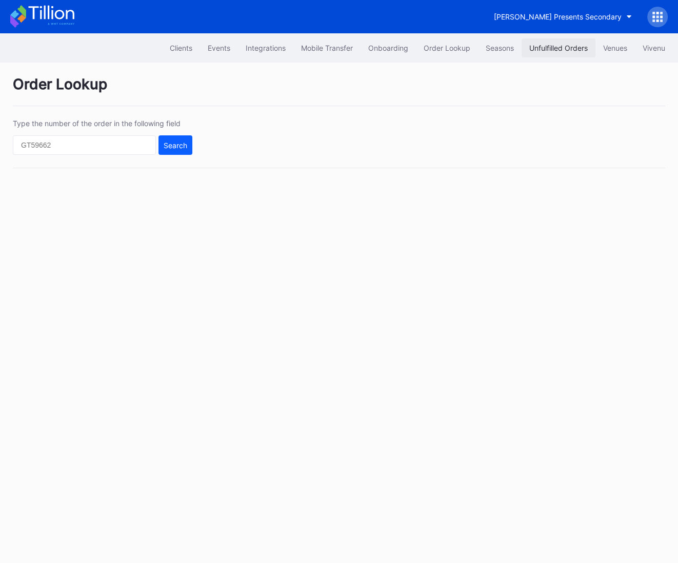
click at [573, 52] on button "Unfulfilled Orders" at bounding box center [559, 47] width 74 height 19
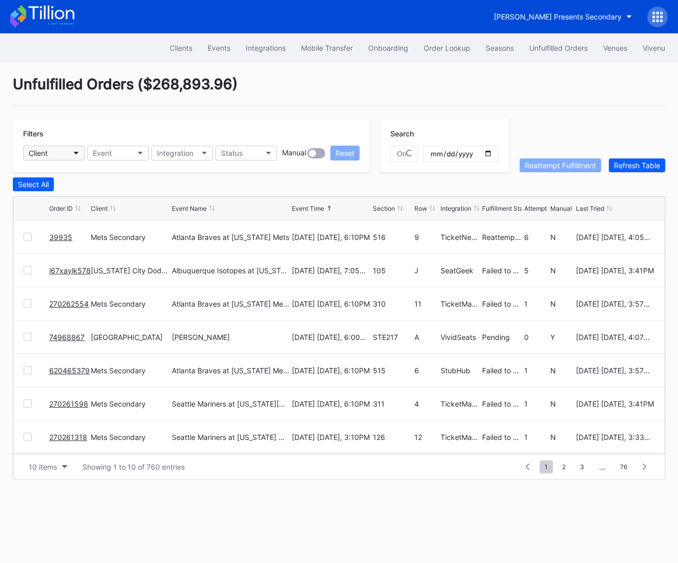
click at [34, 154] on div "Client" at bounding box center [38, 153] width 19 height 9
type input "danny"
click at [102, 206] on div "[PERSON_NAME] Presents Secondary" at bounding box center [94, 198] width 143 height 19
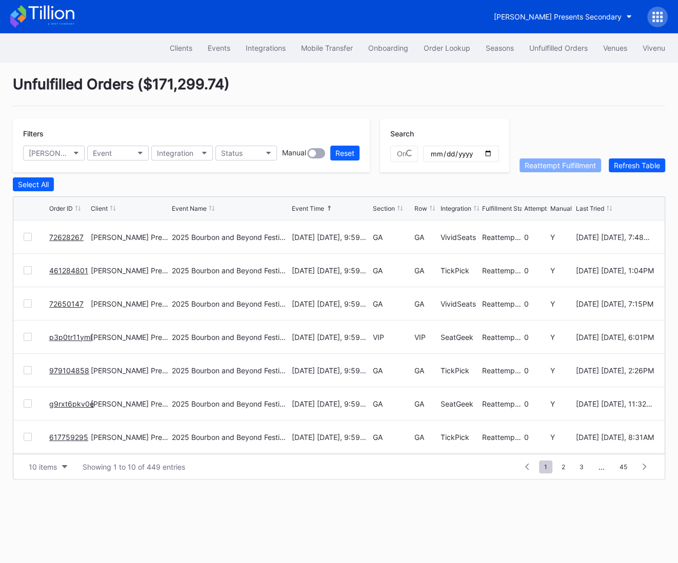
click at [47, 25] on icon at bounding box center [42, 16] width 64 height 23
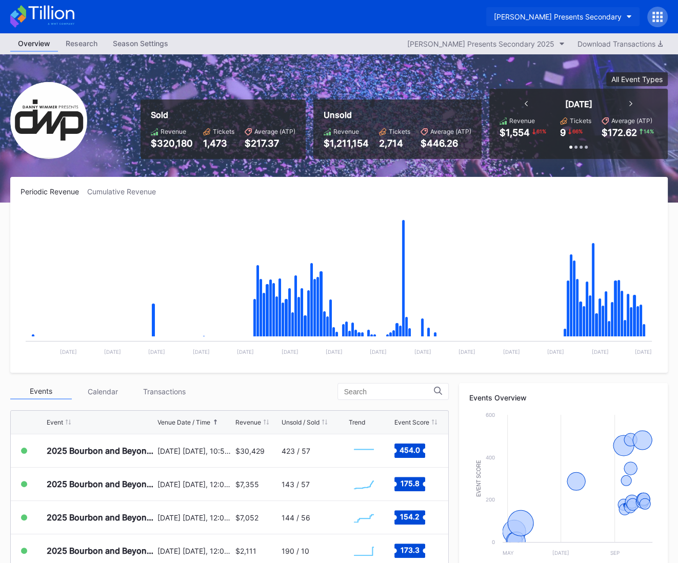
click at [528, 19] on div "[PERSON_NAME] Presents Secondary" at bounding box center [558, 16] width 128 height 9
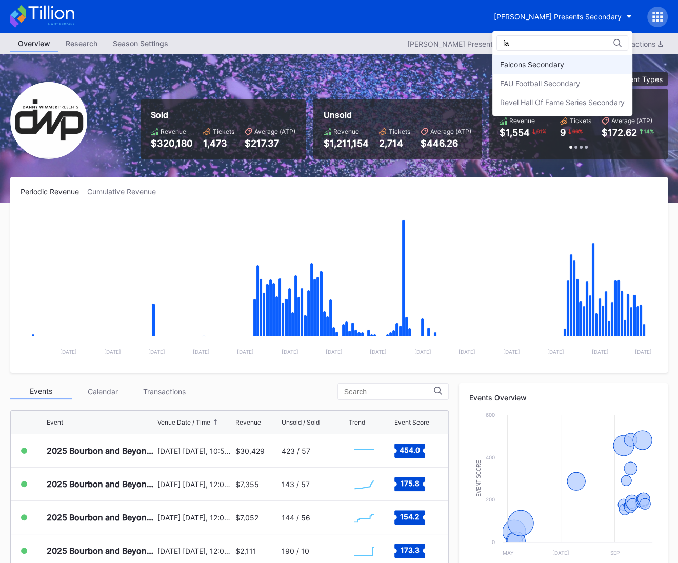
type input "fa"
click at [535, 67] on div "Falcons Secondary" at bounding box center [532, 64] width 64 height 9
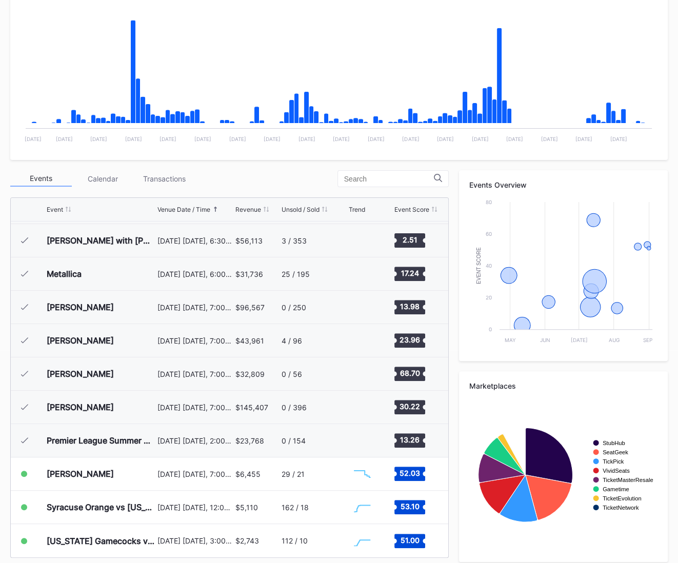
scroll to position [221, 0]
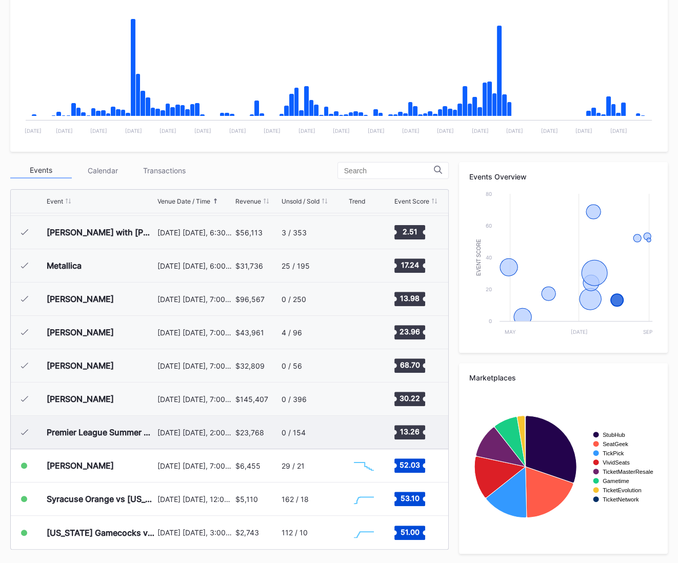
click at [107, 444] on div "Premier League Summer Series (AFC Bournemouth vs West Ham United, Manchester Un…" at bounding box center [101, 432] width 108 height 33
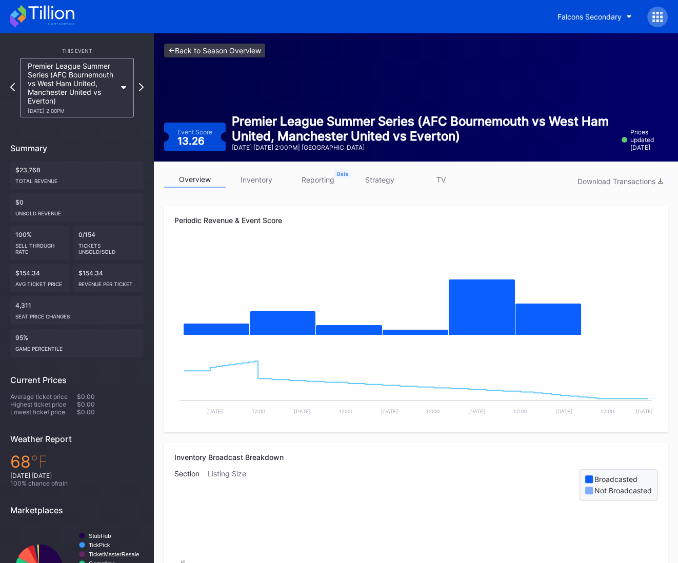
click at [246, 57] on link "<- Back to Season Overview" at bounding box center [214, 51] width 101 height 14
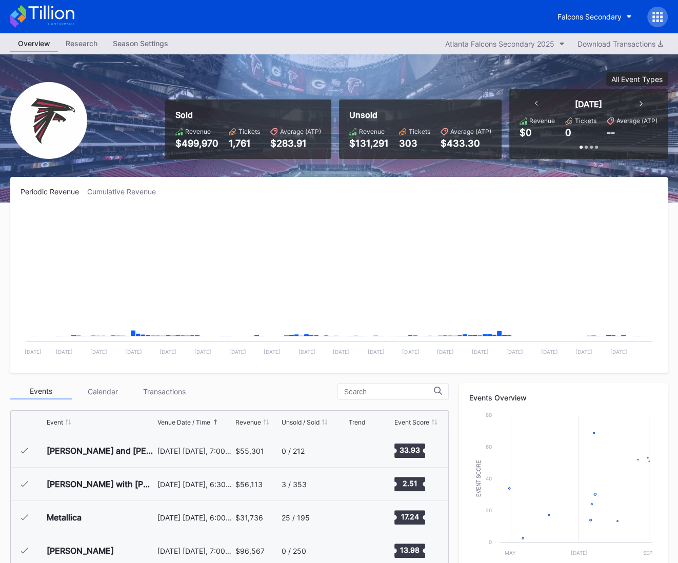
scroll to position [31, 0]
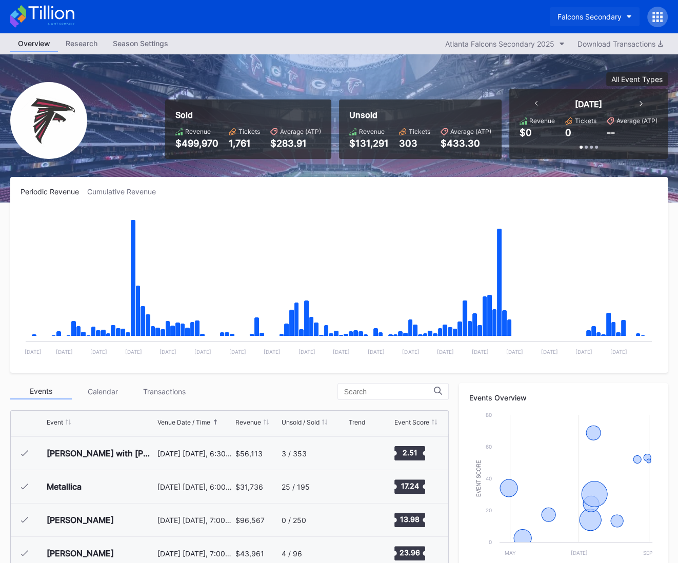
click at [601, 8] on button "Falcons Secondary" at bounding box center [595, 16] width 90 height 19
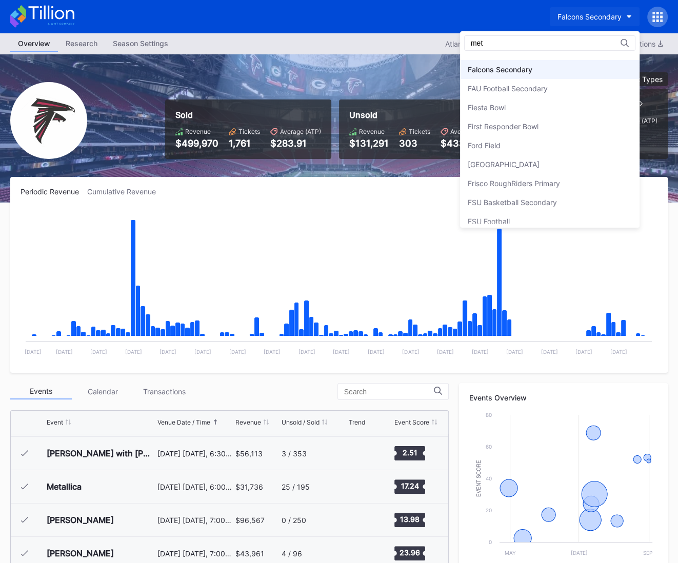
scroll to position [0, 0]
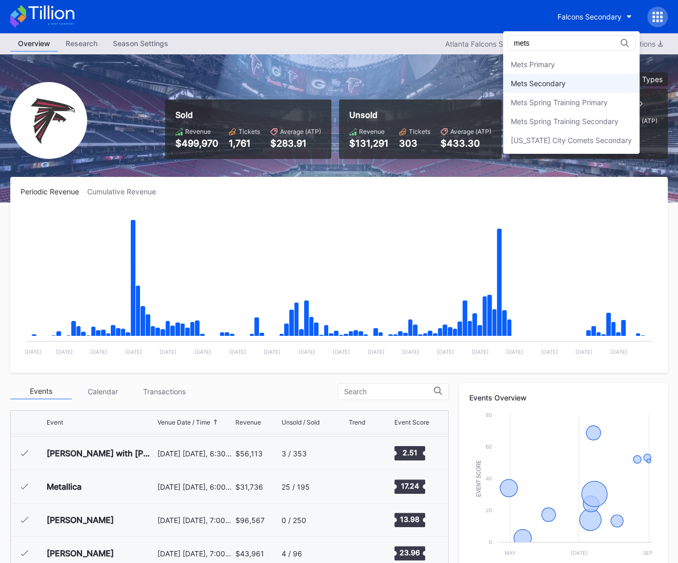
type input "mets"
click at [562, 82] on div "Mets Secondary" at bounding box center [538, 83] width 55 height 9
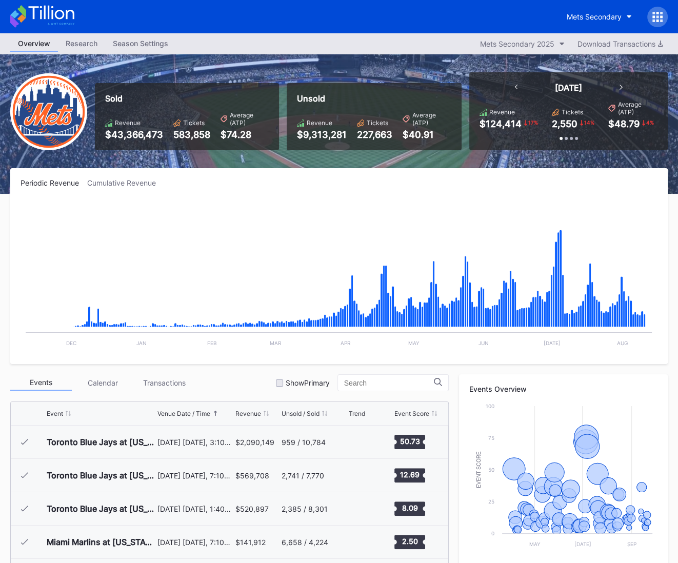
scroll to position [1967, 0]
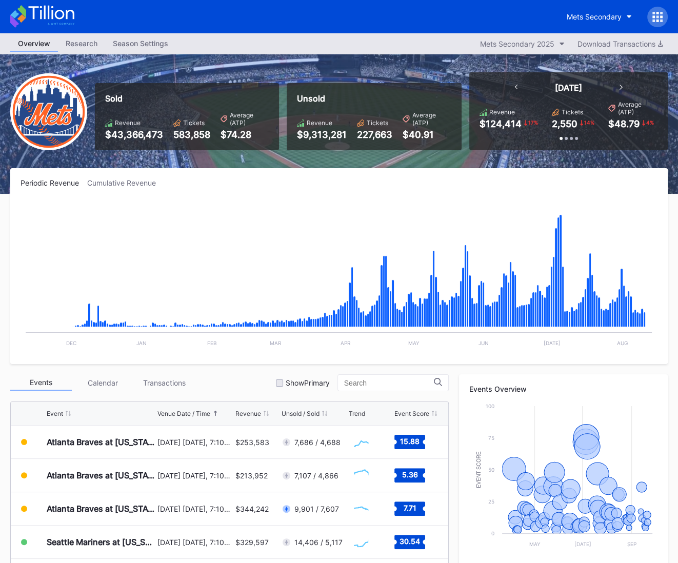
click at [130, 181] on div "Cumulative Revenue" at bounding box center [125, 182] width 77 height 9
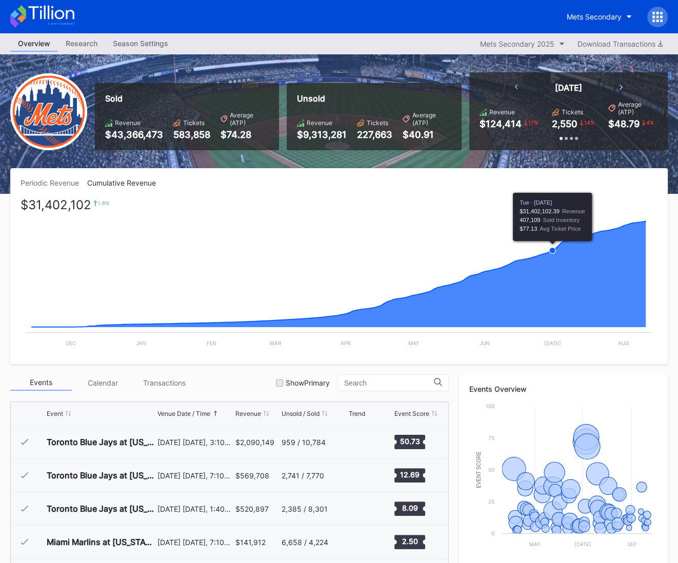
scroll to position [1967, 0]
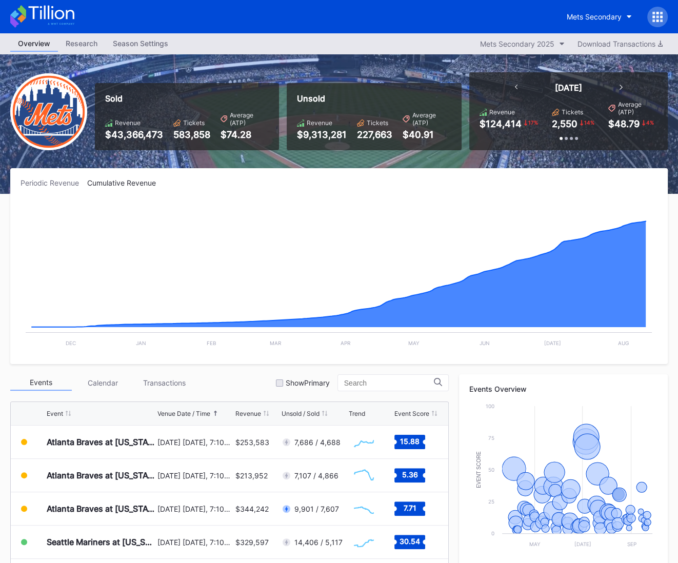
click at [60, 20] on icon at bounding box center [42, 16] width 64 height 23
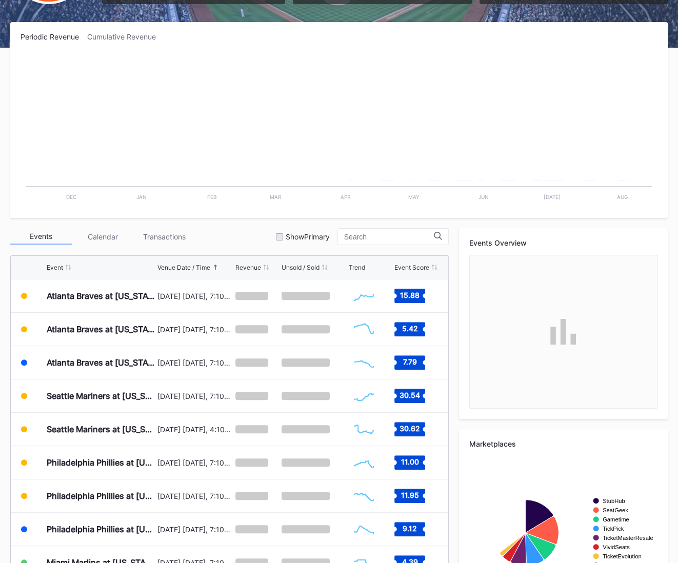
scroll to position [152, 0]
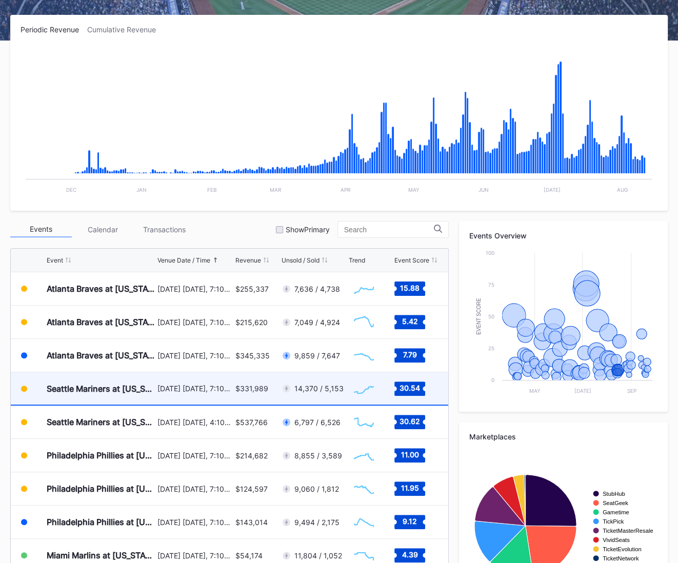
click at [223, 390] on div "[DATE] [DATE], 7:10PM" at bounding box center [195, 388] width 76 height 9
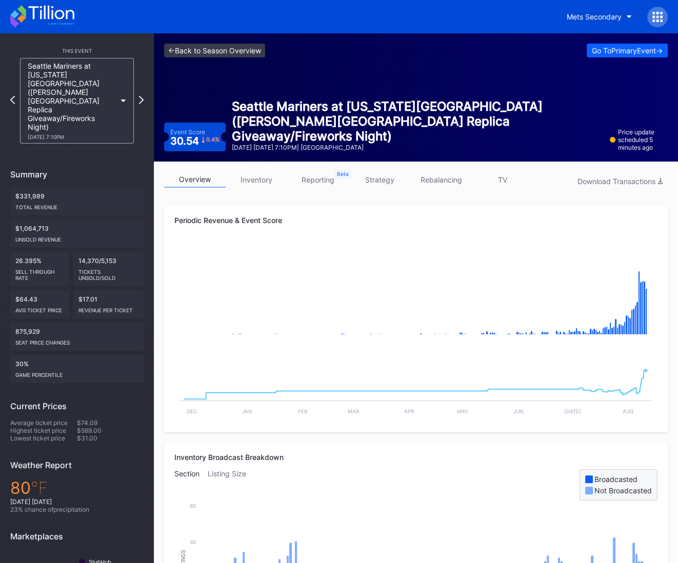
click at [235, 46] on link "<- Back to Season Overview" at bounding box center [214, 51] width 101 height 14
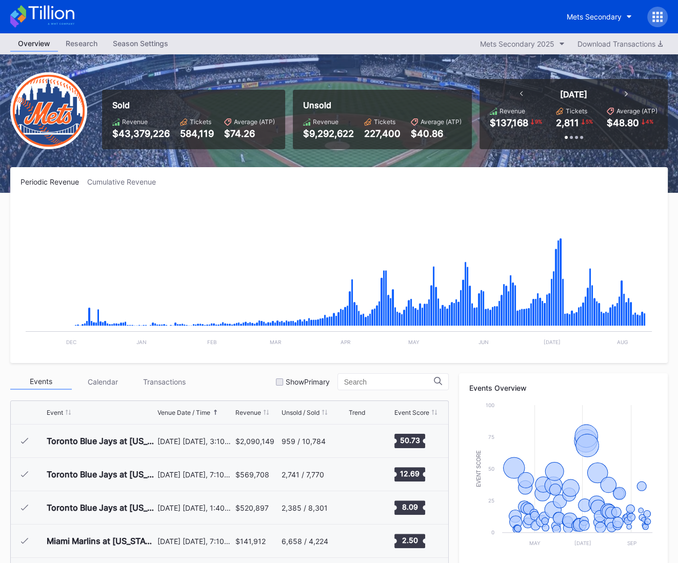
scroll to position [1967, 0]
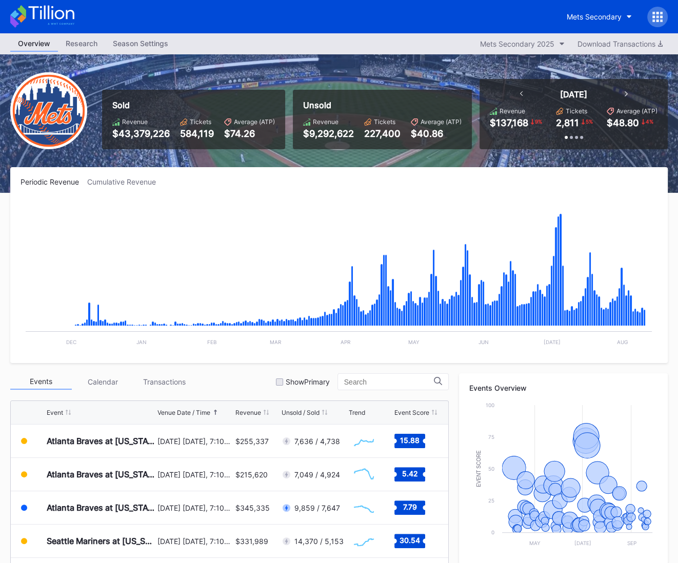
click at [61, 18] on icon at bounding box center [51, 13] width 46 height 14
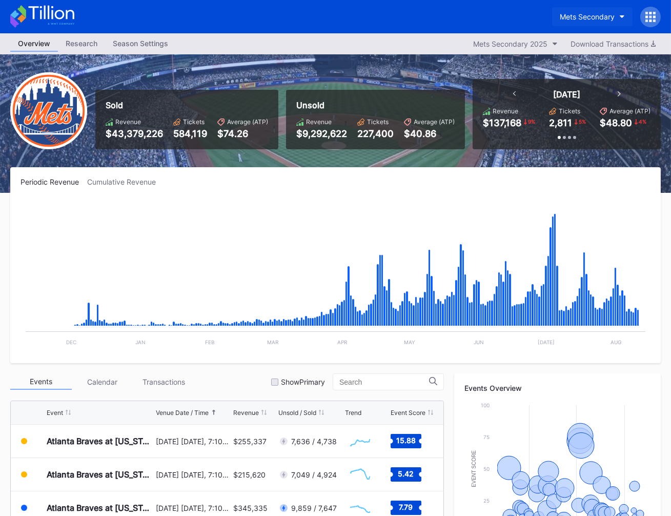
click at [594, 16] on div "Mets Secondary" at bounding box center [587, 16] width 55 height 9
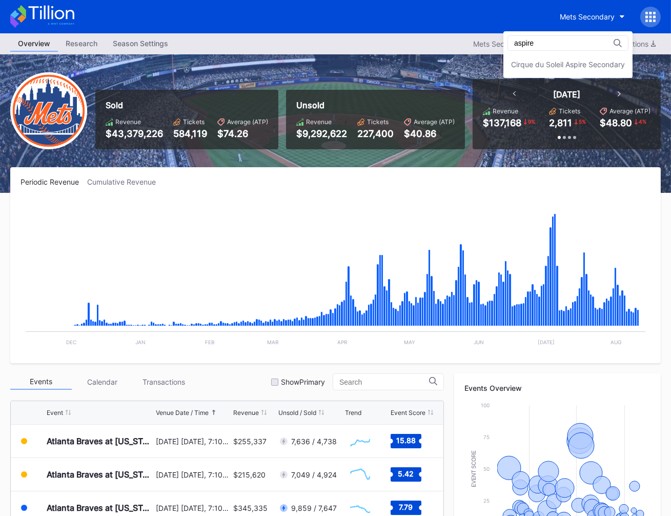
type input "aspire"
click at [606, 51] on div "aspire Cirque du Soleil Aspire Secondary" at bounding box center [568, 54] width 129 height 47
click at [605, 59] on div "Cirque du Soleil Aspire Secondary" at bounding box center [568, 64] width 129 height 19
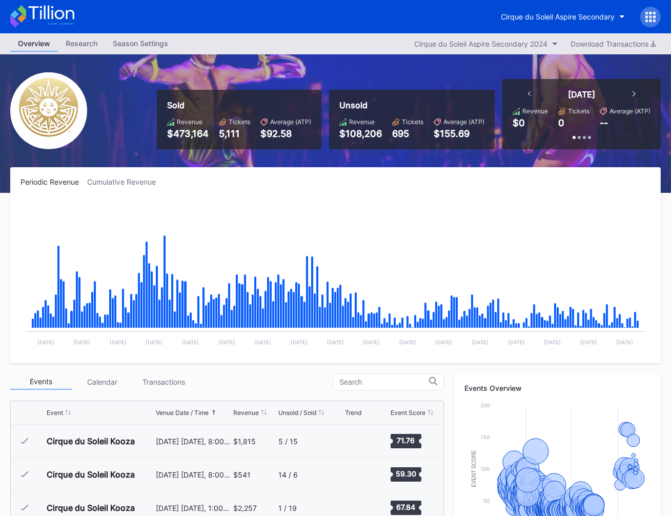
scroll to position [10167, 0]
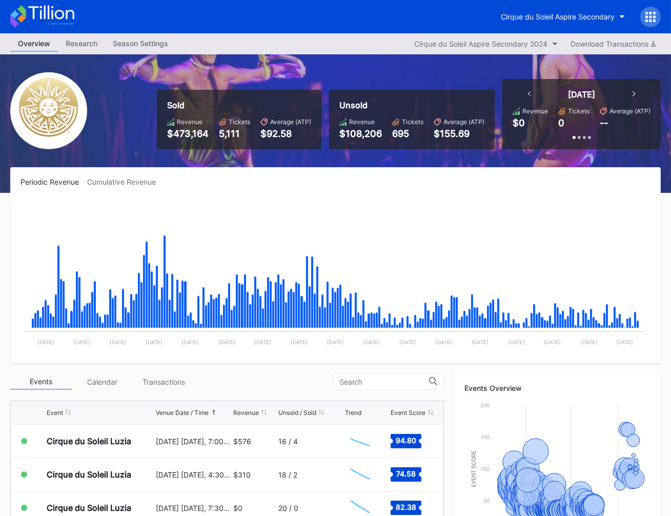
click at [542, 6] on div "Cirque du Soleil Aspire Secondary" at bounding box center [335, 16] width 671 height 33
click at [541, 16] on div "Cirque du Soleil Aspire Secondary" at bounding box center [558, 16] width 114 height 9
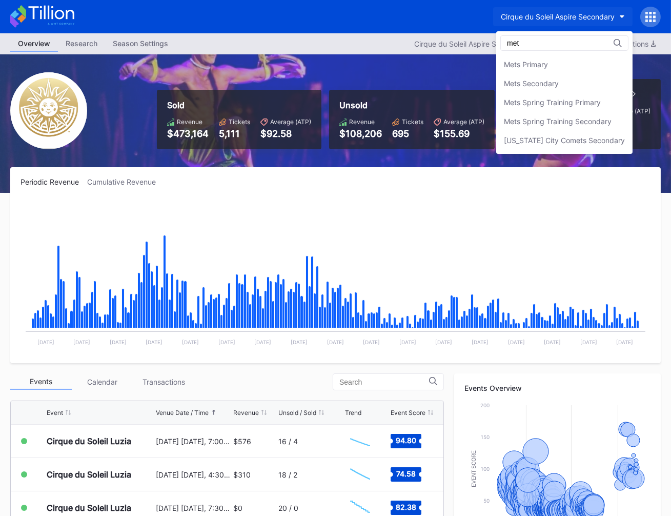
scroll to position [0, 0]
type input "mets"
click at [570, 81] on div "Mets Secondary" at bounding box center [564, 83] width 136 height 19
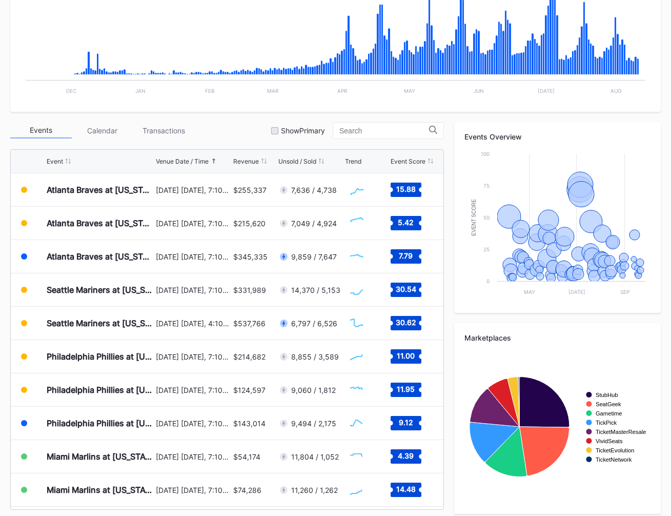
scroll to position [258, 0]
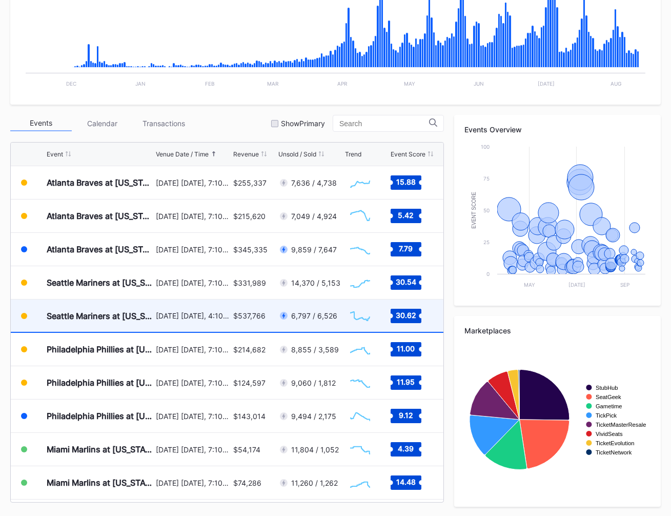
click at [185, 327] on div "[DATE] [DATE], 4:10PM" at bounding box center [193, 315] width 75 height 32
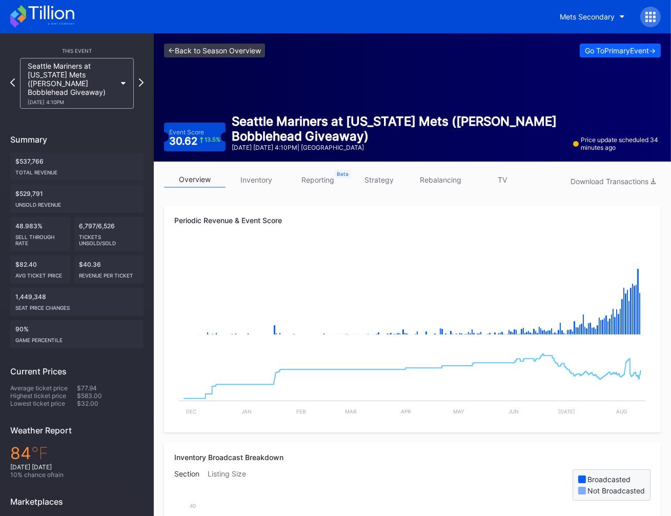
click at [231, 53] on link "<- Back to Season Overview" at bounding box center [214, 51] width 101 height 14
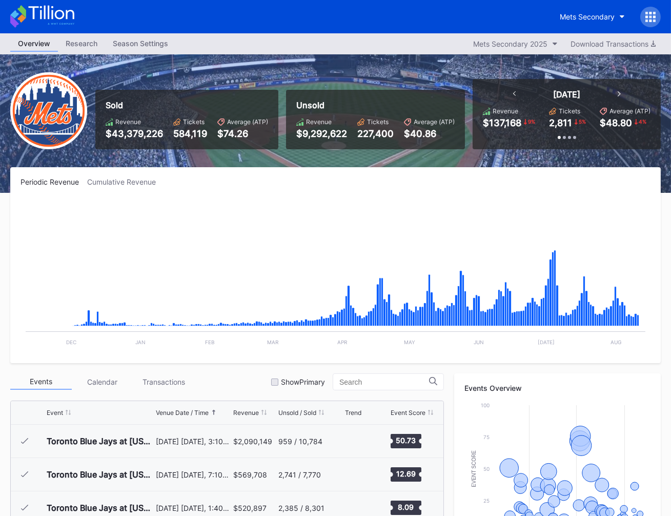
scroll to position [1967, 0]
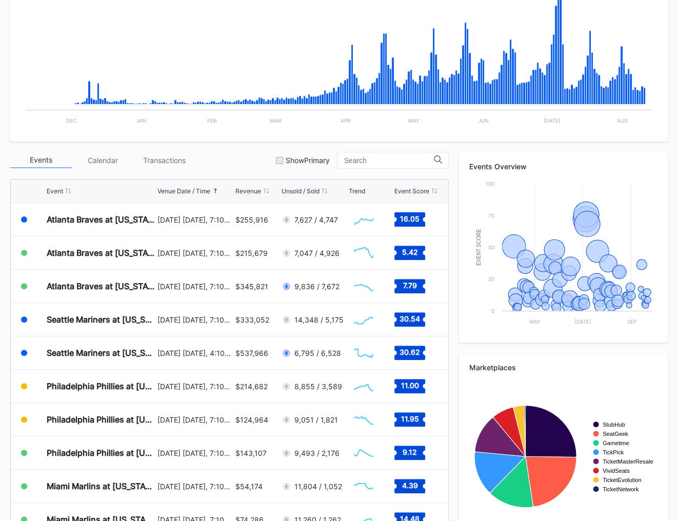
scroll to position [253, 0]
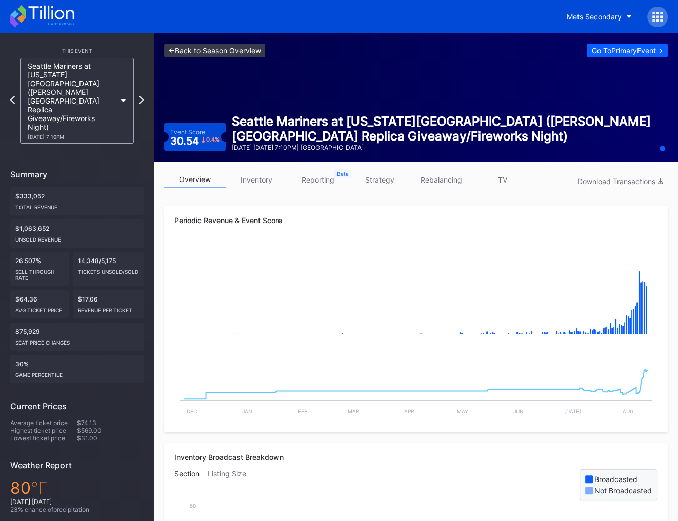
click at [234, 44] on link "<- Back to Season Overview" at bounding box center [214, 51] width 101 height 14
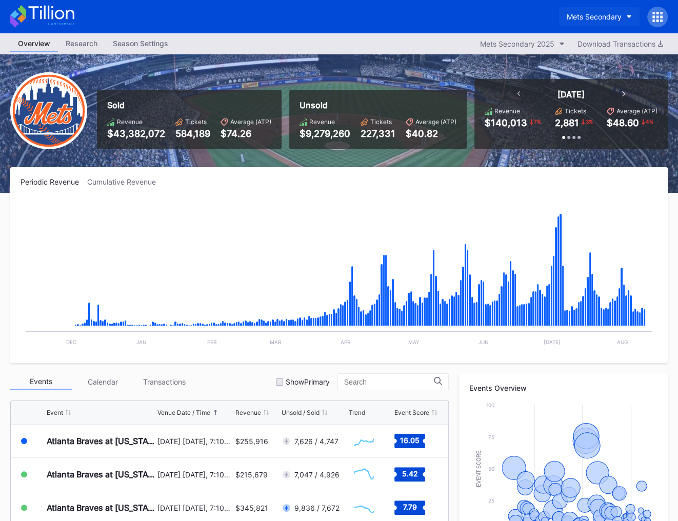
click at [598, 16] on div "Mets Secondary" at bounding box center [594, 16] width 55 height 9
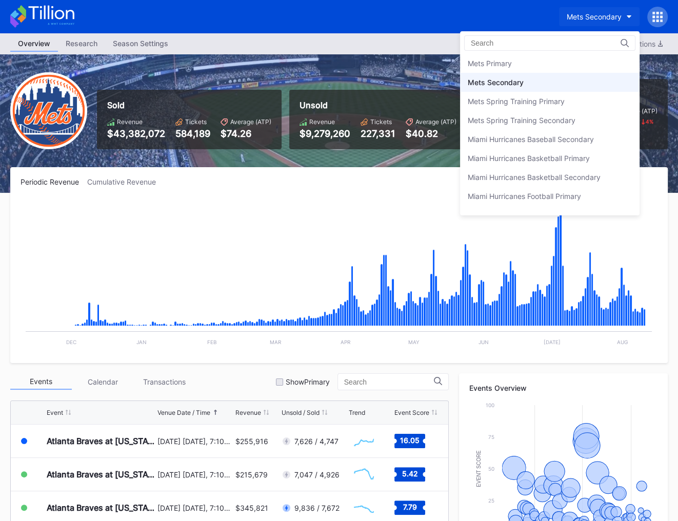
scroll to position [1593, 0]
click at [543, 60] on div "Mets Primary" at bounding box center [549, 65] width 179 height 19
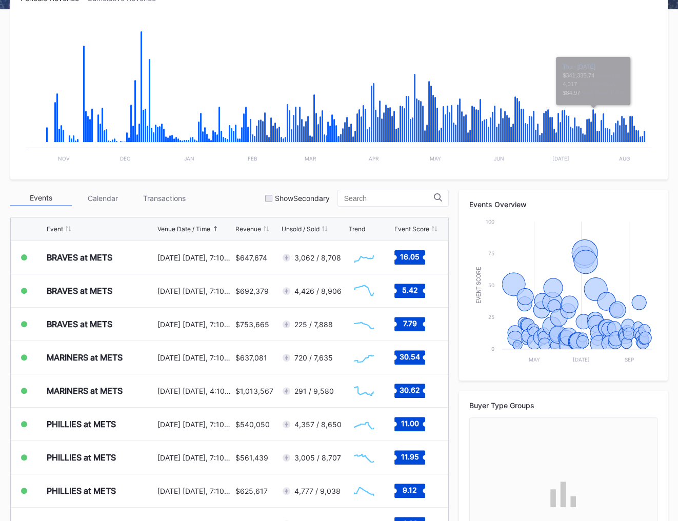
scroll to position [253, 0]
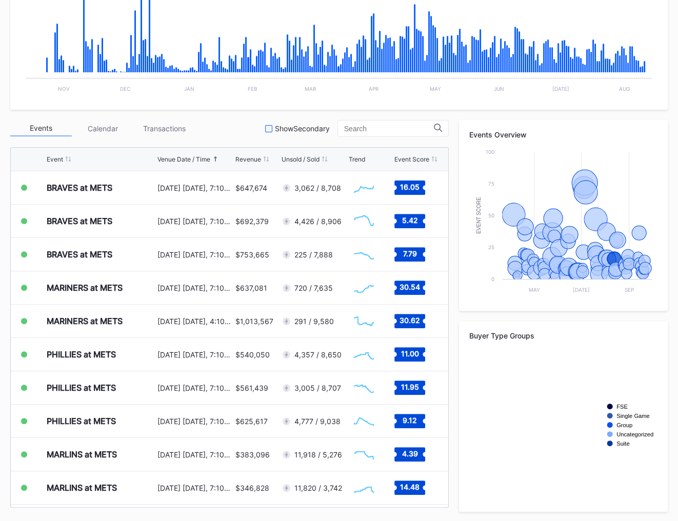
click at [307, 128] on div "Show Secondary" at bounding box center [302, 128] width 55 height 9
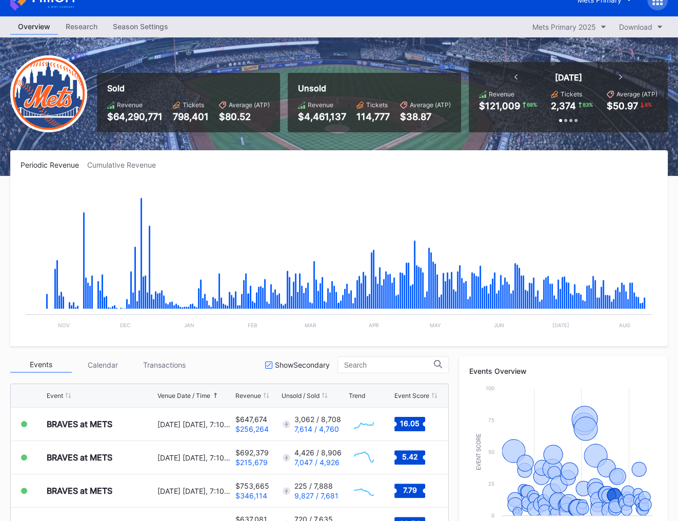
scroll to position [0, 0]
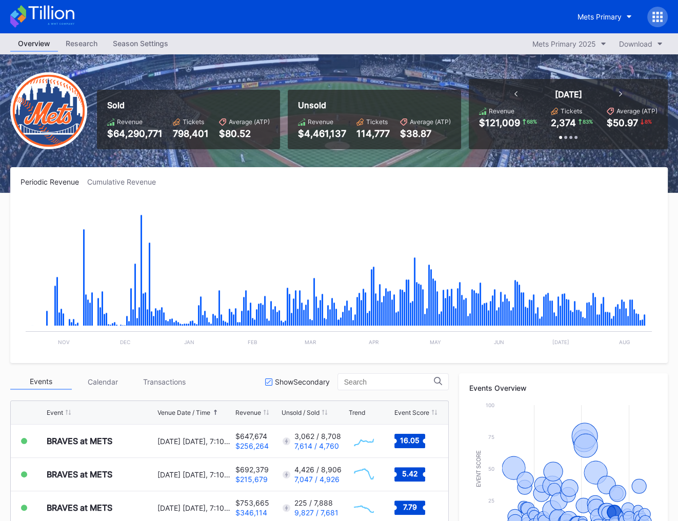
click at [46, 6] on icon at bounding box center [42, 16] width 64 height 23
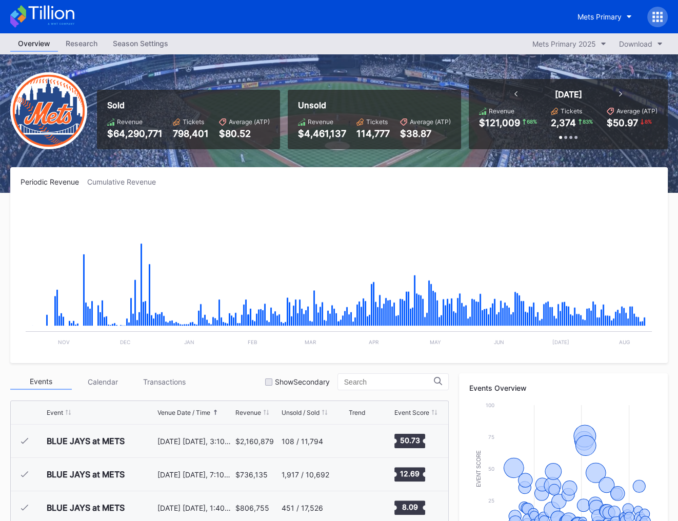
scroll to position [1967, 0]
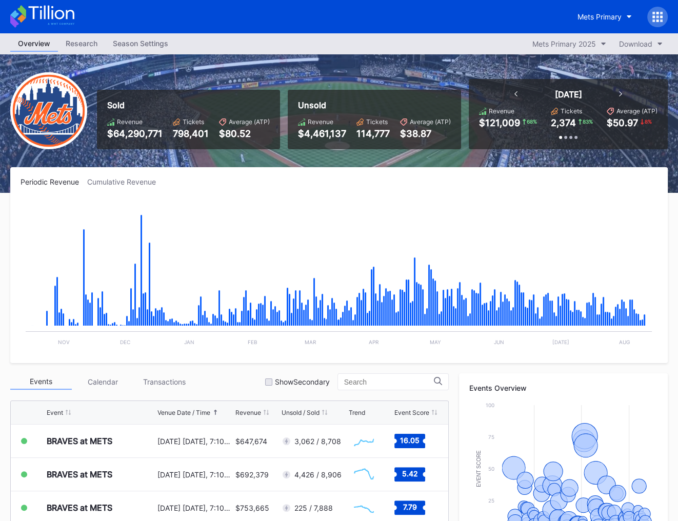
click at [42, 13] on icon at bounding box center [42, 16] width 64 height 23
click at [616, 19] on div "Mets Primary" at bounding box center [599, 16] width 44 height 9
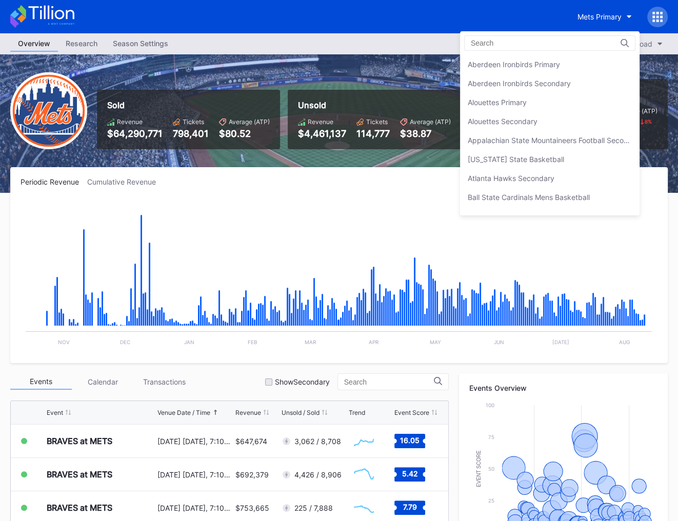
scroll to position [1586, 0]
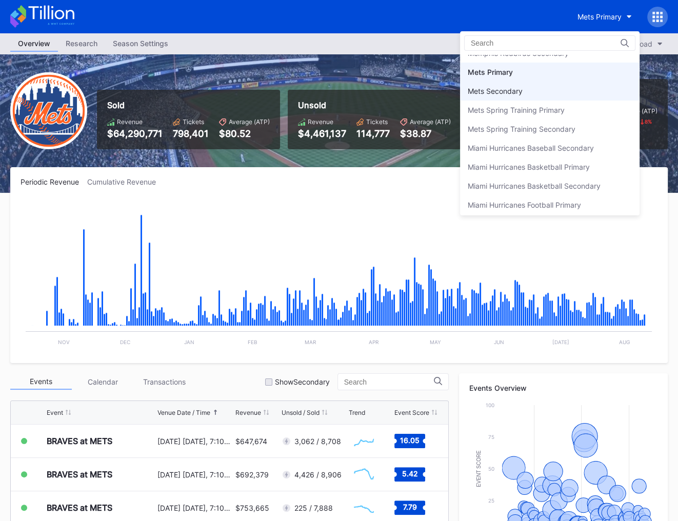
click at [567, 82] on div "Mets Secondary" at bounding box center [549, 91] width 179 height 19
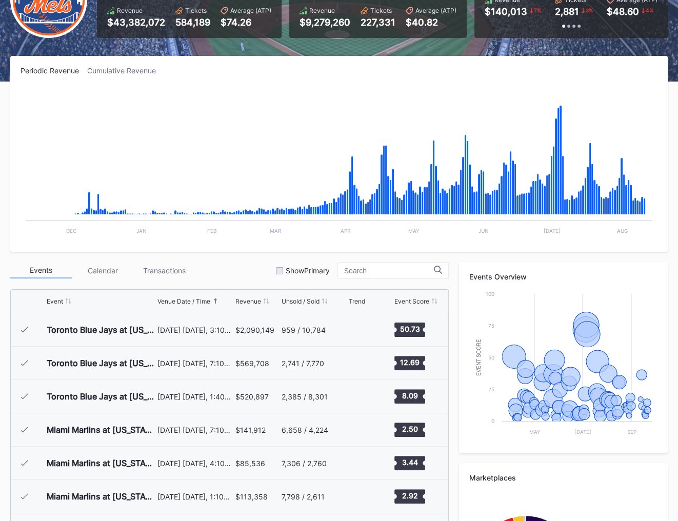
scroll to position [253, 0]
